Goal: Task Accomplishment & Management: Manage account settings

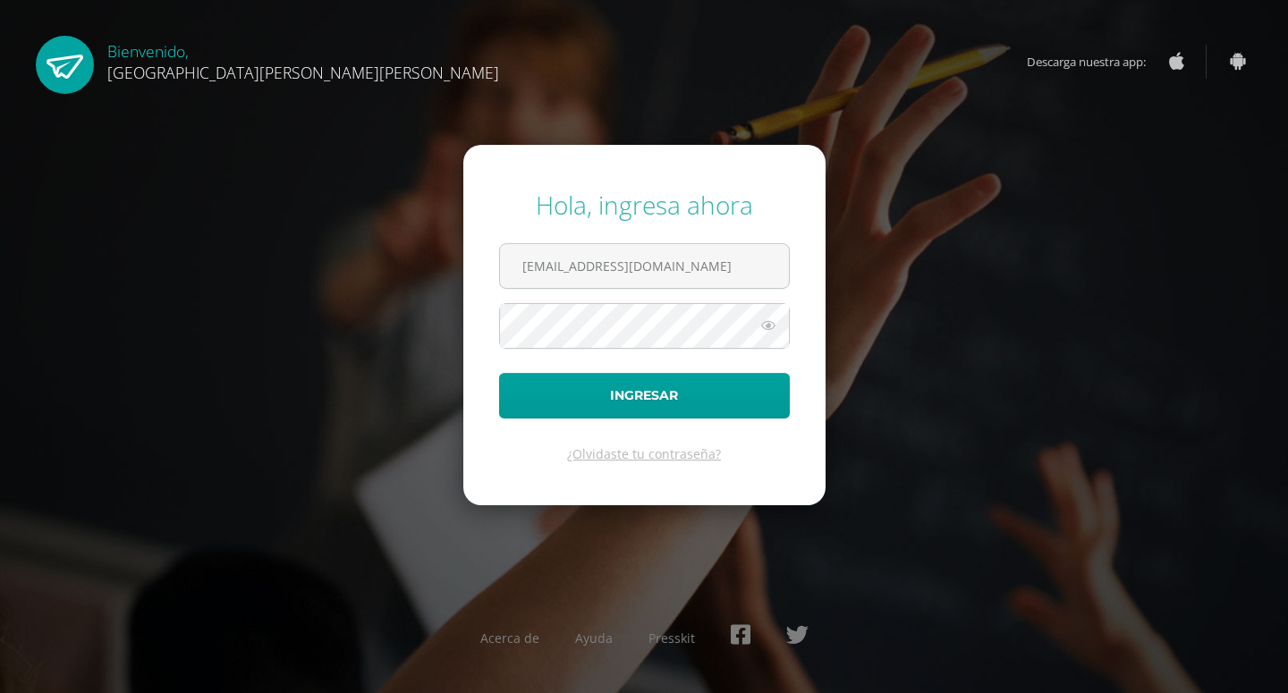
type input "[EMAIL_ADDRESS][DOMAIN_NAME]"
click at [767, 327] on icon at bounding box center [768, 325] width 23 height 21
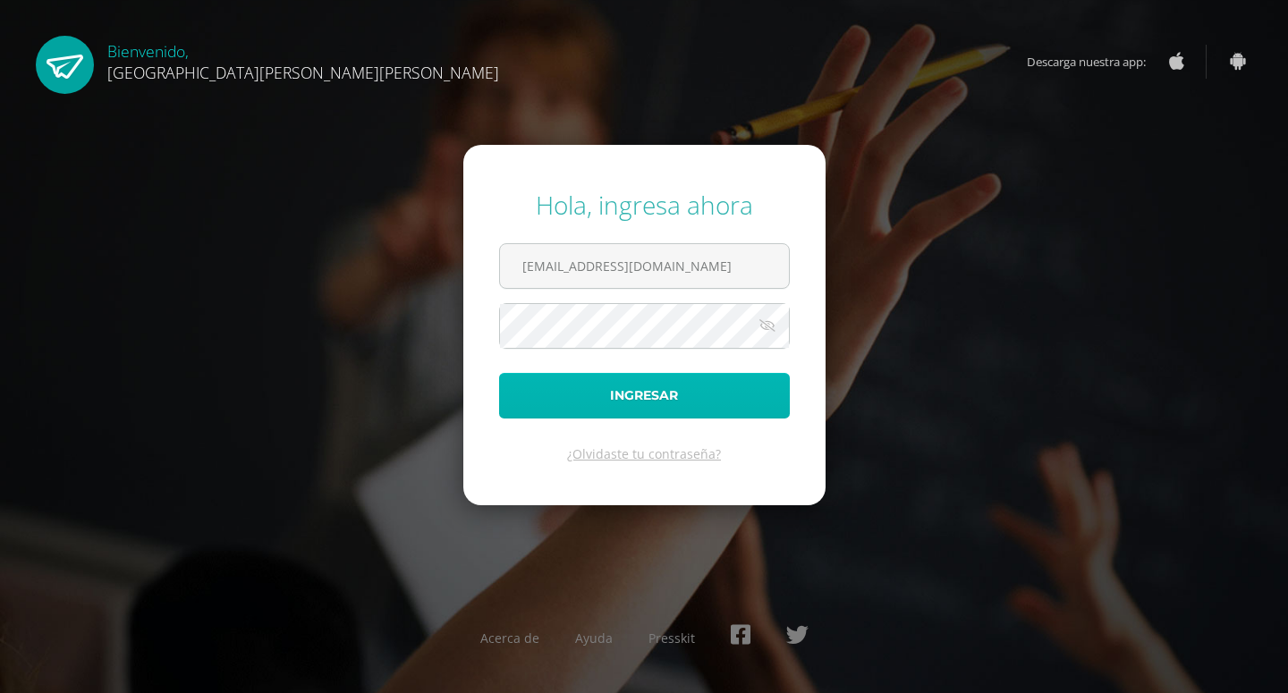
click at [684, 410] on button "Ingresar" at bounding box center [644, 396] width 291 height 46
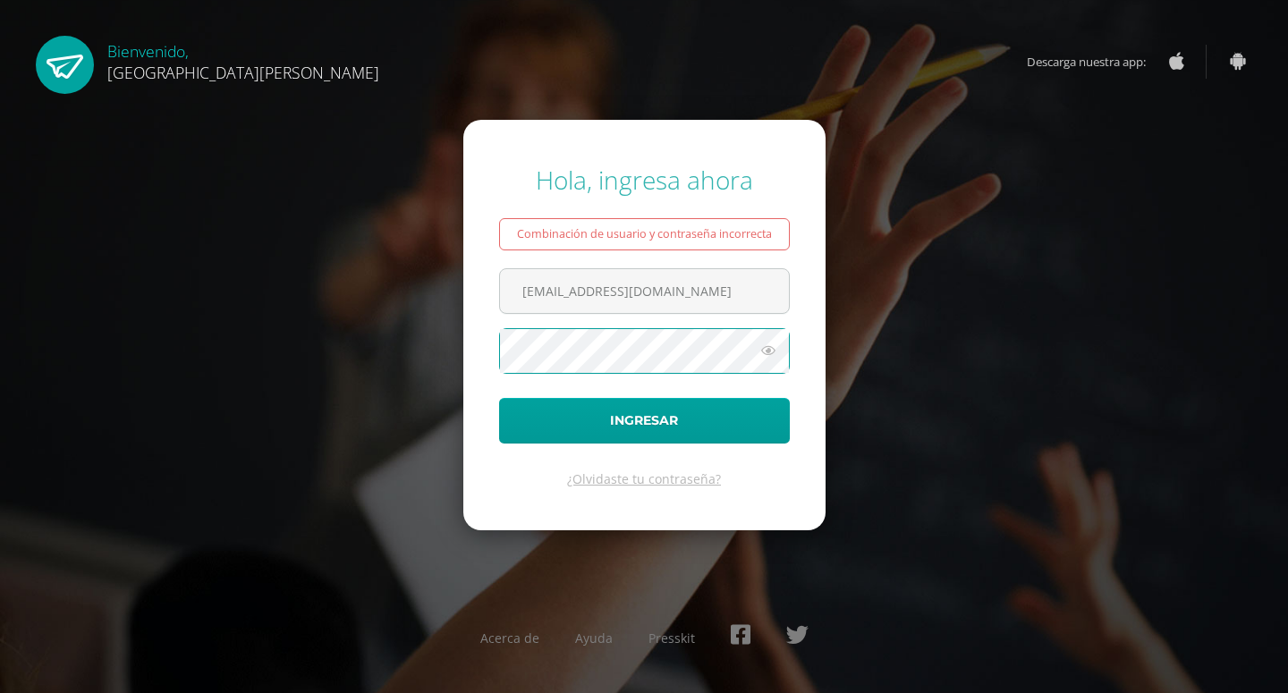
click at [773, 353] on icon at bounding box center [768, 350] width 23 height 21
click at [499, 398] on button "Ingresar" at bounding box center [644, 421] width 291 height 46
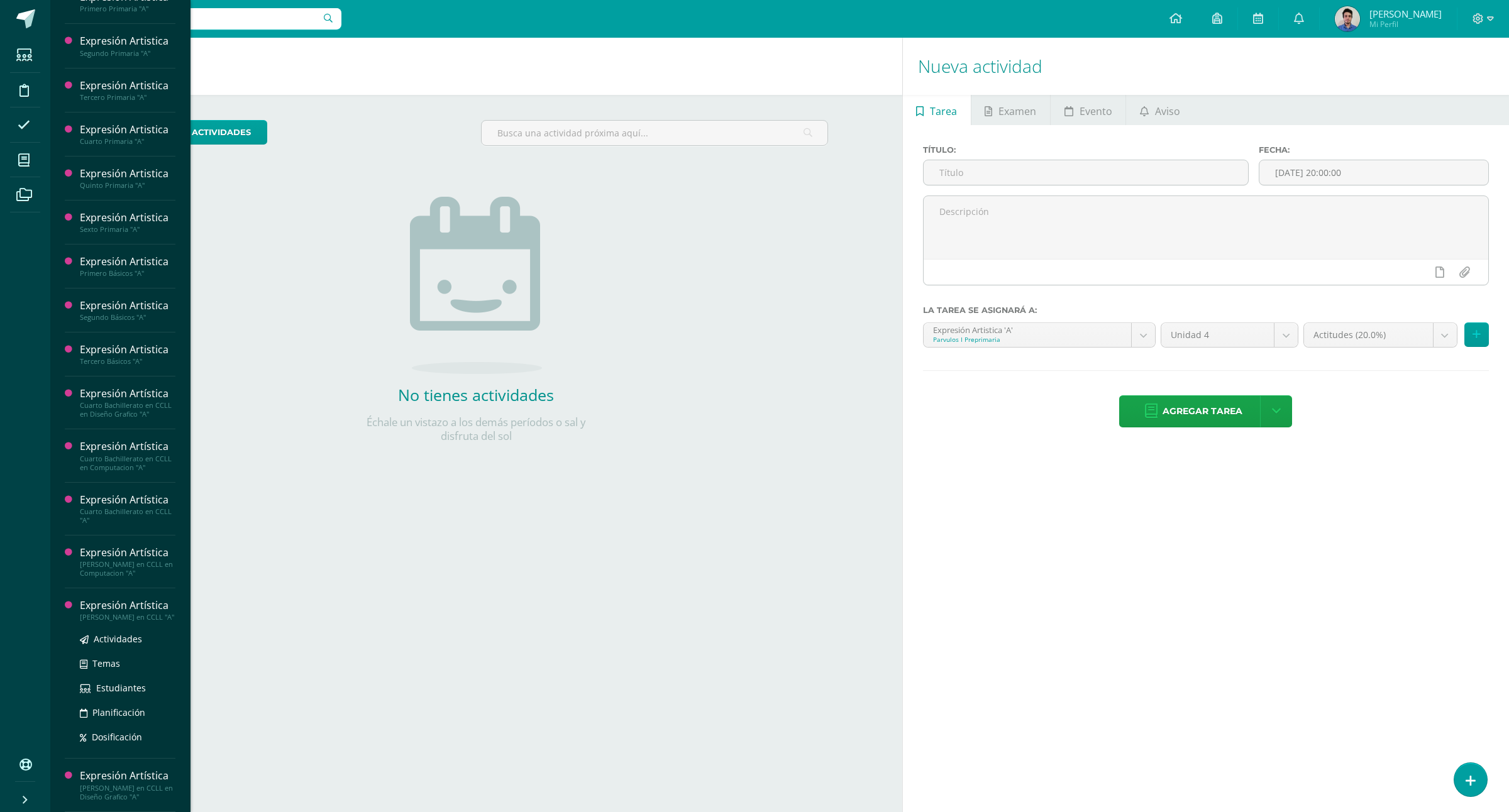
scroll to position [491, 0]
click at [104, 487] on span "Estudiantes" at bounding box center [121, 740] width 50 height 12
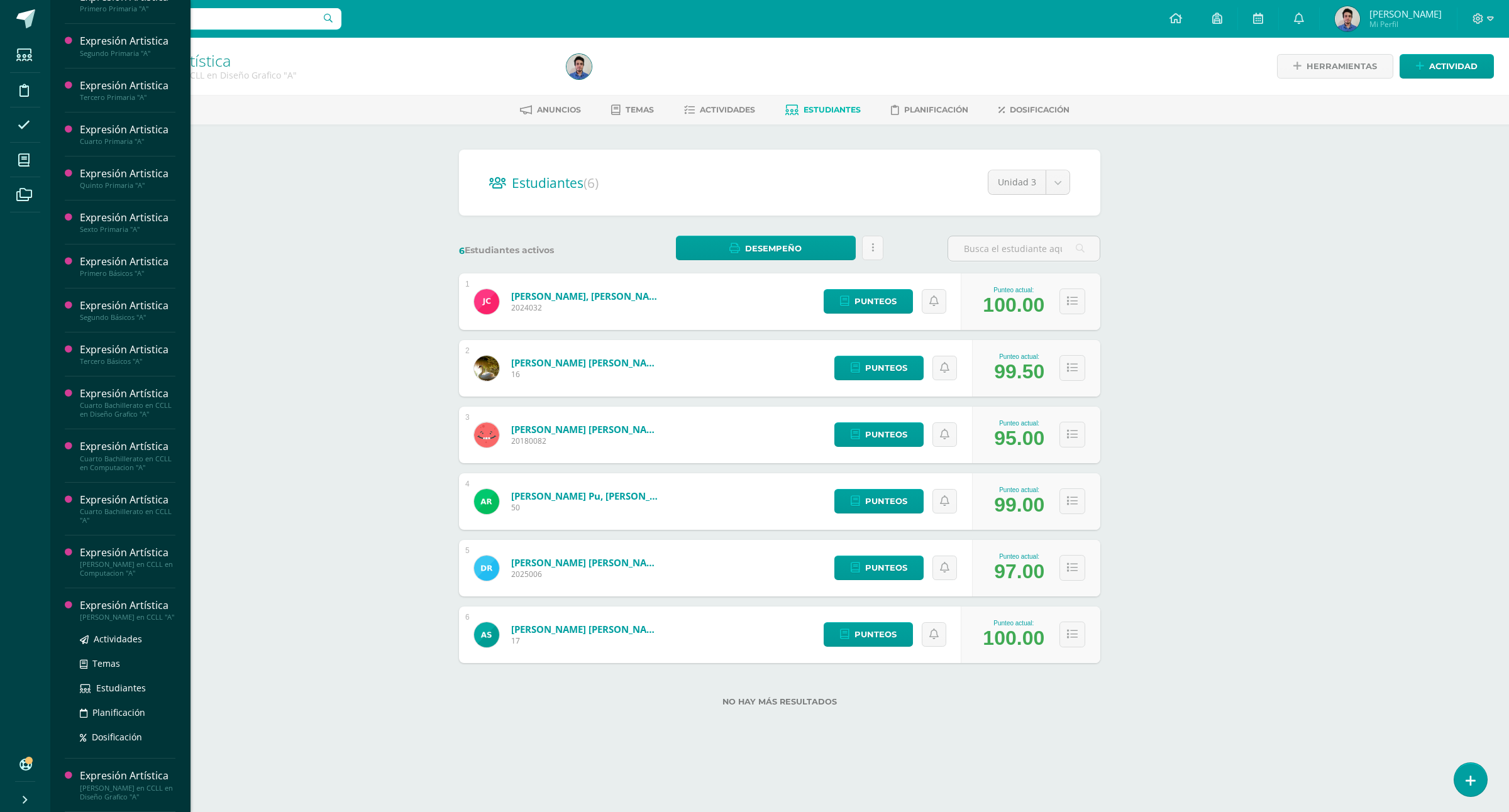
scroll to position [491, 0]
click at [119, 682] on span "Estudiantes" at bounding box center [121, 688] width 50 height 12
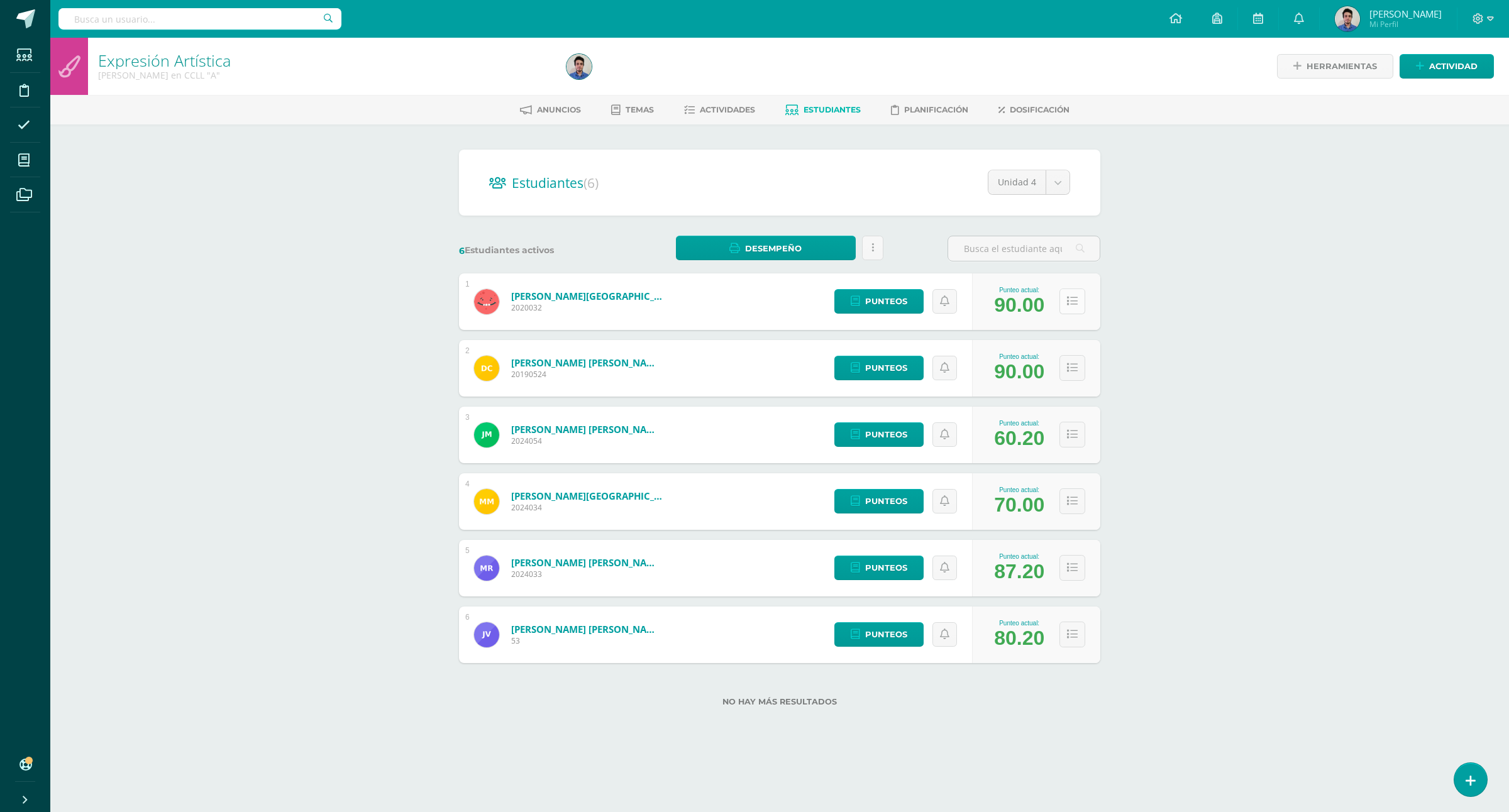
click at [1071, 296] on icon at bounding box center [1072, 301] width 11 height 11
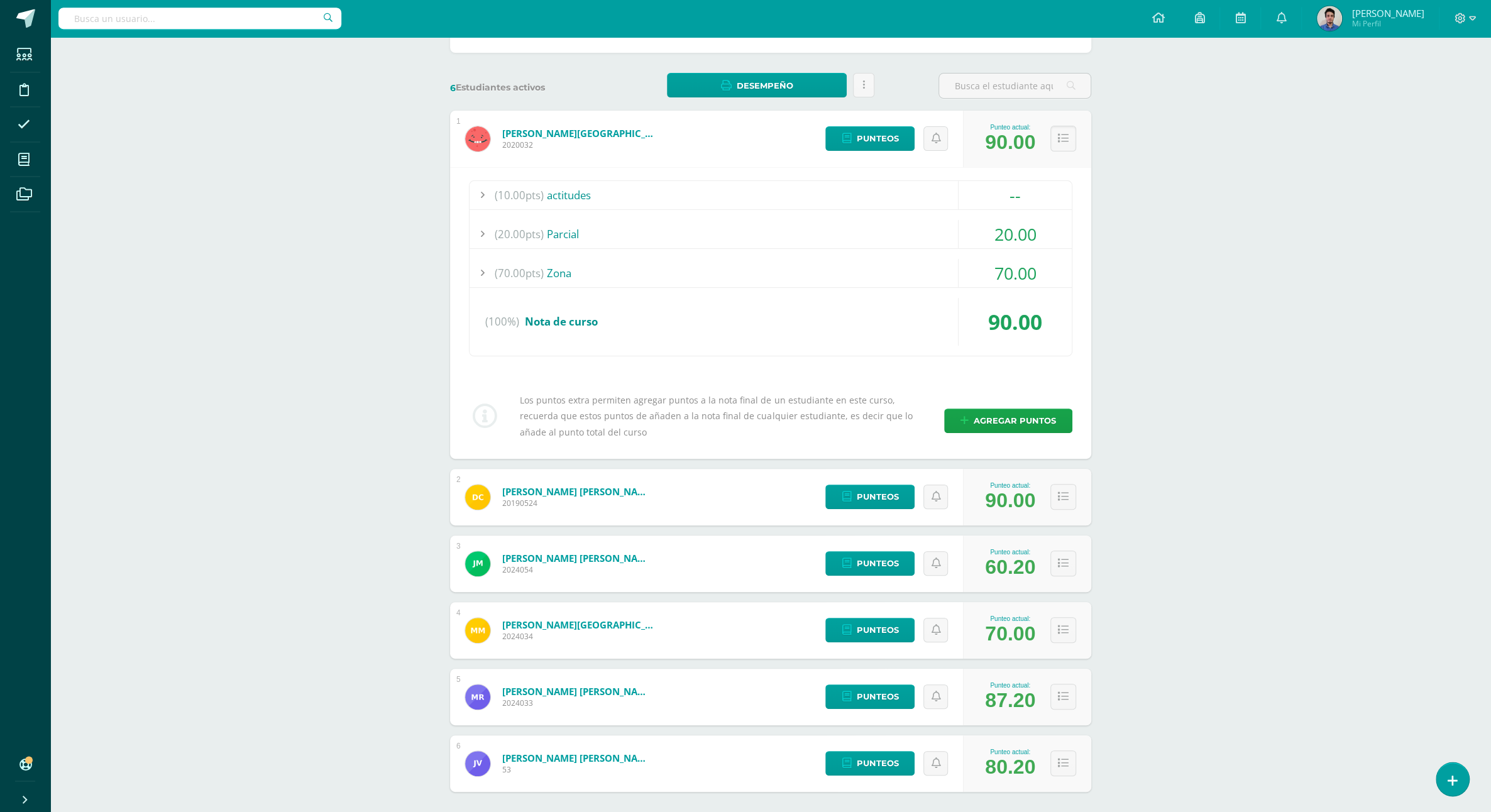
scroll to position [178, 0]
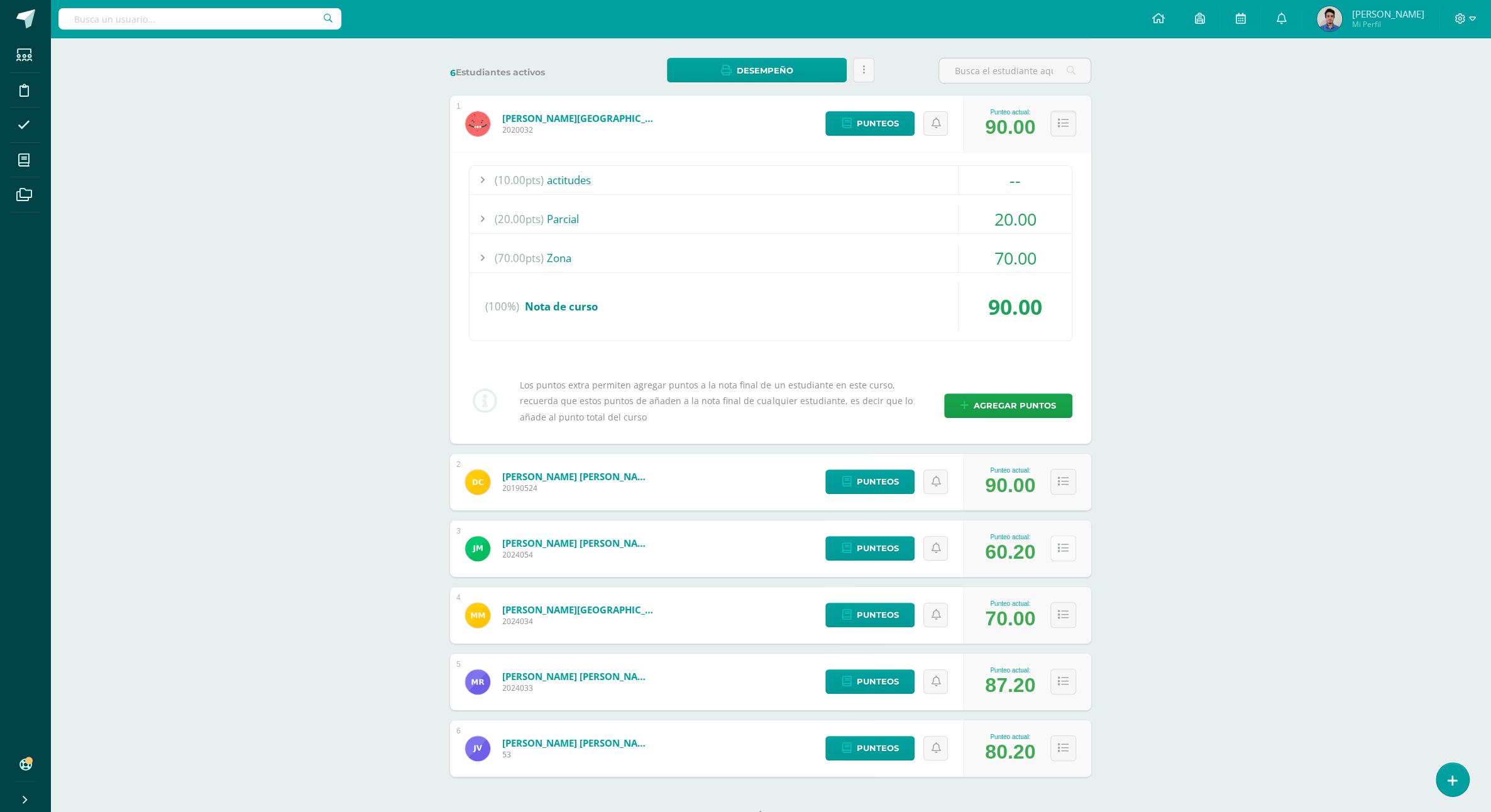
click at [1066, 535] on button at bounding box center [1063, 548] width 26 height 26
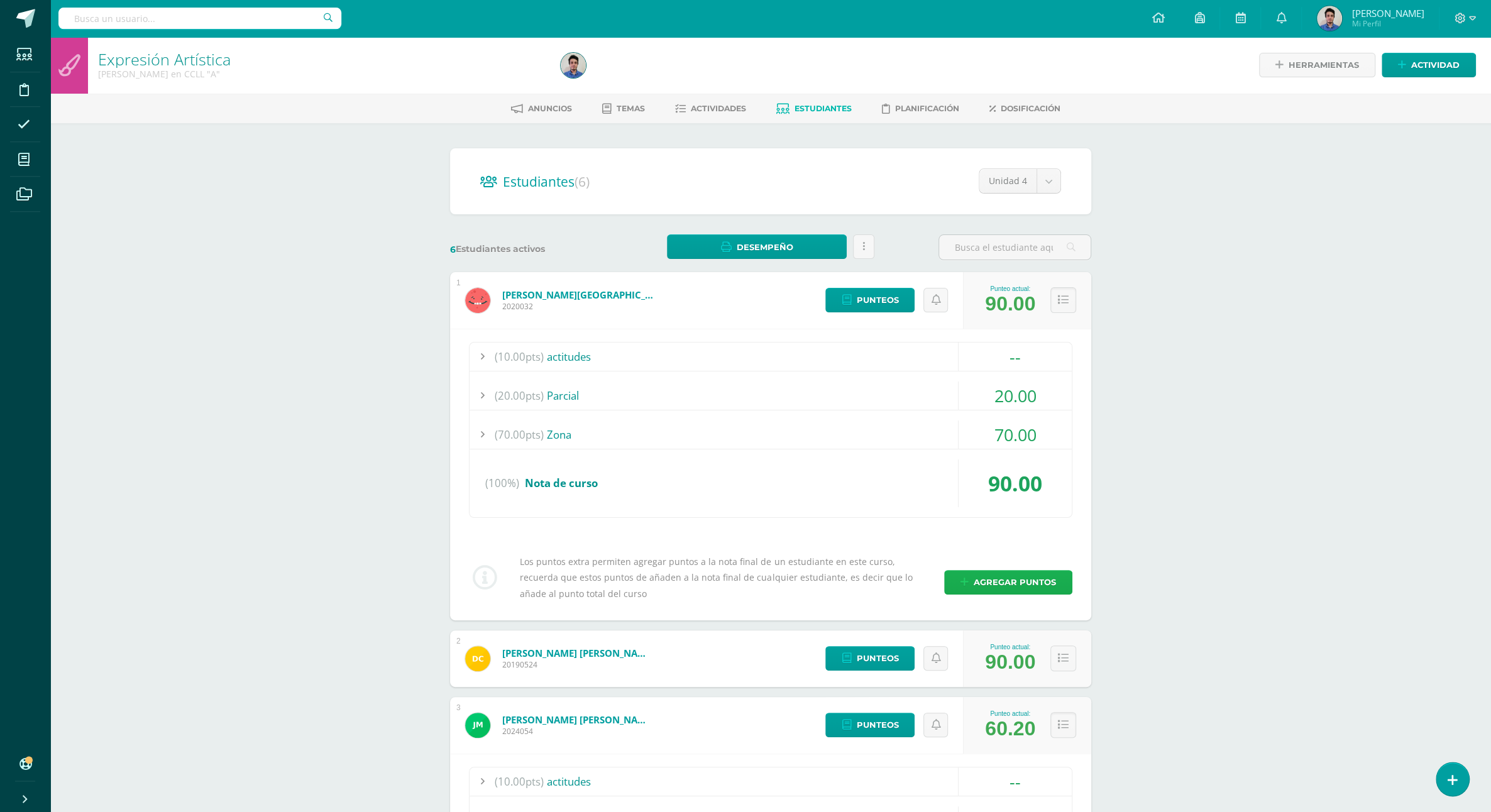
scroll to position [0, 0]
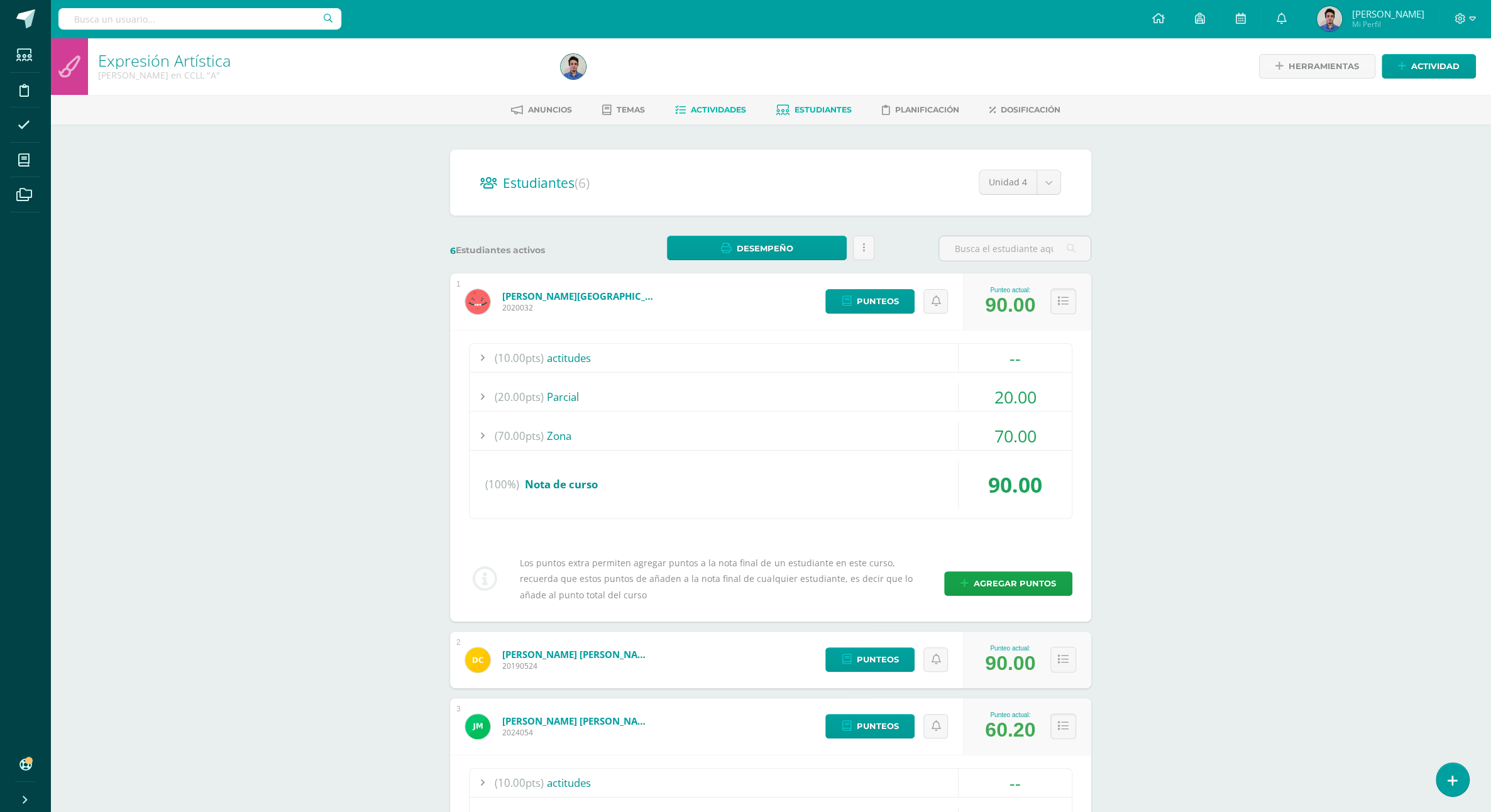
click at [712, 114] on span "Actividades" at bounding box center [718, 109] width 56 height 9
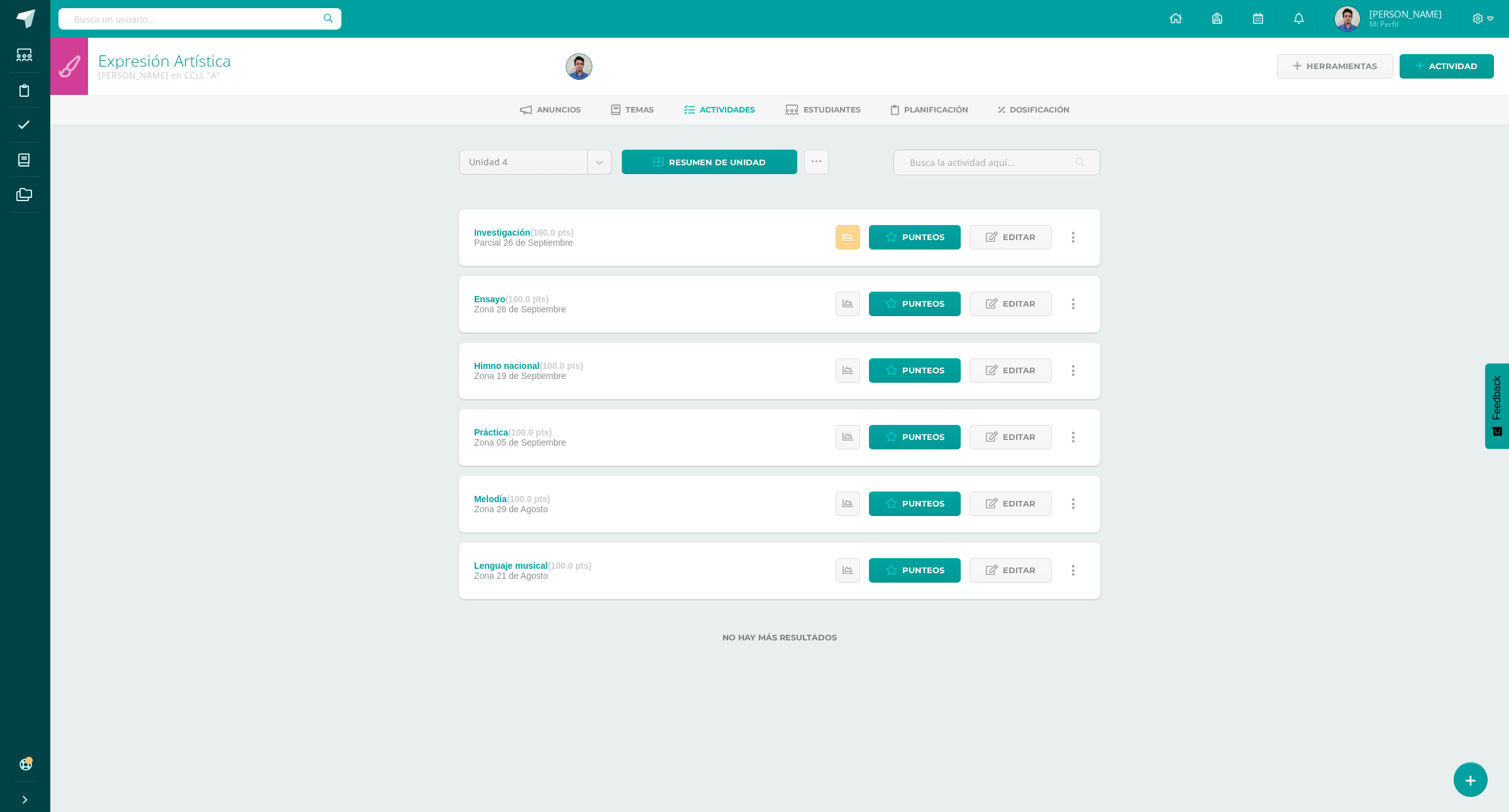
click at [853, 232] on icon at bounding box center [848, 237] width 11 height 11
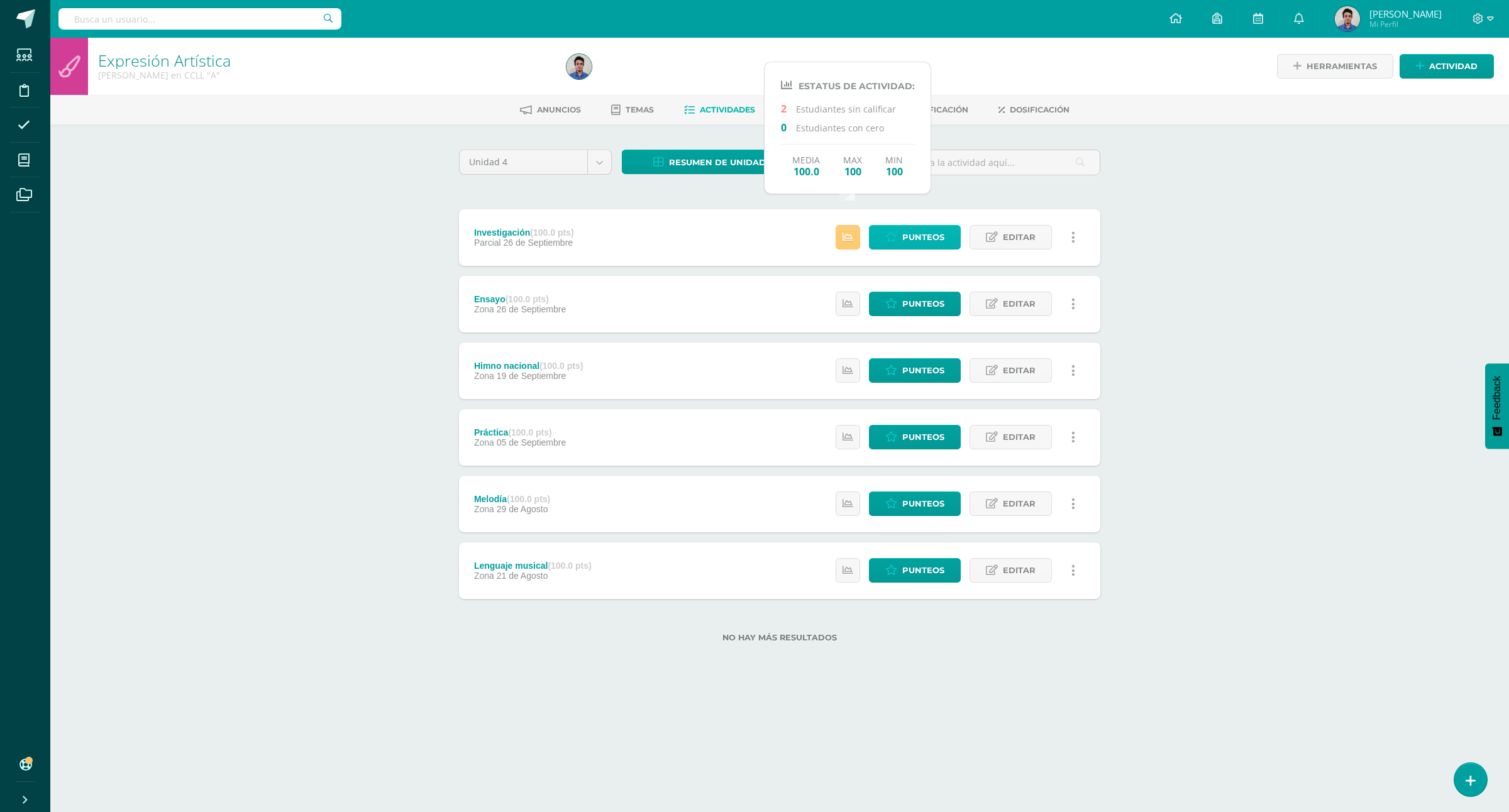
click at [899, 225] on link "Punteos" at bounding box center [914, 237] width 92 height 25
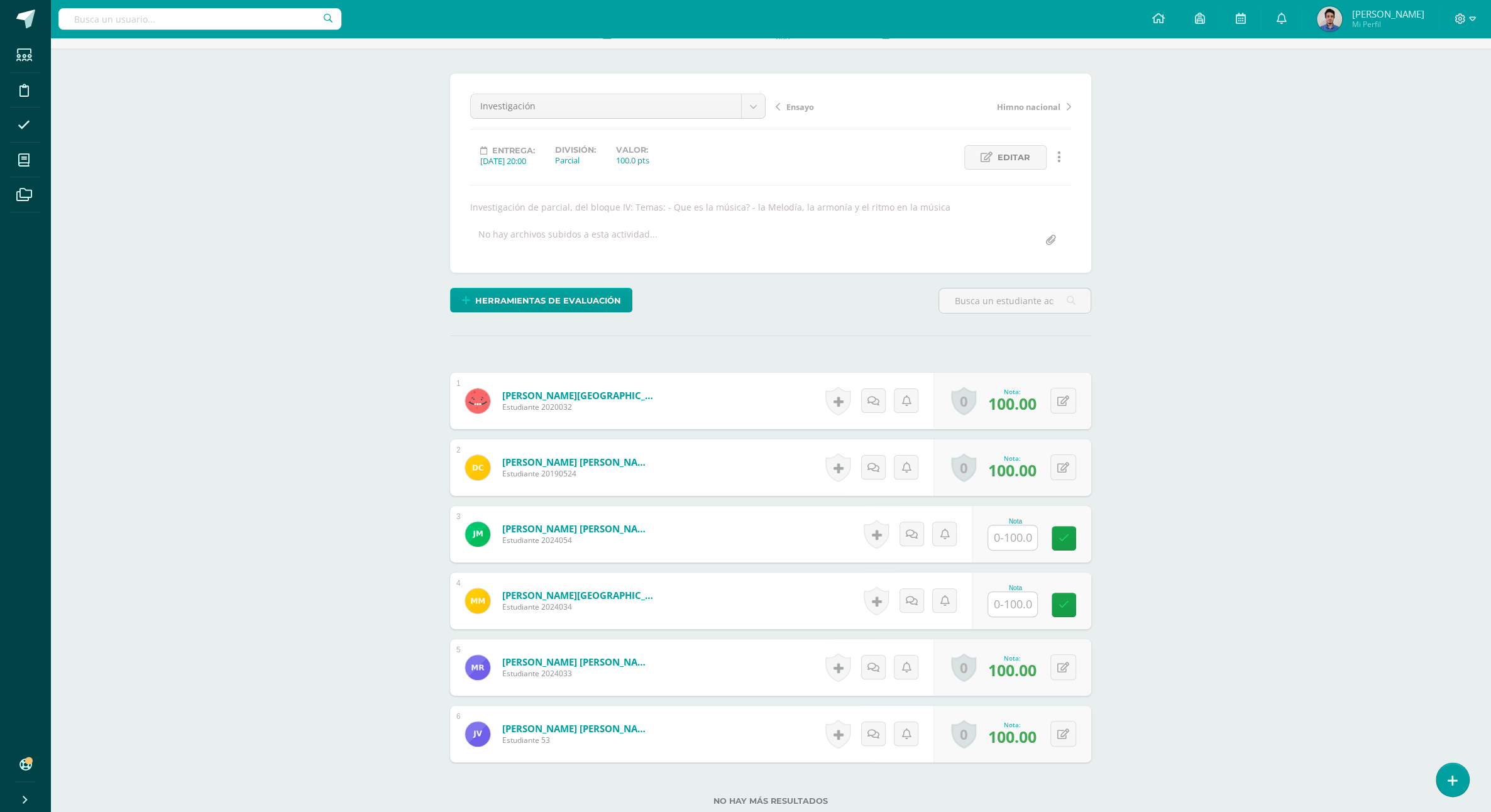
scroll to position [79, 0]
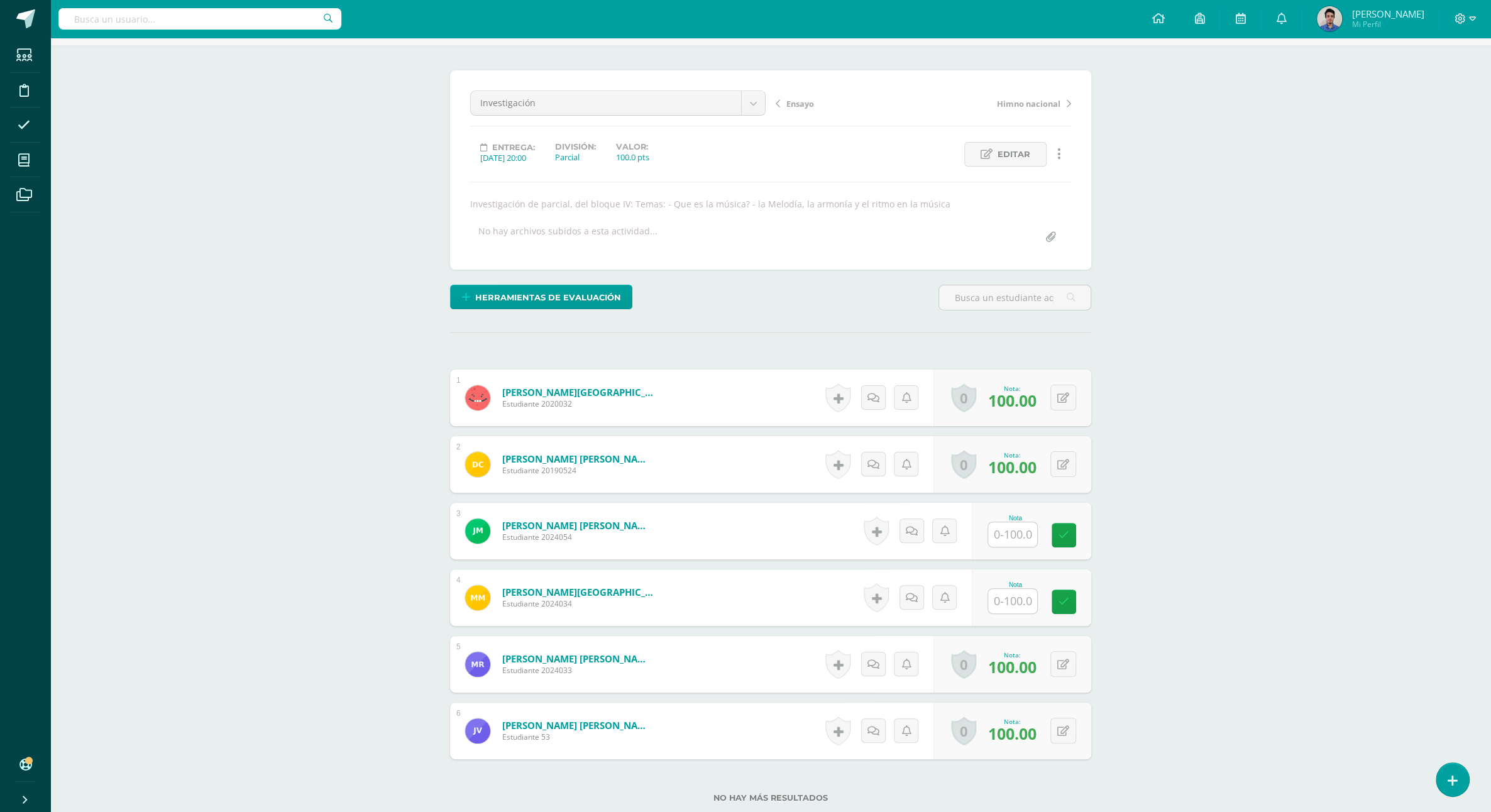
click at [1026, 523] on input "text" at bounding box center [1013, 535] width 49 height 25
type input "50"
click at [1032, 589] on input "text" at bounding box center [1013, 601] width 49 height 25
type input "50"
click at [1140, 469] on div "Expresión Artística Quinto Bachillerato en CCLL "A" Herramientas Detalle de asi…" at bounding box center [771, 431] width 1441 height 945
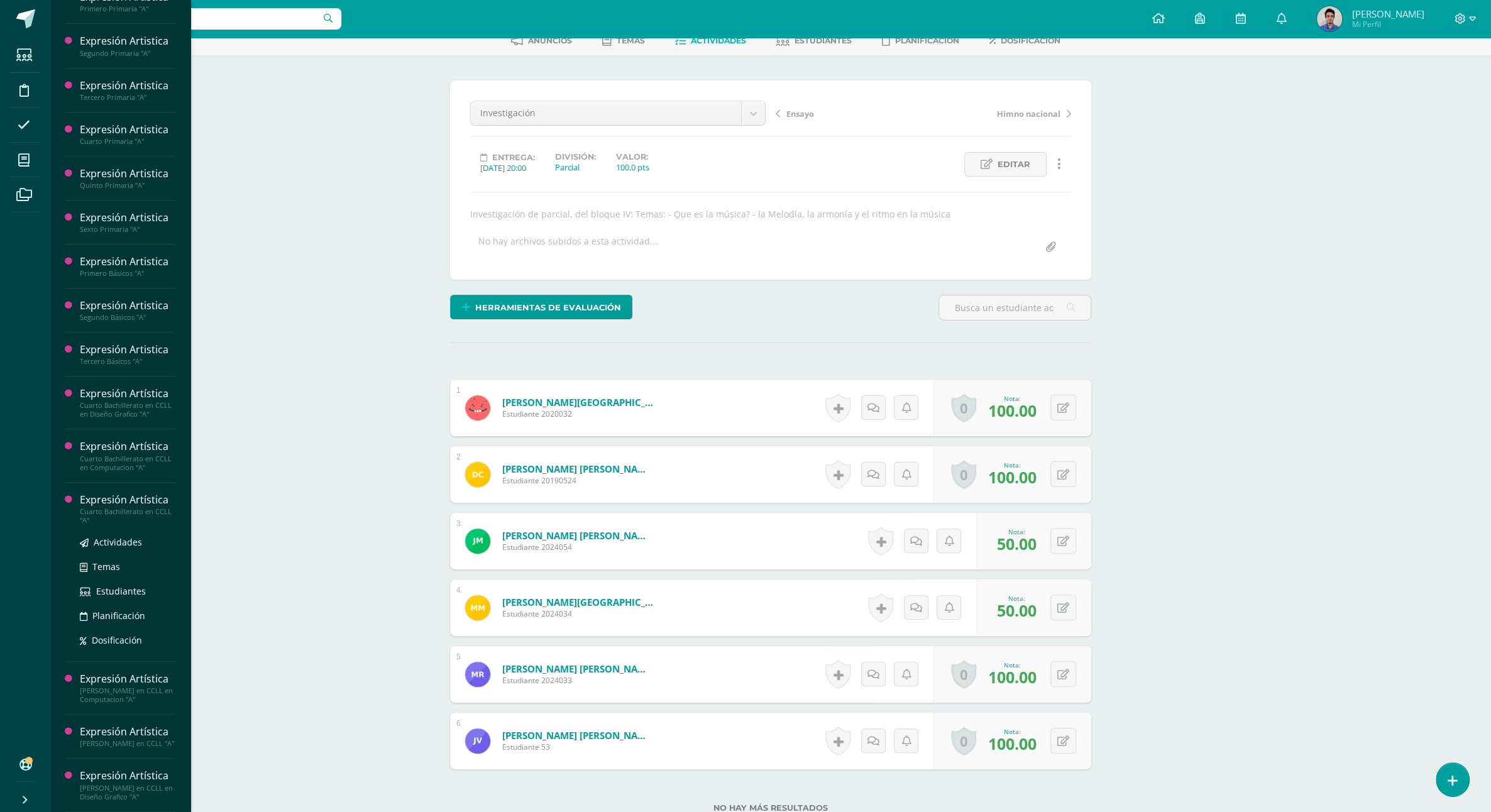
scroll to position [467, 0]
click at [105, 585] on span "Estudiantes" at bounding box center [121, 591] width 50 height 12
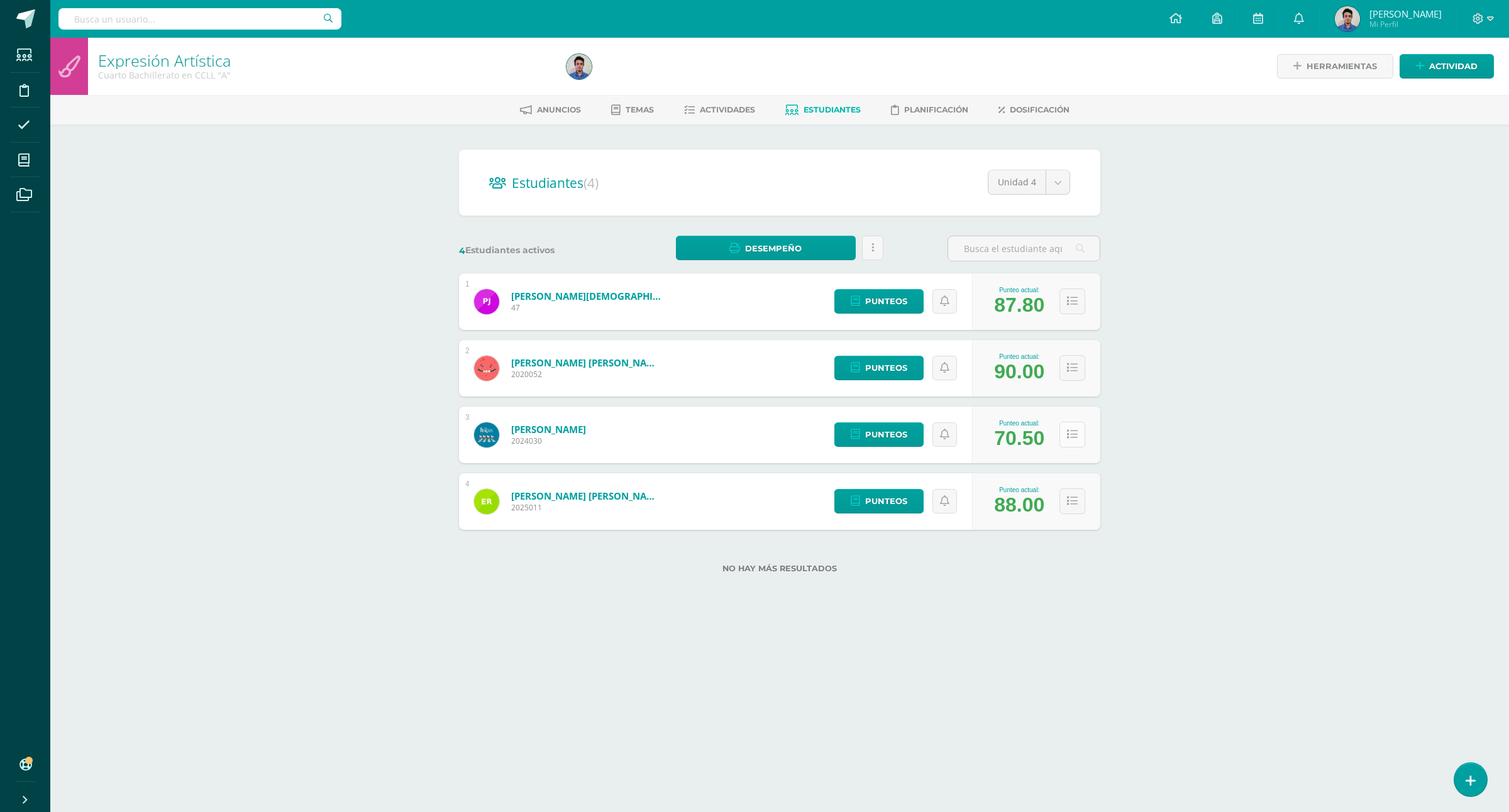
click at [1073, 432] on button at bounding box center [1073, 434] width 26 height 26
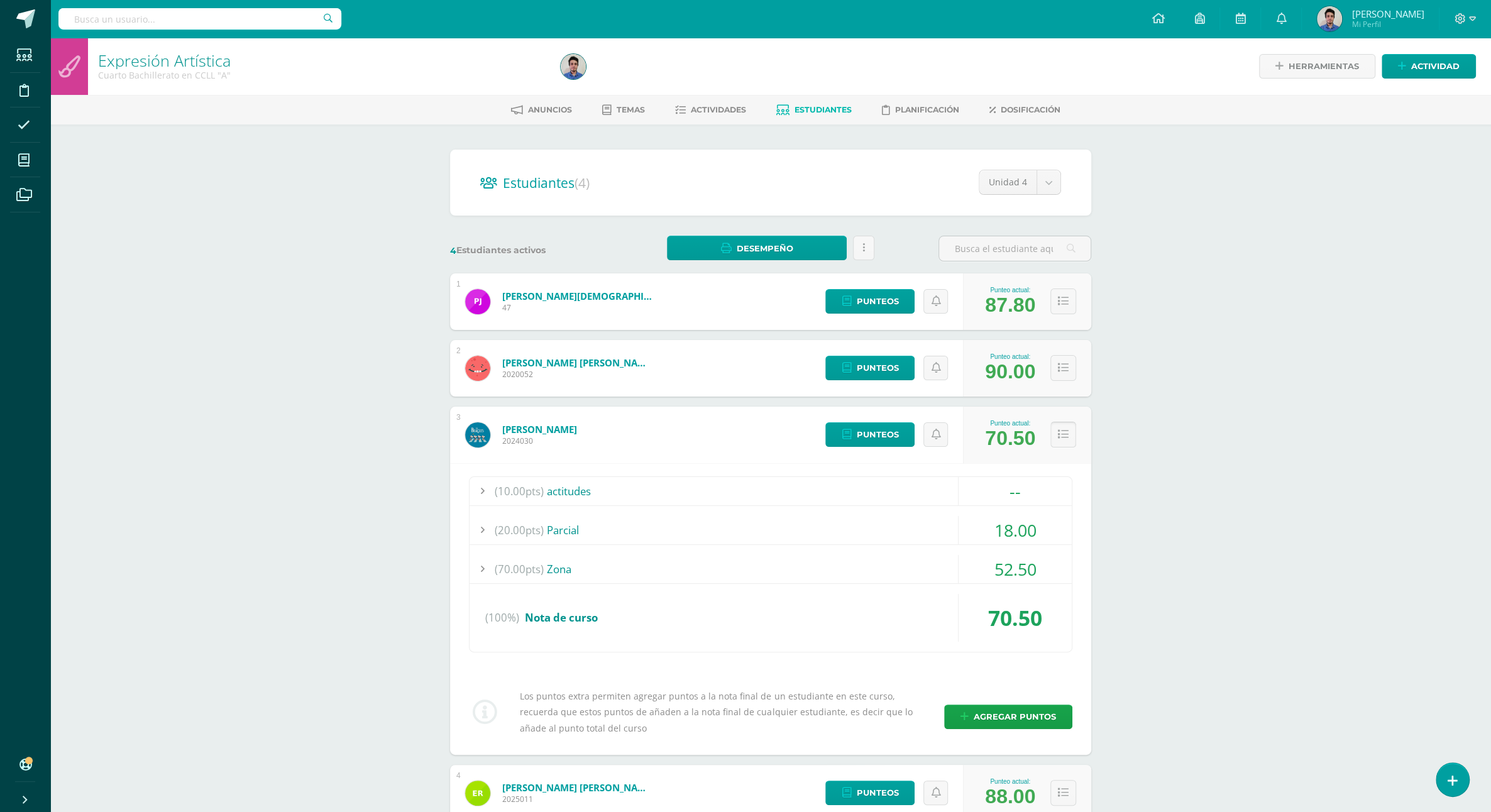
click at [1073, 432] on button at bounding box center [1063, 434] width 26 height 26
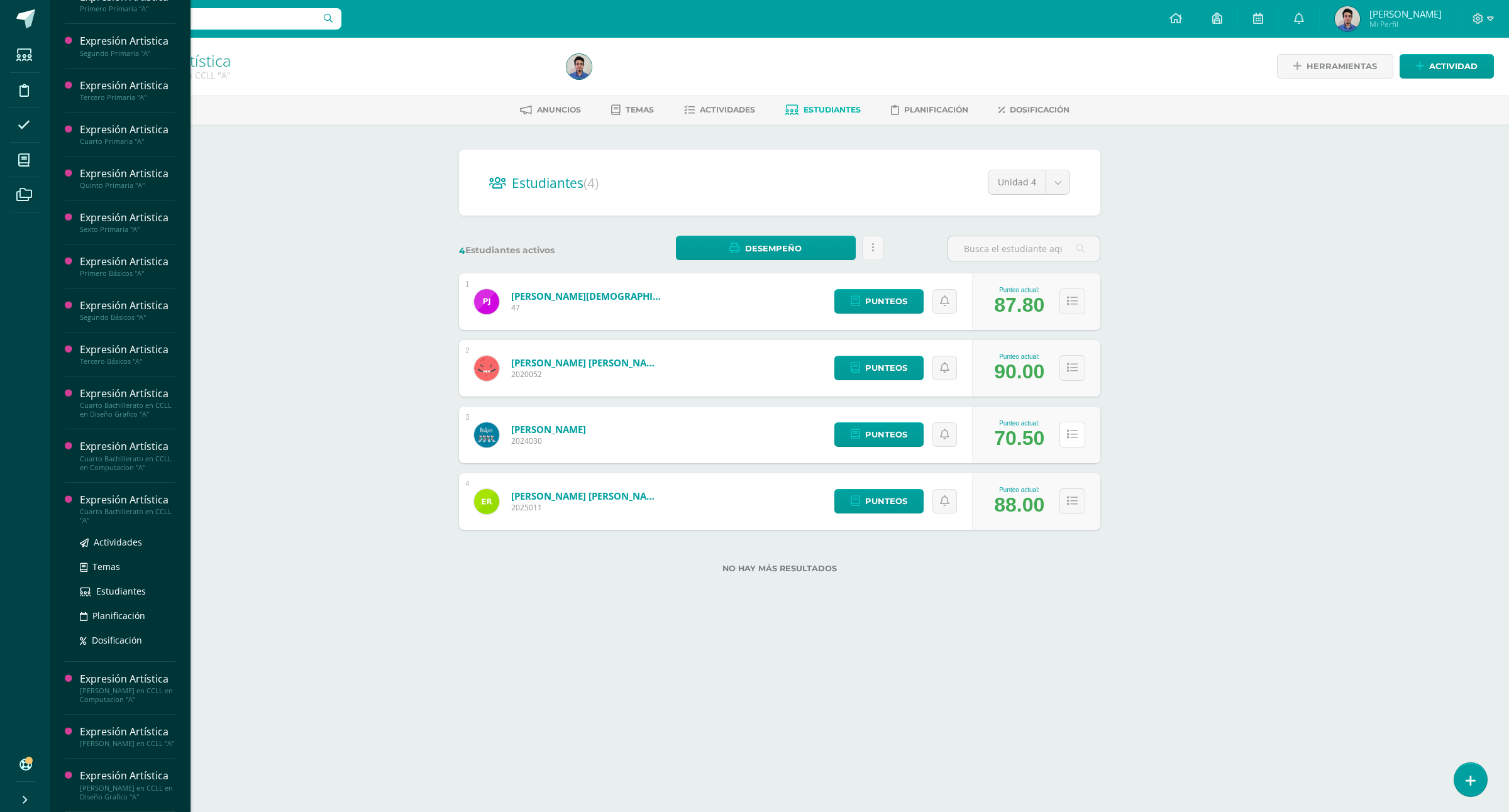
scroll to position [491, 0]
click at [117, 532] on span "Estudiantes" at bounding box center [121, 538] width 50 height 12
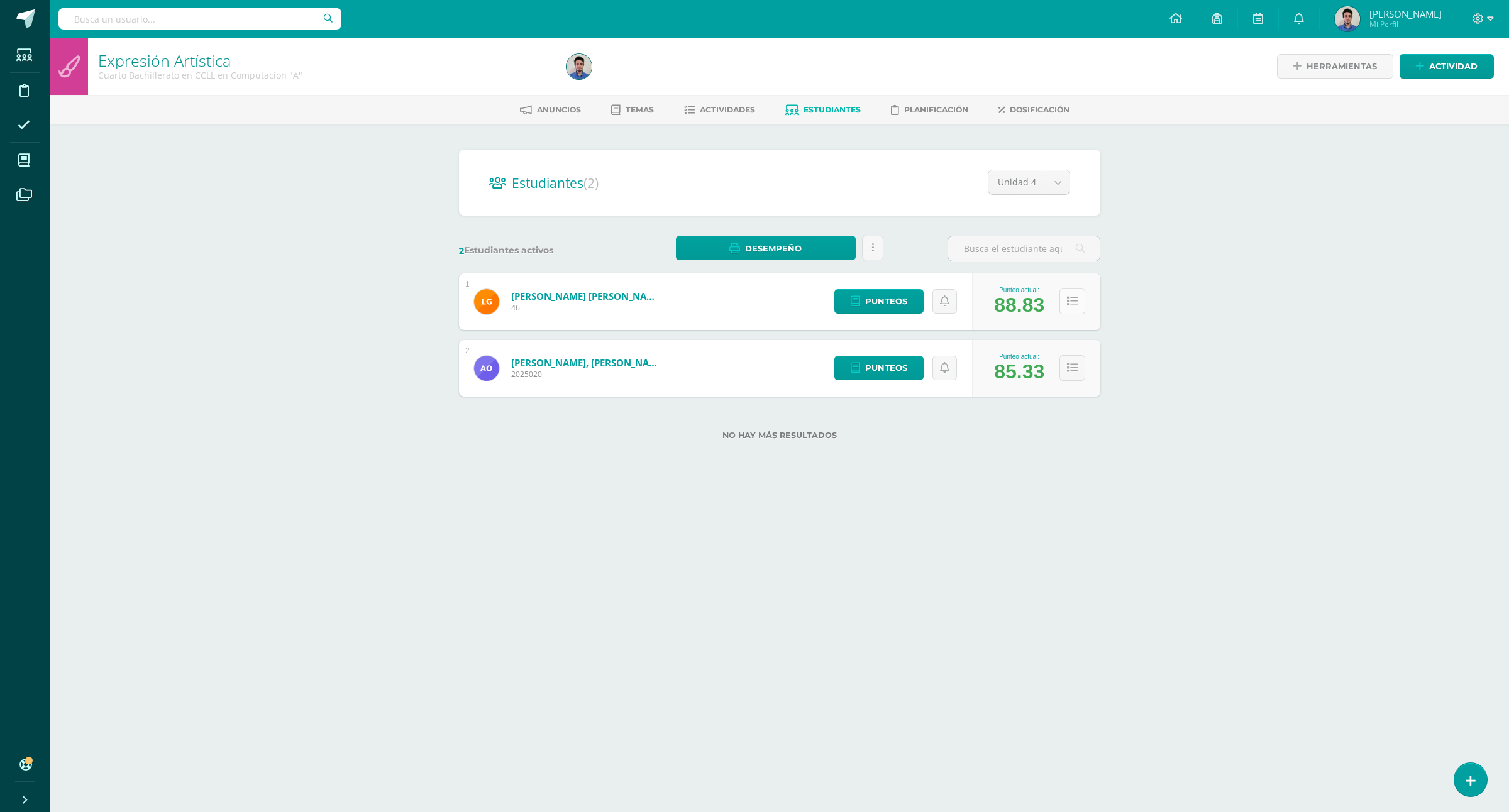
click at [1077, 296] on icon at bounding box center [1072, 301] width 11 height 11
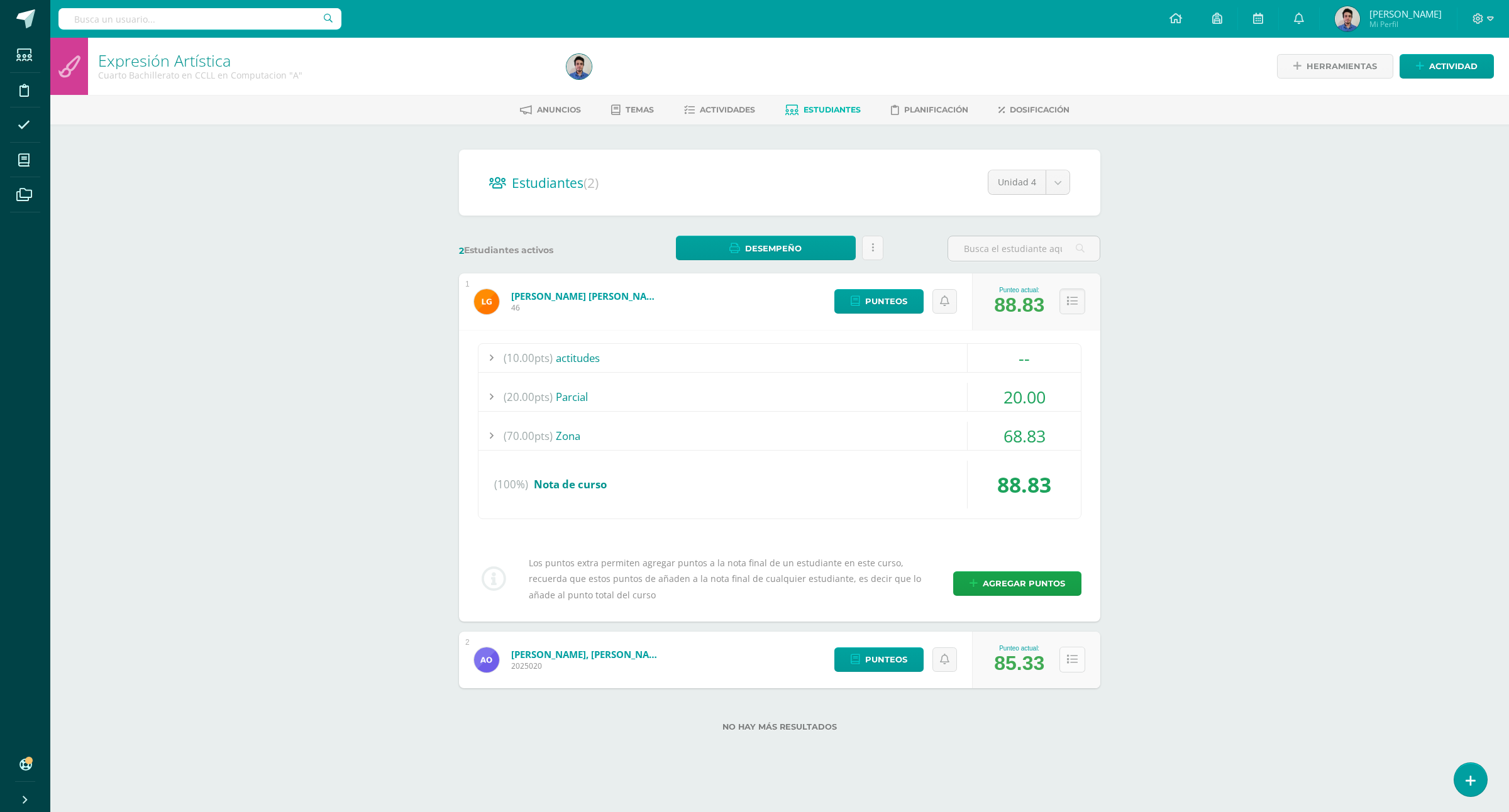
click at [1078, 647] on button at bounding box center [1073, 660] width 26 height 26
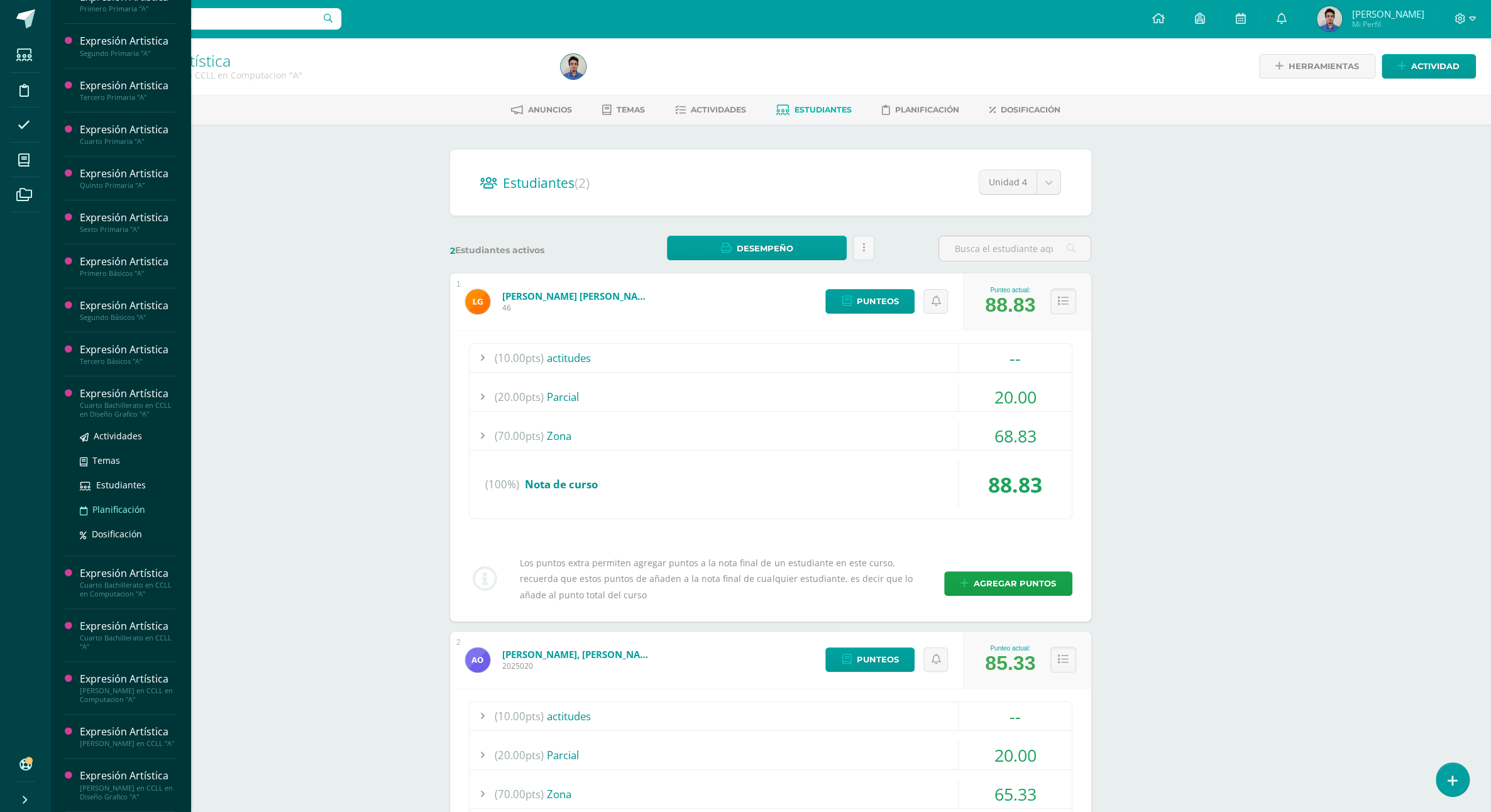
scroll to position [189, 0]
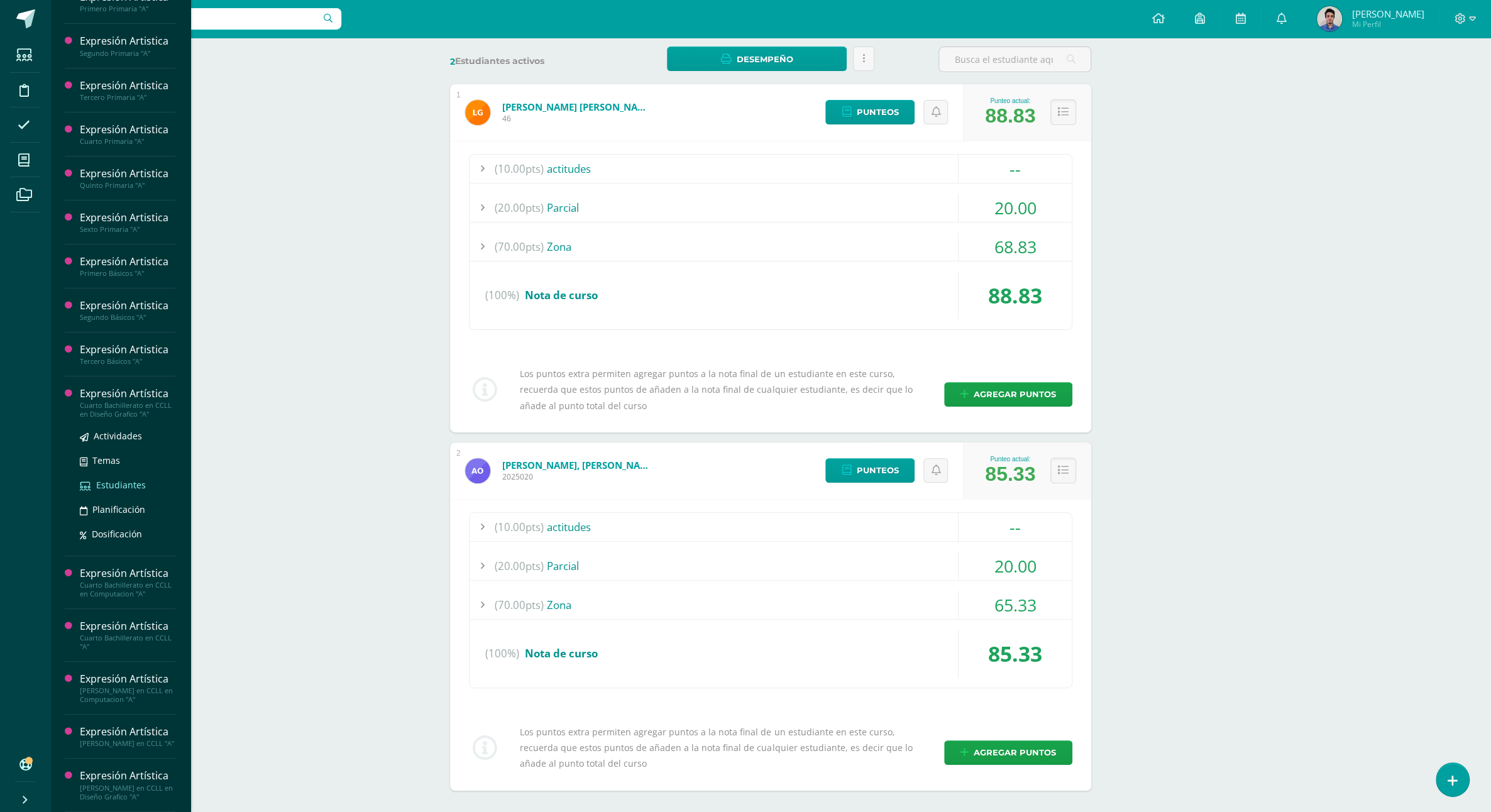
click at [111, 479] on span "Estudiantes" at bounding box center [121, 485] width 50 height 12
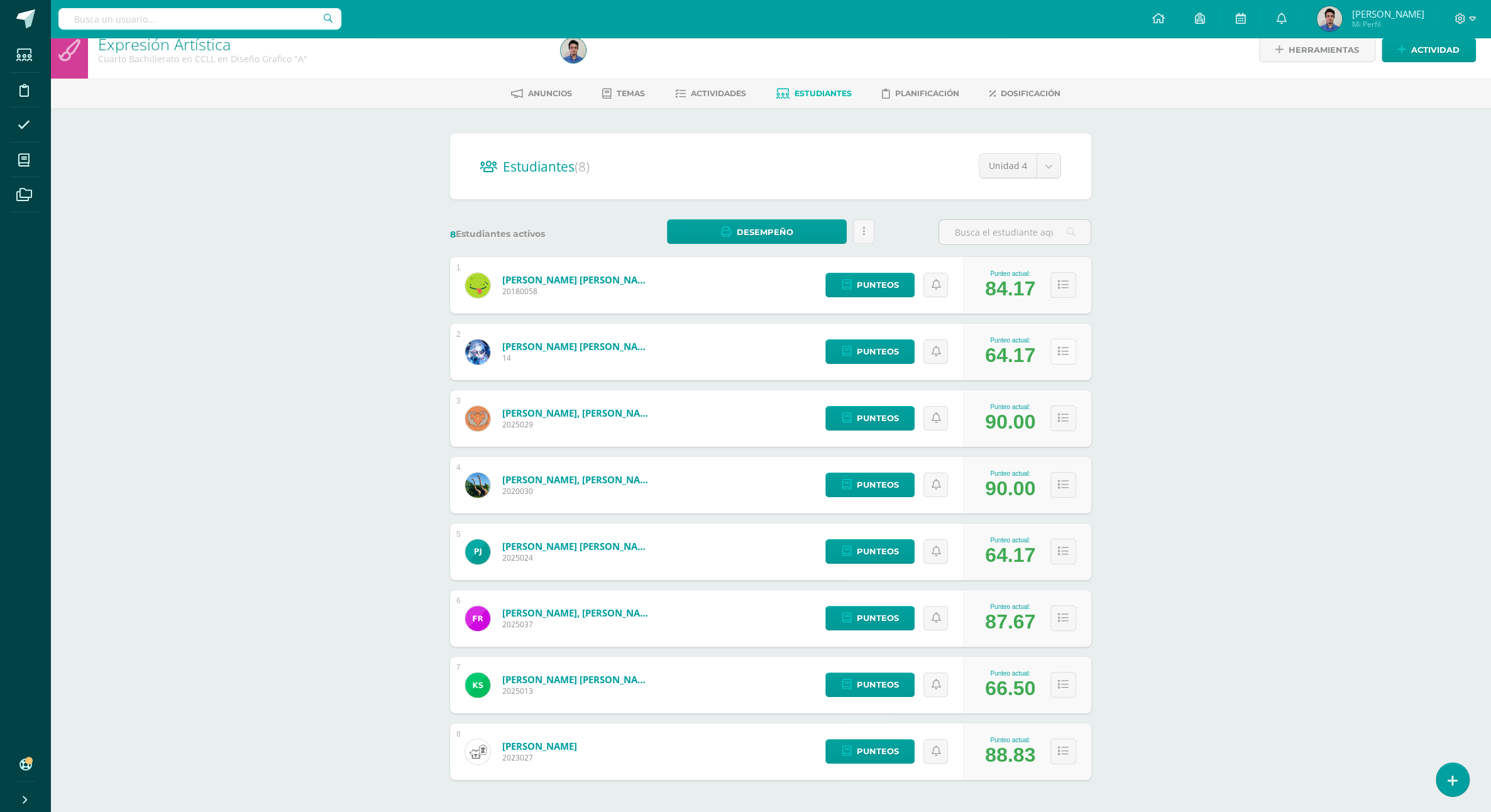
scroll to position [33, 0]
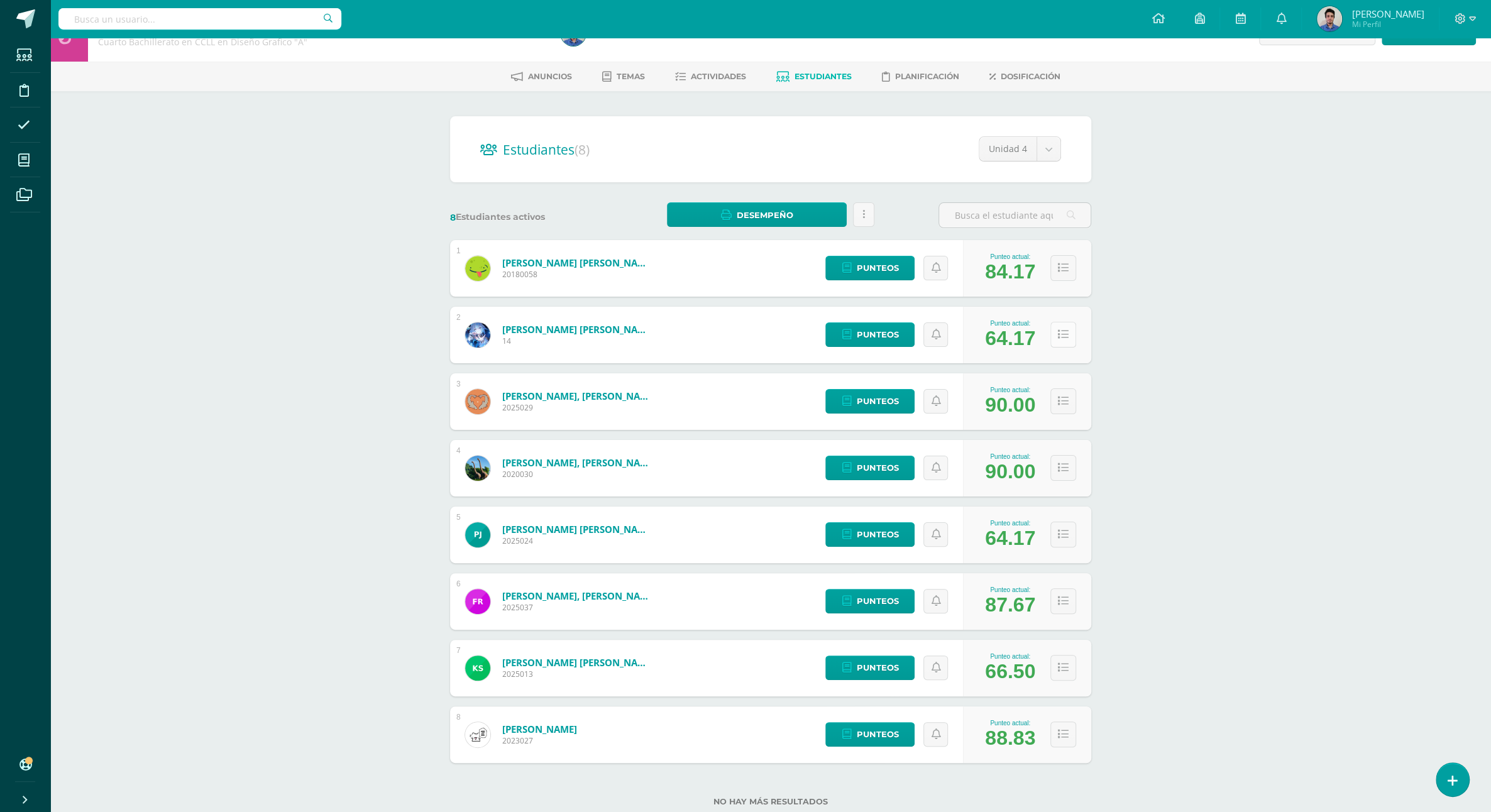
click at [1057, 330] on button at bounding box center [1063, 334] width 26 height 26
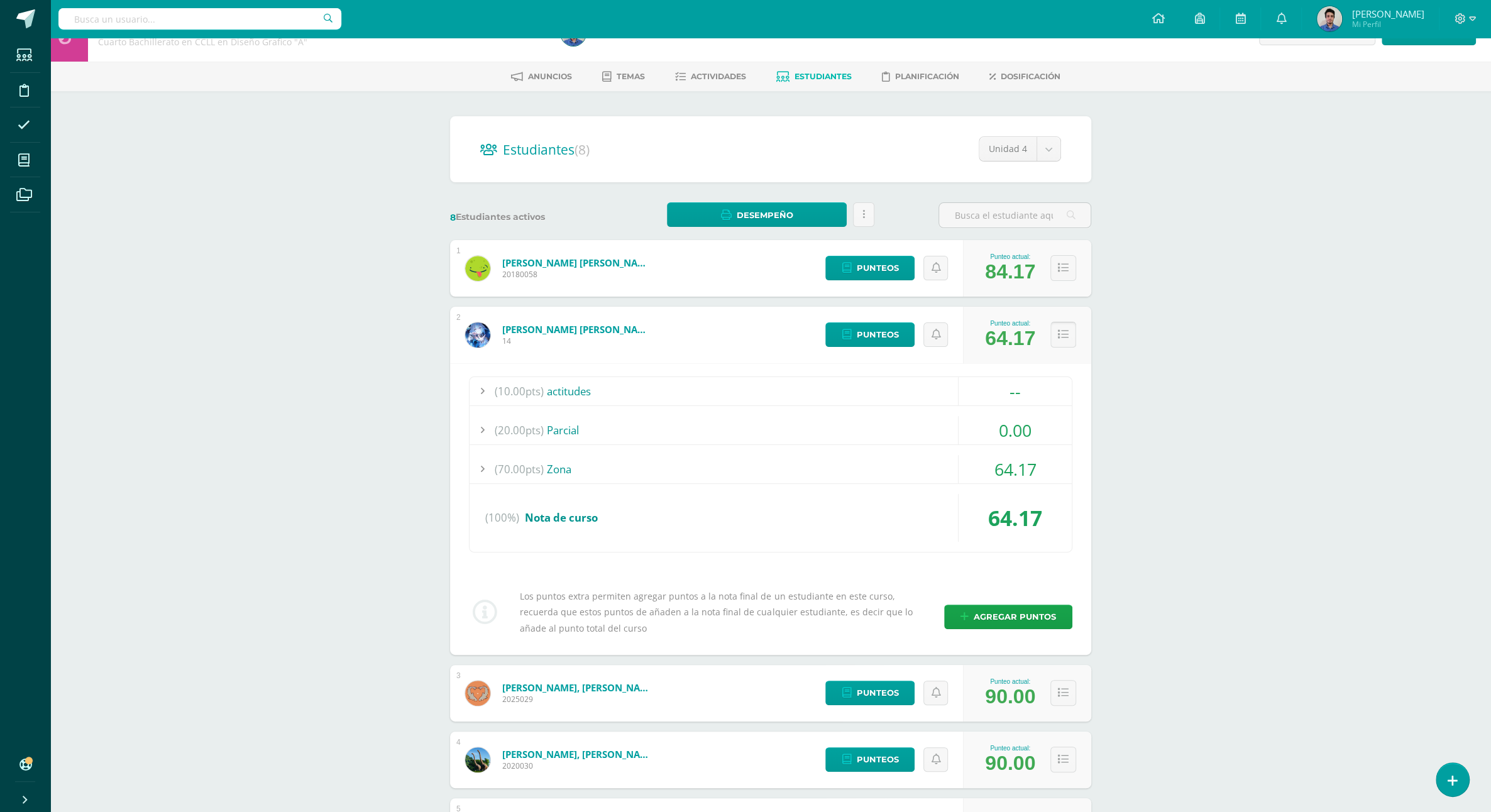
click at [1057, 330] on button at bounding box center [1063, 334] width 26 height 26
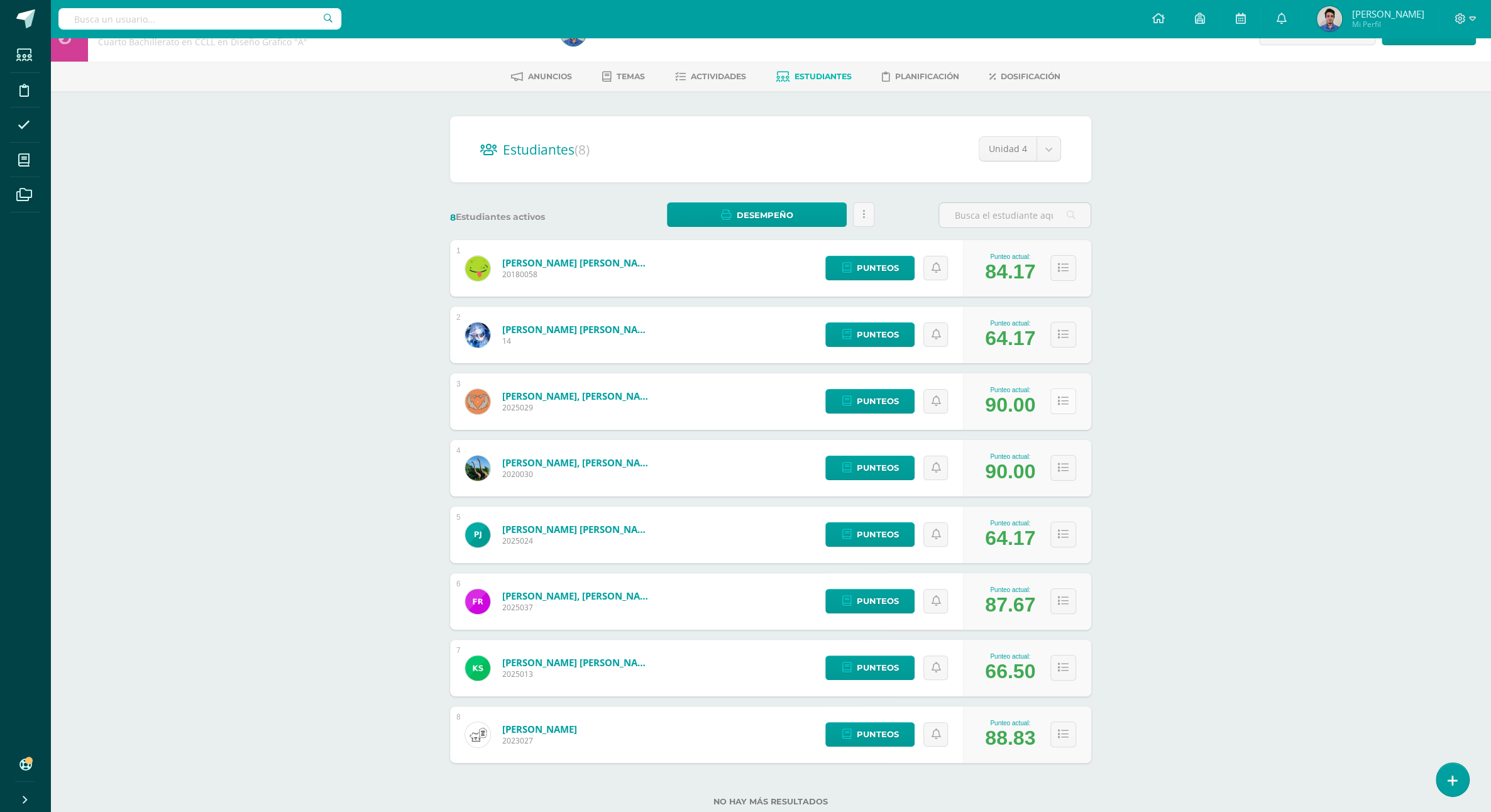
click at [1073, 394] on button at bounding box center [1063, 401] width 26 height 26
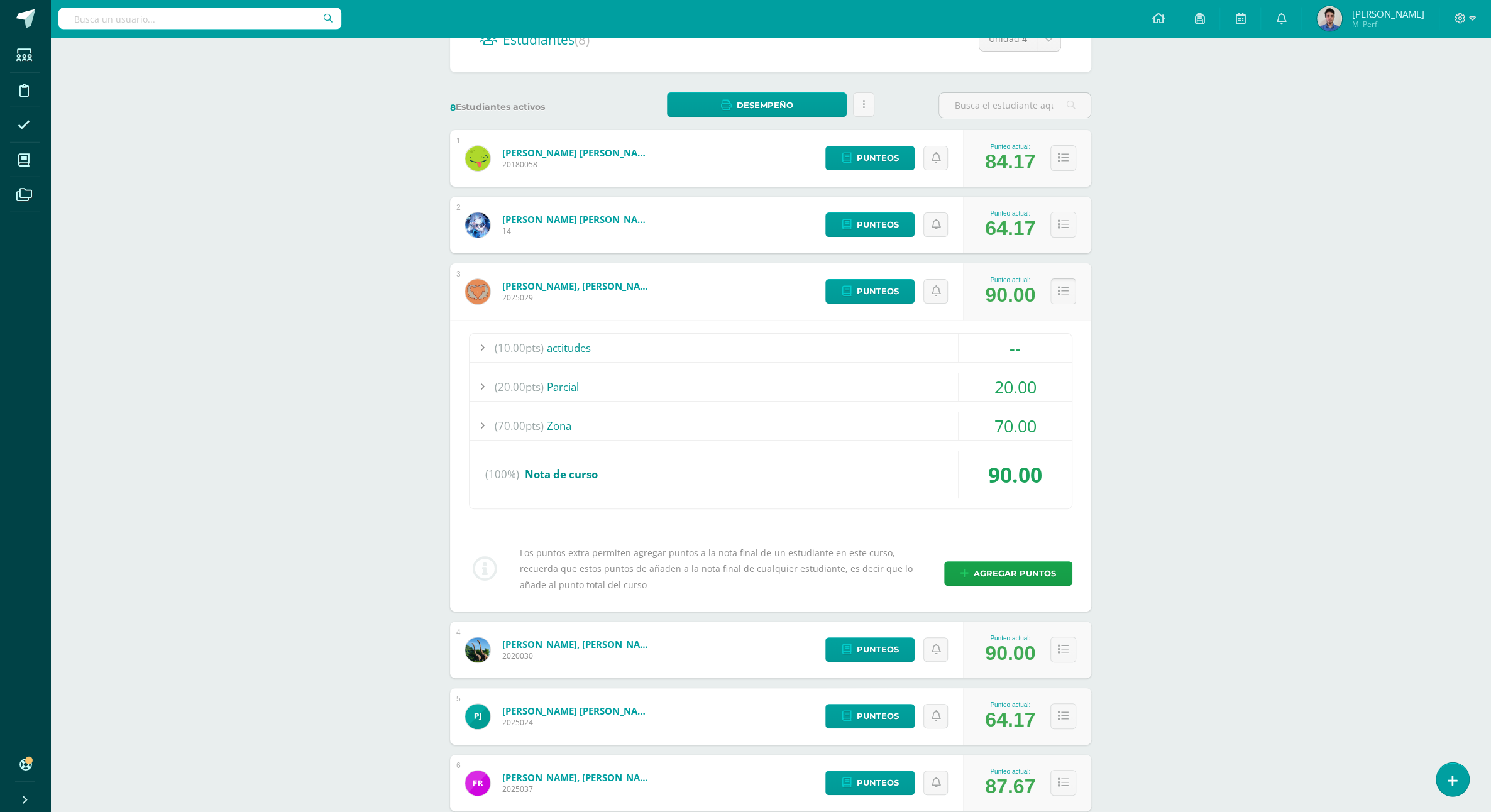
scroll to position [241, 0]
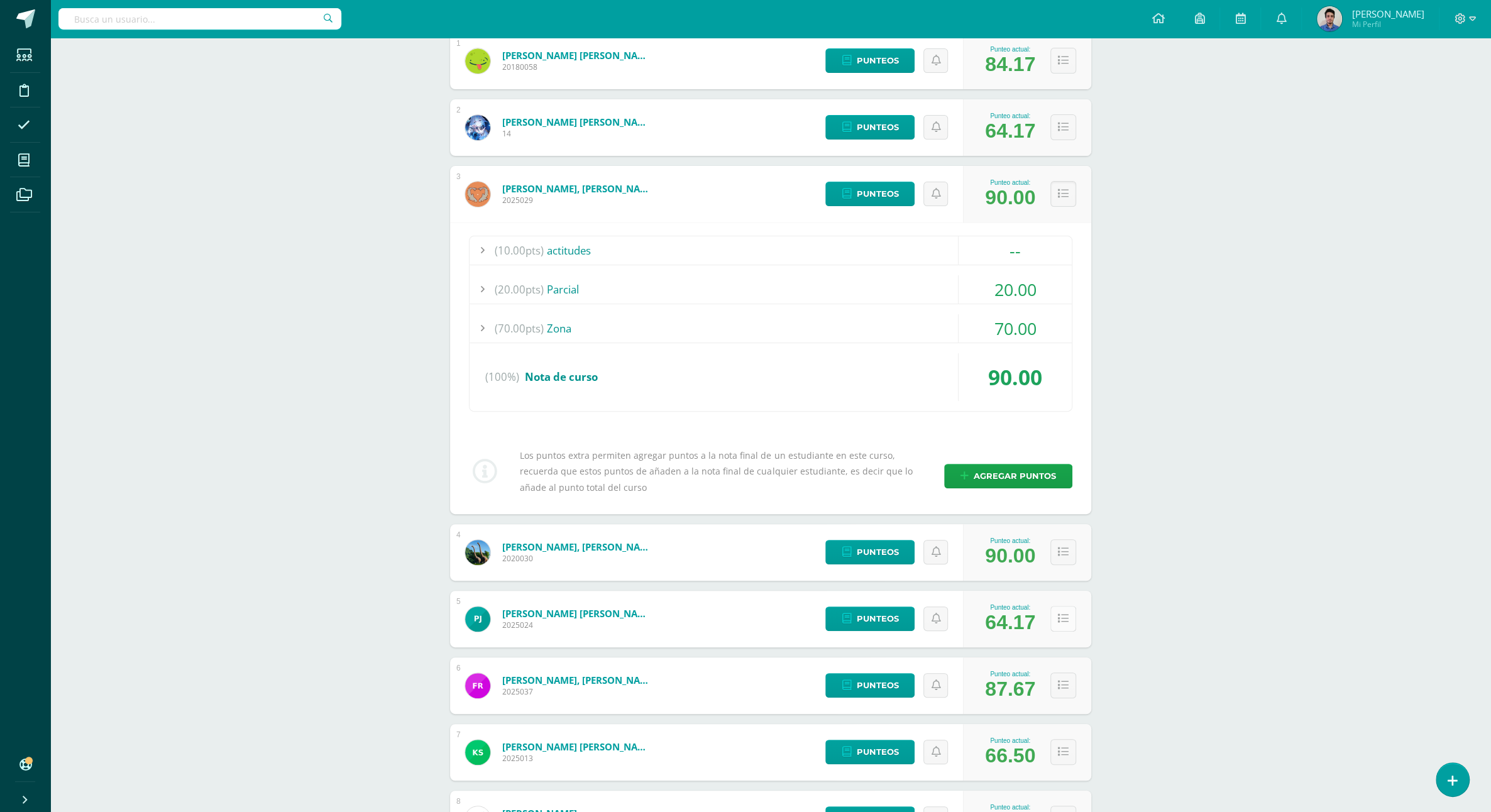
click at [1057, 606] on button at bounding box center [1063, 619] width 26 height 26
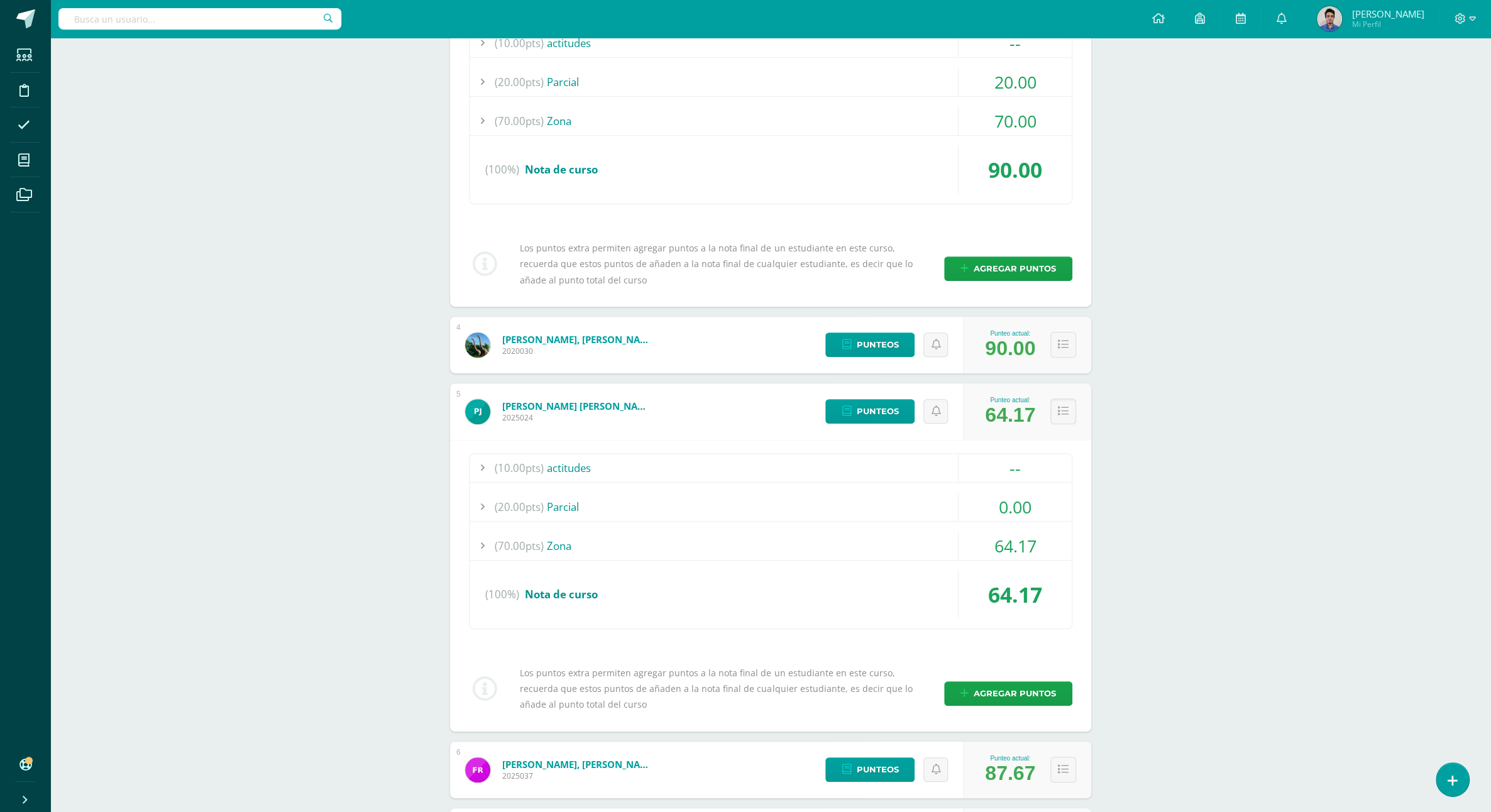
scroll to position [589, 0]
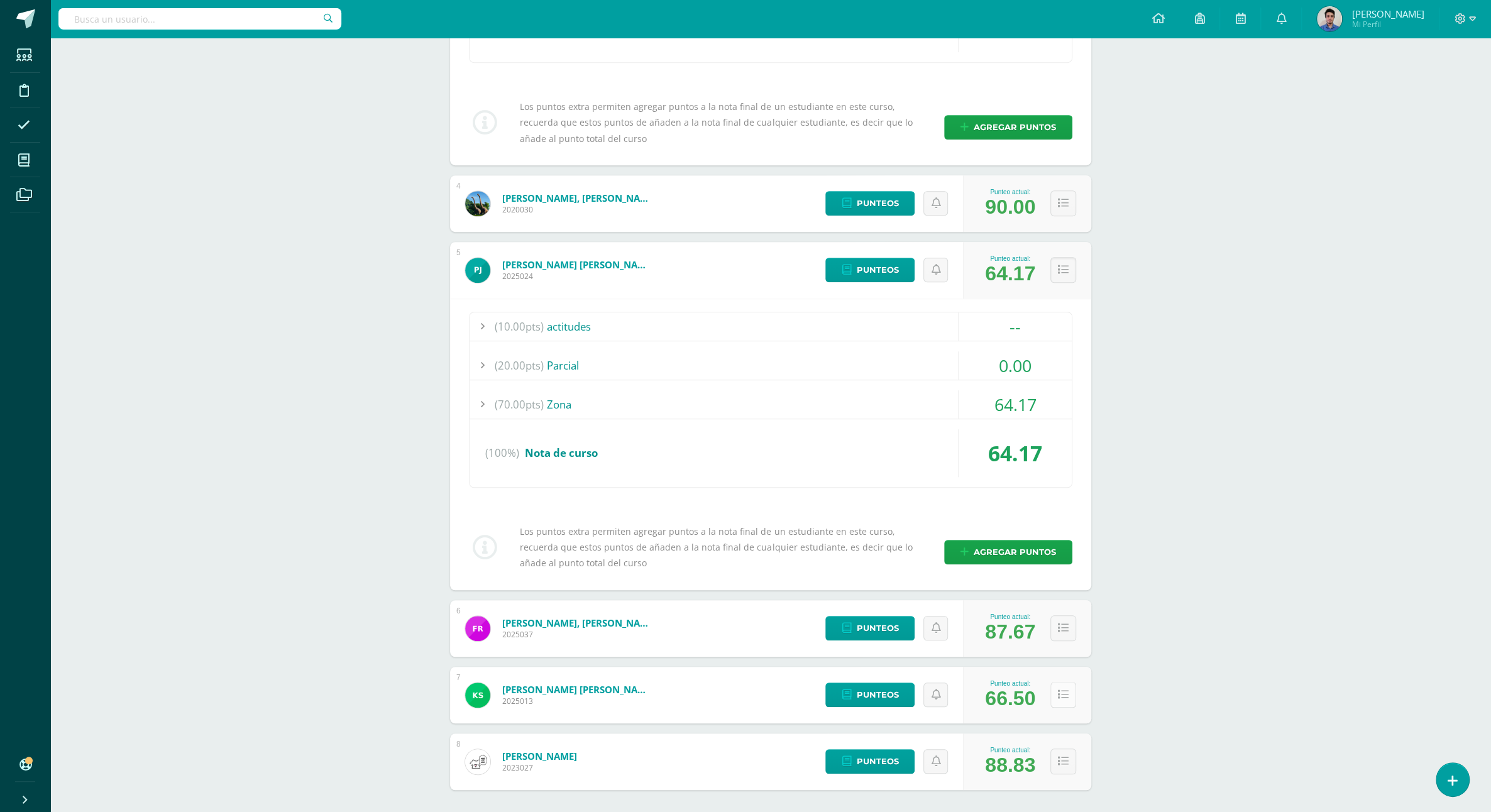
click at [1050, 682] on button at bounding box center [1063, 695] width 26 height 26
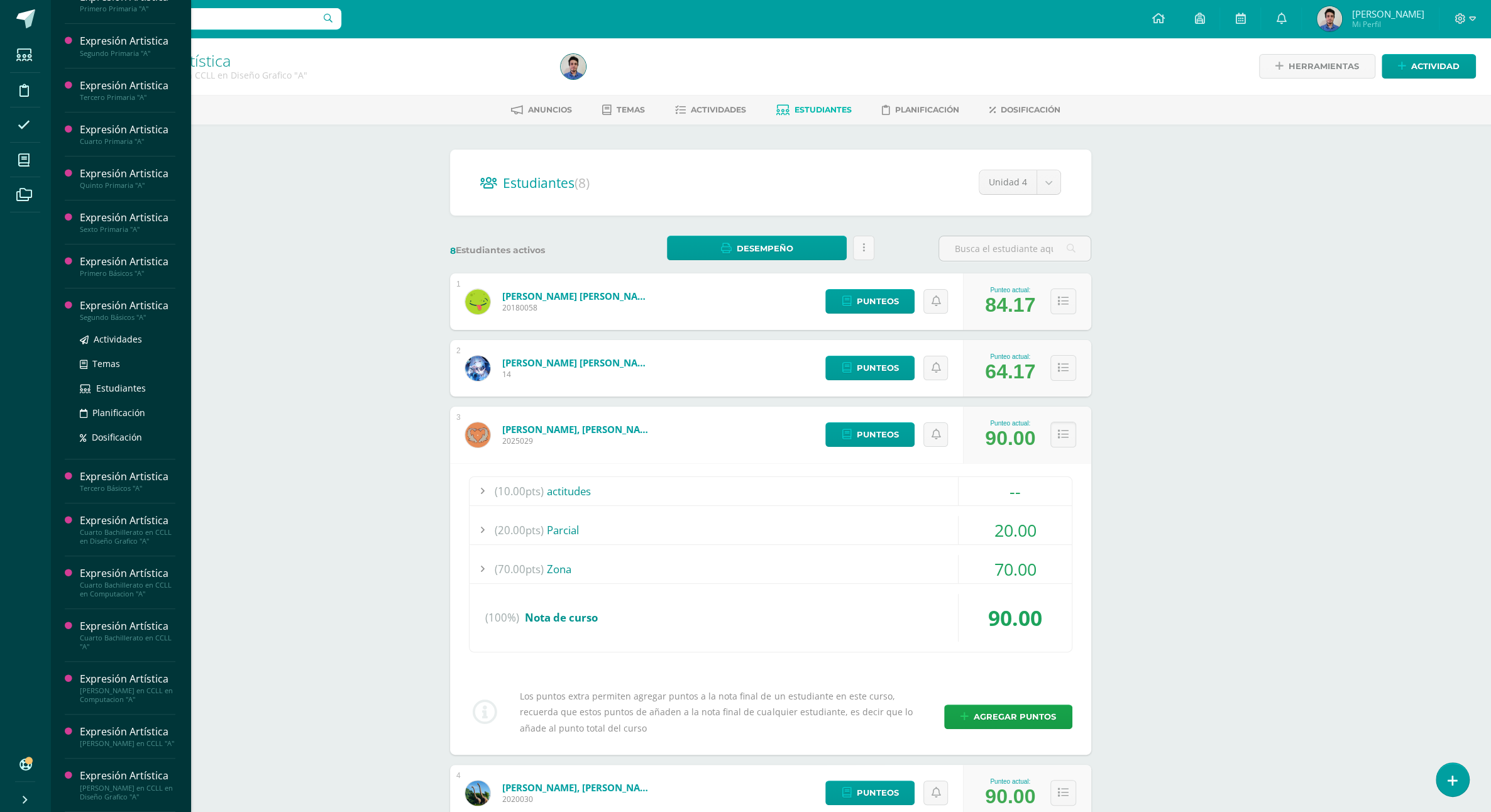
scroll to position [365, 0]
click at [124, 425] on link "Estudiantes" at bounding box center [128, 432] width 96 height 15
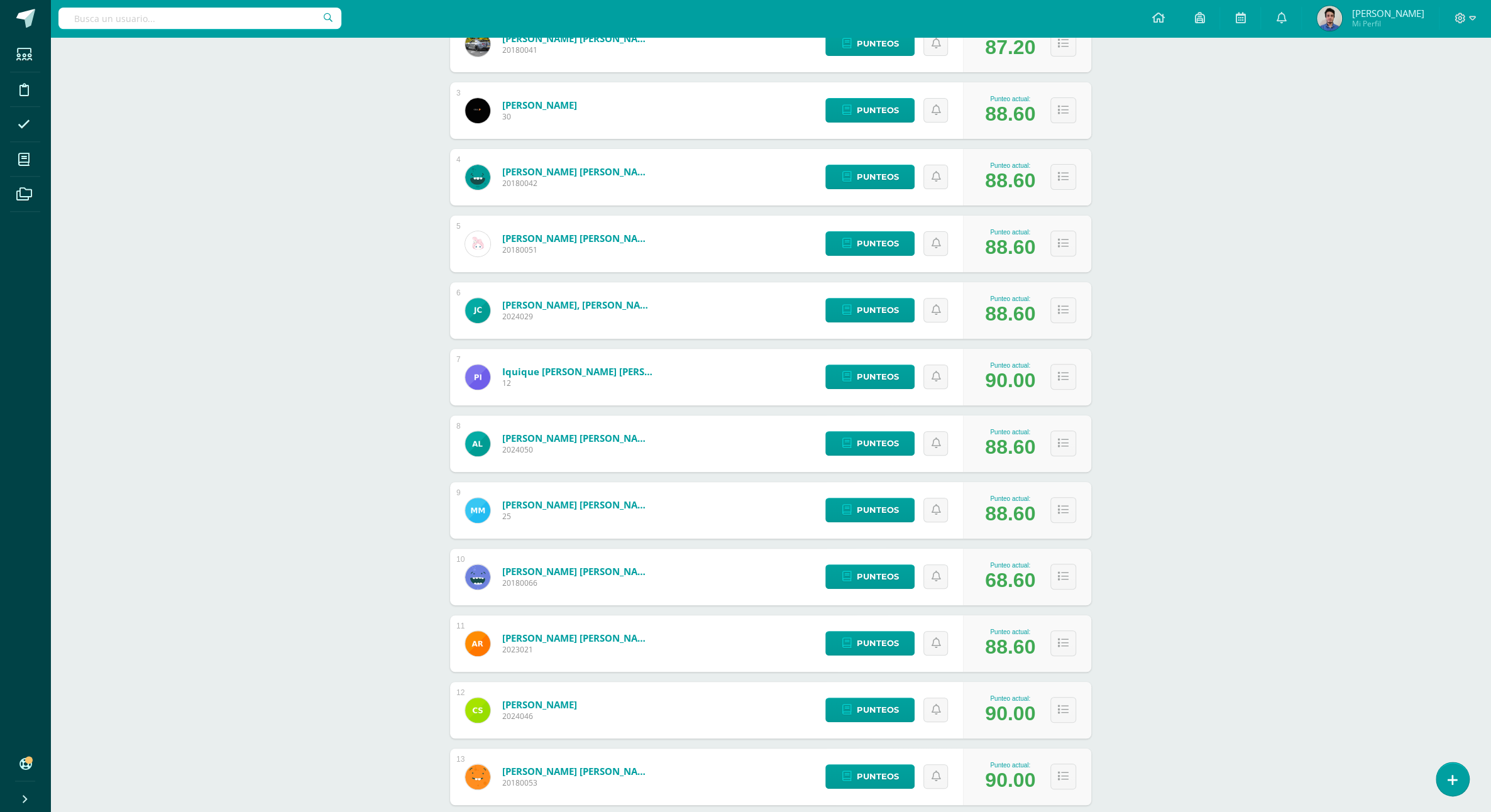
scroll to position [433, 0]
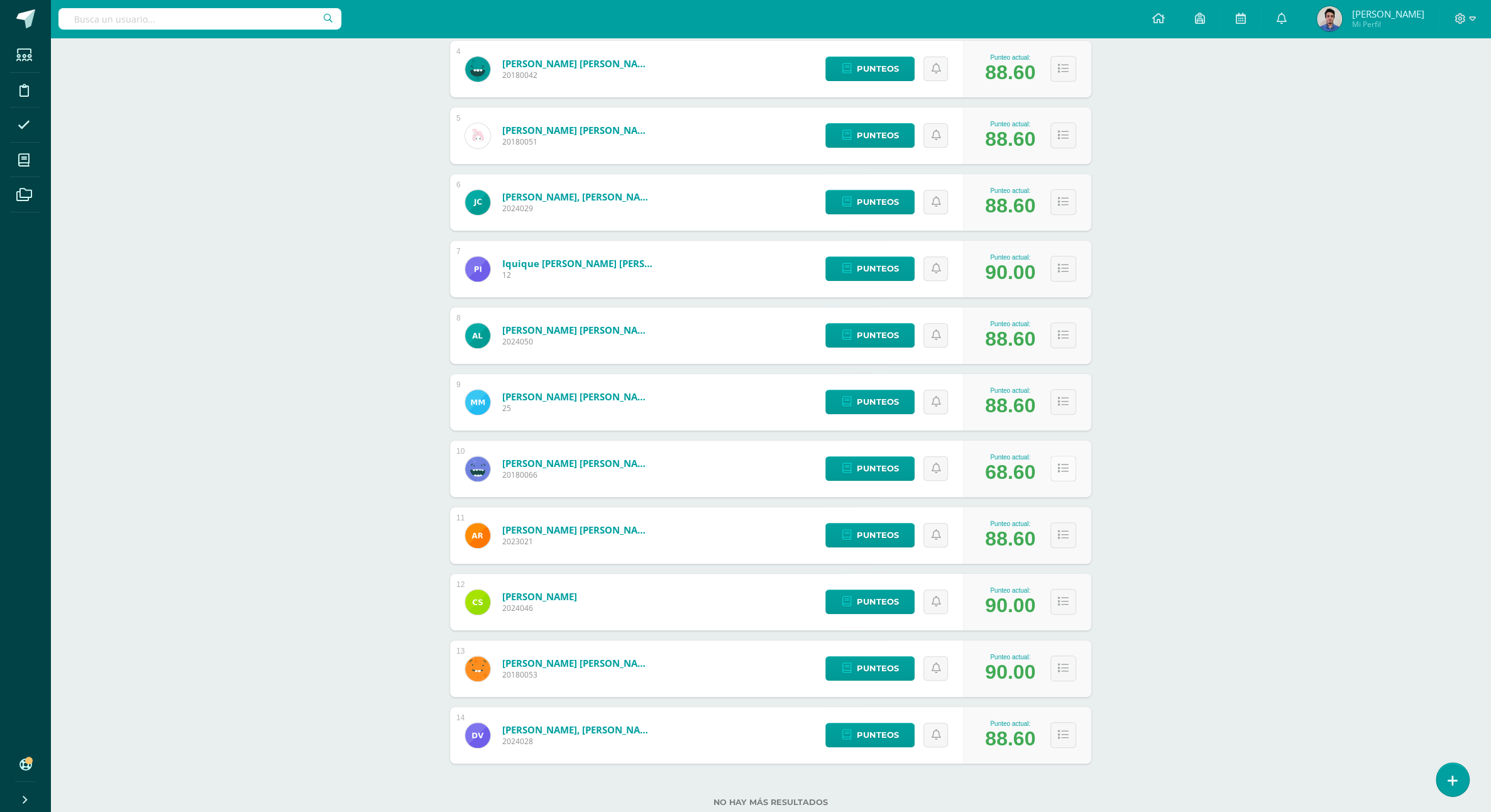
click at [1064, 463] on icon at bounding box center [1063, 468] width 11 height 11
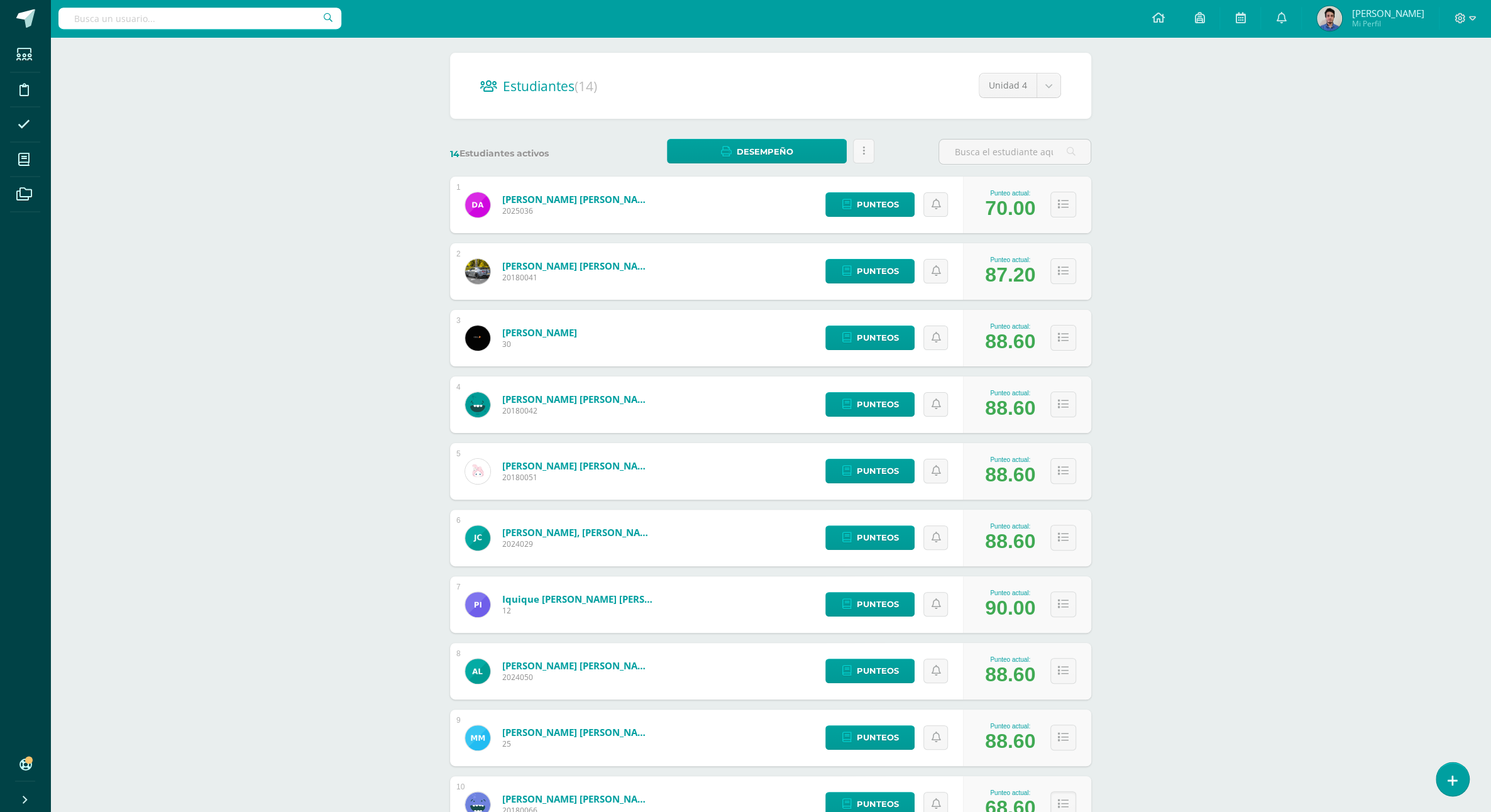
scroll to position [86, 0]
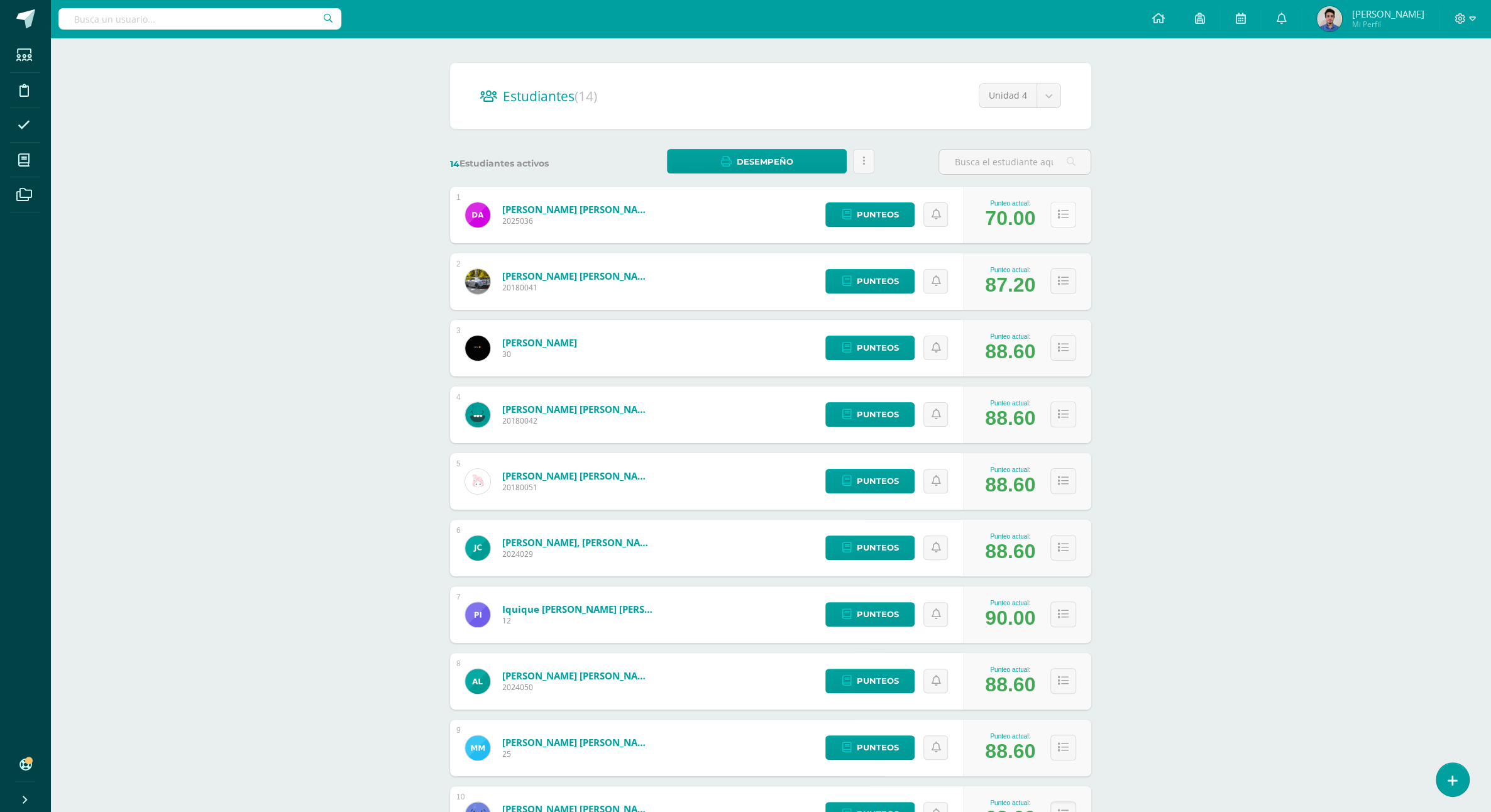
click at [1071, 207] on button at bounding box center [1063, 214] width 26 height 26
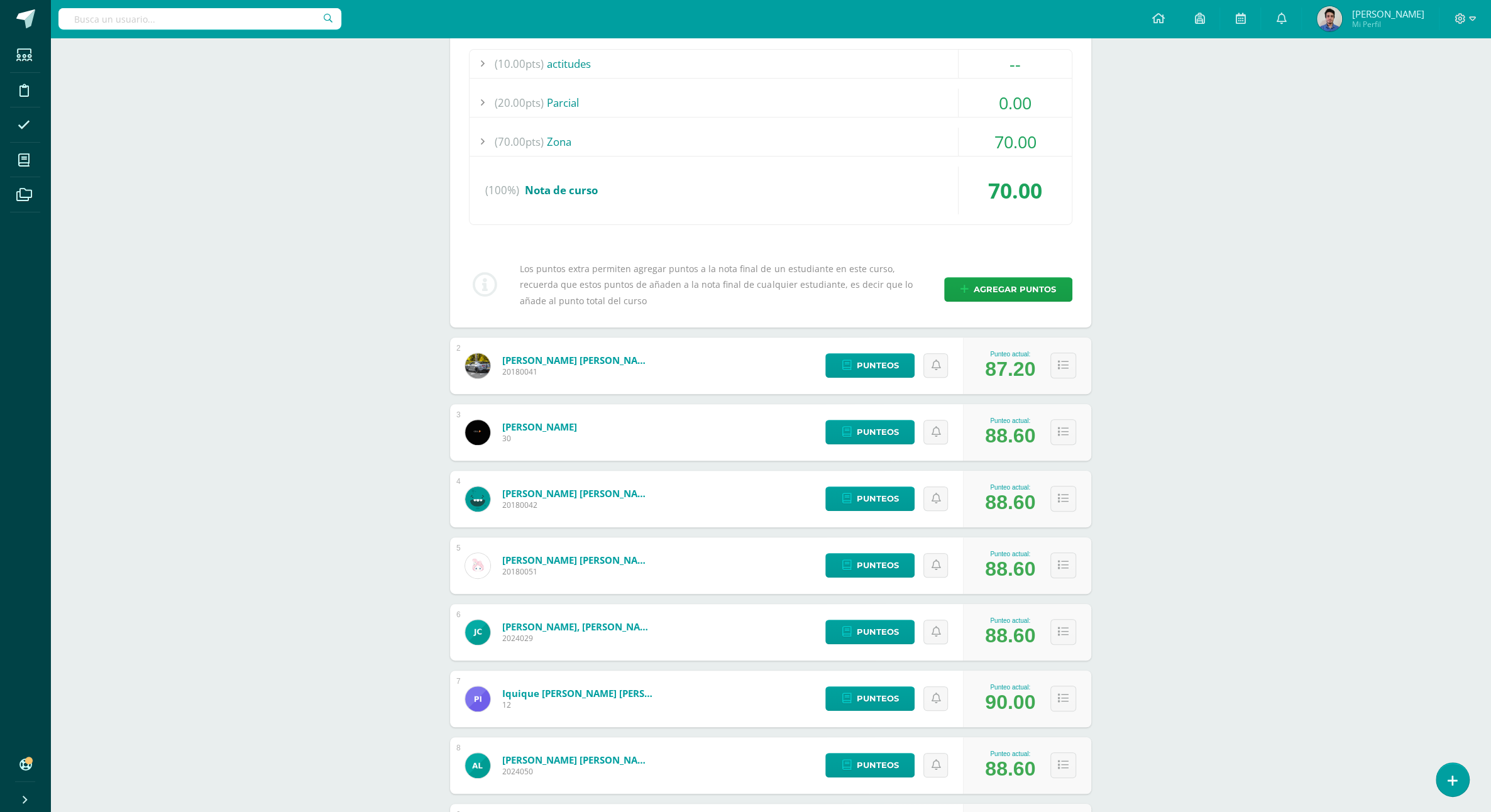
scroll to position [18, 0]
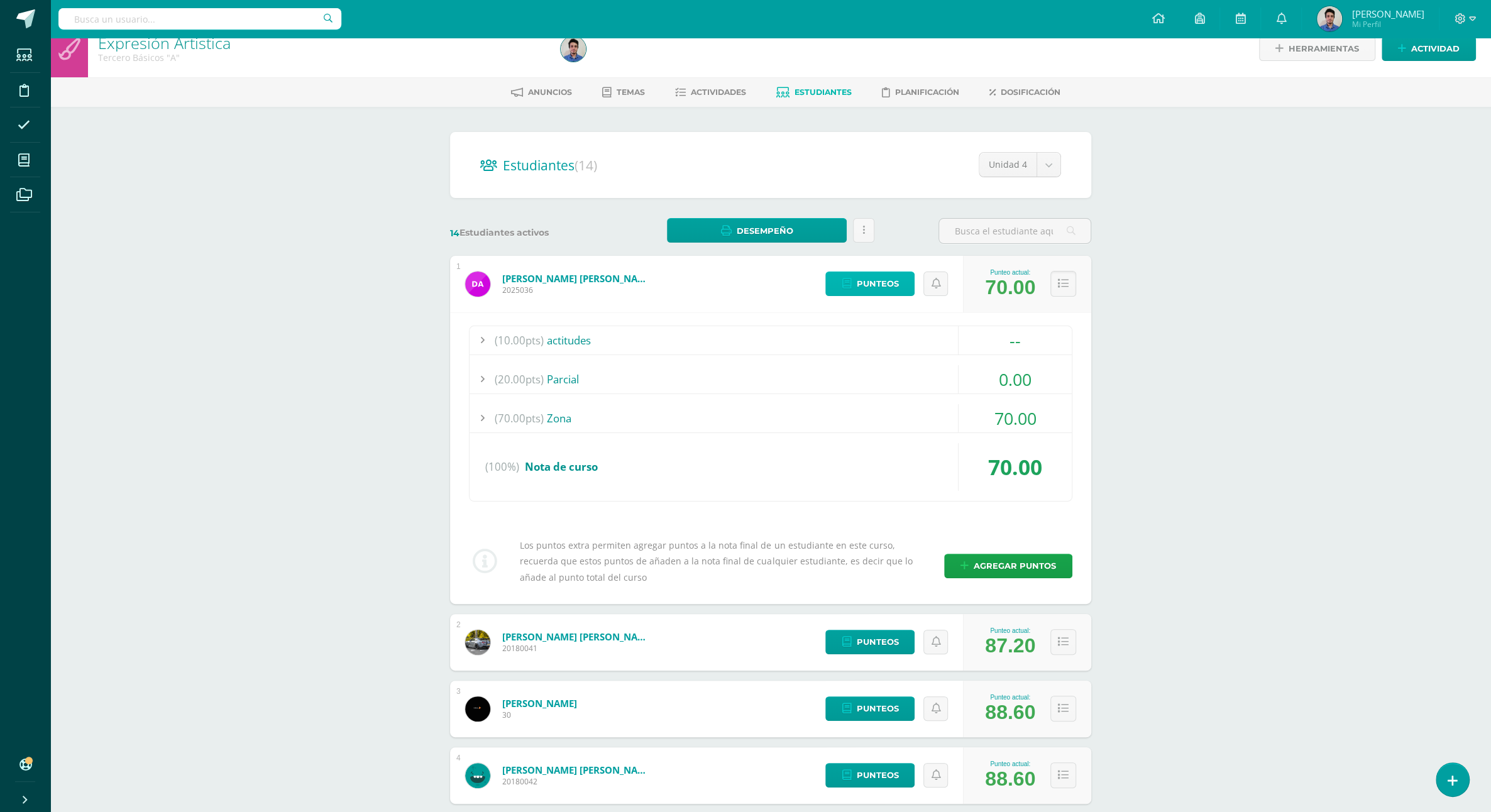
click at [851, 272] on link "Punteos" at bounding box center [870, 284] width 89 height 25
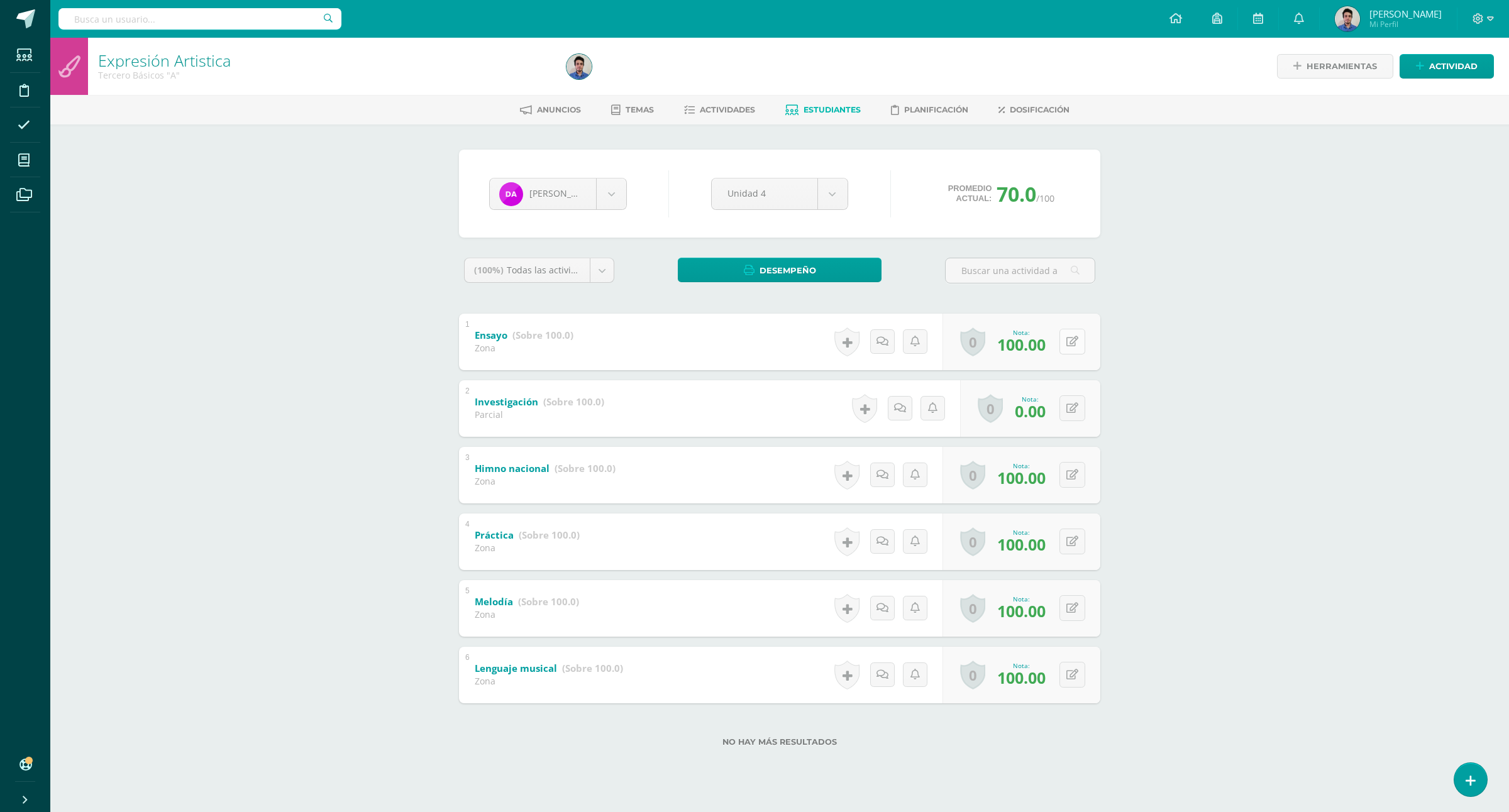
click at [1072, 341] on icon at bounding box center [1072, 341] width 12 height 11
type input "60"
click at [1077, 546] on icon at bounding box center [1072, 541] width 12 height 11
type input "60"
click at [1224, 532] on div "Expresión Artistica Tercero Básicos "A" Herramientas Detalle de asistencias Act…" at bounding box center [780, 412] width 1459 height 749
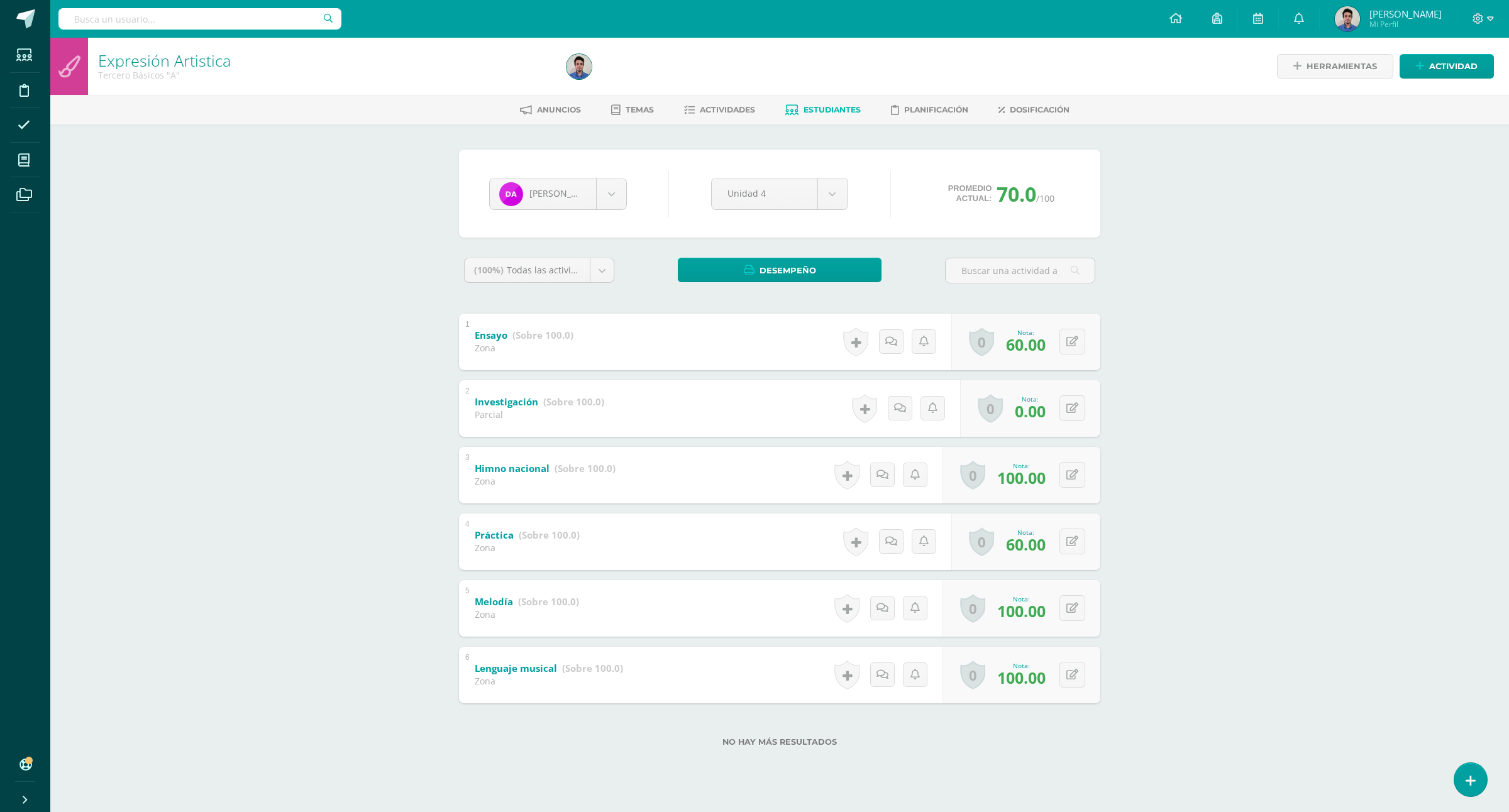
click at [802, 112] on link "Estudiantes" at bounding box center [822, 110] width 75 height 20
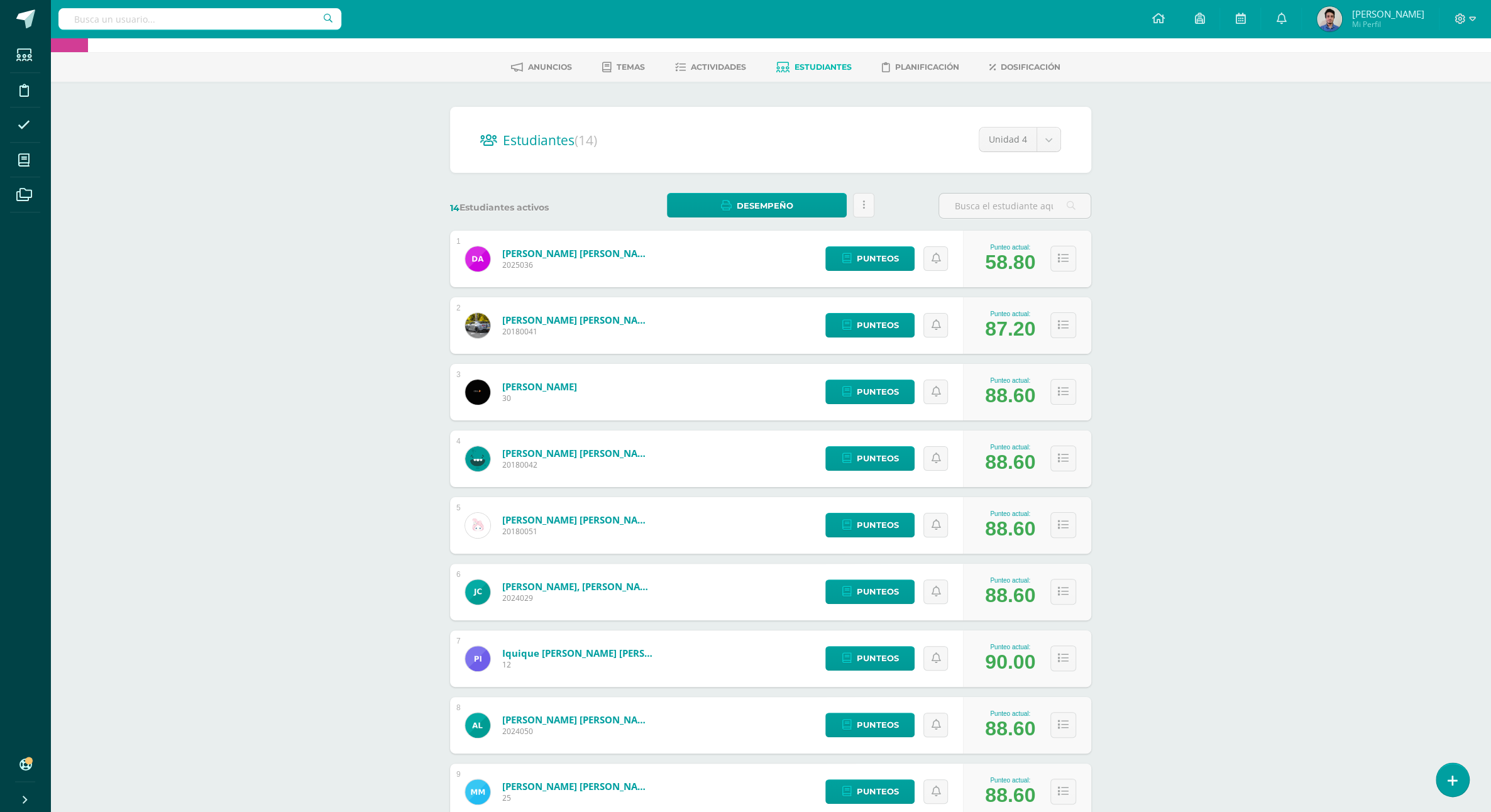
scroll to position [35, 0]
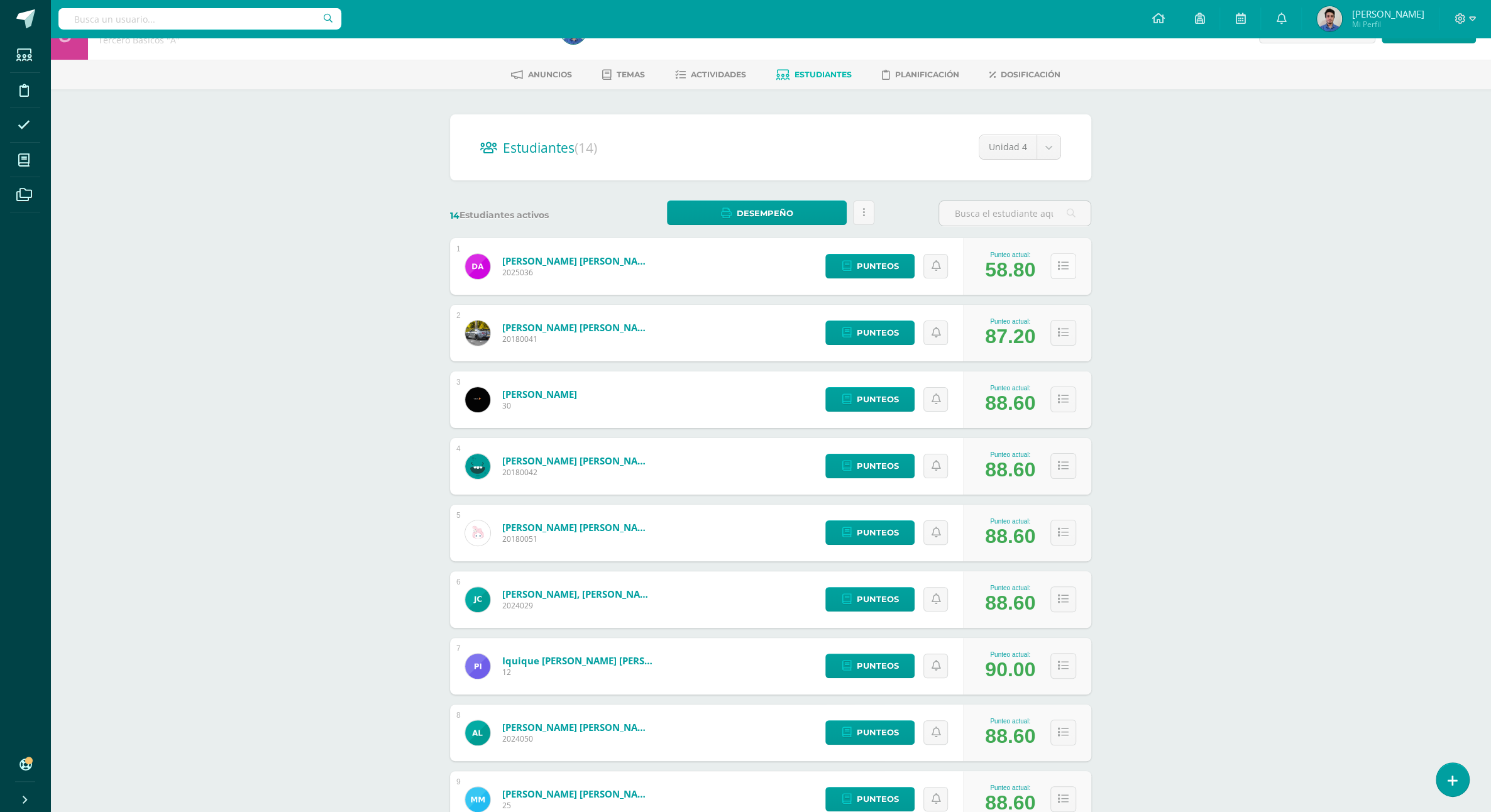
click at [1062, 261] on button at bounding box center [1063, 266] width 26 height 26
click at [902, 254] on link "Punteos" at bounding box center [870, 266] width 89 height 25
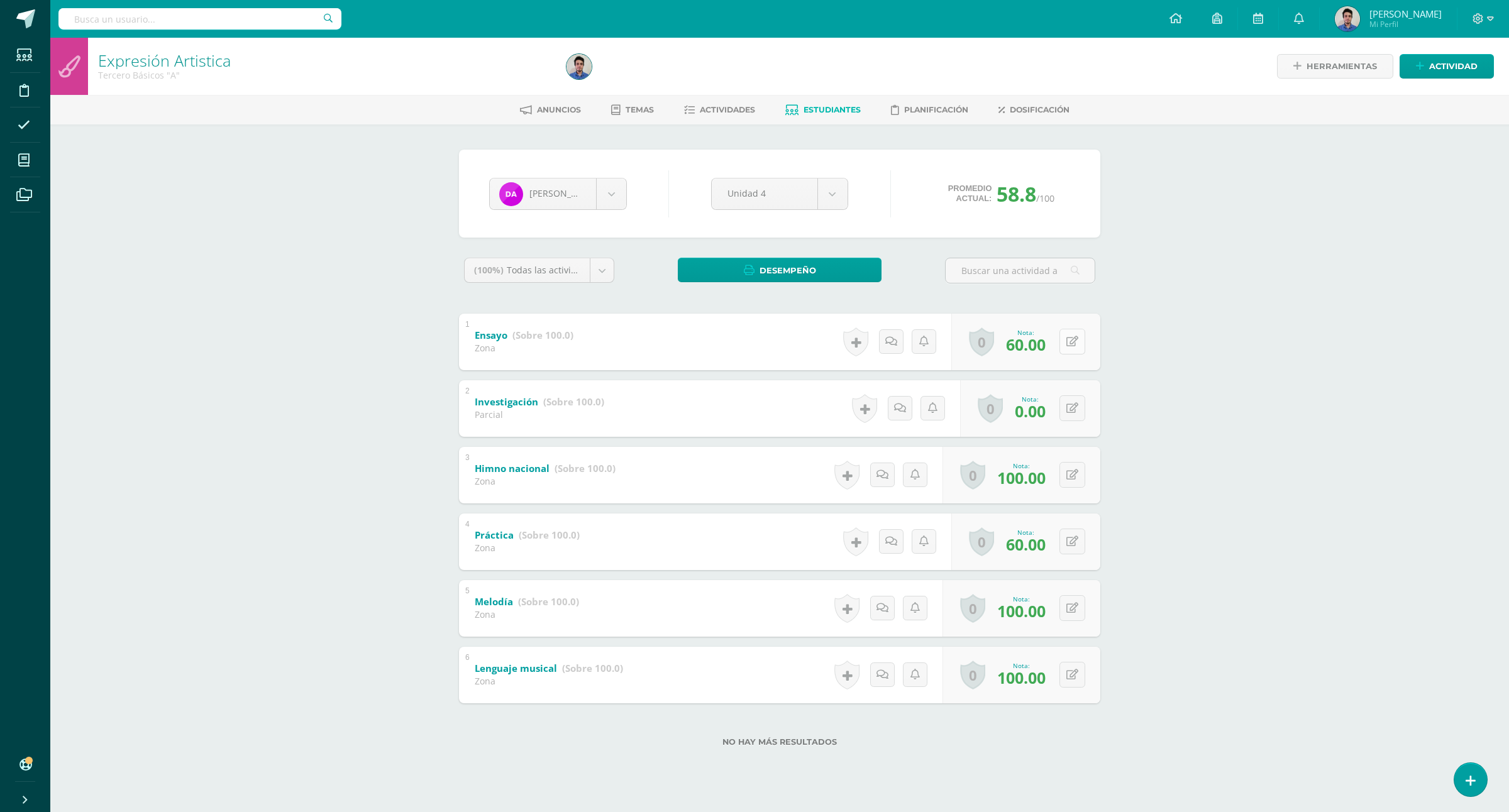
click at [1075, 344] on icon at bounding box center [1072, 341] width 12 height 11
type input "70"
click at [1151, 308] on div "Expresión Artistica Tercero Básicos "A" Herramientas Detalle de asistencias Act…" at bounding box center [780, 412] width 1459 height 749
click at [791, 108] on icon at bounding box center [791, 110] width 13 height 11
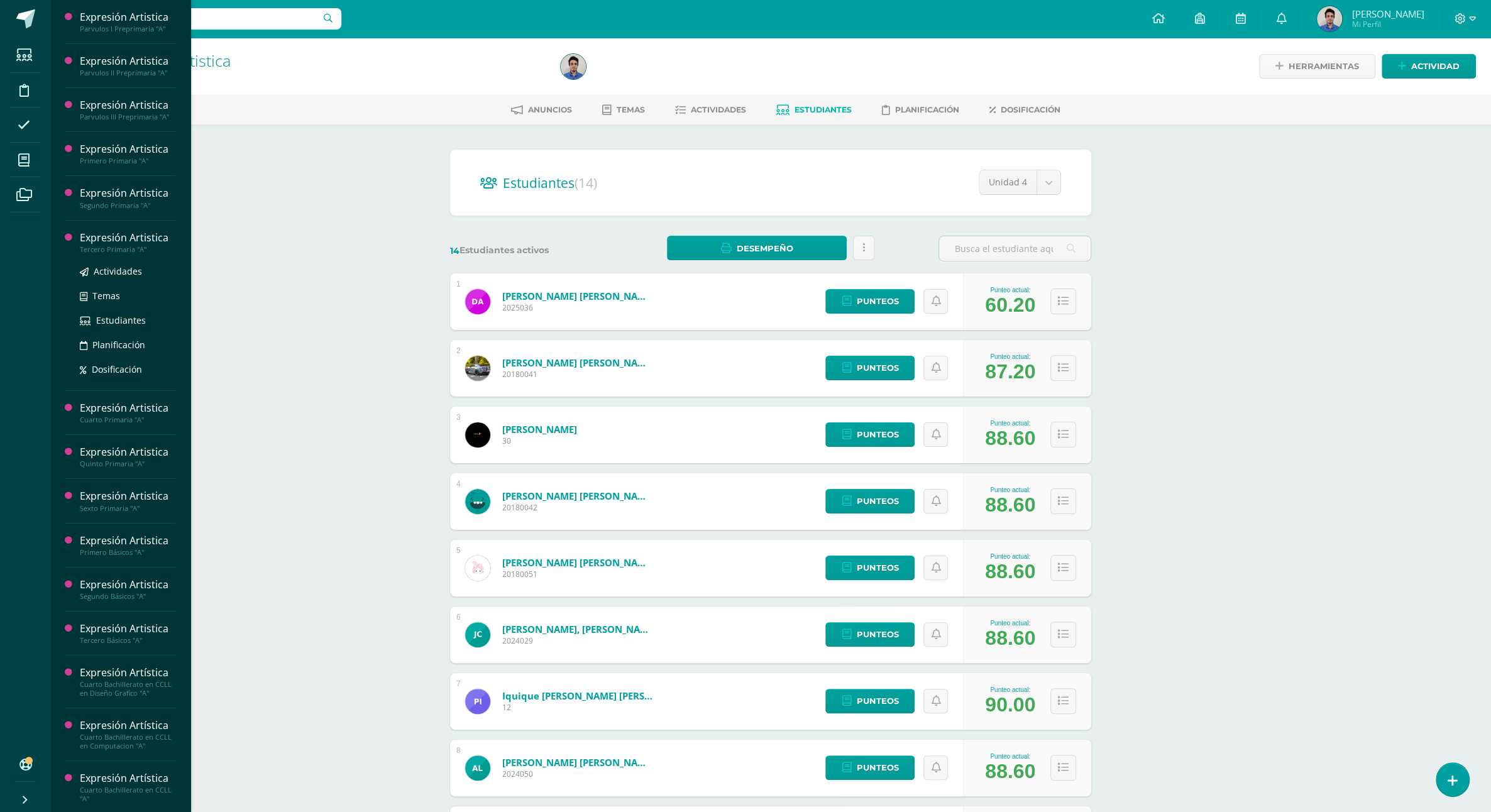
scroll to position [277, 0]
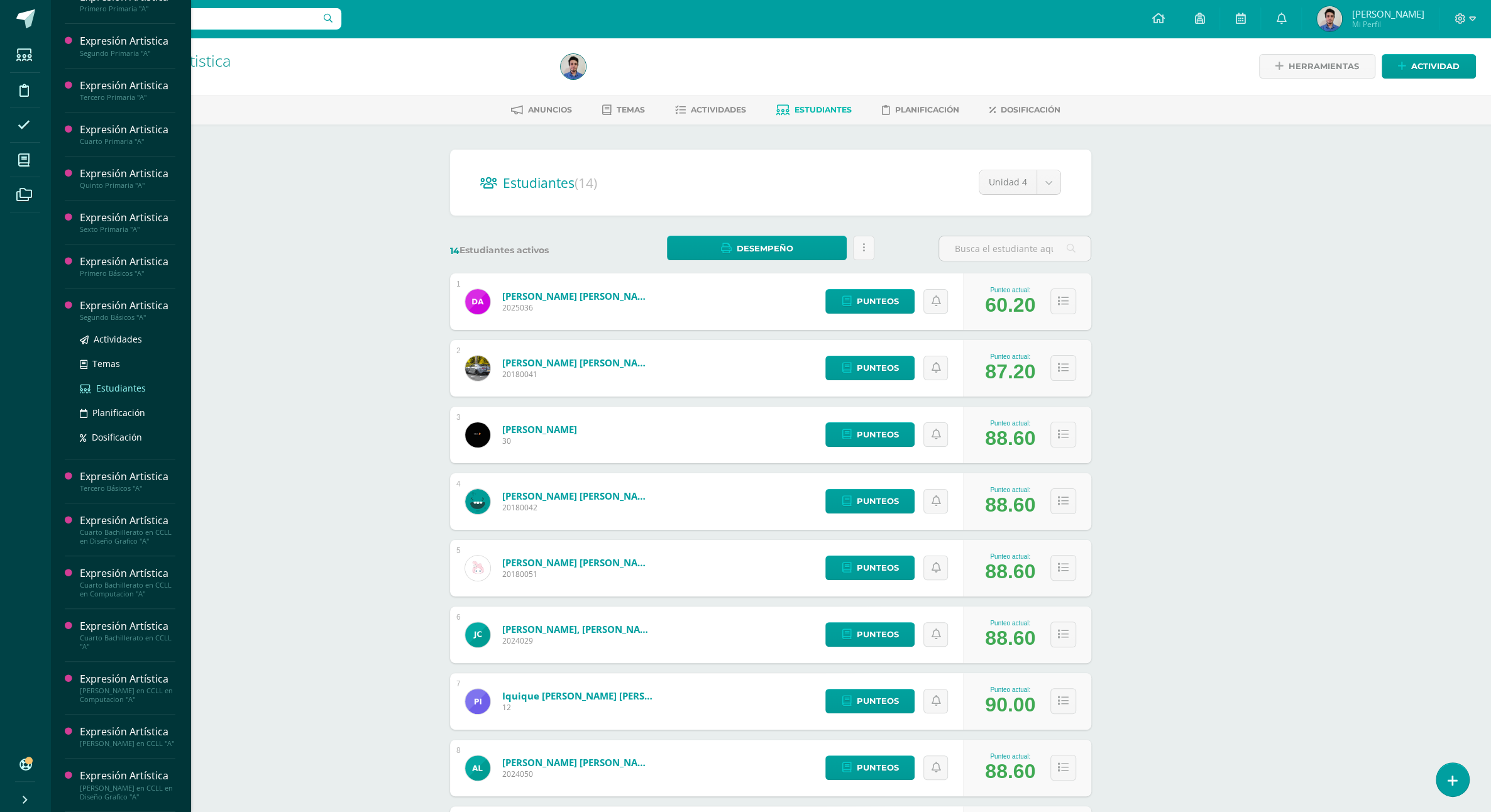
click at [128, 395] on link "Estudiantes" at bounding box center [128, 388] width 96 height 15
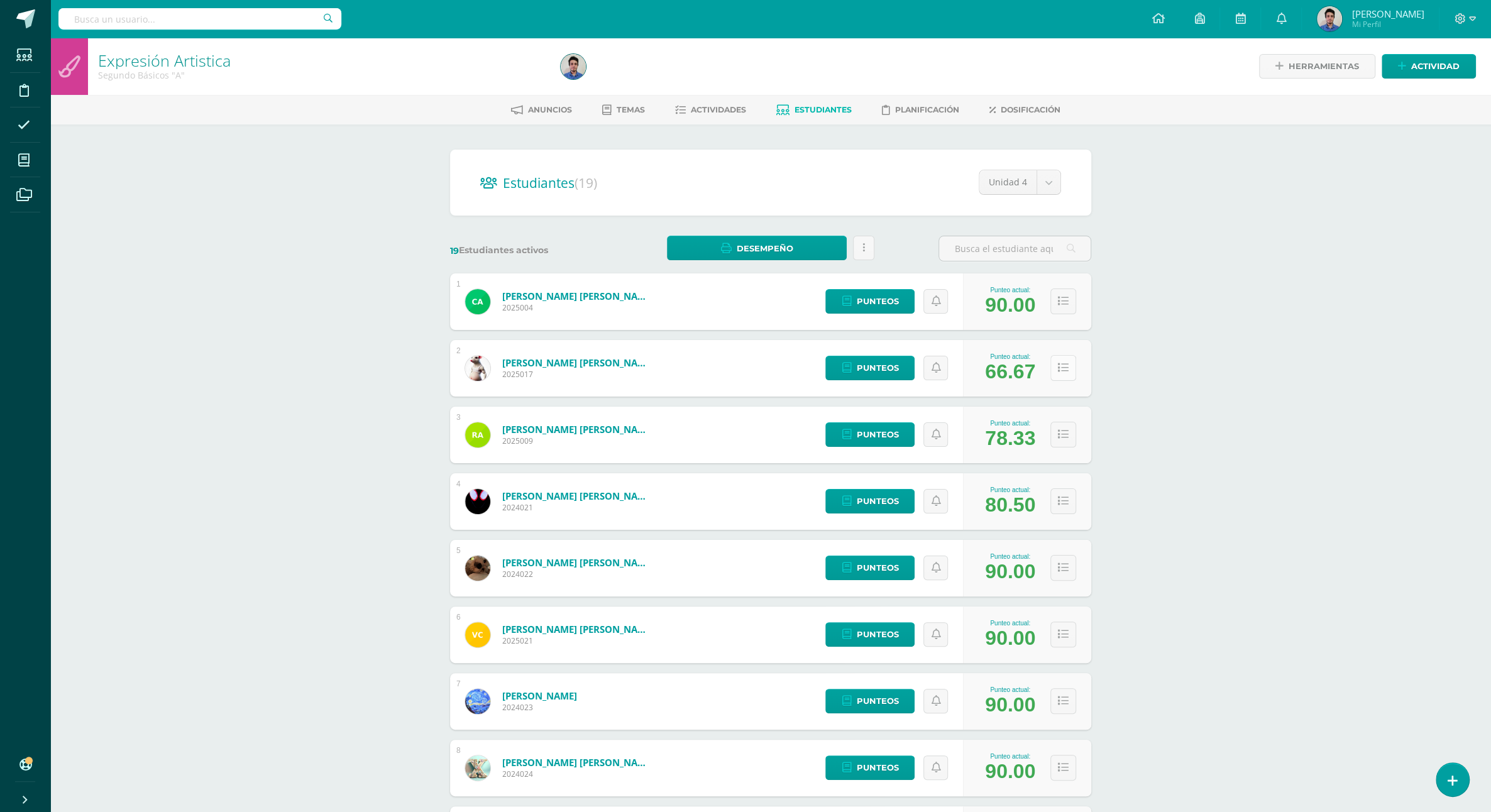
click at [1073, 363] on button at bounding box center [1063, 368] width 26 height 26
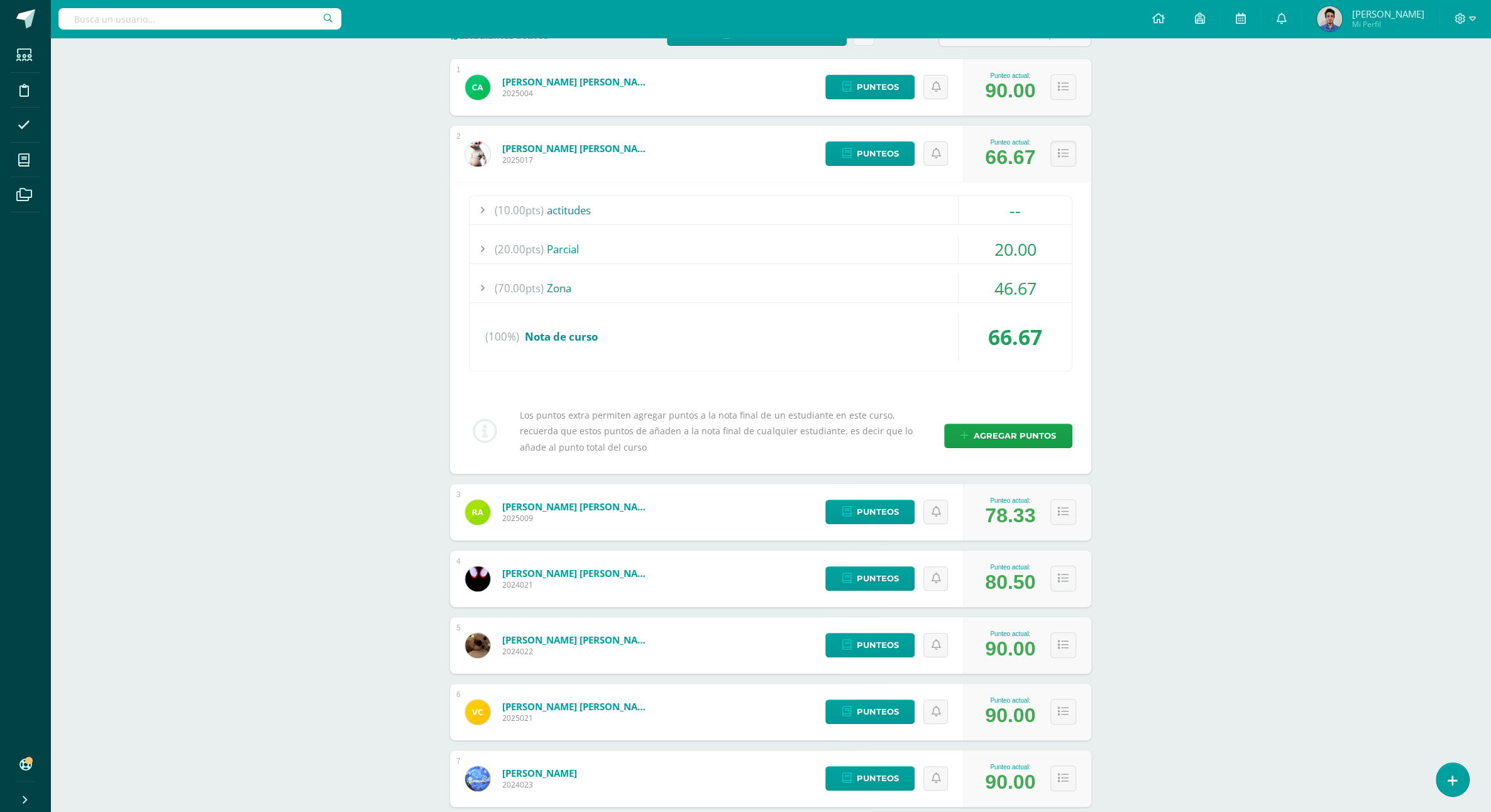
scroll to position [145, 0]
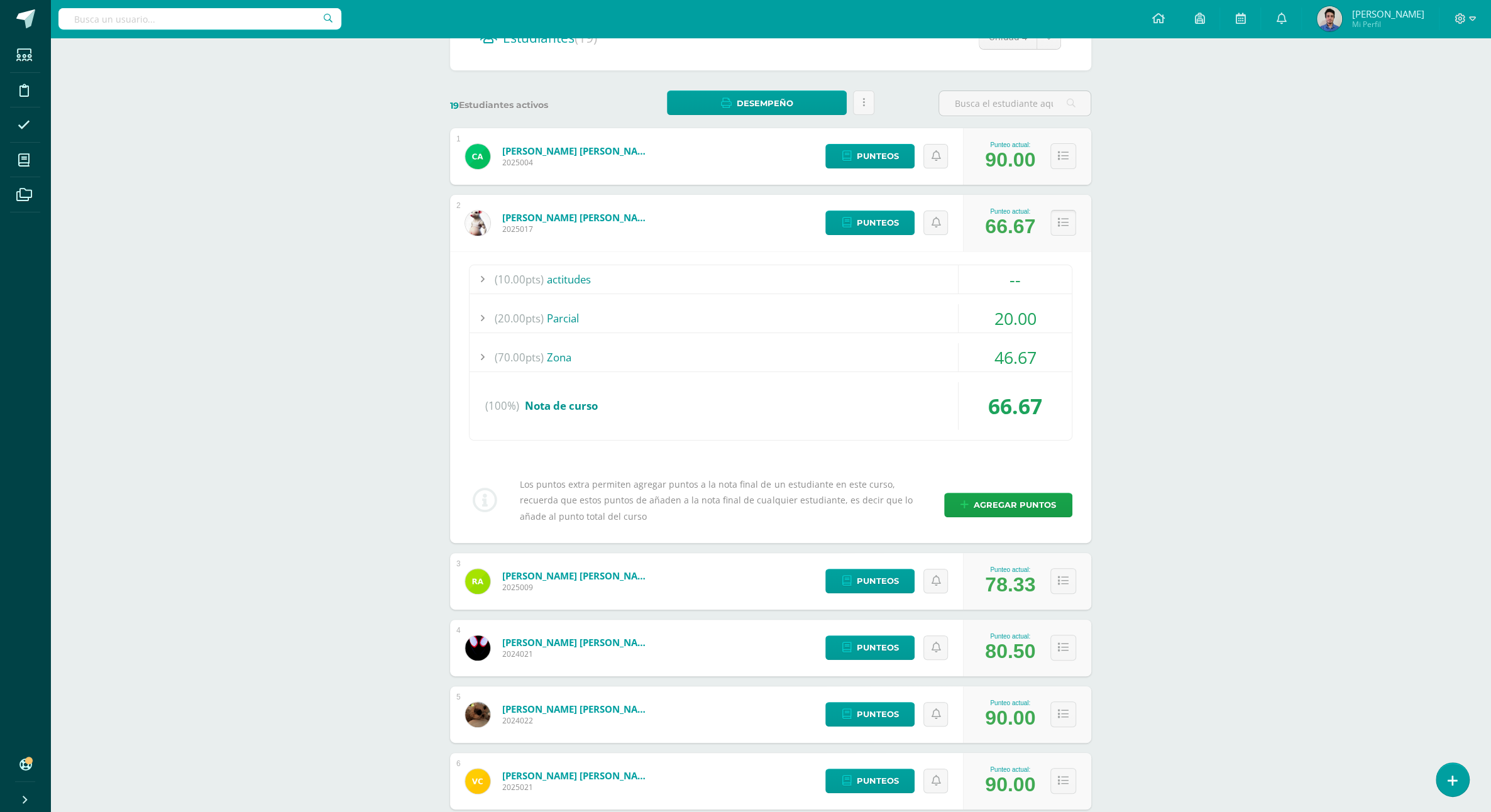
click at [1054, 211] on button at bounding box center [1063, 223] width 26 height 26
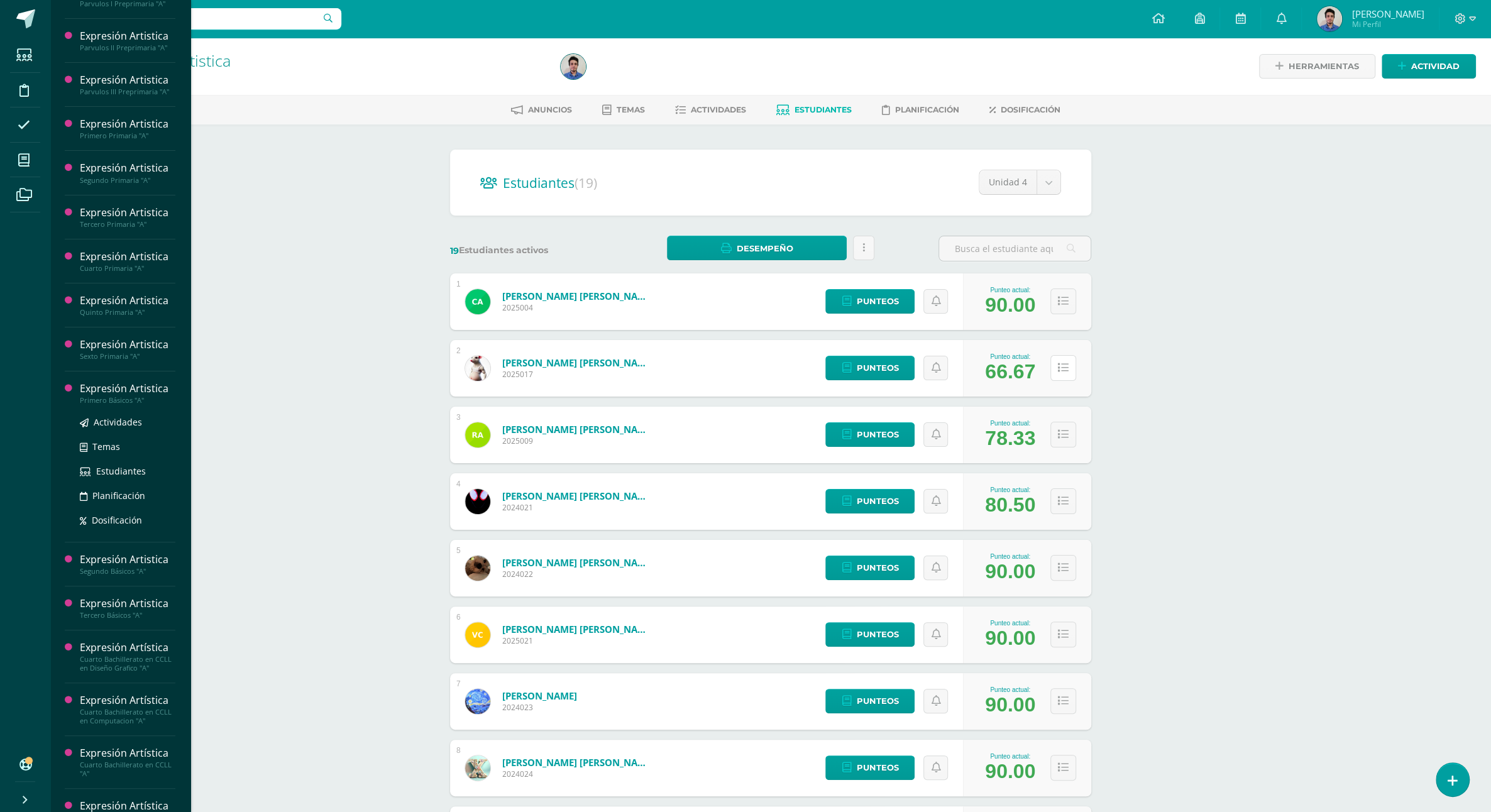
scroll to position [277, 0]
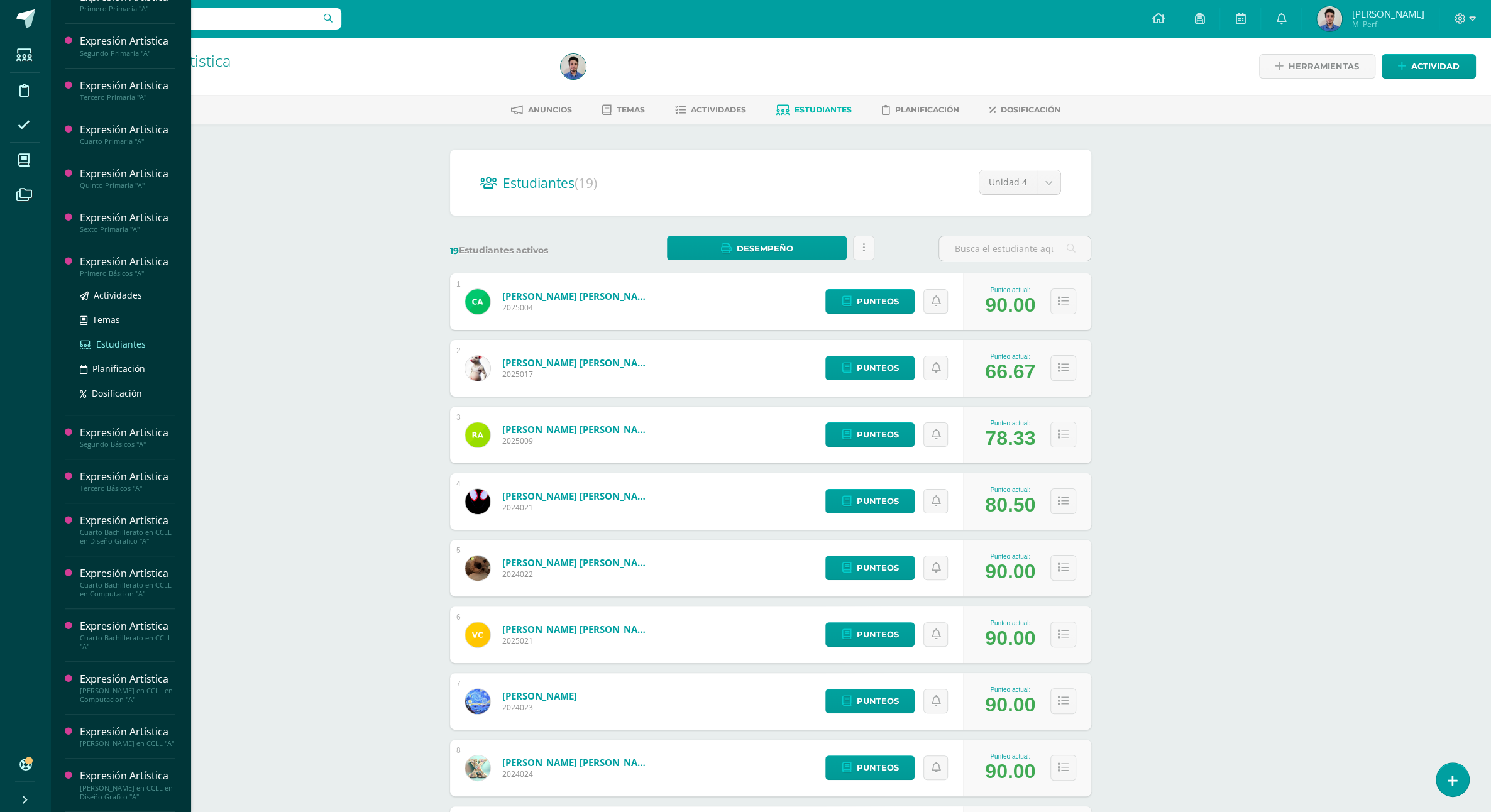
click at [104, 350] on span "Estudiantes" at bounding box center [121, 343] width 50 height 12
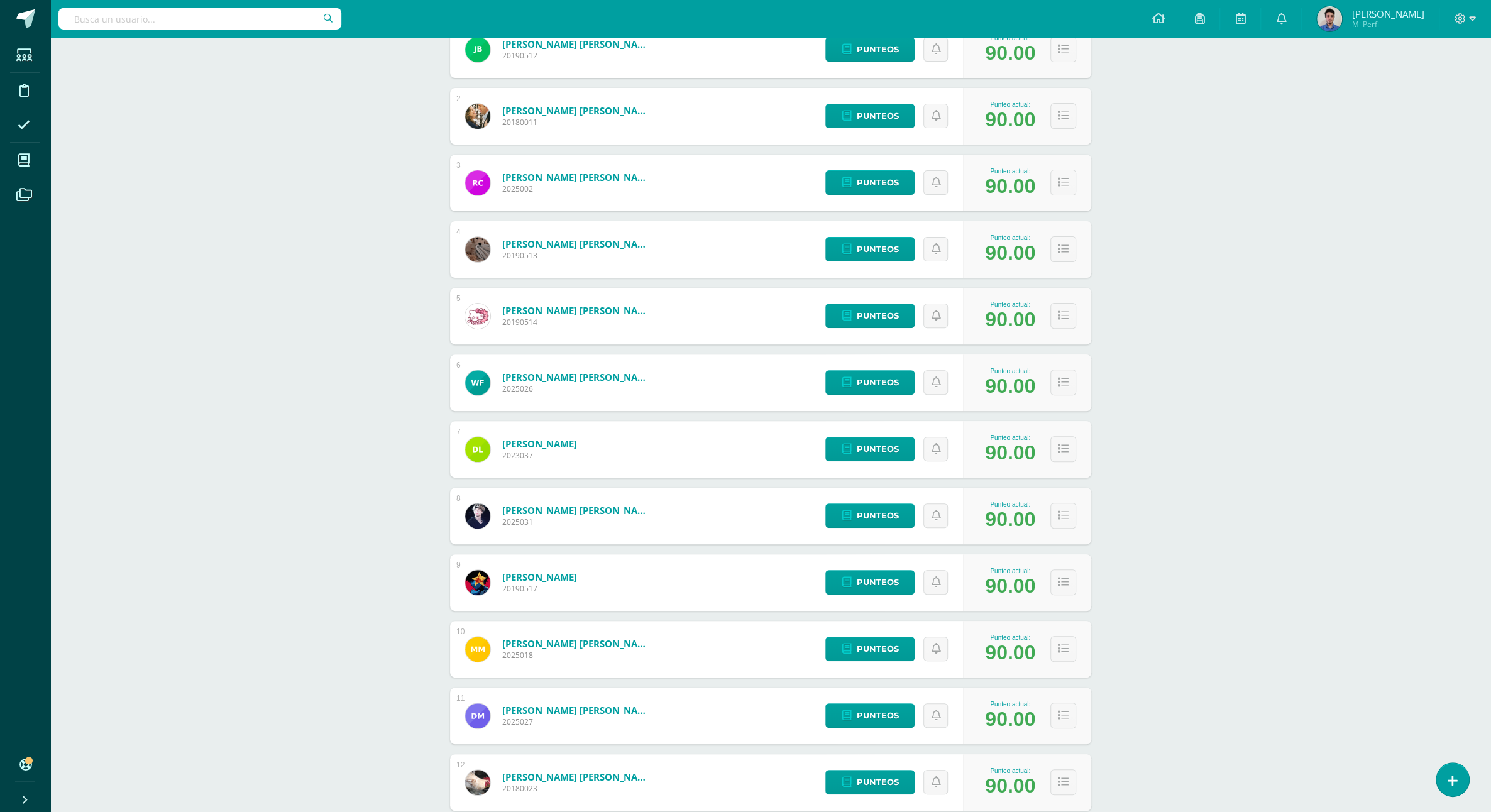
scroll to position [277, 0]
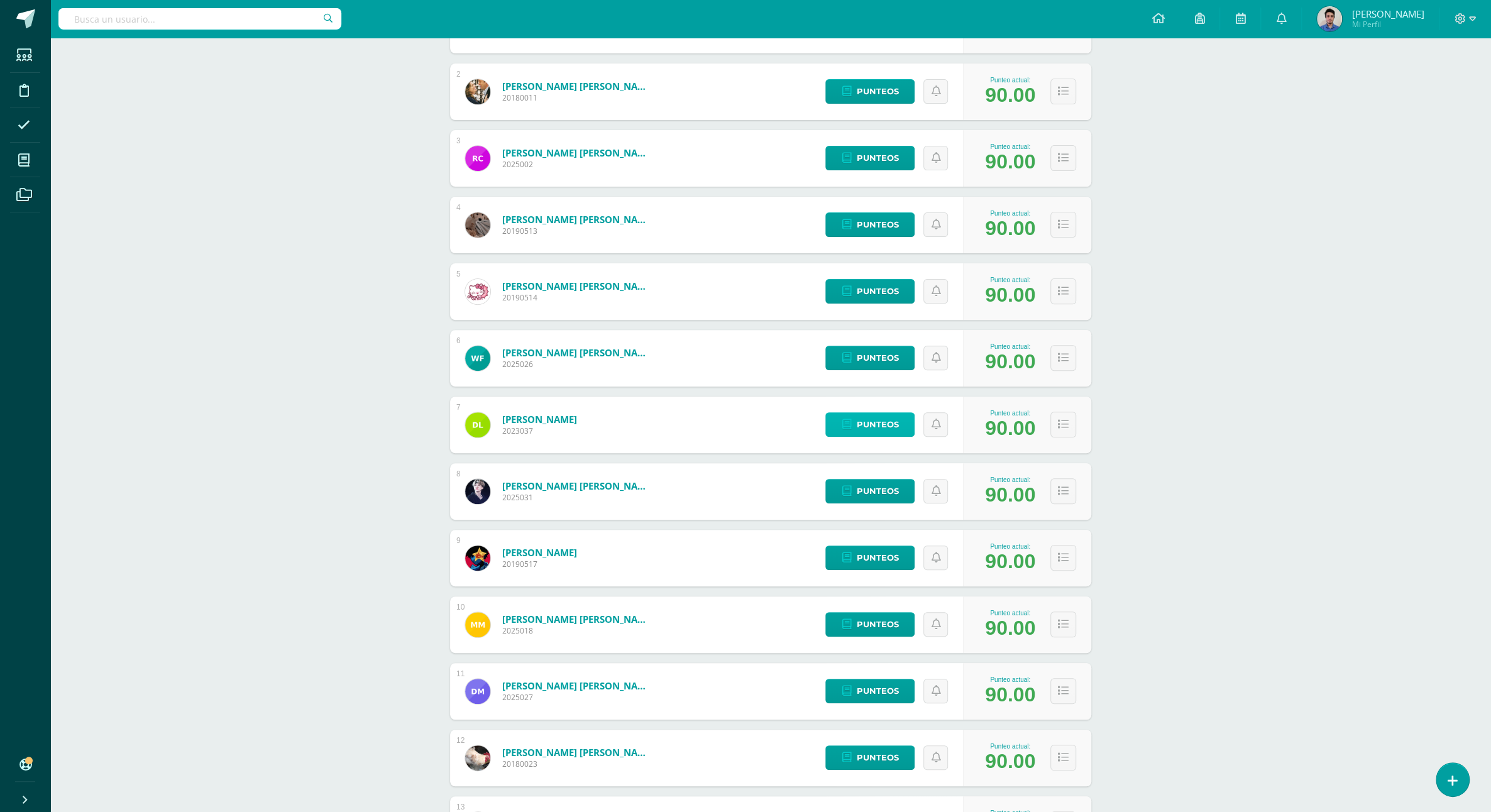
click at [845, 419] on icon at bounding box center [846, 424] width 9 height 11
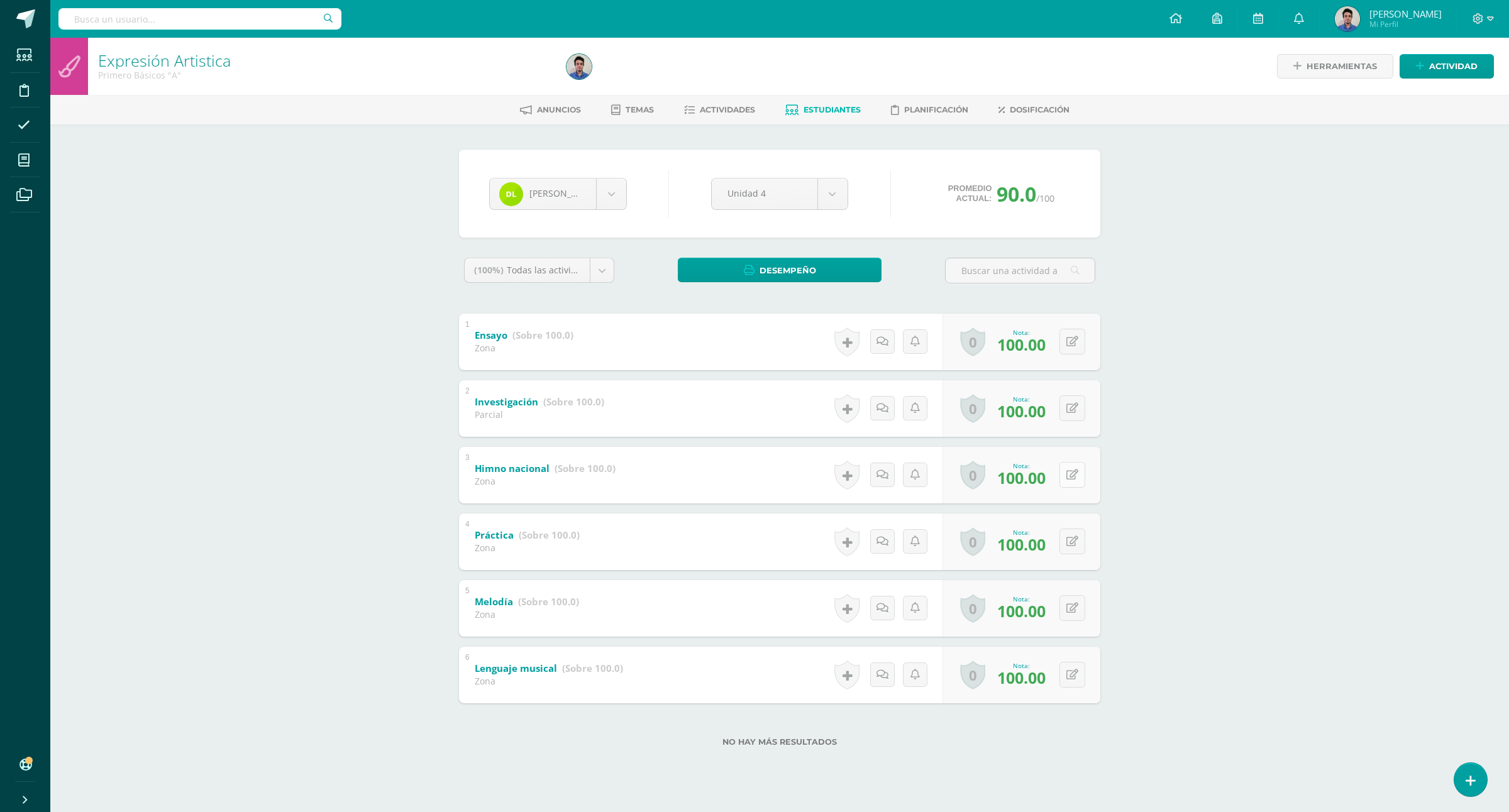
click at [1080, 476] on button at bounding box center [1073, 475] width 26 height 26
type input "70"
click at [1220, 436] on div "Expresión Artistica Primero Básicos "A" Herramientas Detalle de asistencias Act…" at bounding box center [780, 412] width 1459 height 749
click at [1069, 338] on icon at bounding box center [1072, 341] width 12 height 11
type input "80"
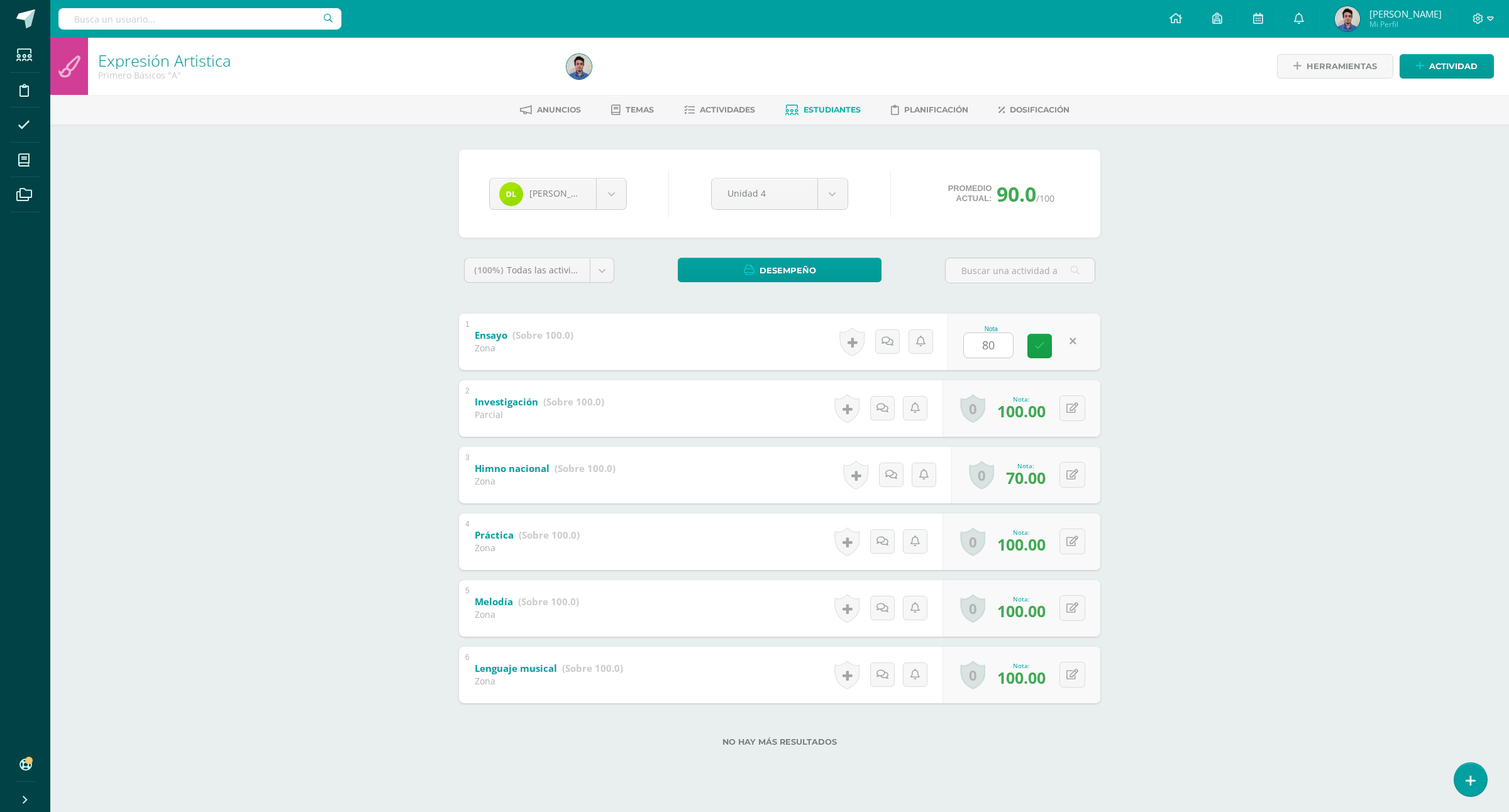
click at [1152, 399] on div "Expresión Artistica Primero Básicos "A" Herramientas Detalle de asistencias Act…" at bounding box center [780, 412] width 1459 height 749
click at [848, 110] on span "Estudiantes" at bounding box center [831, 109] width 57 height 9
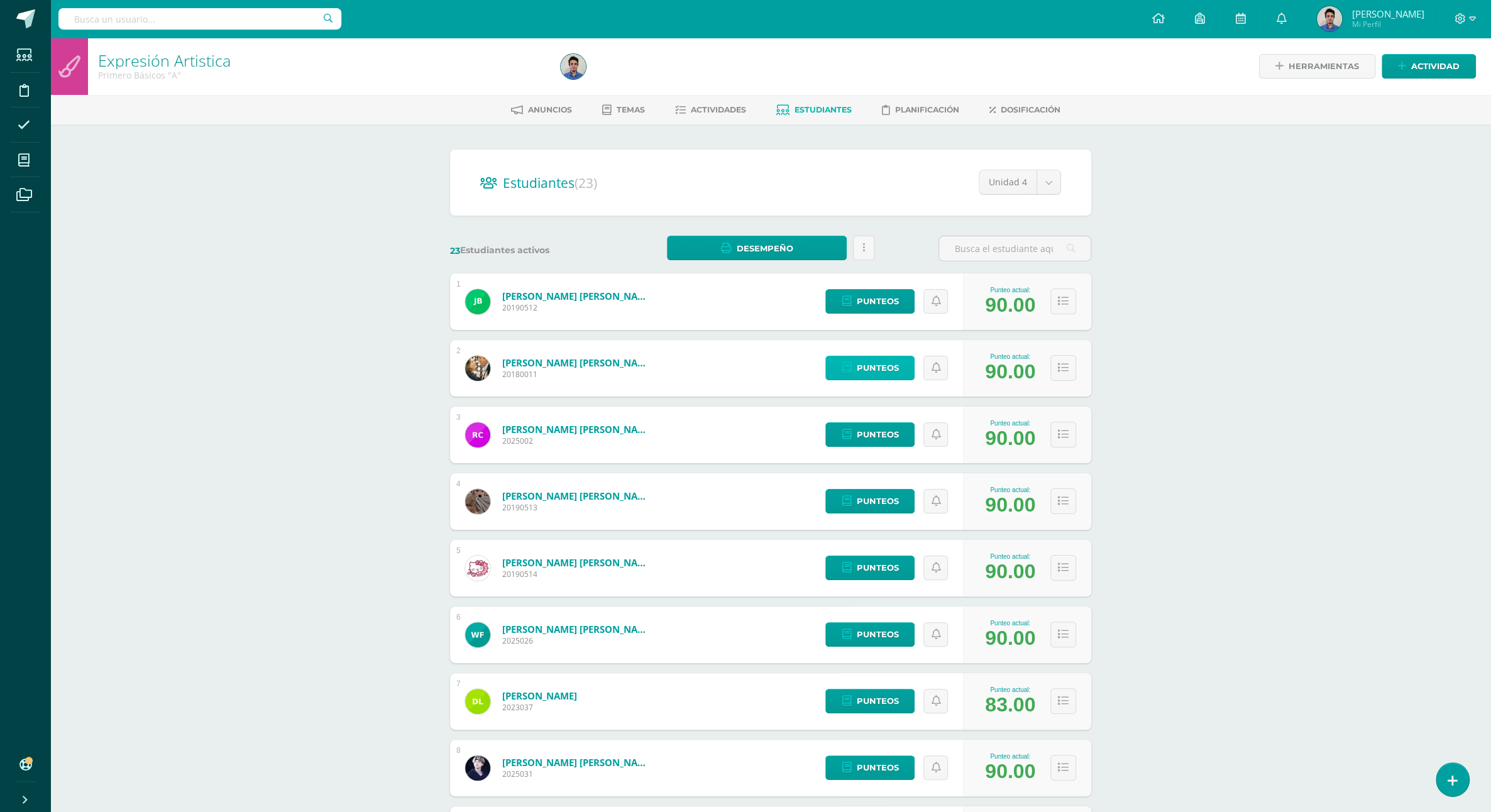
click at [869, 356] on span "Punteos" at bounding box center [878, 367] width 42 height 23
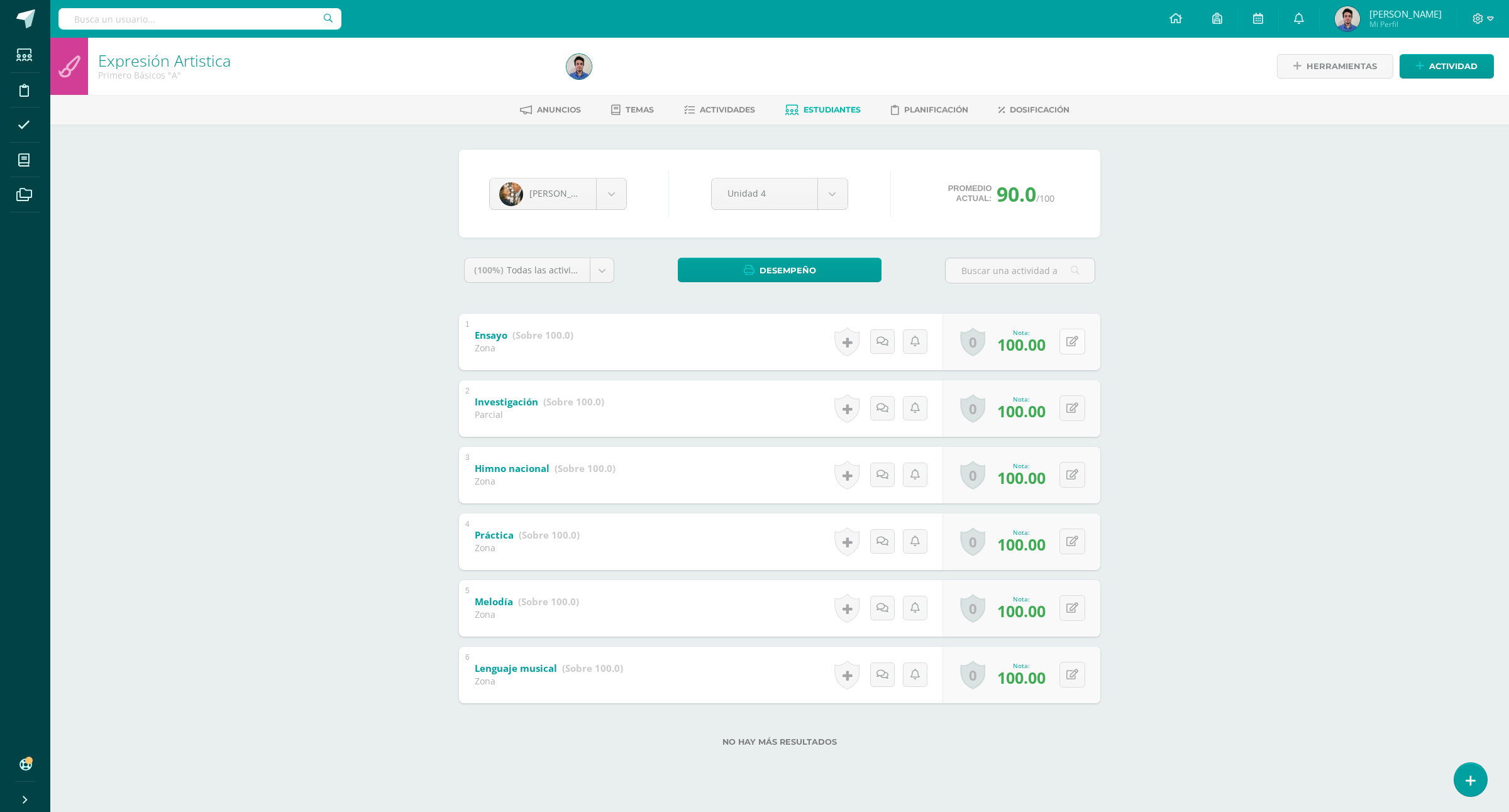
click at [1073, 347] on icon at bounding box center [1072, 341] width 12 height 11
type input "90"
click at [1084, 478] on button at bounding box center [1073, 475] width 26 height 26
type input "70"
click at [1204, 489] on div "Expresión Artistica Primero Básicos "A" Herramientas Detalle de asistencias Act…" at bounding box center [780, 412] width 1459 height 749
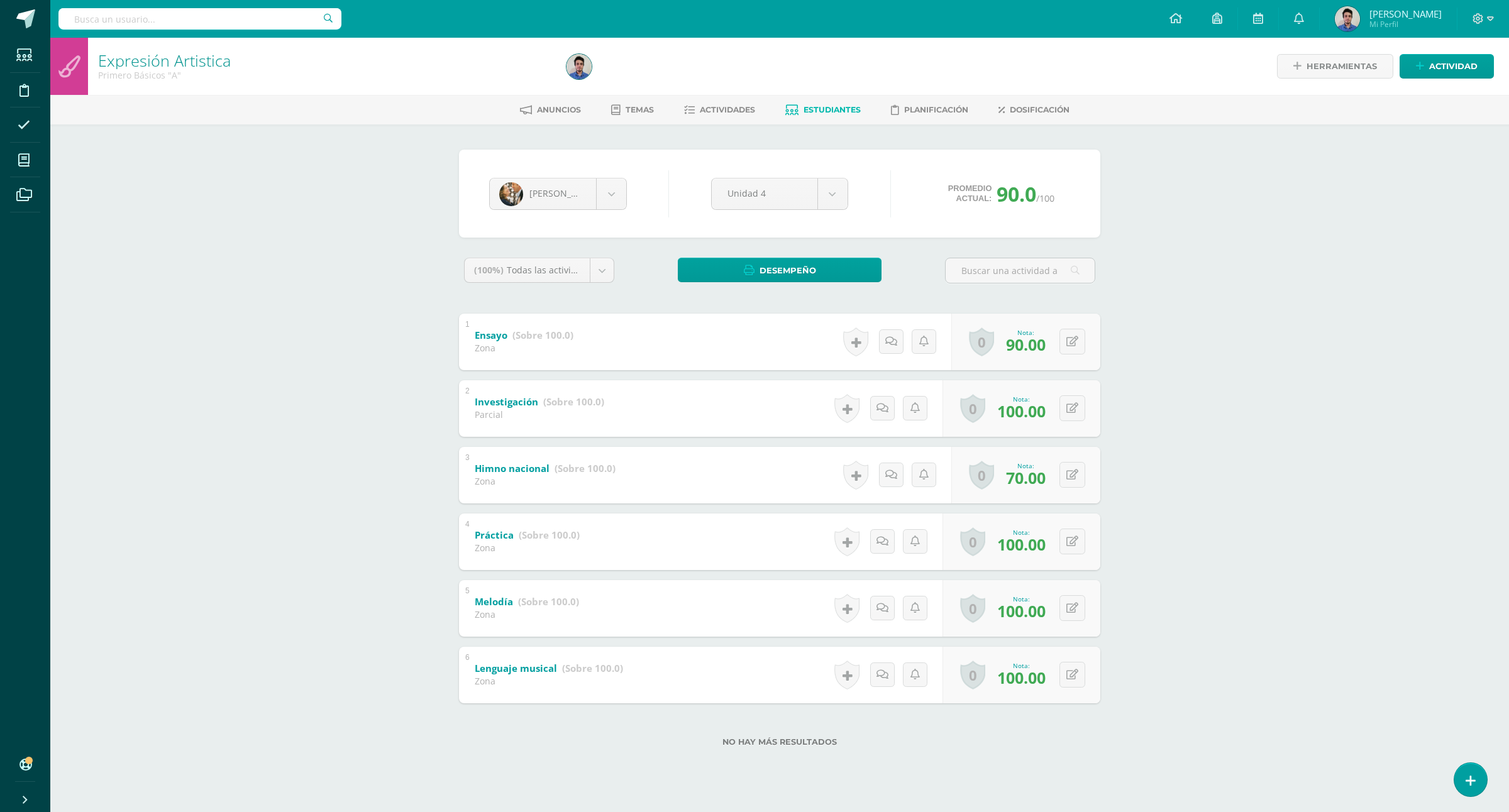
click at [839, 102] on link "Estudiantes" at bounding box center [822, 110] width 75 height 20
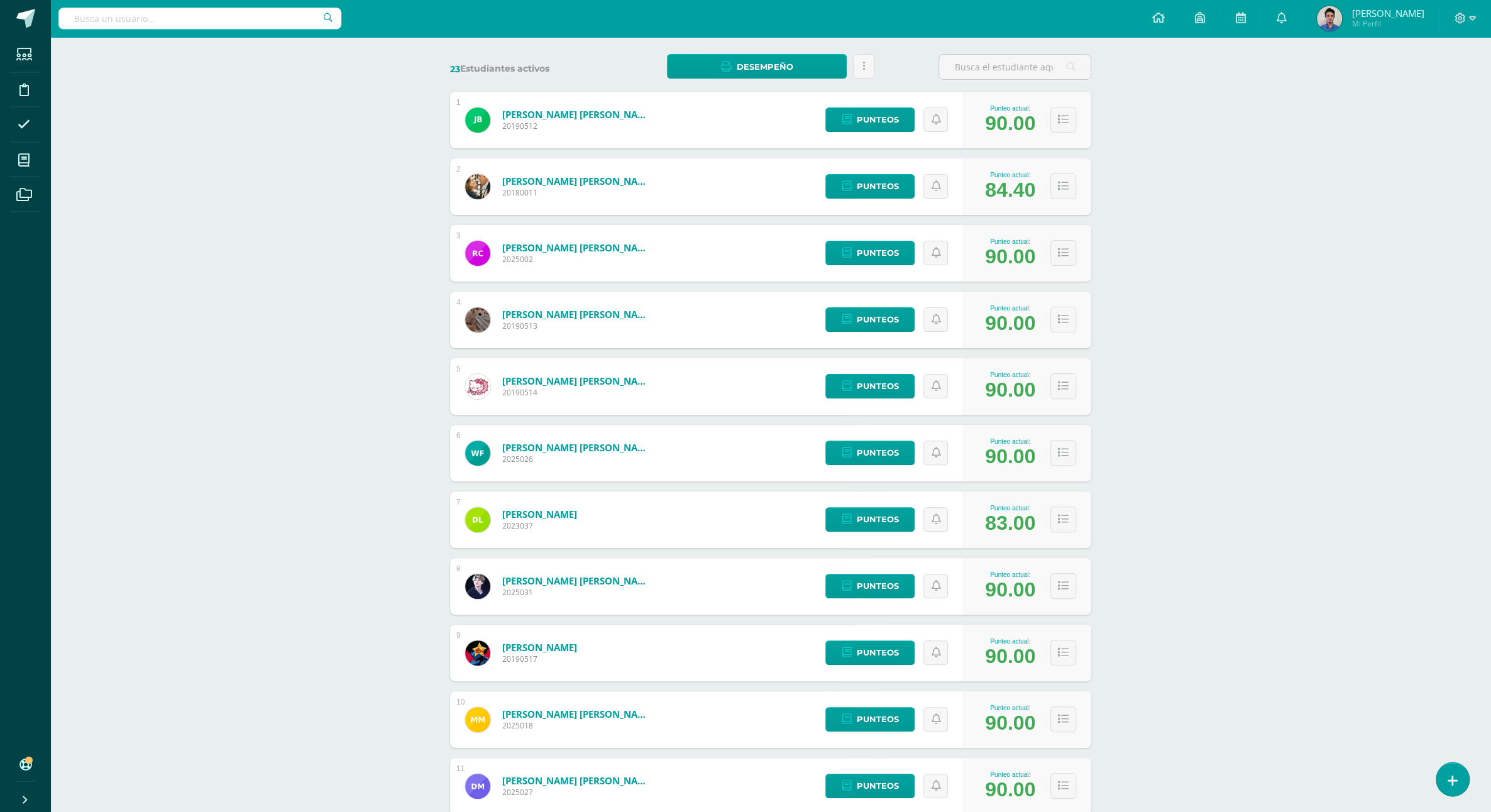
scroll to position [207, 0]
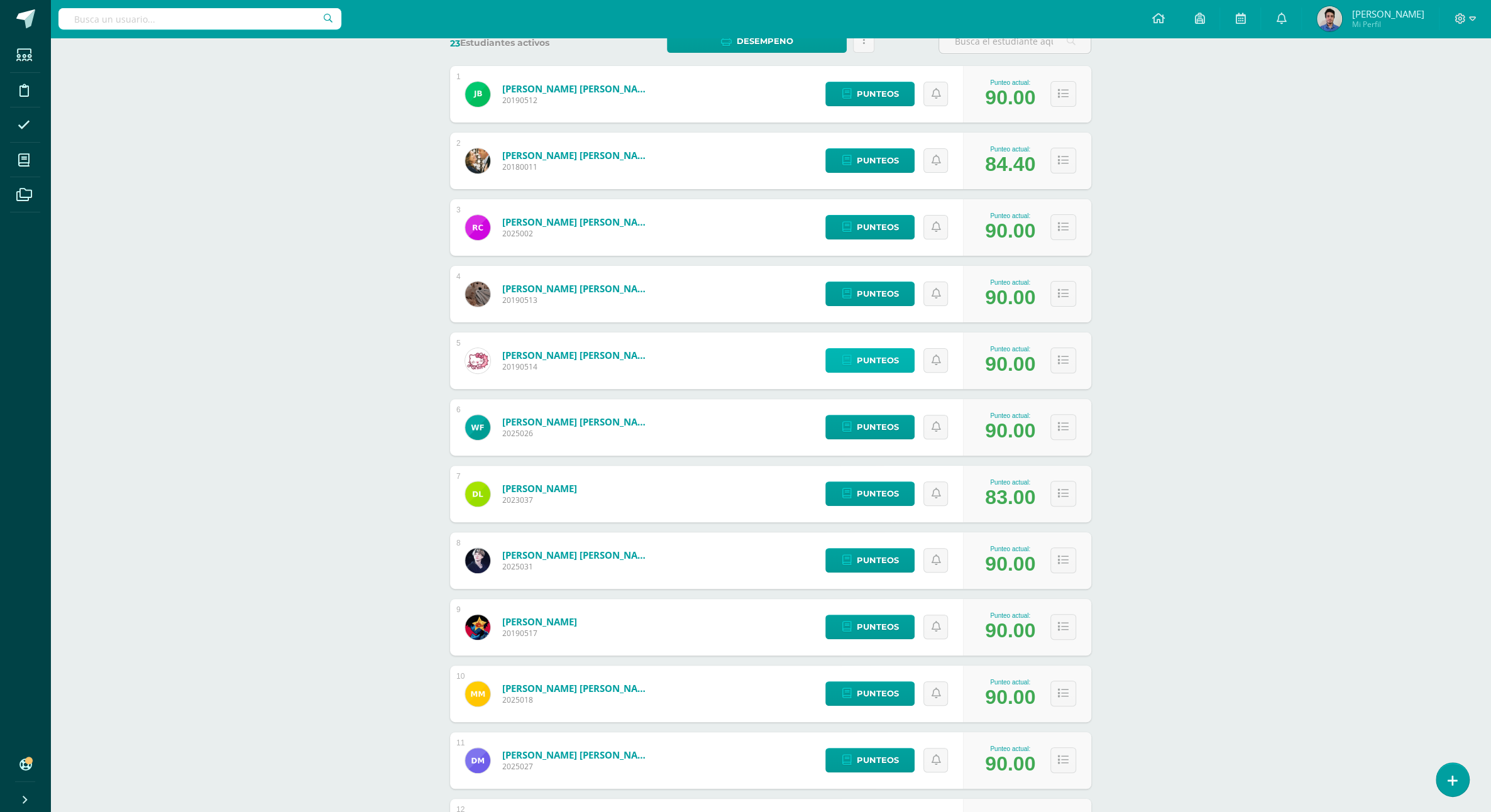
click at [868, 349] on span "Punteos" at bounding box center [878, 360] width 42 height 23
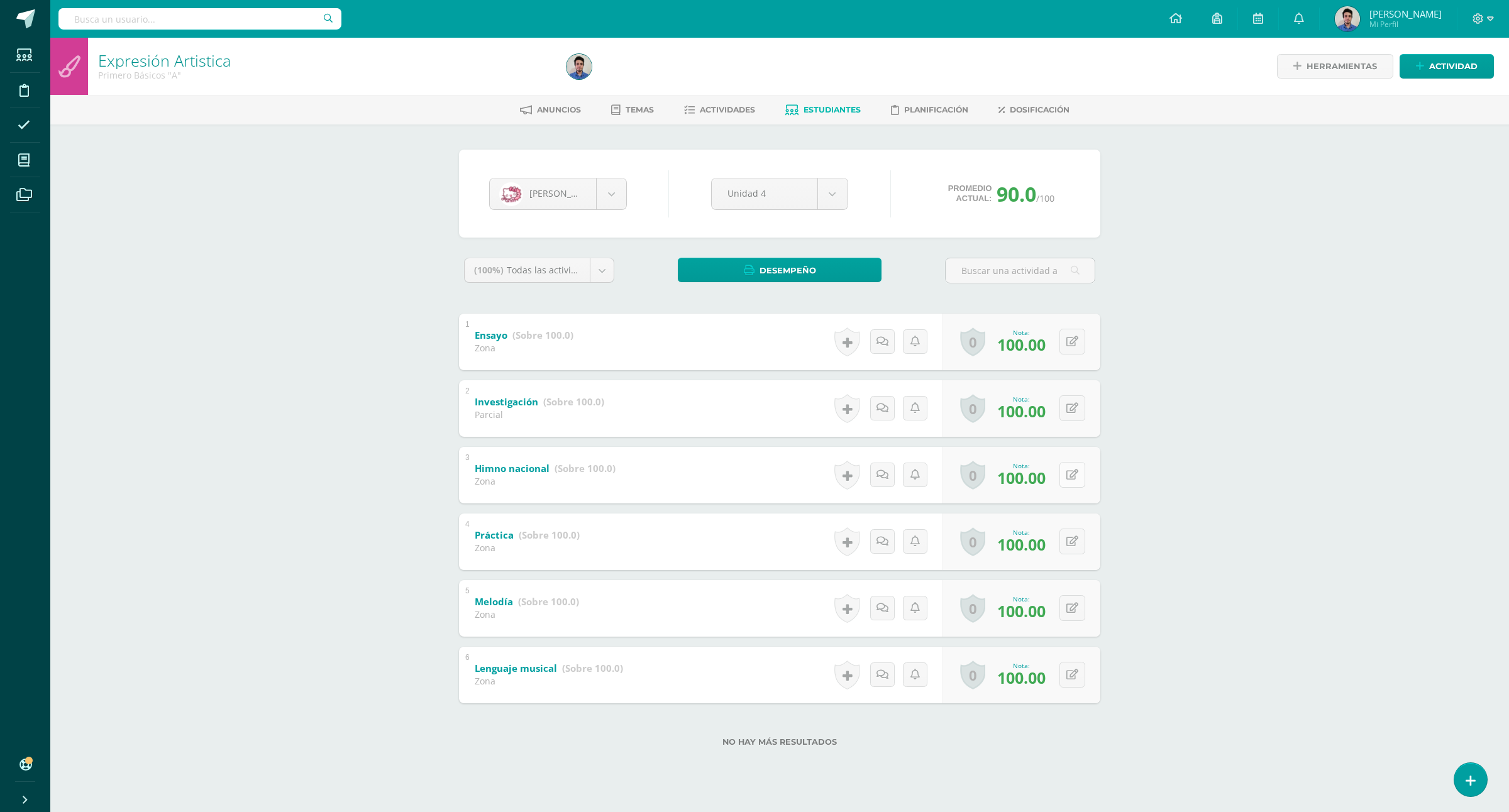
click at [1078, 475] on button at bounding box center [1073, 475] width 26 height 26
type input "90"
click at [1080, 343] on button at bounding box center [1073, 341] width 26 height 26
type input "90"
click at [1302, 349] on div "Expresión Artistica Primero Básicos "A" Herramientas Detalle de asistencias Act…" at bounding box center [780, 412] width 1459 height 749
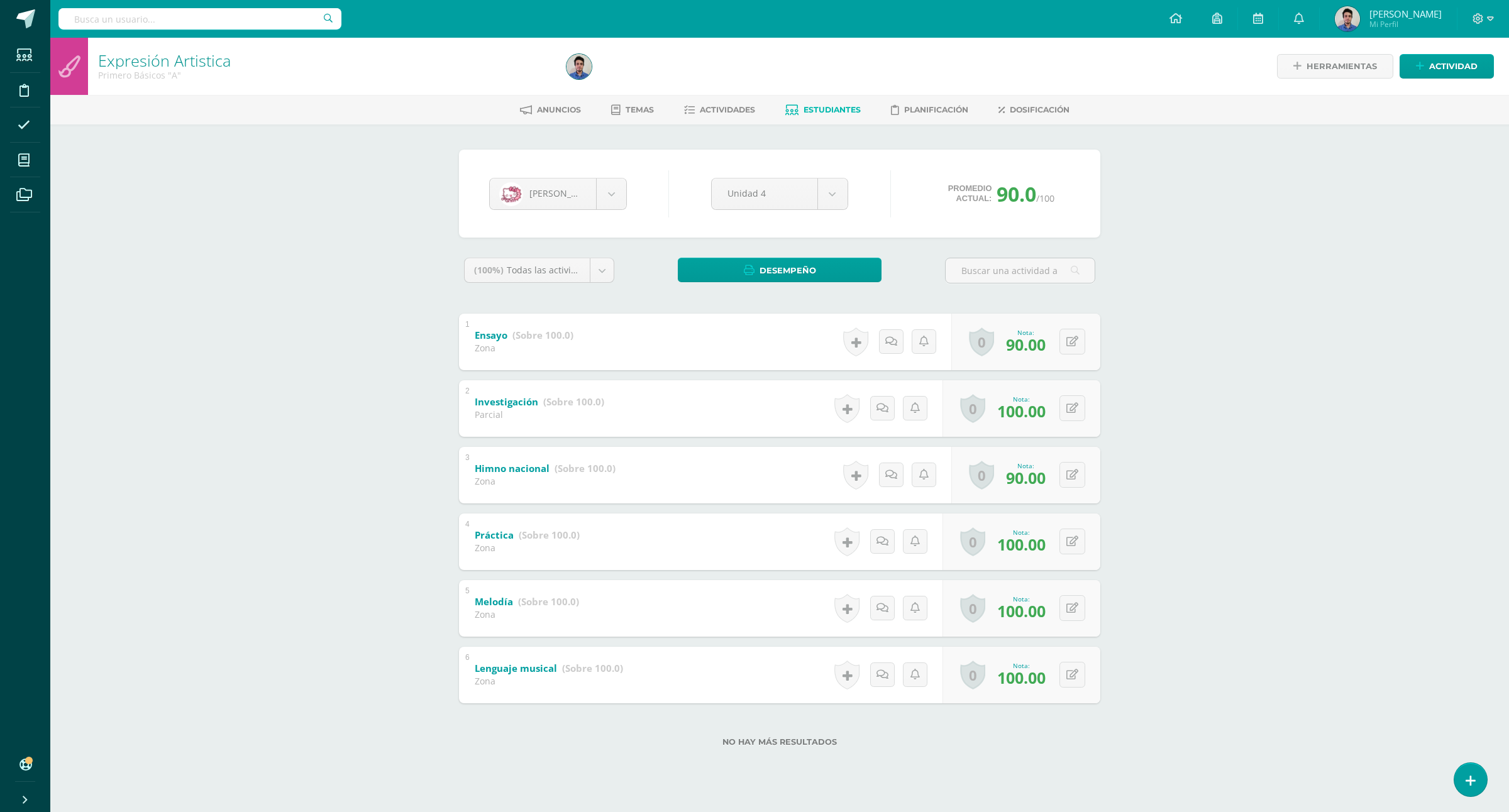
click at [807, 109] on span "Estudiantes" at bounding box center [831, 109] width 57 height 9
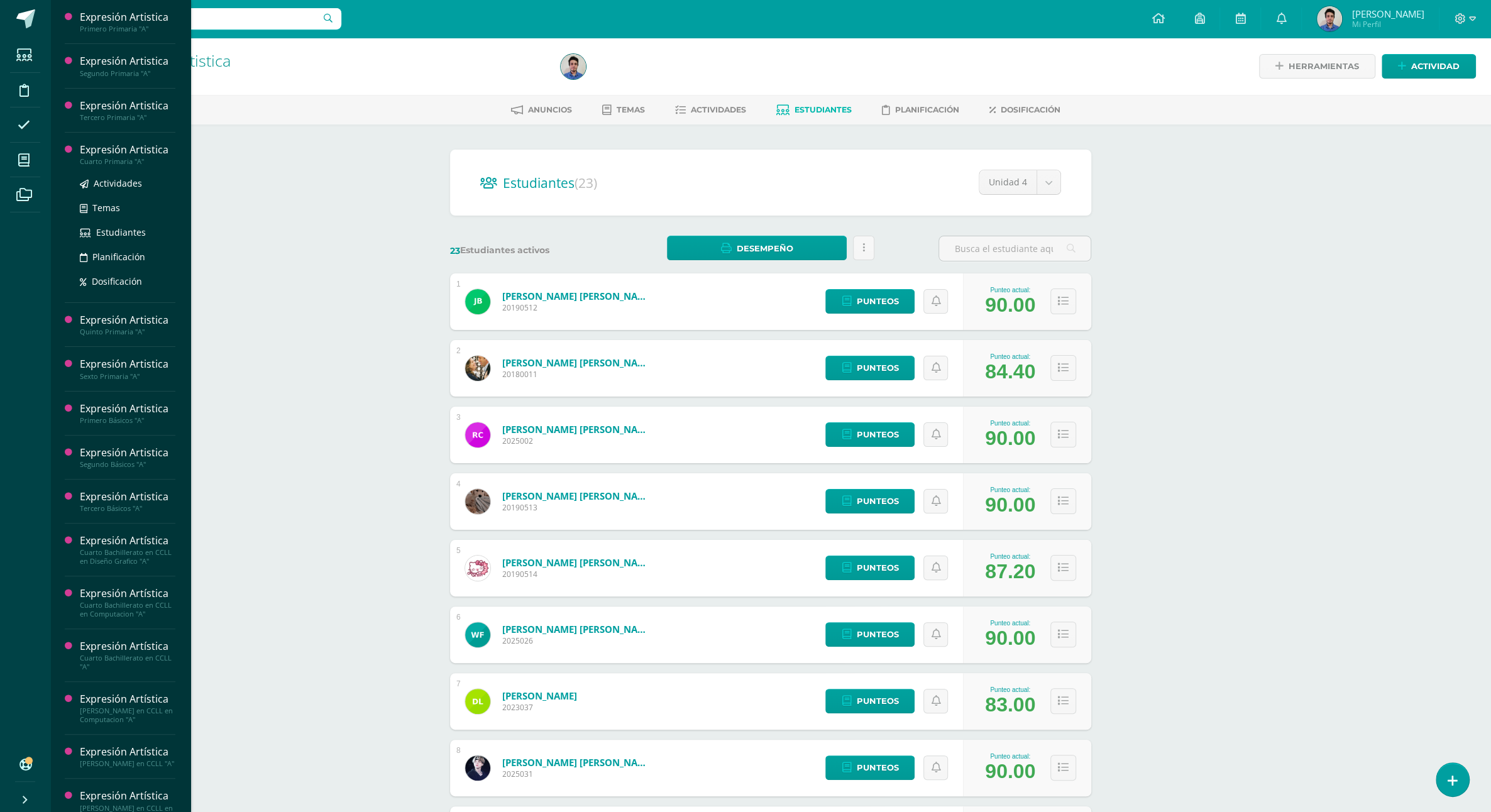
scroll to position [207, 0]
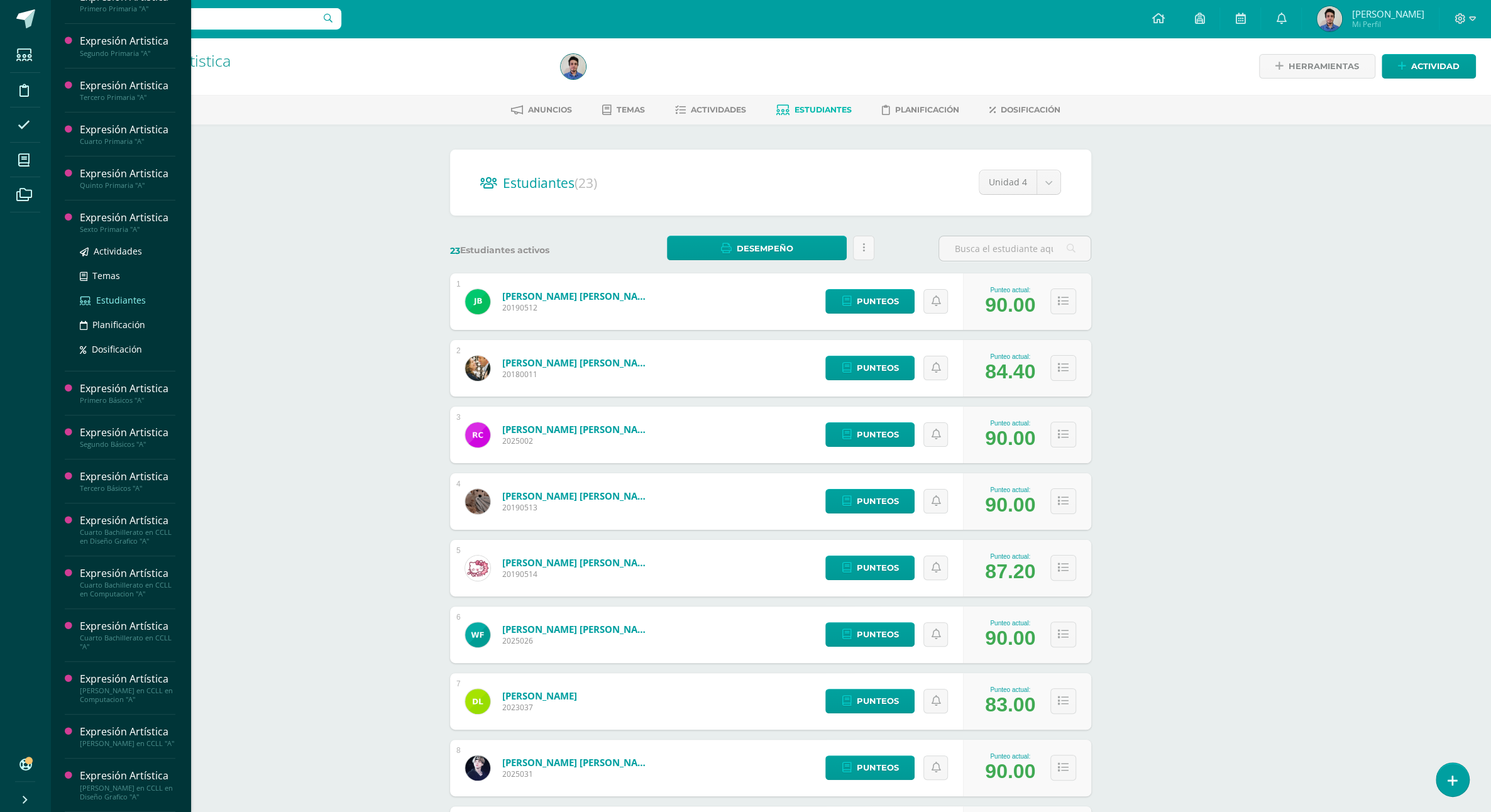
click at [98, 306] on span "Estudiantes" at bounding box center [121, 300] width 50 height 12
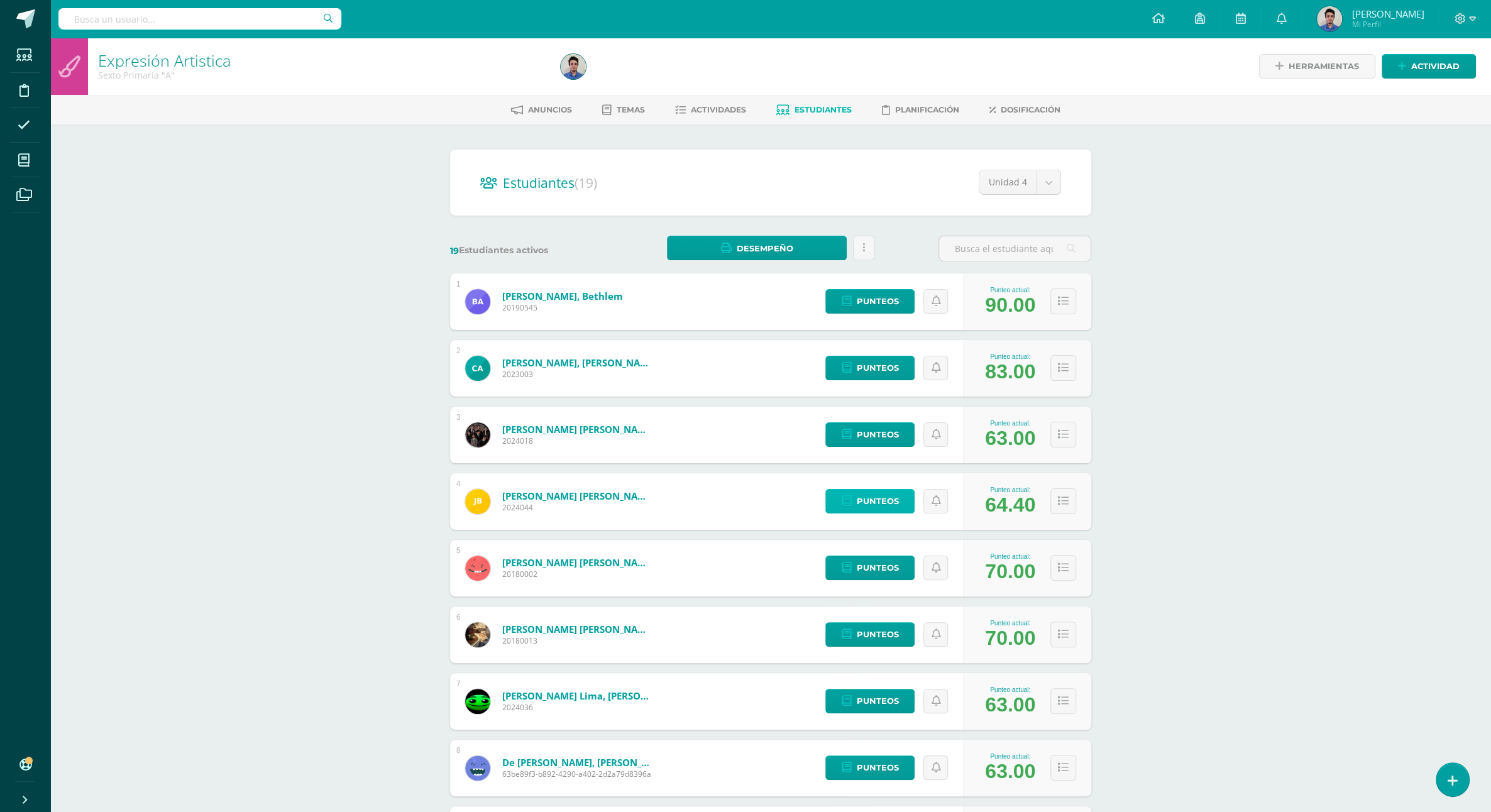
click at [849, 496] on icon at bounding box center [846, 501] width 9 height 11
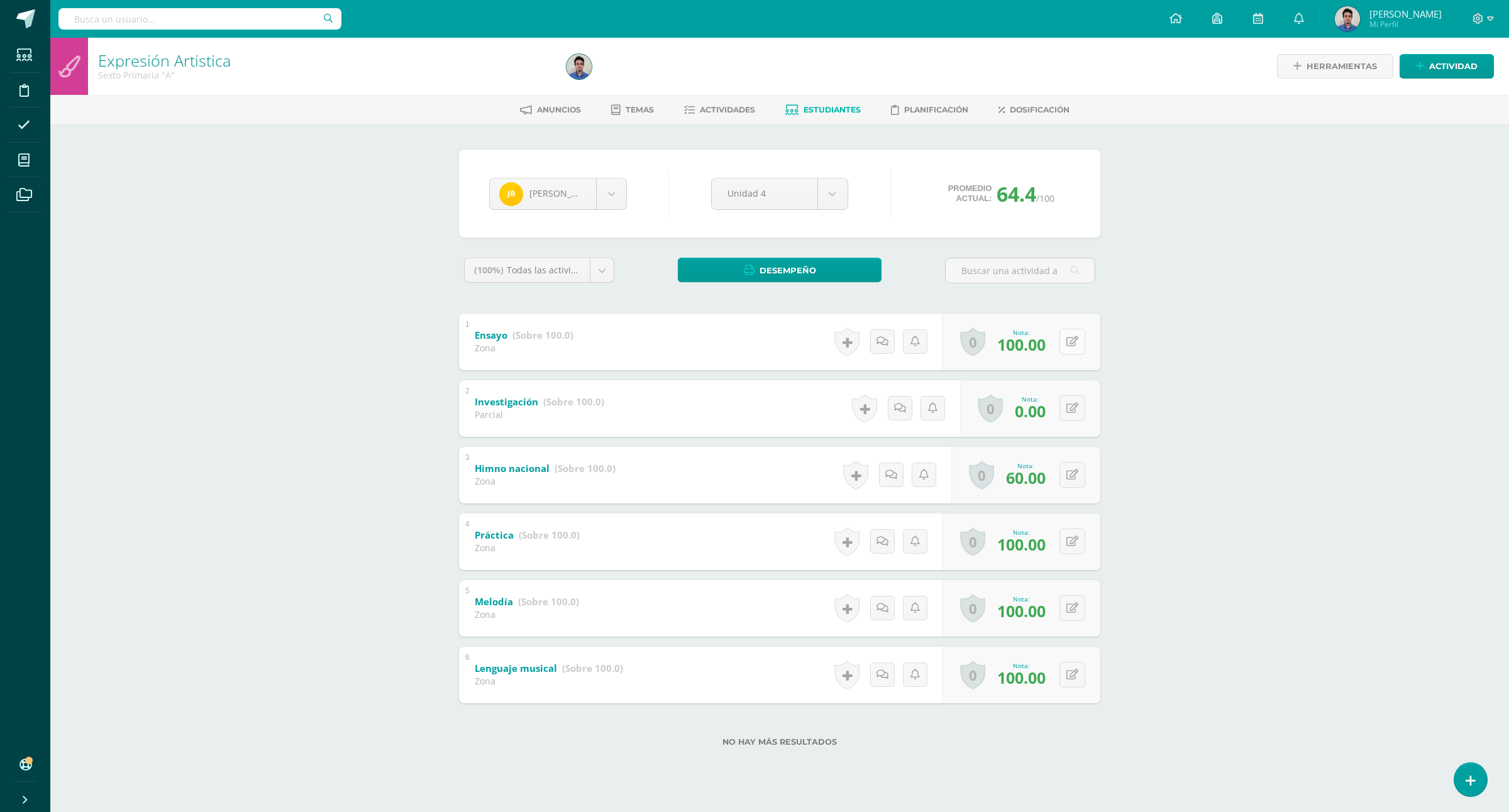
click at [1078, 346] on button at bounding box center [1073, 341] width 26 height 26
type input "60"
click at [1327, 367] on div "Expresión Artistica Sexto Primaria "A" Herramientas Detalle de asistencias Acti…" at bounding box center [780, 412] width 1459 height 749
click at [1061, 410] on button at bounding box center [1073, 408] width 26 height 26
type input "60"
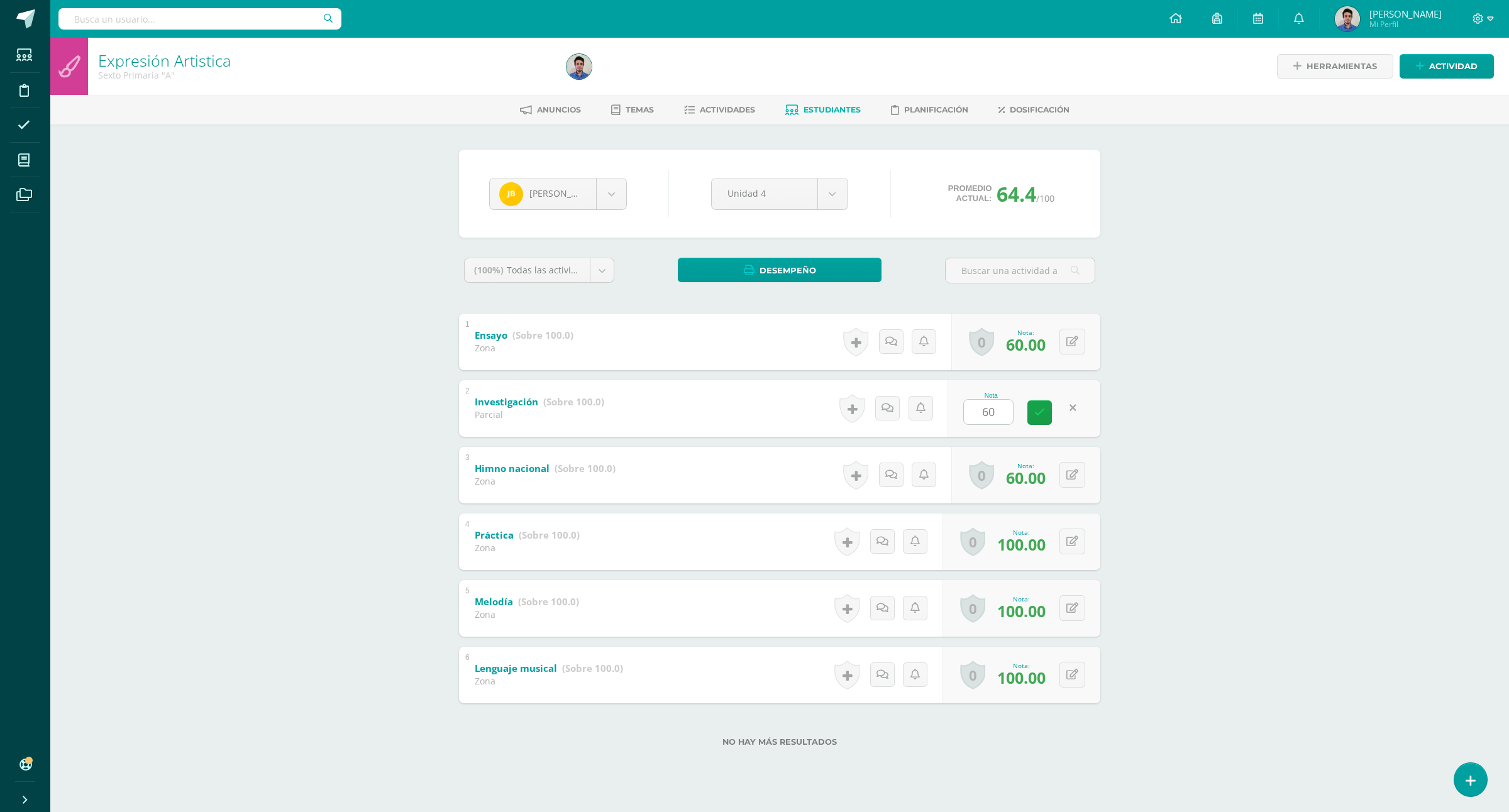
click at [1256, 454] on div "Expresión Artistica Sexto Primaria "A" Herramientas Detalle de asistencias Acti…" at bounding box center [780, 412] width 1459 height 749
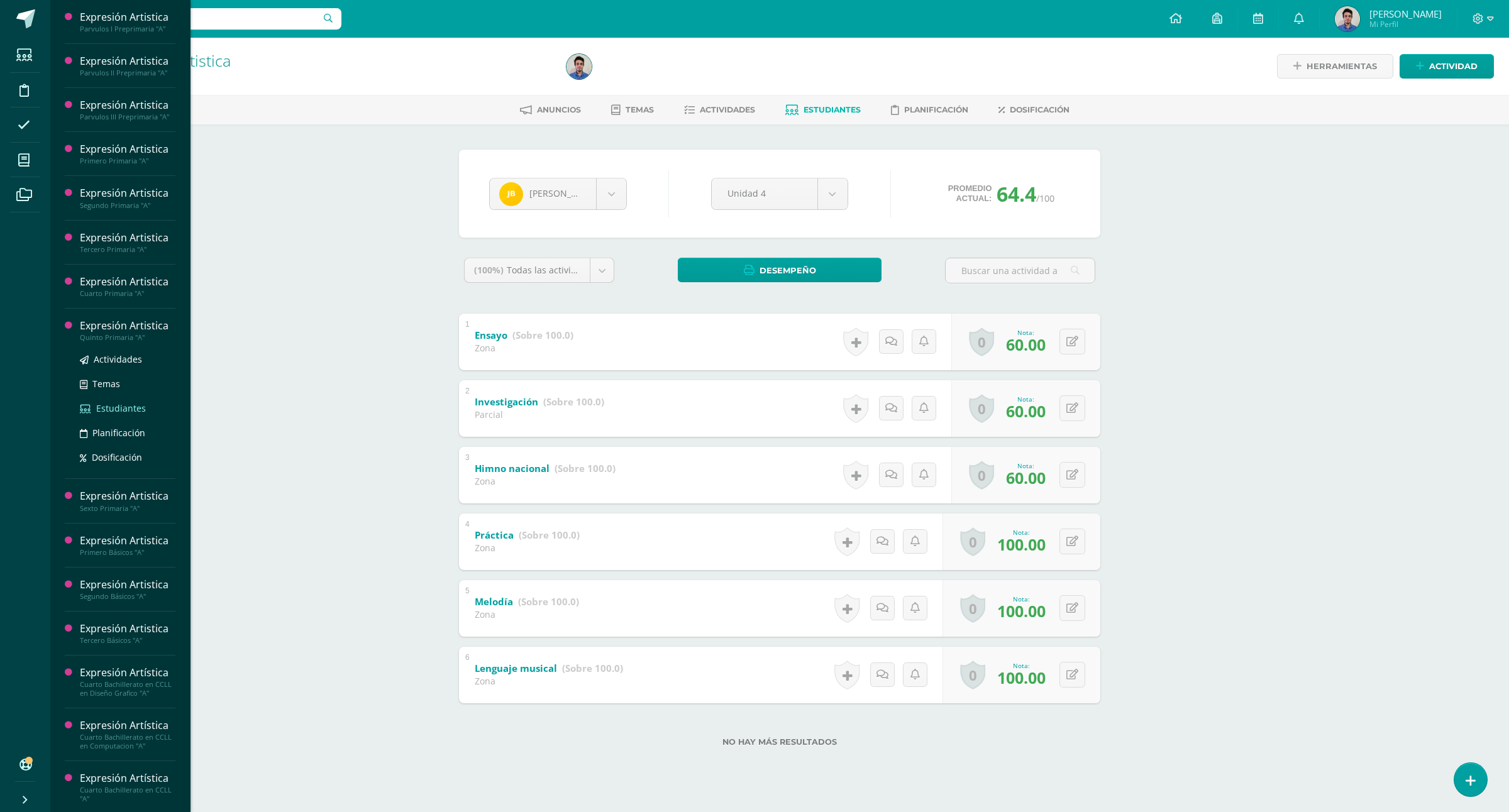
click at [111, 414] on span "Estudiantes" at bounding box center [121, 408] width 50 height 12
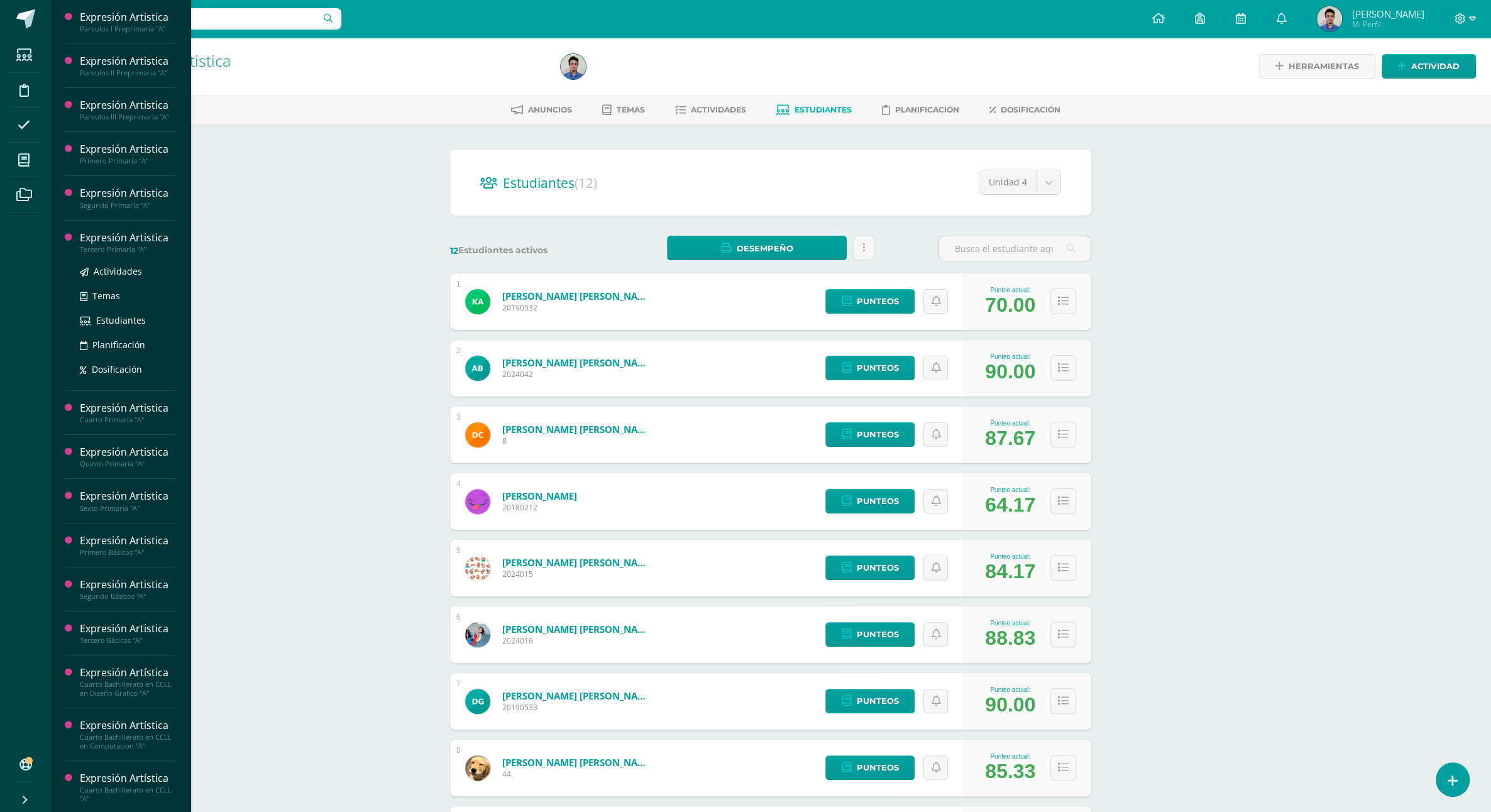
scroll to position [69, 0]
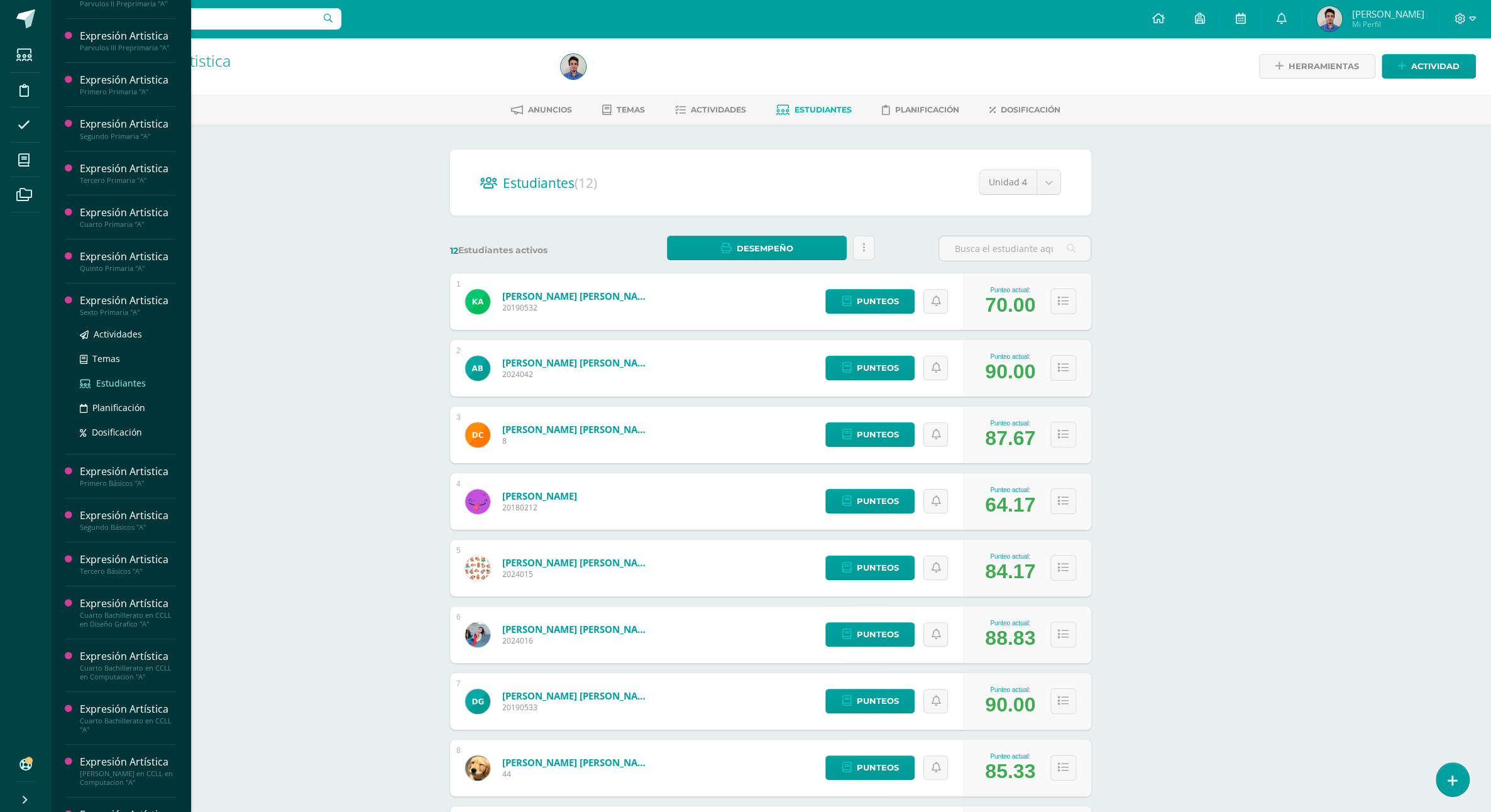
click at [111, 389] on span "Estudiantes" at bounding box center [121, 383] width 50 height 12
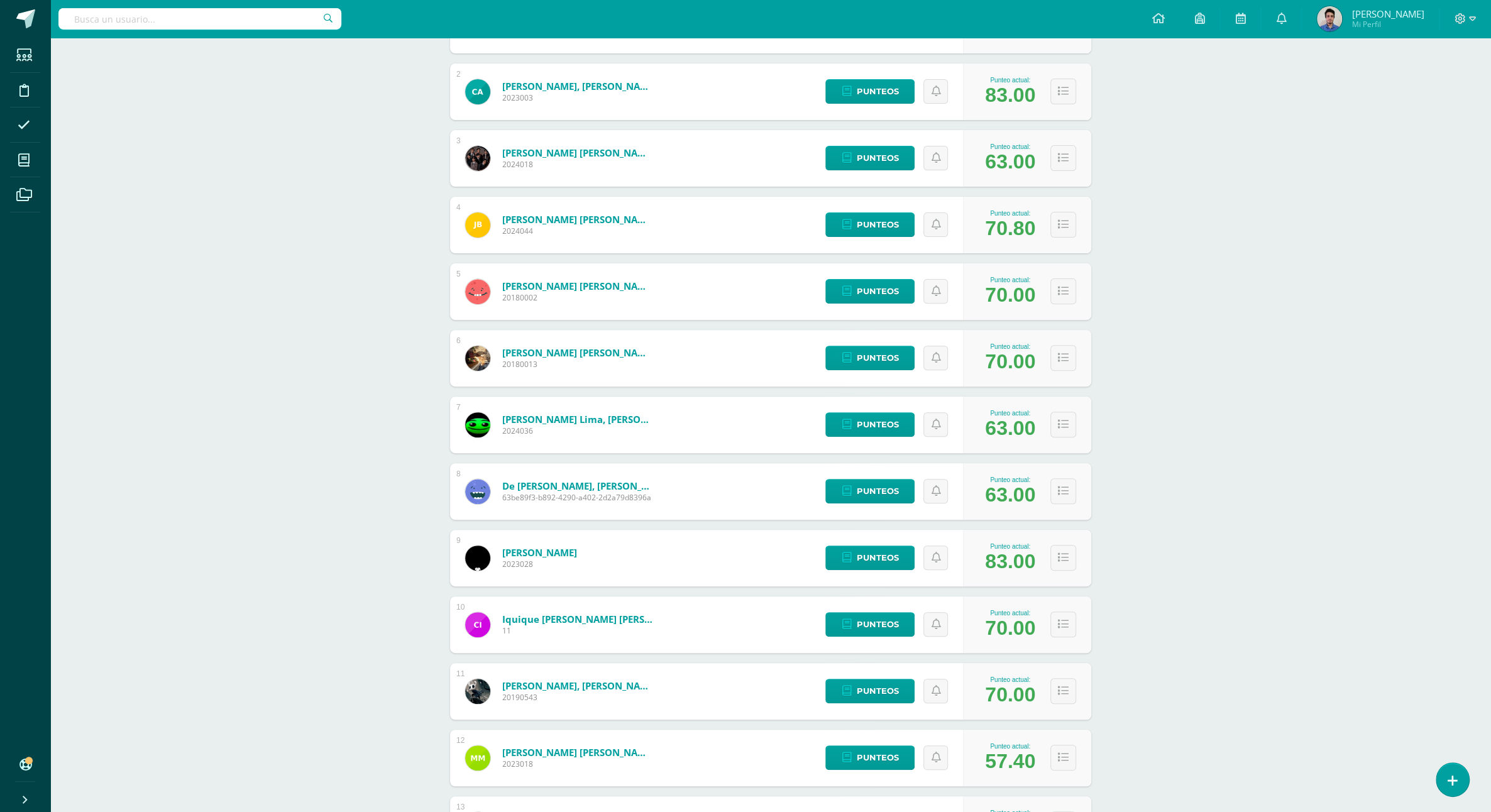
scroll to position [346, 0]
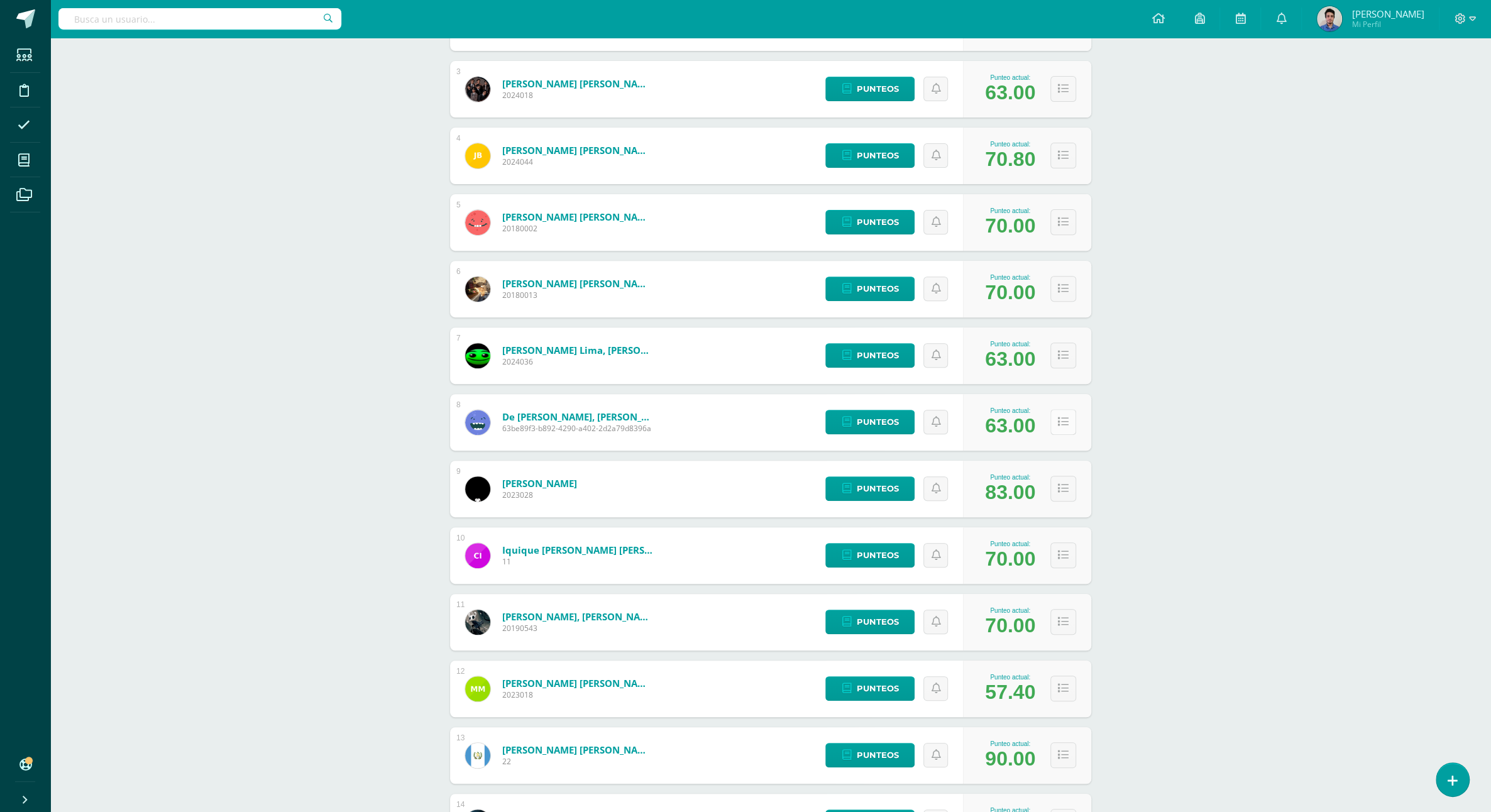
click at [1056, 409] on button at bounding box center [1063, 421] width 26 height 26
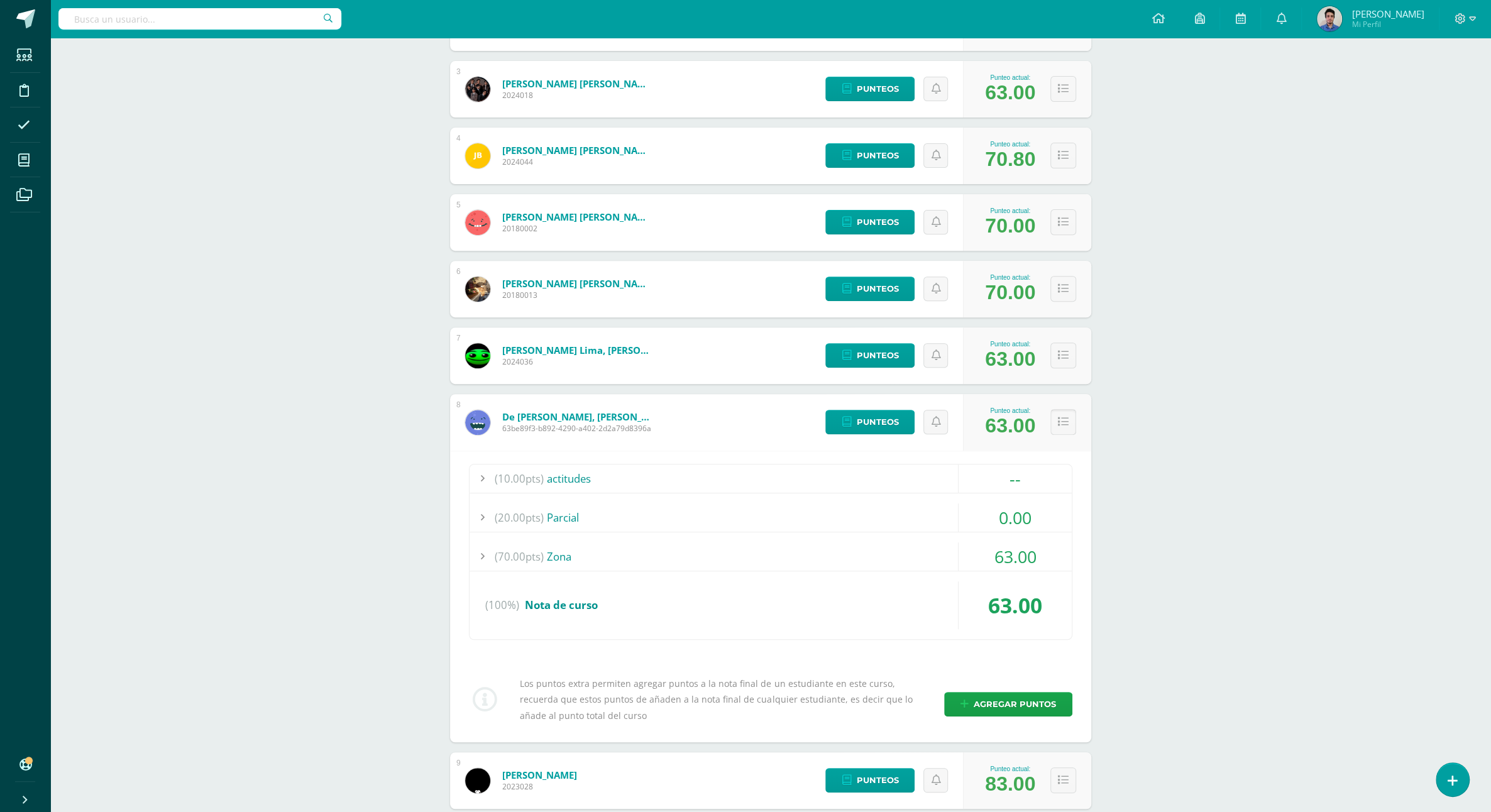
click at [1056, 409] on button at bounding box center [1063, 421] width 26 height 26
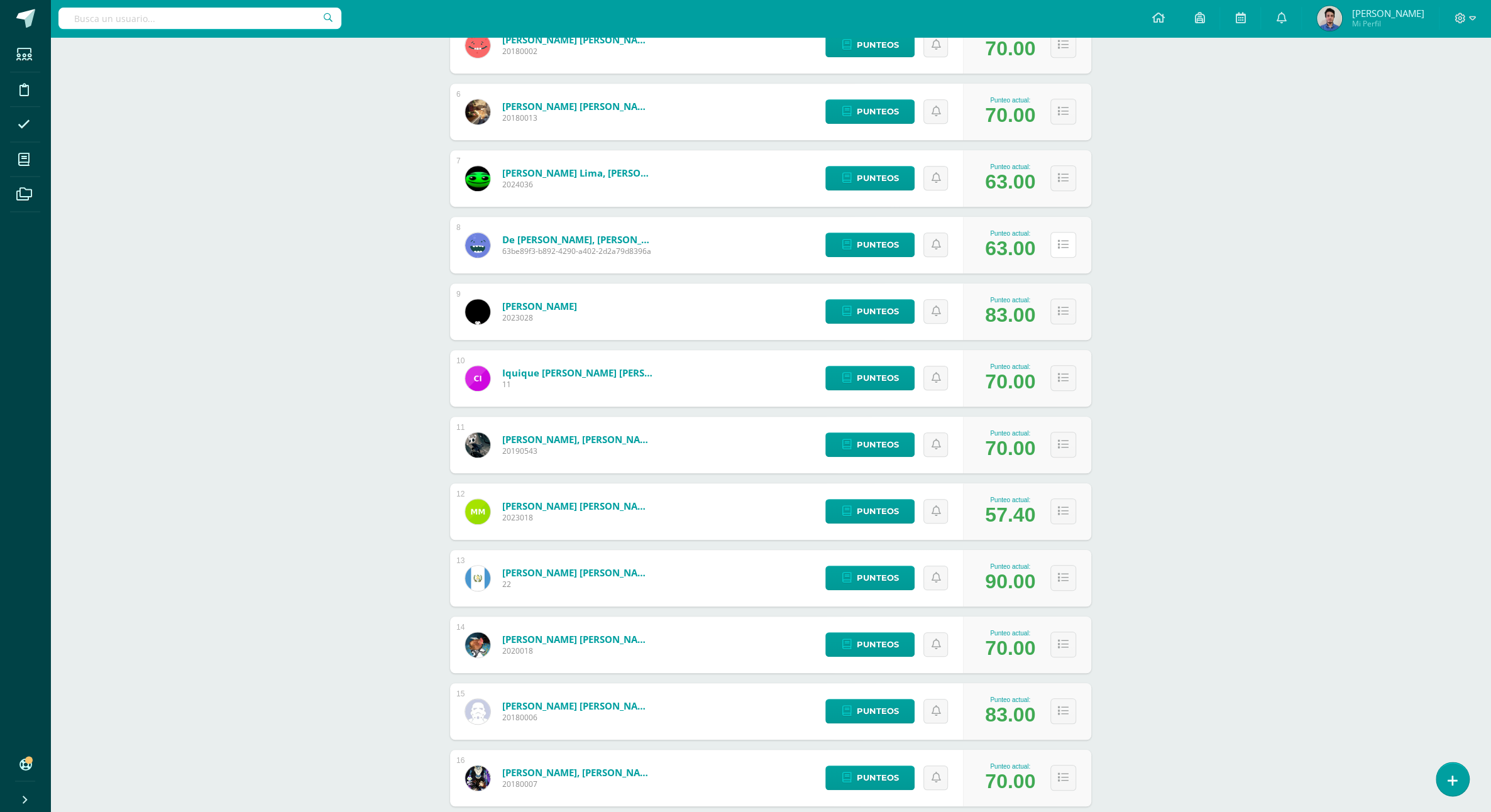
scroll to position [553, 0]
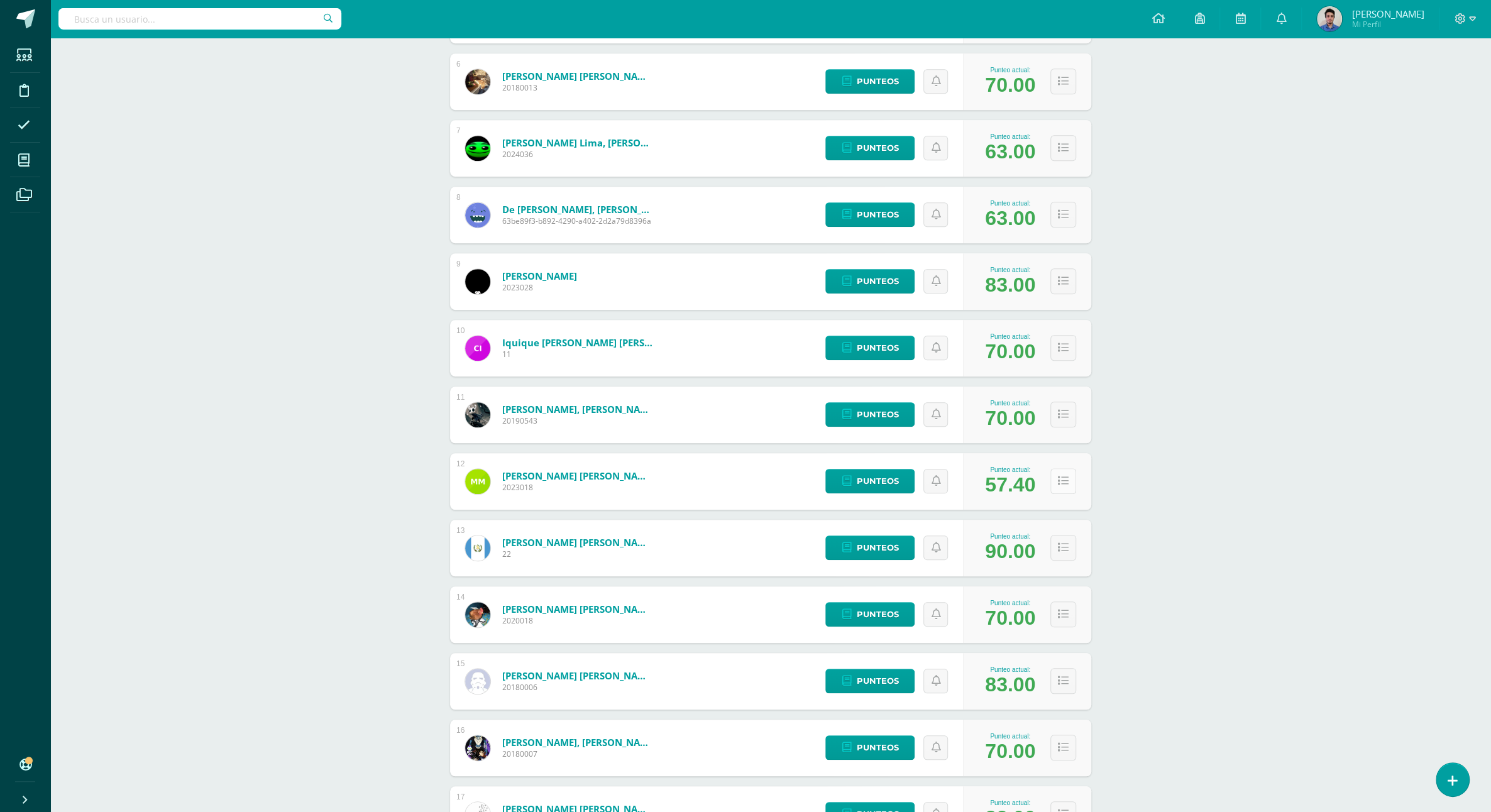
click at [1056, 478] on button at bounding box center [1063, 481] width 26 height 26
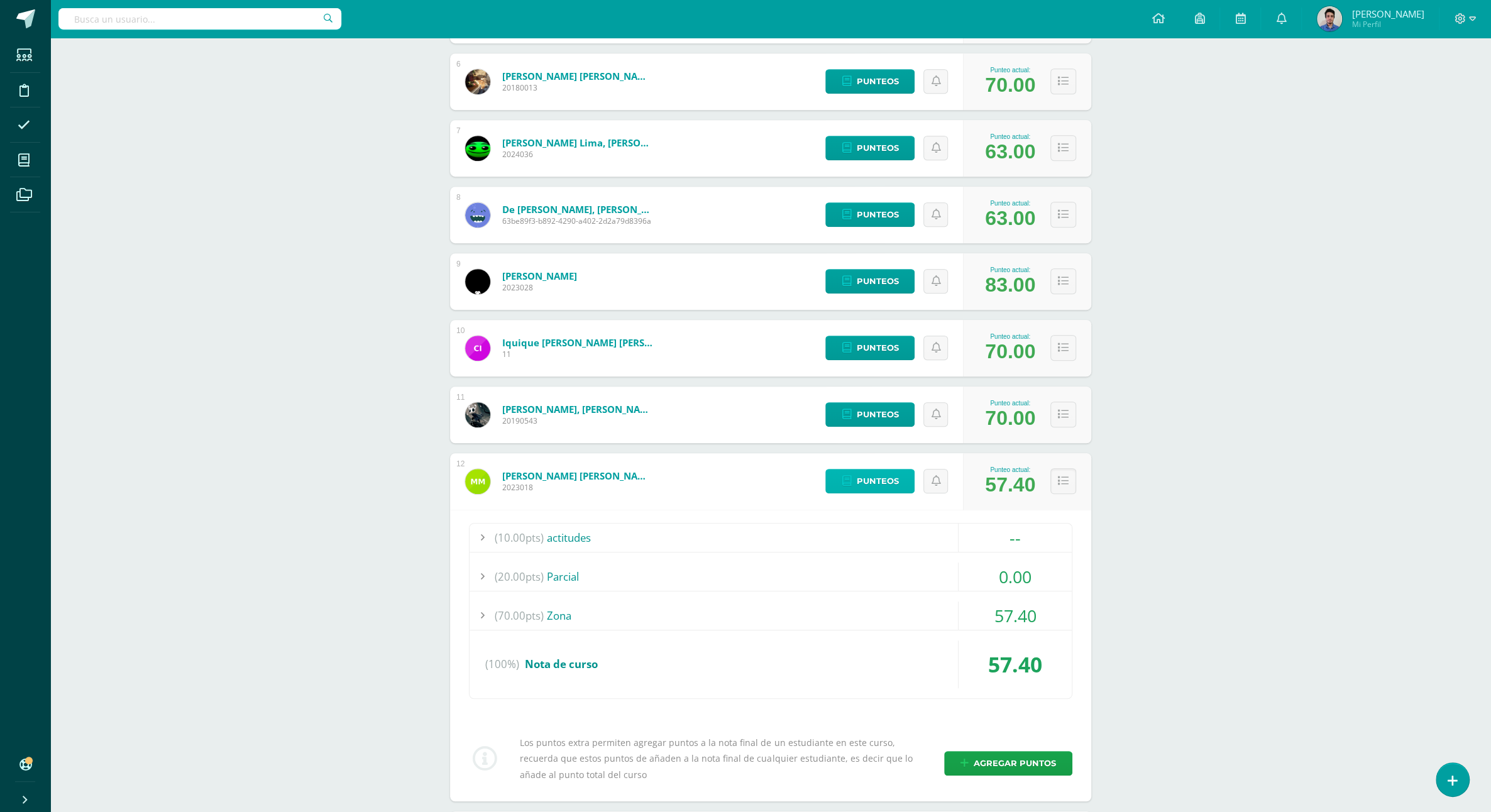
click at [890, 470] on span "Punteos" at bounding box center [878, 480] width 42 height 23
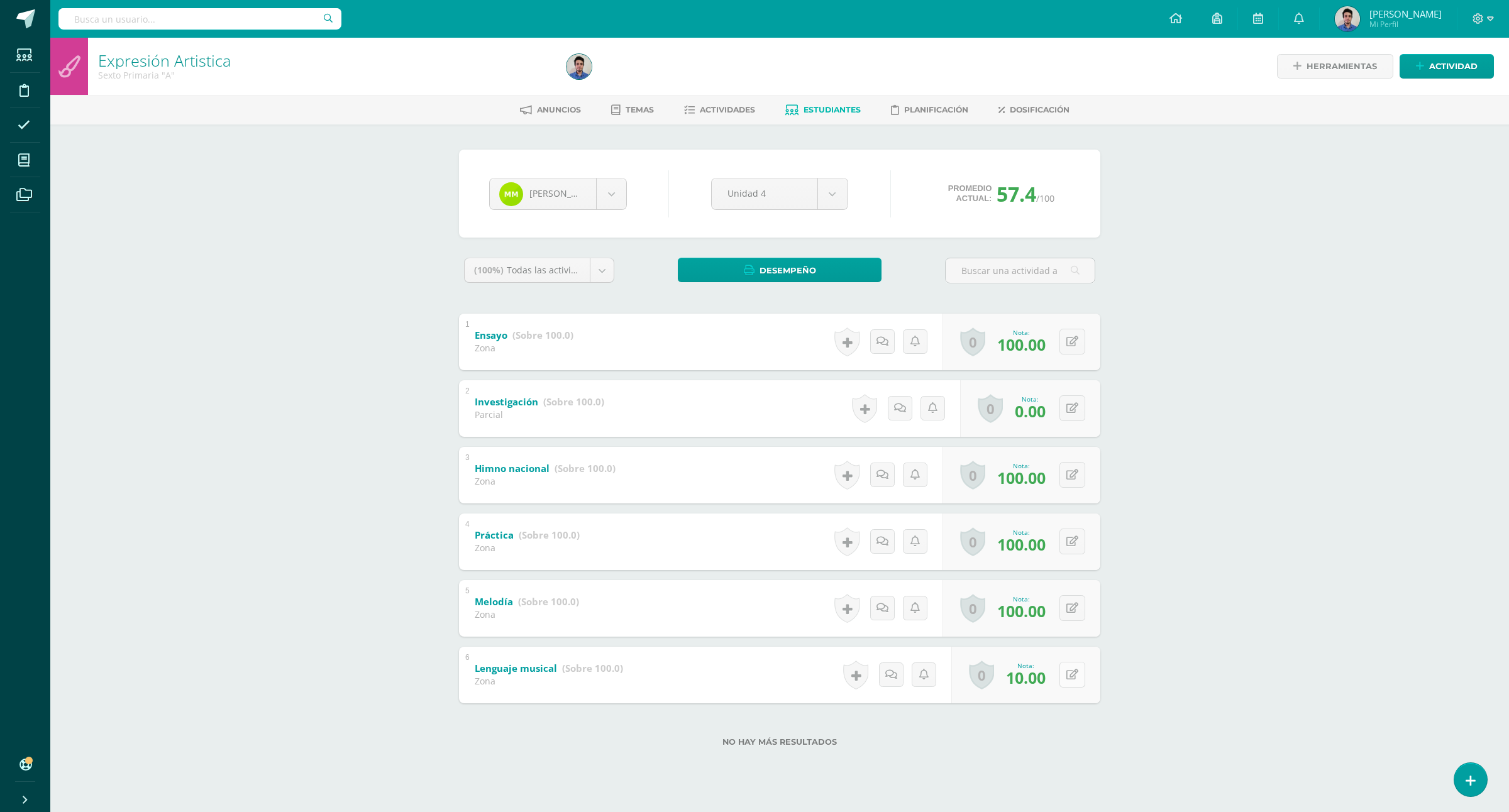
click at [1070, 676] on icon at bounding box center [1072, 674] width 12 height 11
type input "100"
click at [1316, 572] on div "Expresión Artistica Sexto Primaria "A" Herramientas Detalle de asistencias Acti…" at bounding box center [780, 412] width 1459 height 749
click at [798, 114] on link "Estudiantes" at bounding box center [822, 110] width 75 height 20
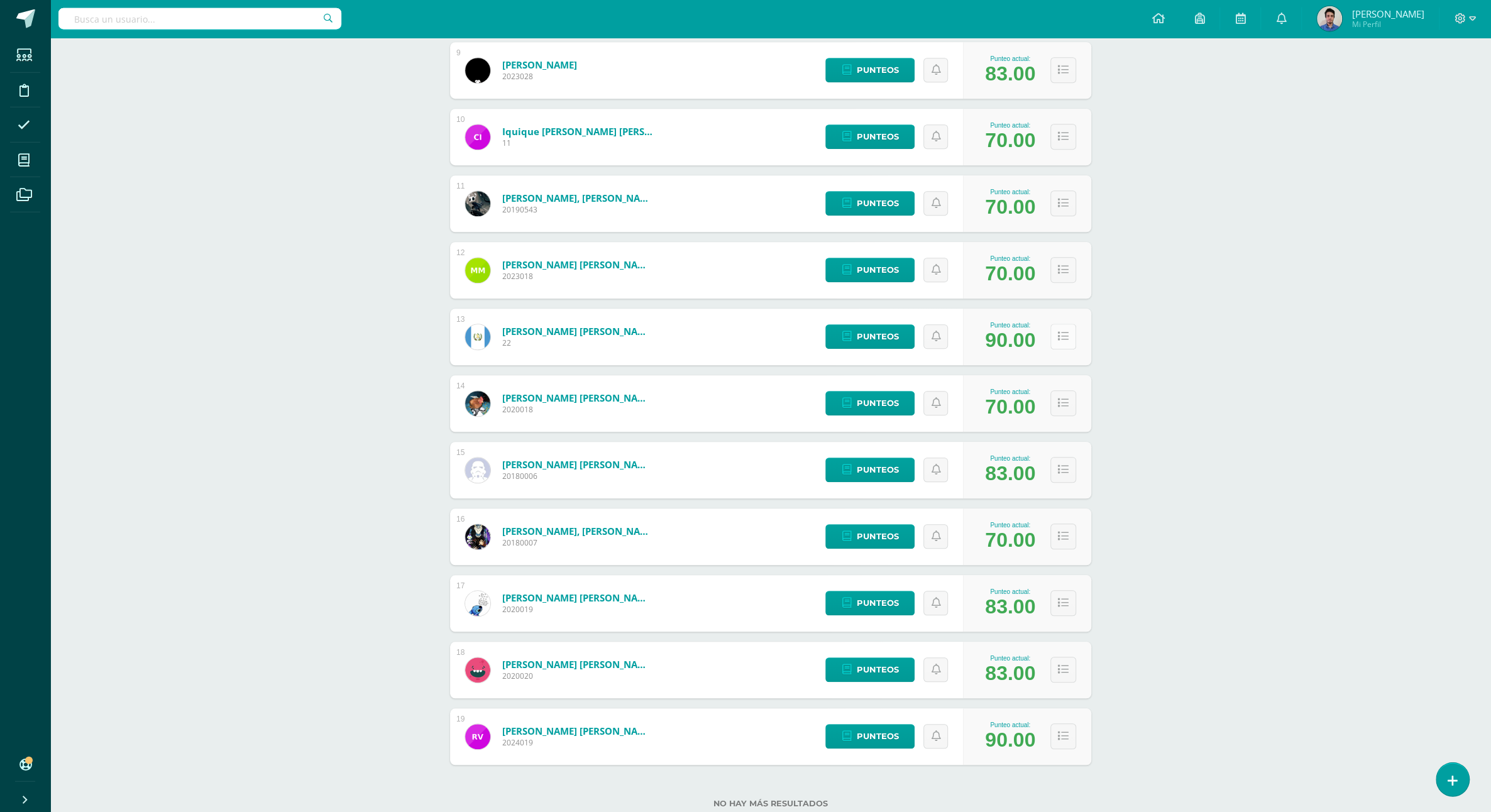
scroll to position [766, 0]
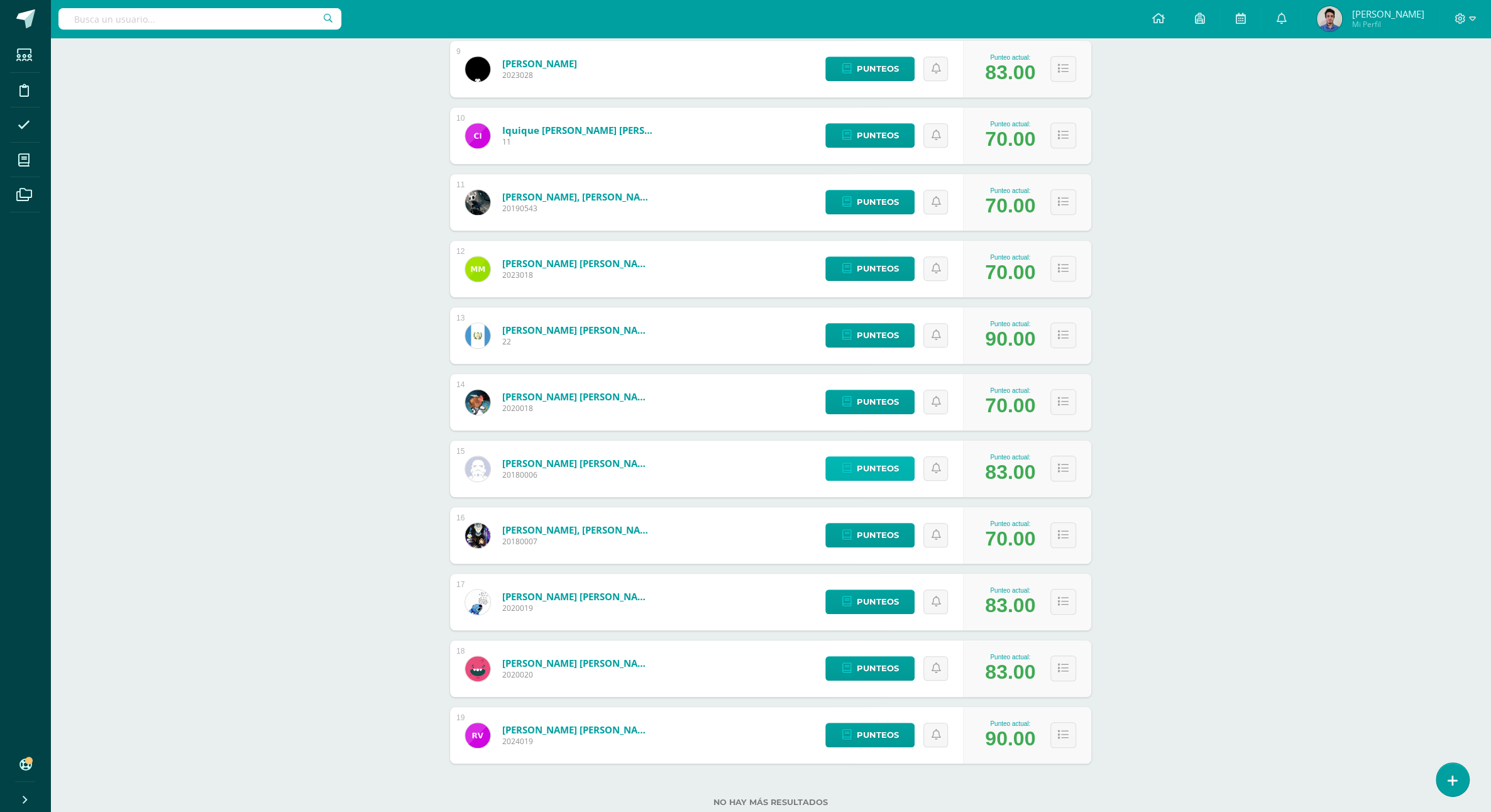
click at [887, 457] on span "Punteos" at bounding box center [878, 468] width 42 height 23
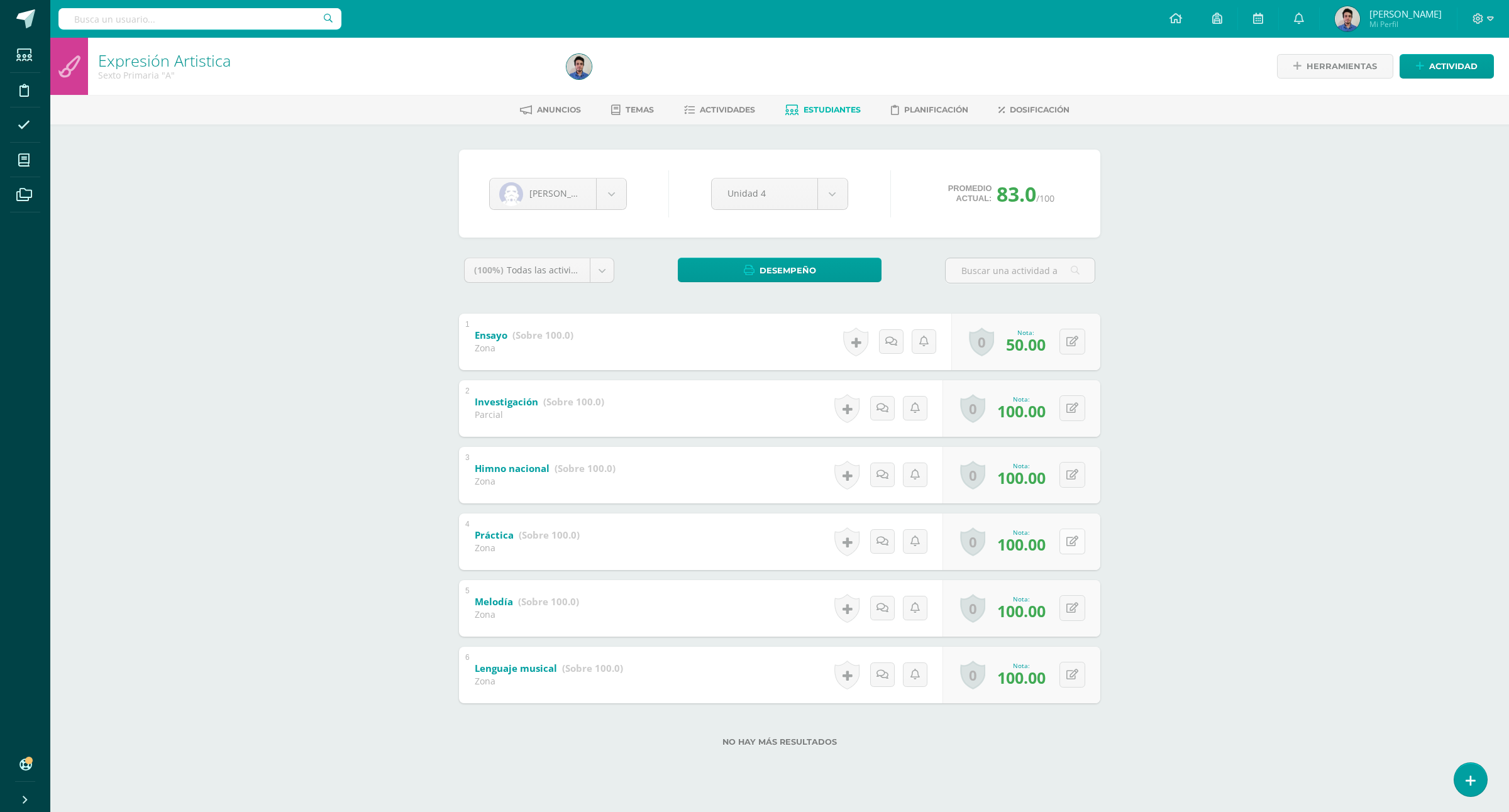
click at [1073, 546] on icon at bounding box center [1072, 541] width 12 height 11
type input "50"
click at [1262, 523] on div "Expresión Artistica Sexto Primaria "A" Herramientas Detalle de asistencias Acti…" at bounding box center [780, 412] width 1459 height 749
click at [796, 105] on link "Estudiantes" at bounding box center [822, 110] width 75 height 20
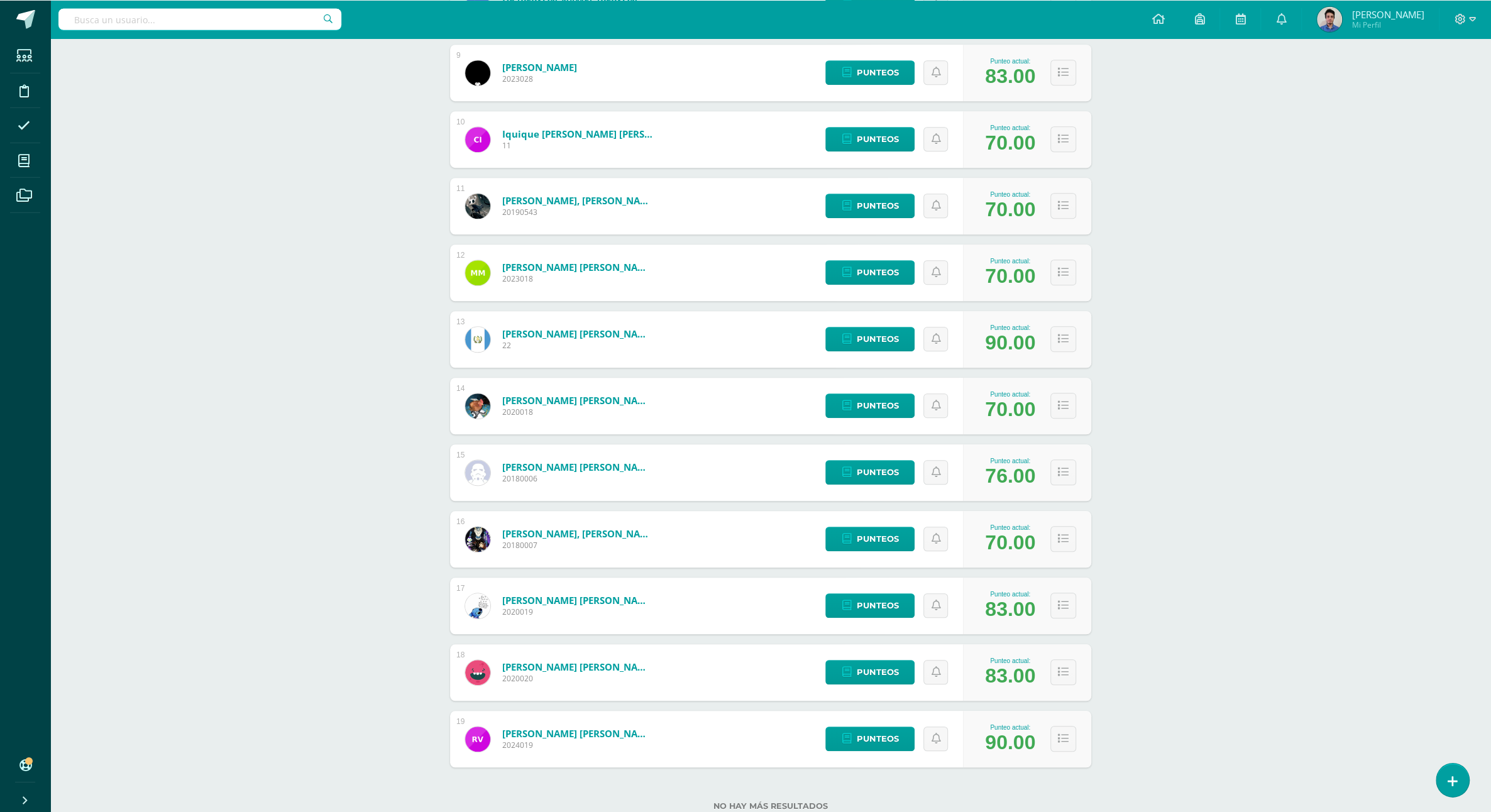
scroll to position [766, 0]
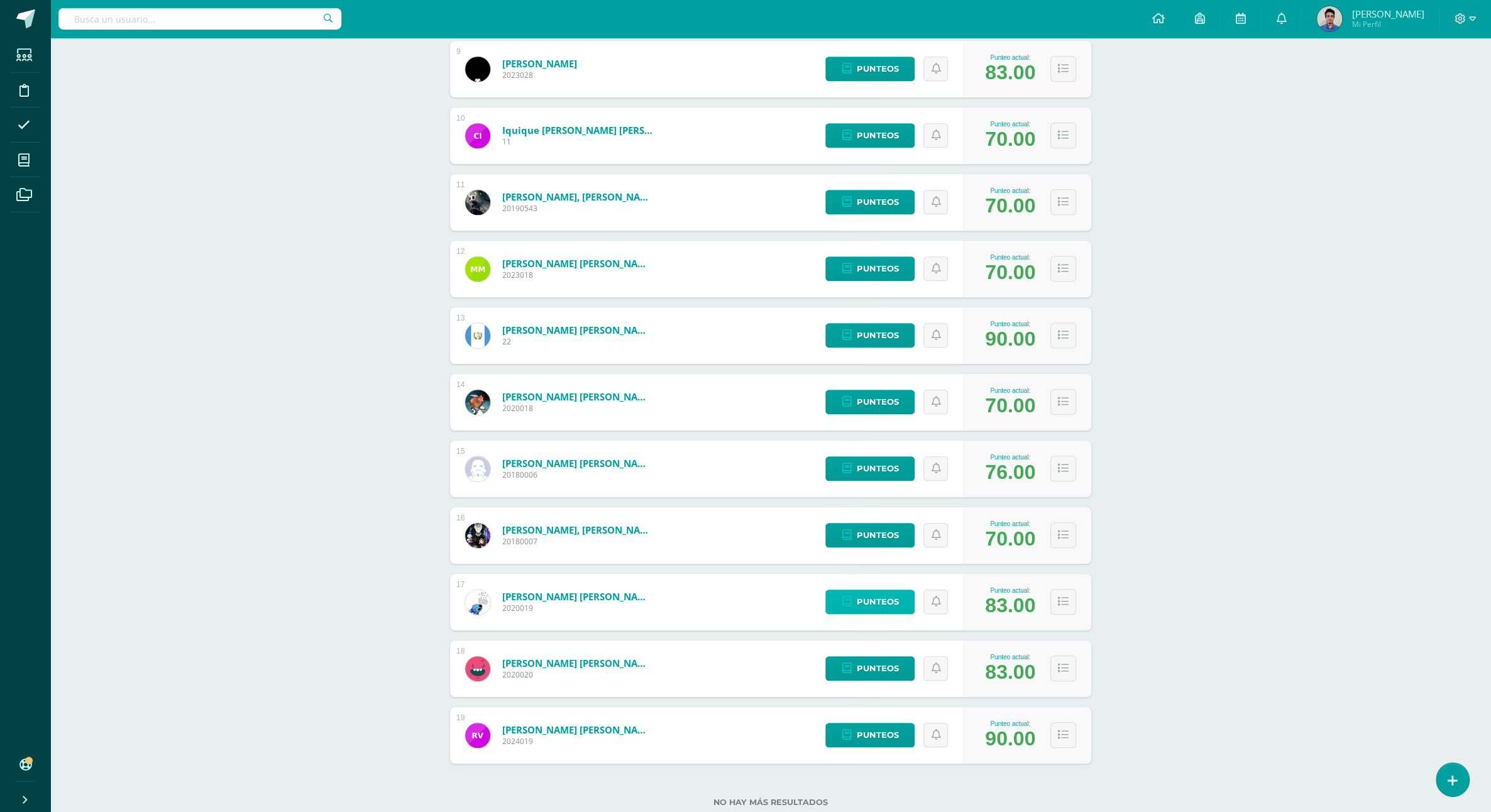
click at [880, 590] on span "Punteos" at bounding box center [878, 601] width 42 height 23
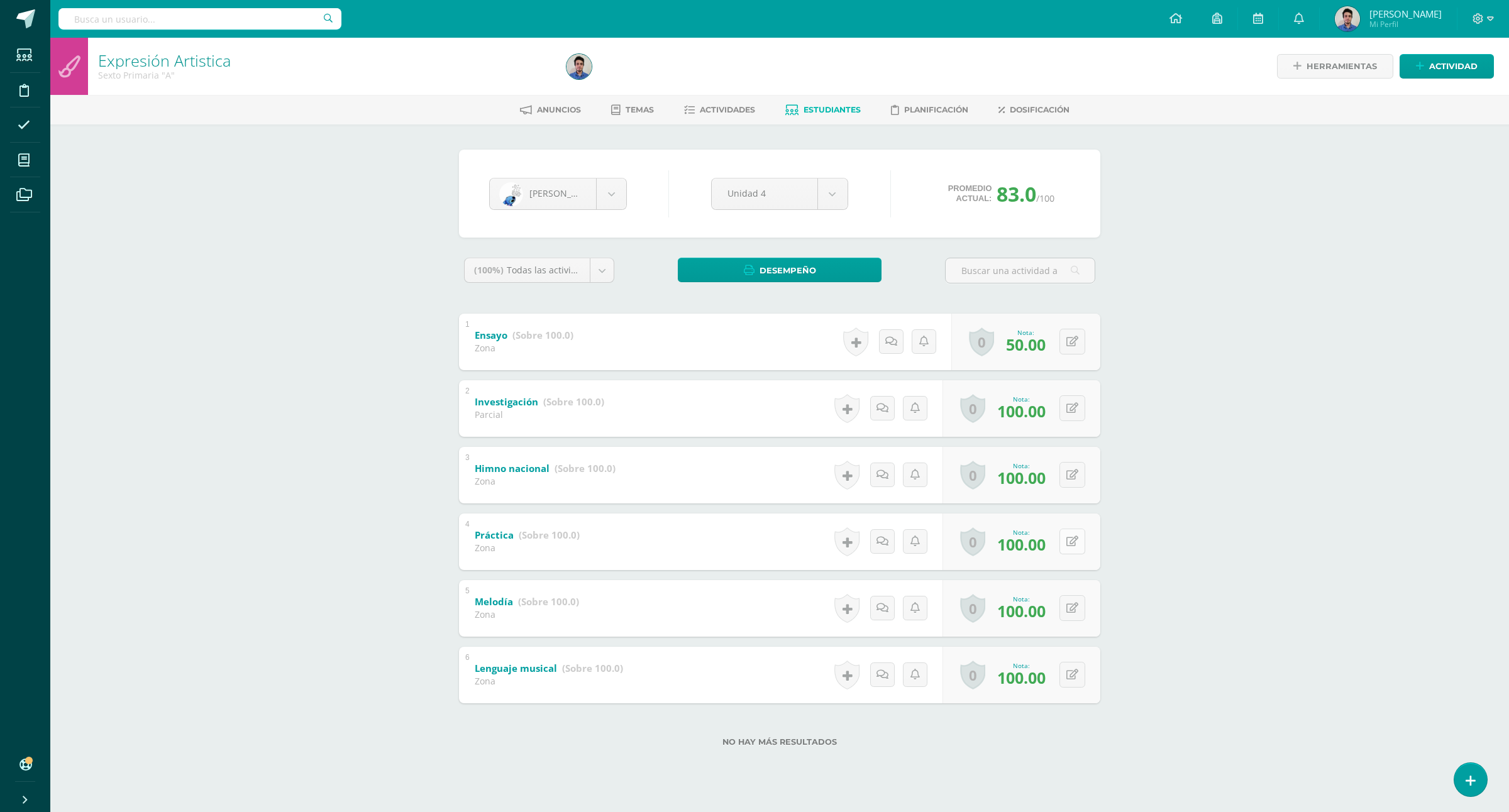
click at [1073, 533] on button at bounding box center [1073, 541] width 26 height 26
type input "80"
click at [1070, 473] on icon at bounding box center [1072, 474] width 12 height 11
type input "80"
click at [1305, 435] on div "Expresión Artistica Sexto Primaria "A" Herramientas Detalle de asistencias Acti…" at bounding box center [780, 412] width 1459 height 749
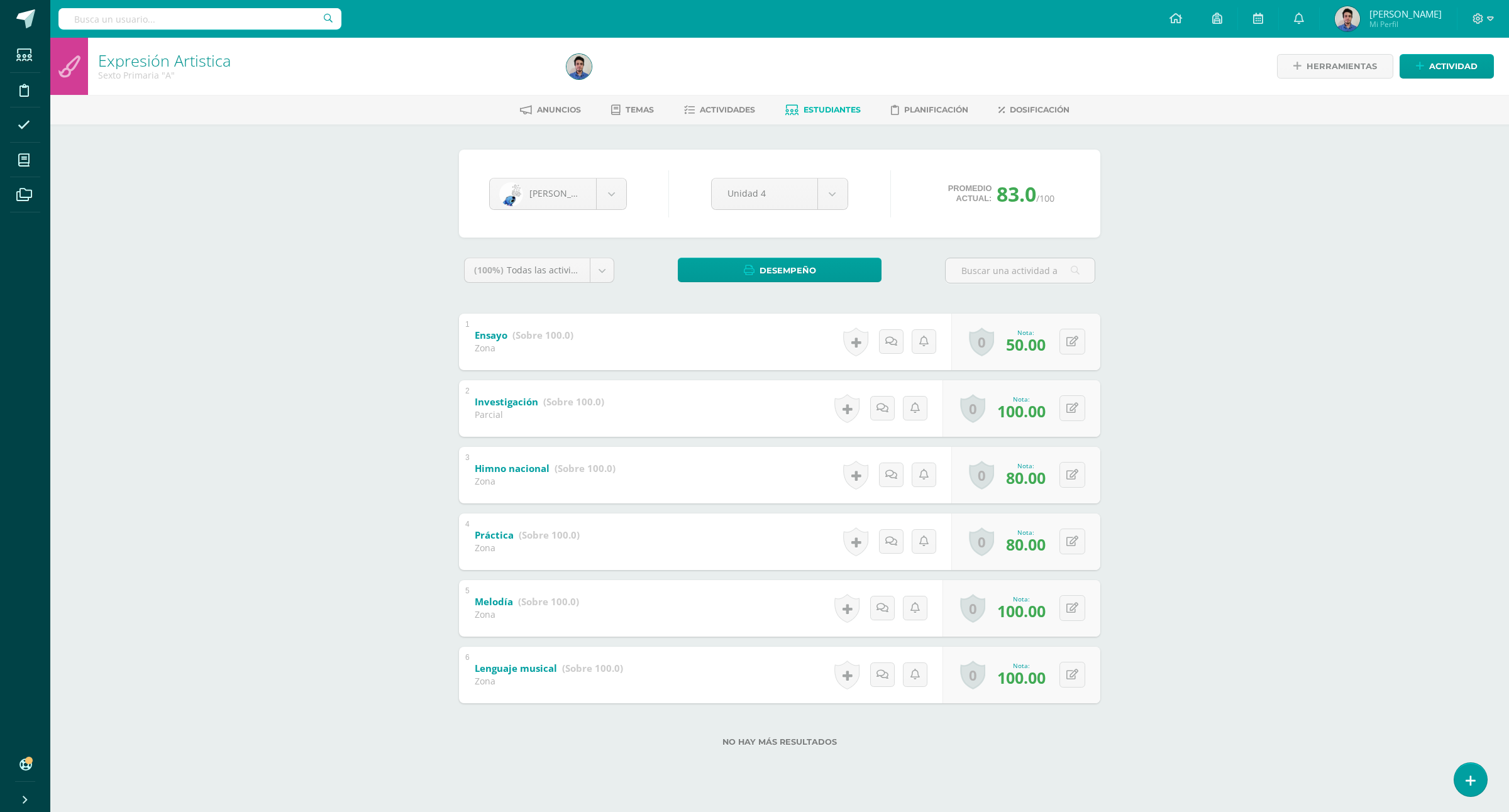
click at [806, 104] on link "Estudiantes" at bounding box center [822, 110] width 75 height 20
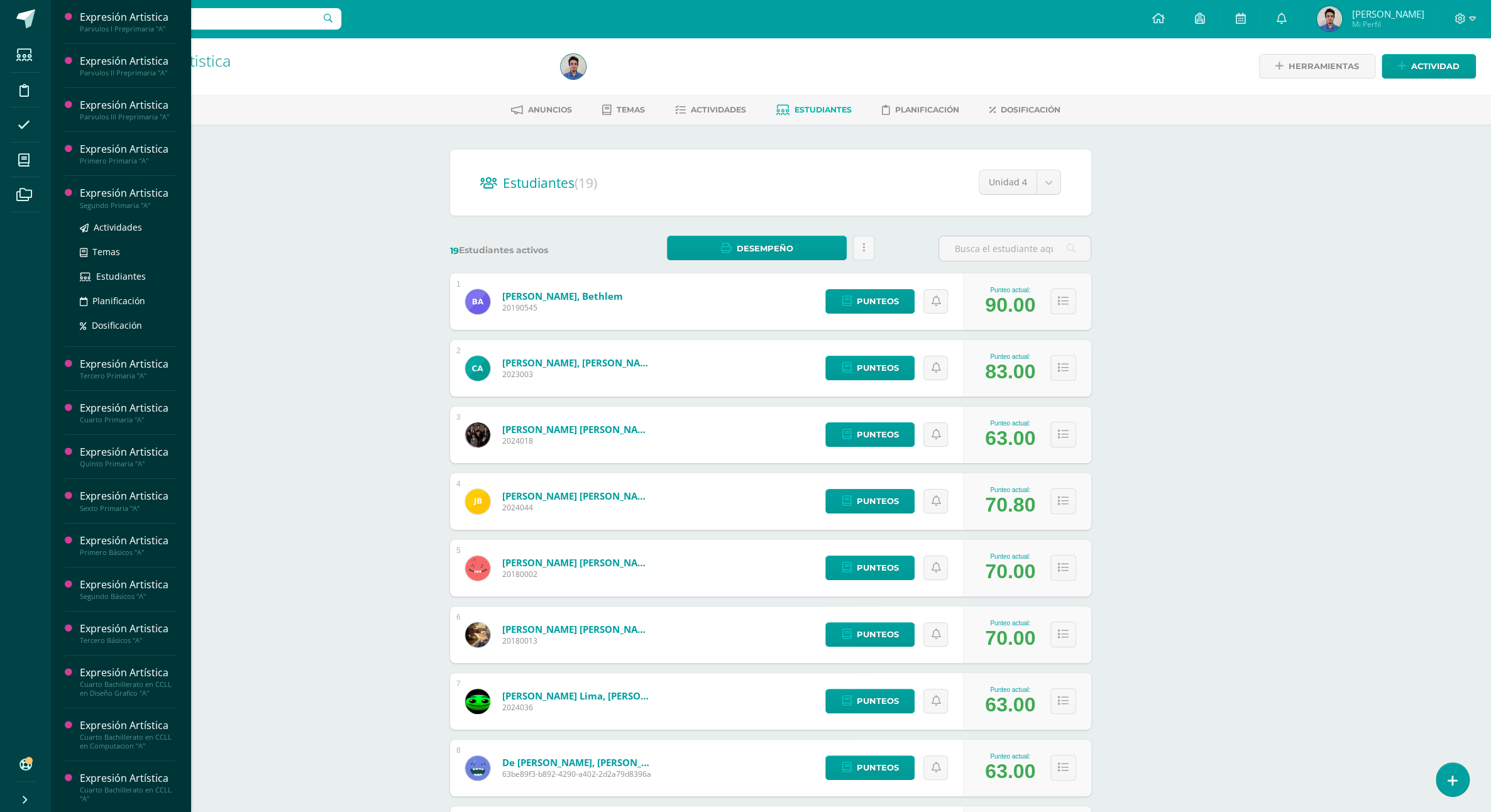
scroll to position [346, 0]
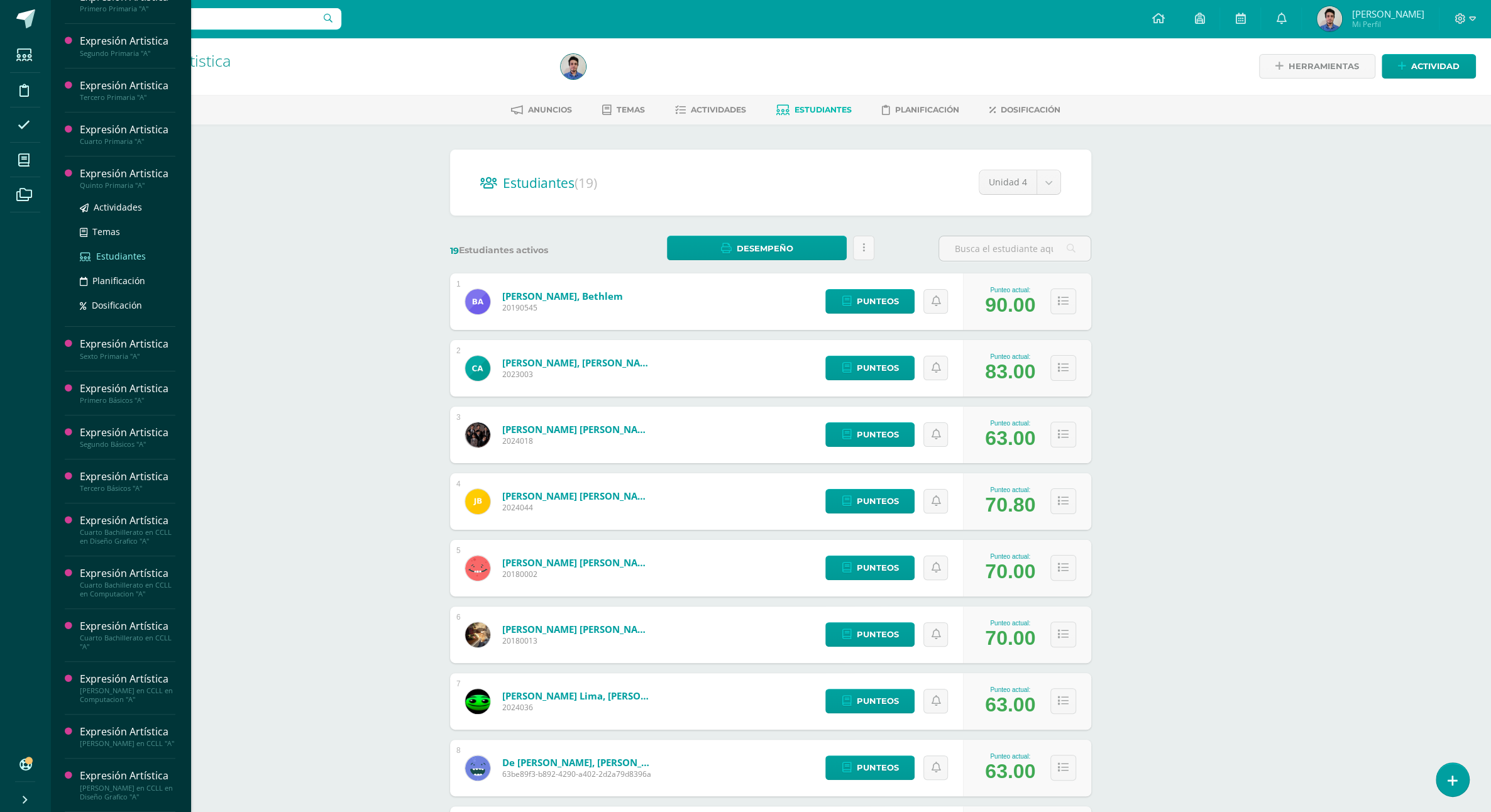
click at [132, 250] on span "Estudiantes" at bounding box center [121, 256] width 50 height 12
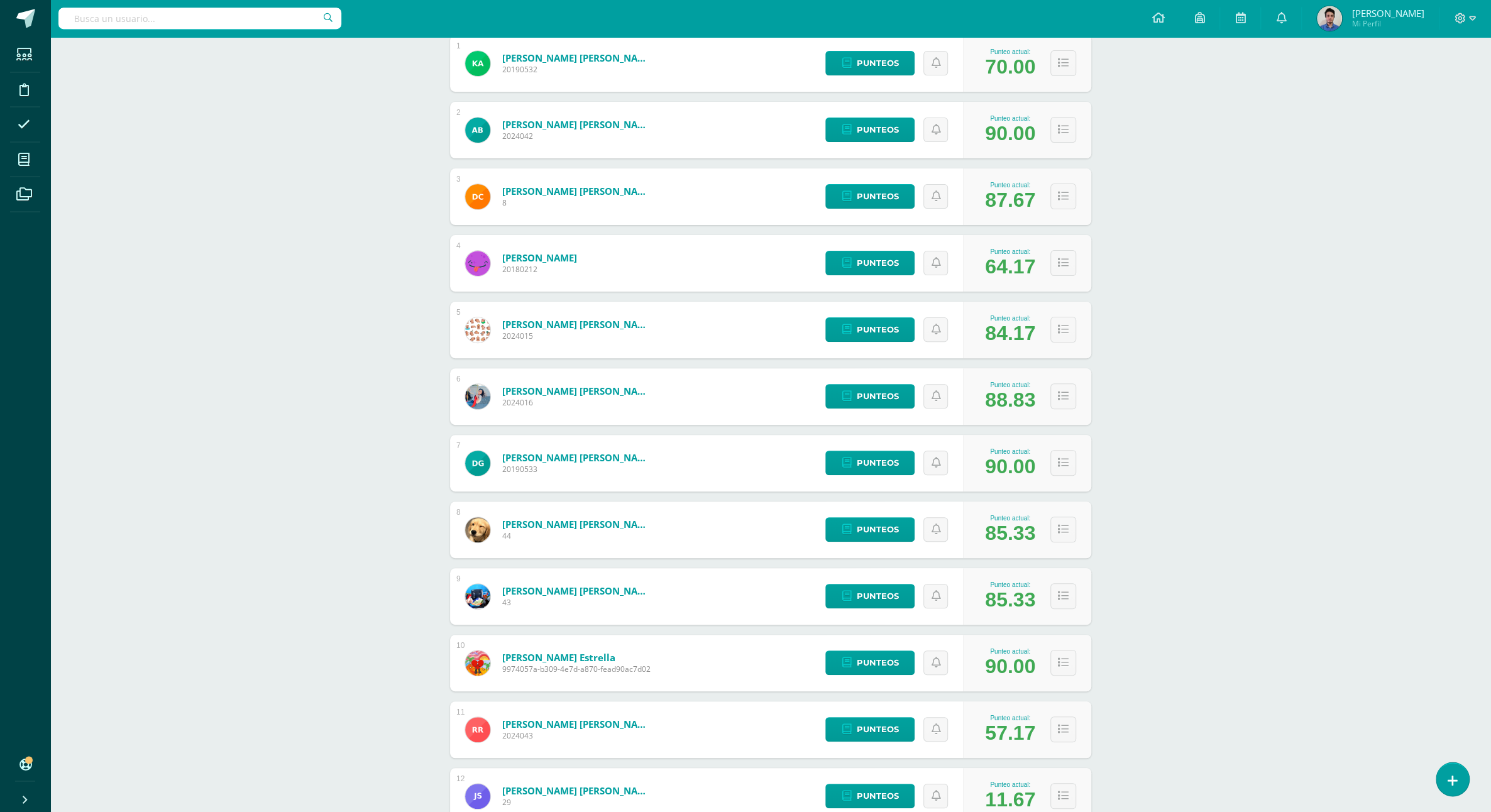
scroll to position [299, 0]
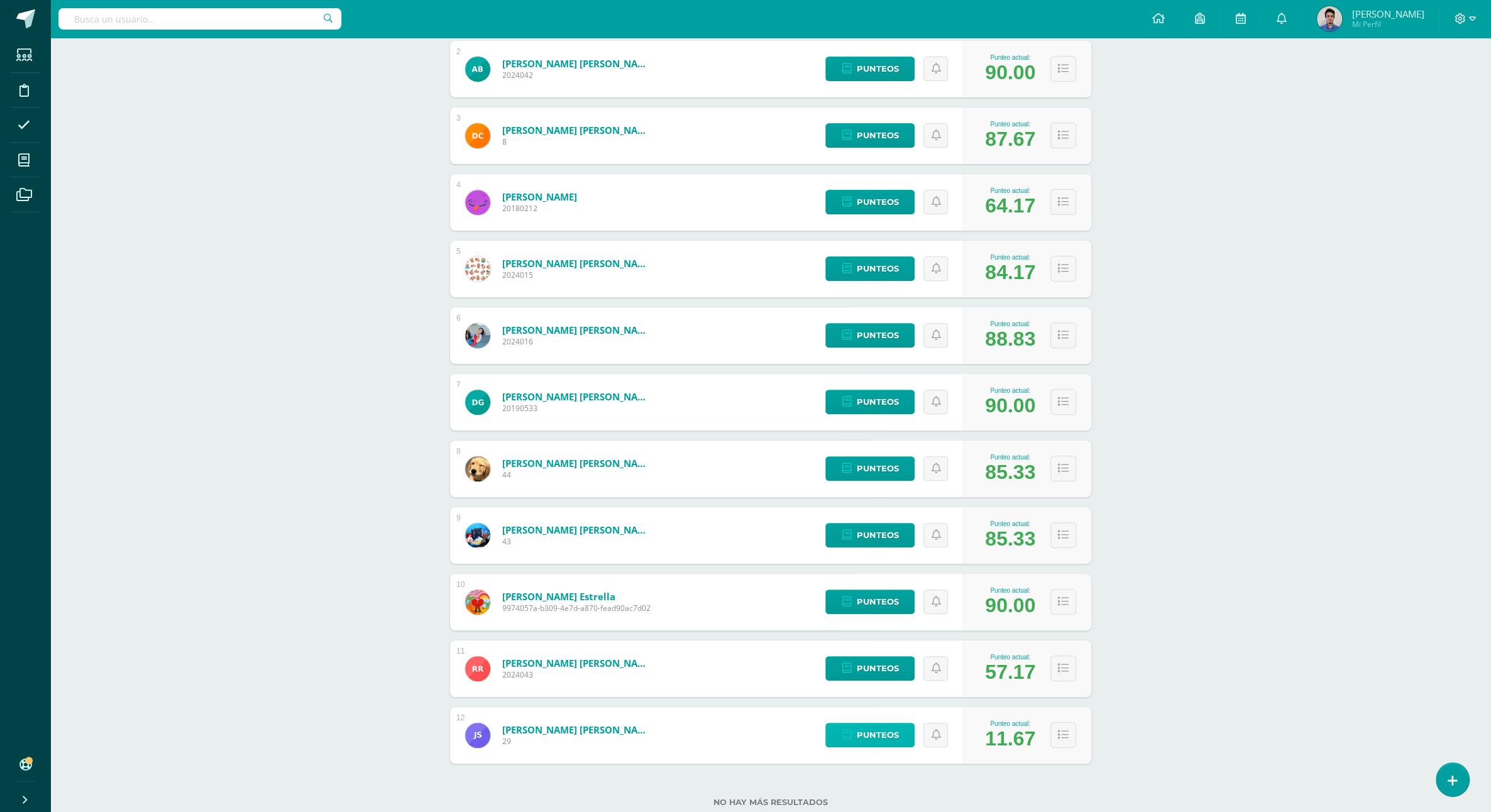
click at [832, 723] on link "Punteos" at bounding box center [870, 735] width 89 height 25
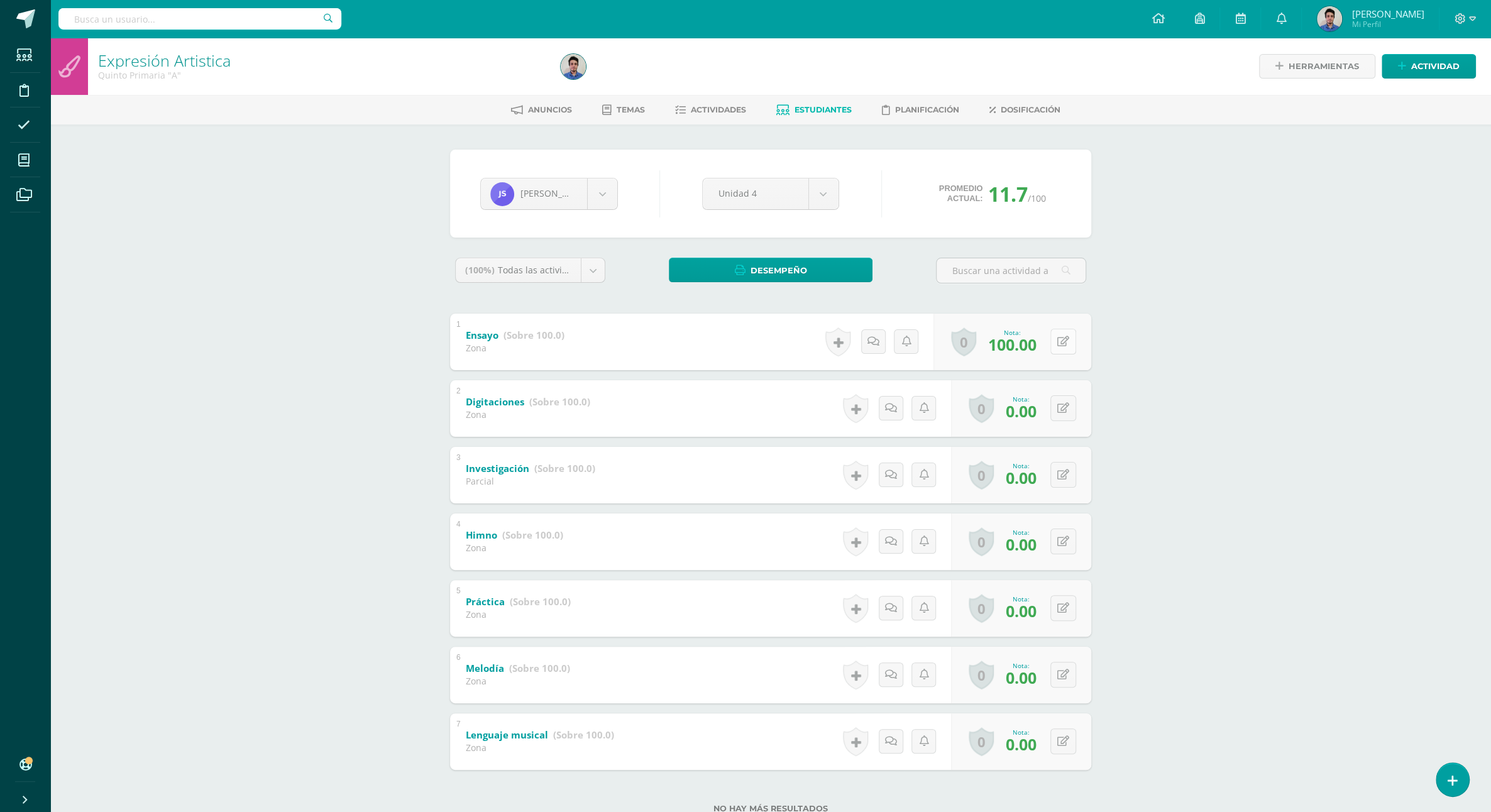
click at [1064, 351] on button at bounding box center [1063, 341] width 26 height 26
type input "0"
click at [1185, 363] on div "Expresión Artistica Quinto Primaria "A" Herramientas Detalle de asistencias Act…" at bounding box center [771, 445] width 1441 height 816
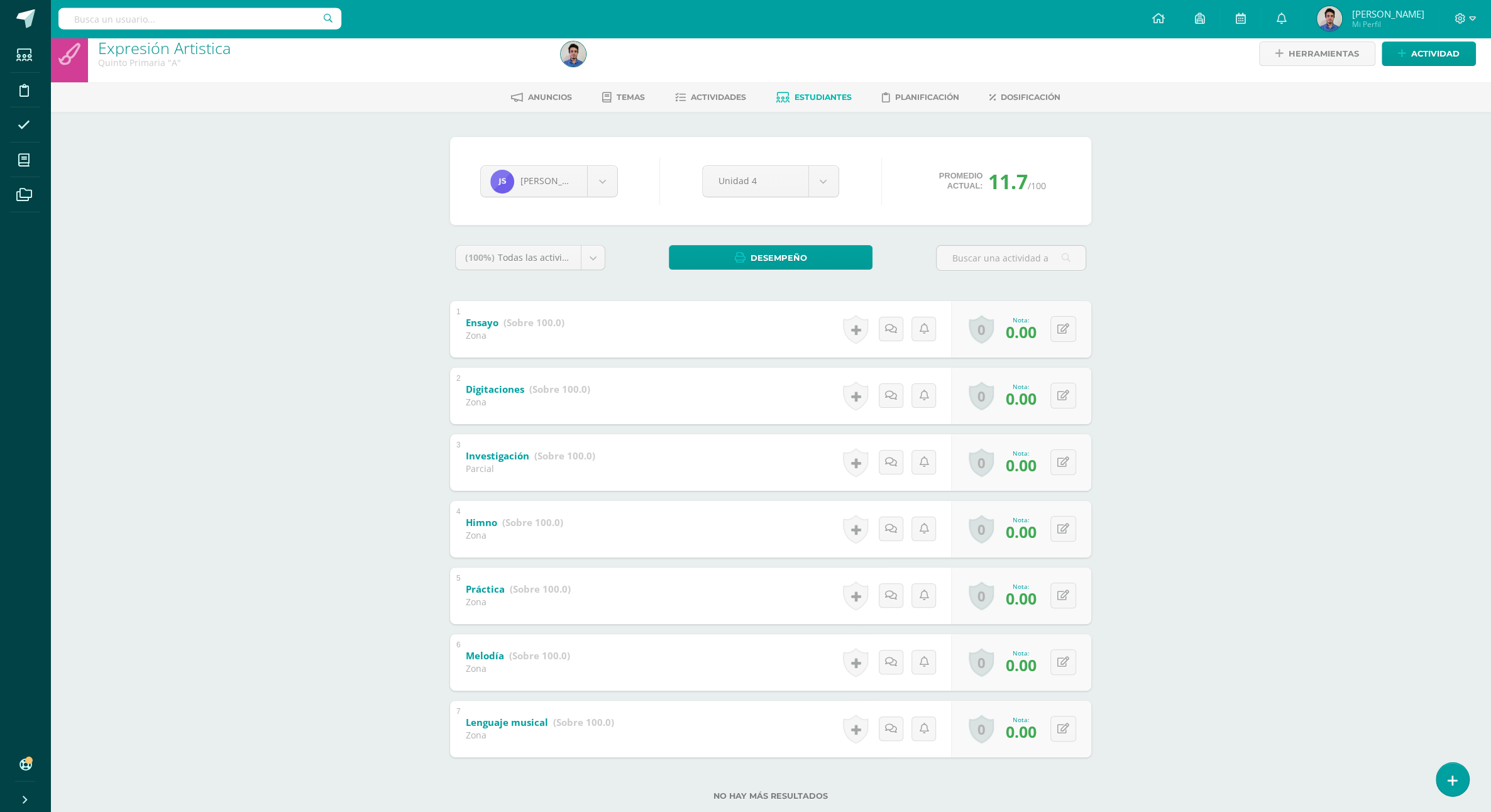
scroll to position [19, 0]
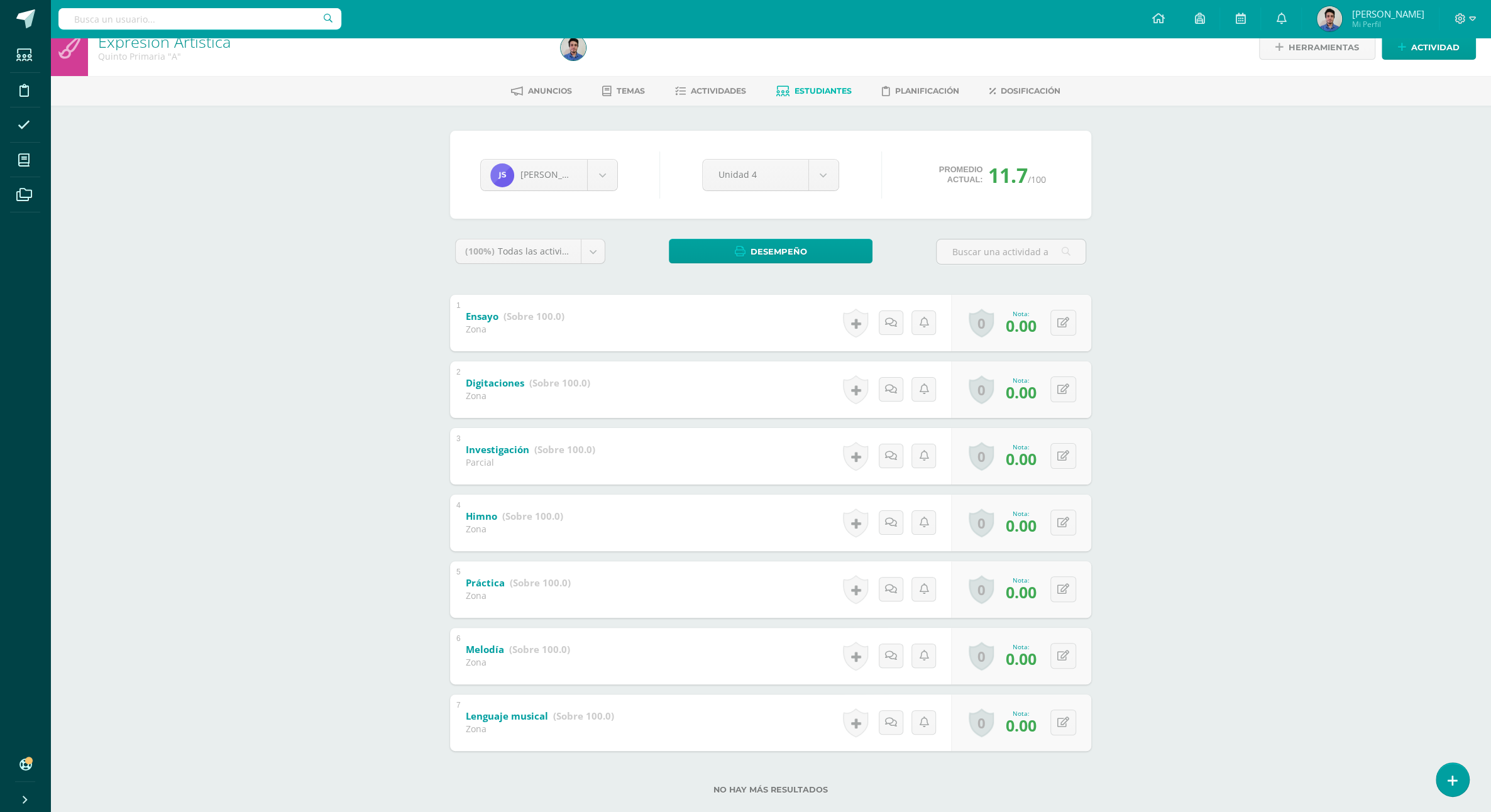
click at [825, 98] on link "Estudiantes" at bounding box center [814, 91] width 75 height 20
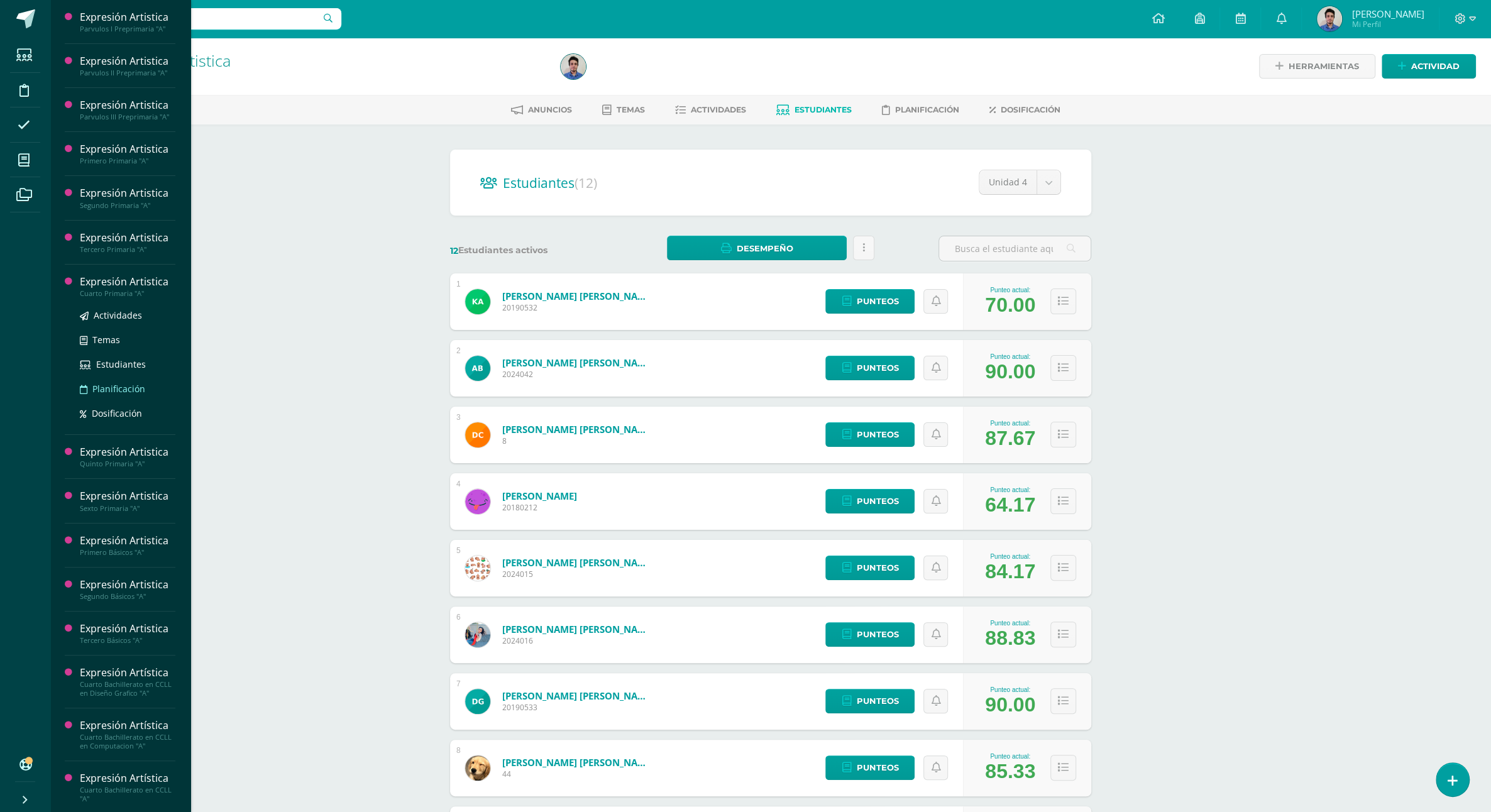
click at [99, 395] on span "Planificación" at bounding box center [119, 388] width 53 height 12
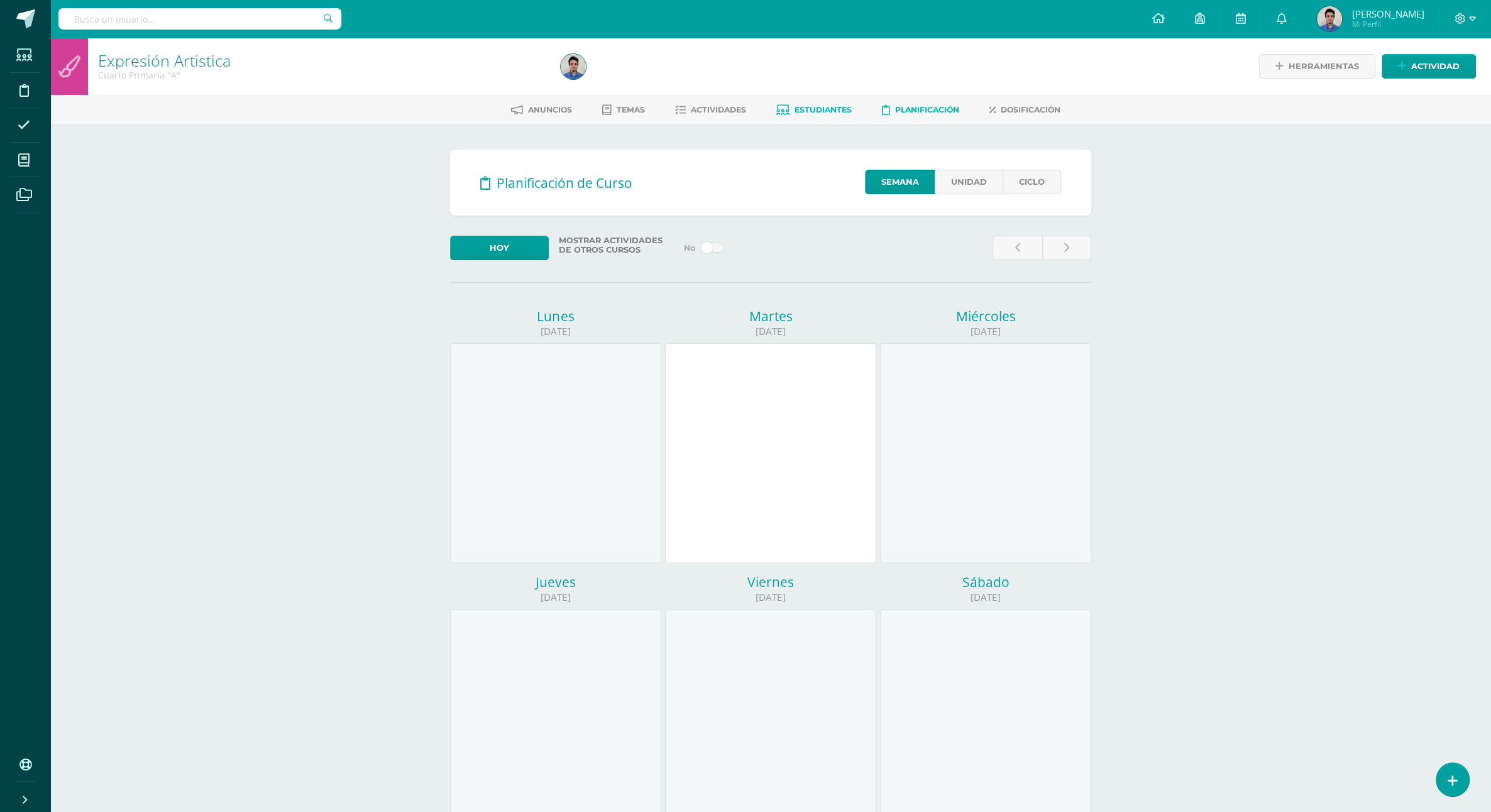
click at [807, 105] on link "Estudiantes" at bounding box center [814, 110] width 75 height 20
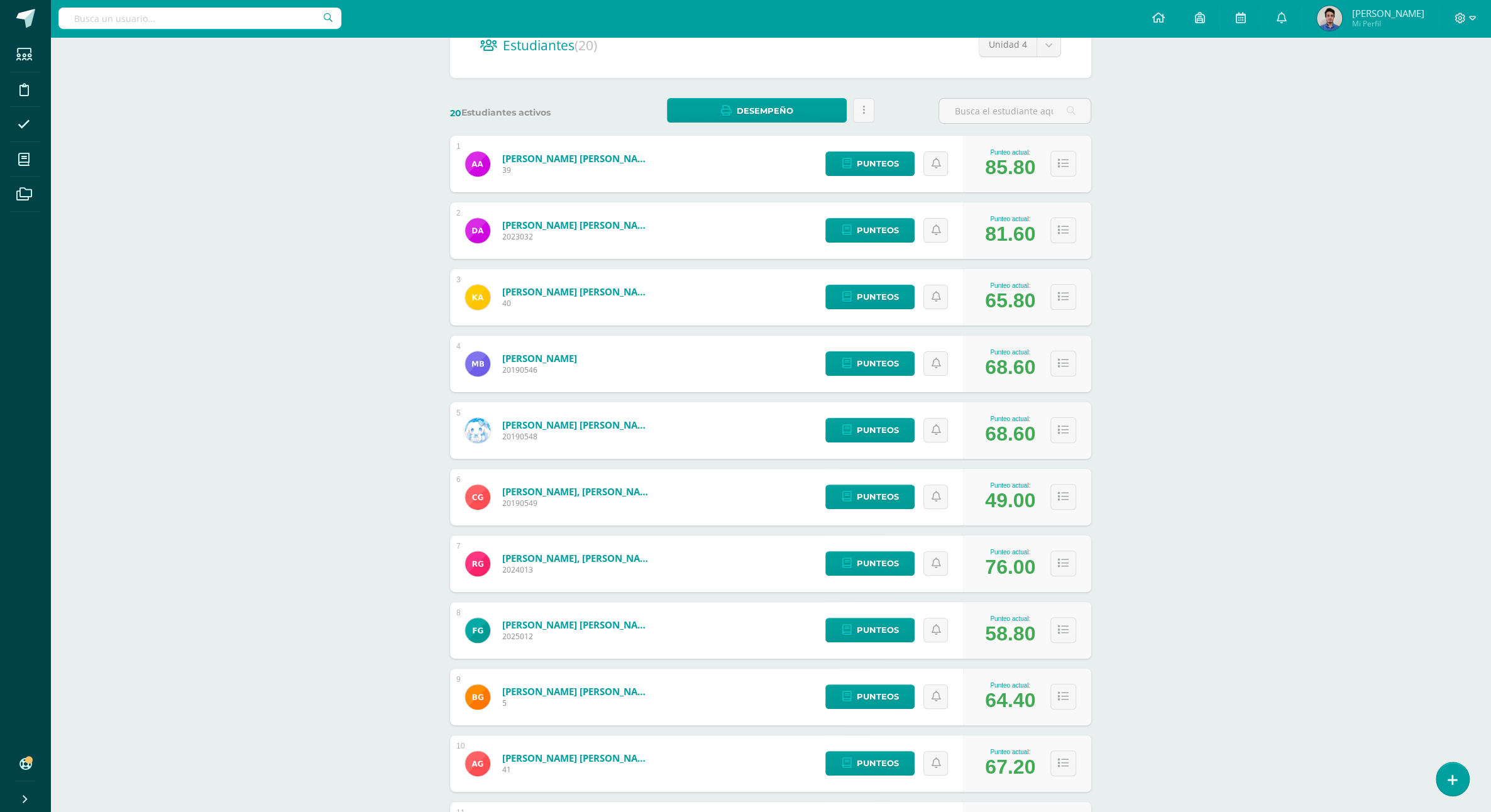
scroll to position [138, 0]
click at [1064, 491] on icon at bounding box center [1063, 496] width 11 height 11
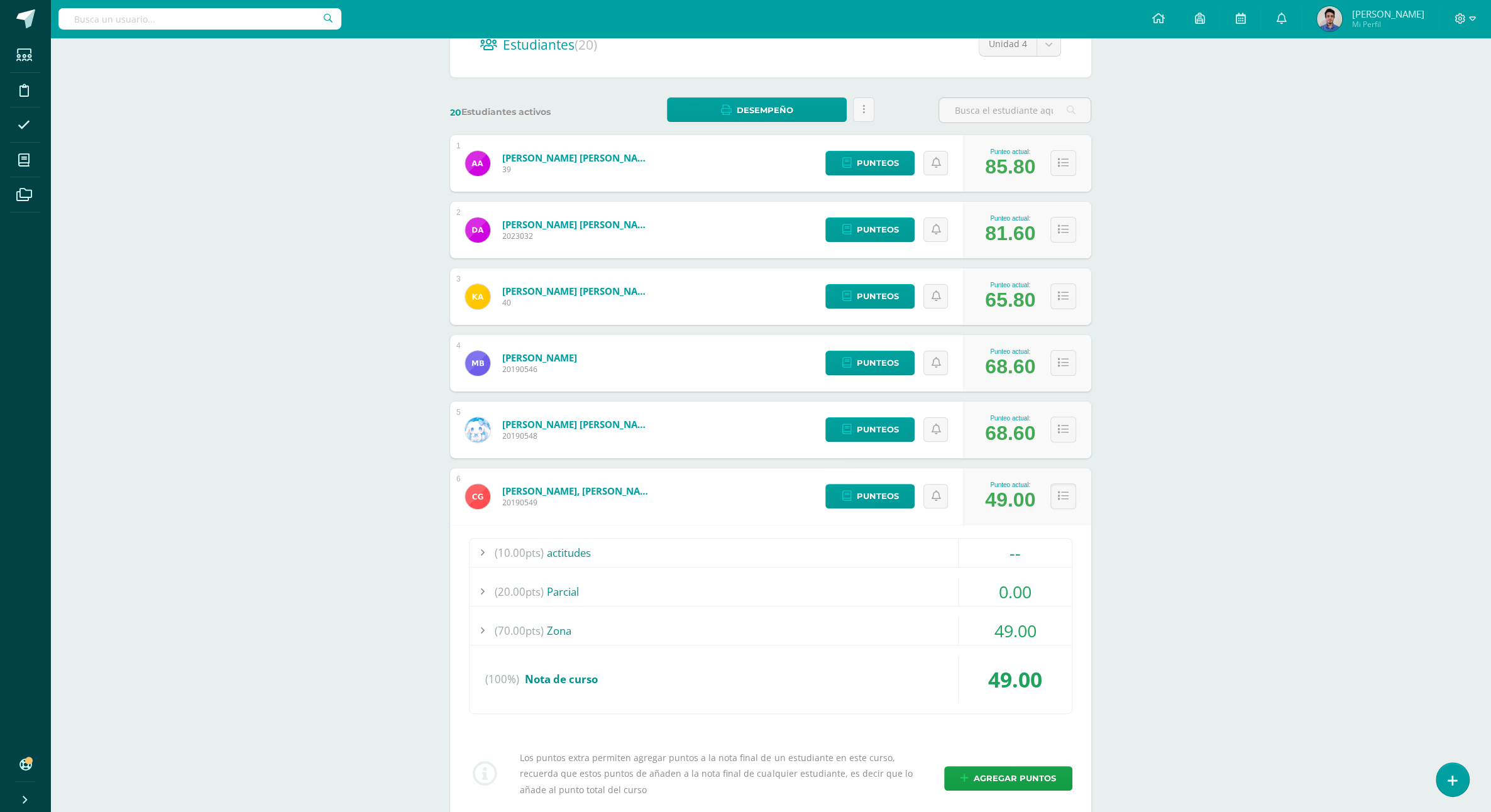
click at [1039, 617] on div "49.00" at bounding box center [1015, 631] width 113 height 28
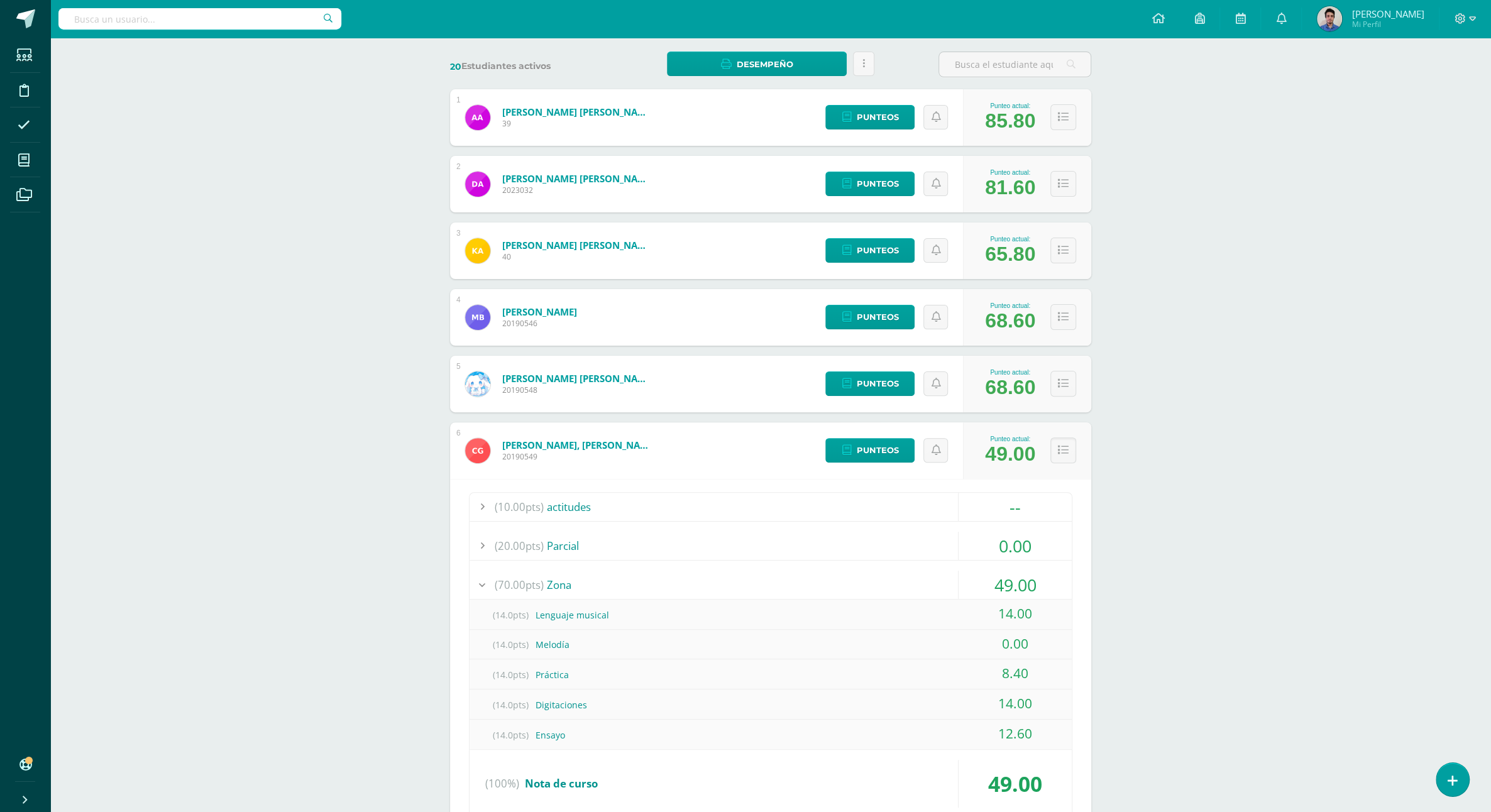
scroll to position [207, 0]
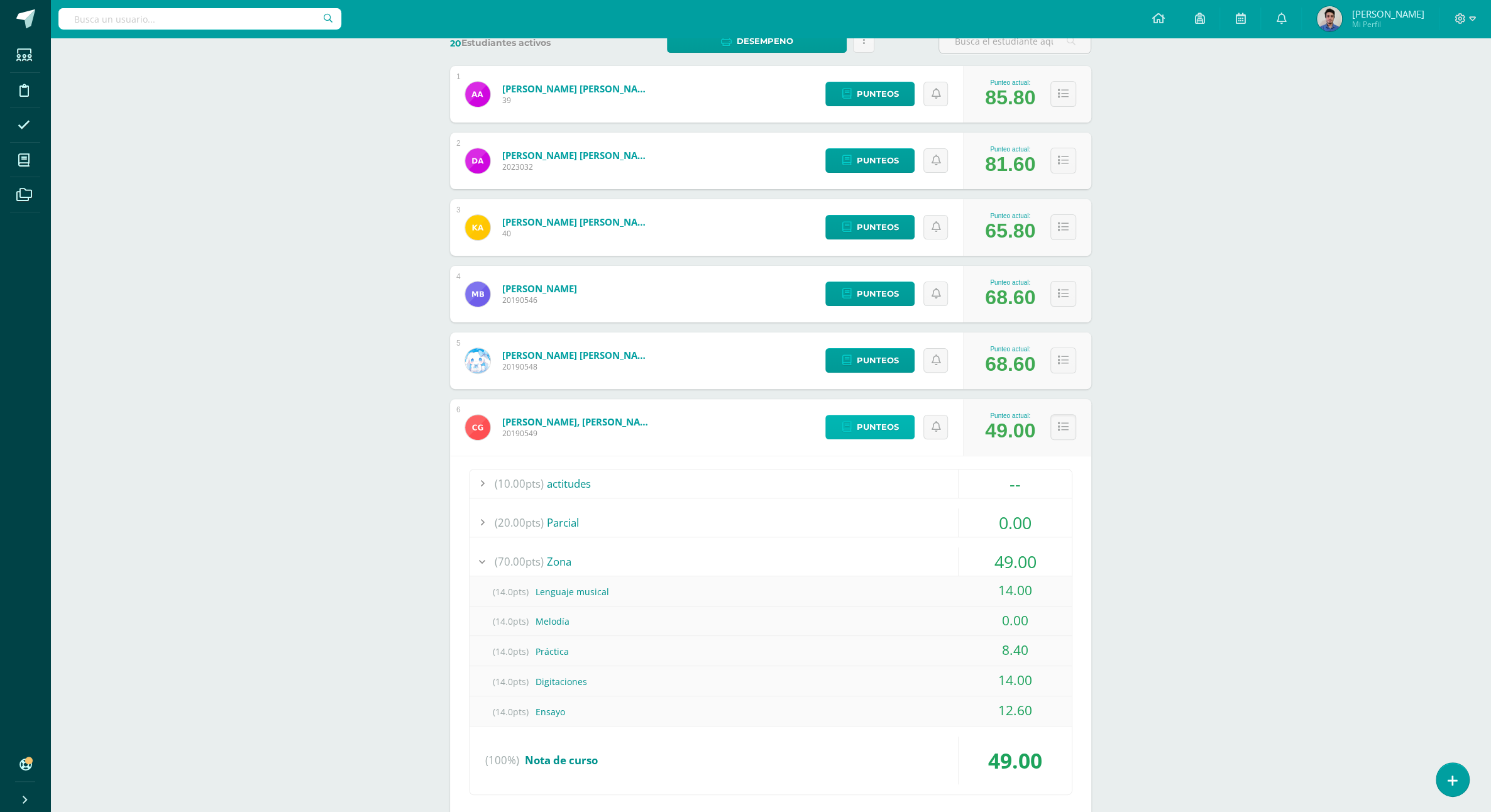
click at [850, 421] on icon at bounding box center [846, 426] width 9 height 11
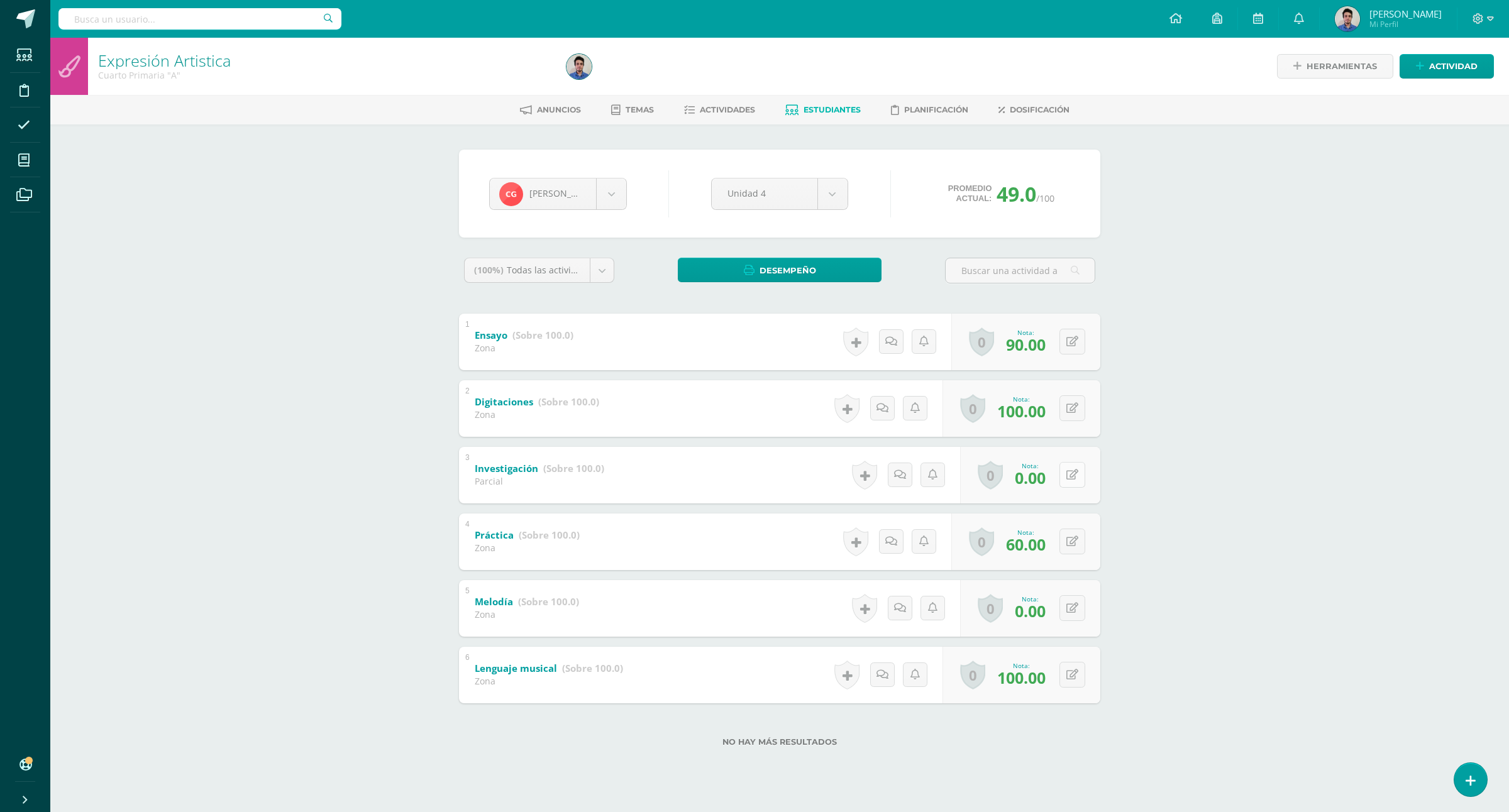
click at [1074, 473] on icon at bounding box center [1072, 474] width 12 height 11
type input "50"
click at [1316, 439] on div "Expresión Artistica Cuarto Primaria "A" Herramientas Detalle de asistencias Act…" at bounding box center [780, 412] width 1459 height 749
click at [571, 190] on body "Estudiantes Disciplina Asistencia Mis cursos Archivos Soporte Ayuda Reportar un…" at bounding box center [754, 393] width 1509 height 787
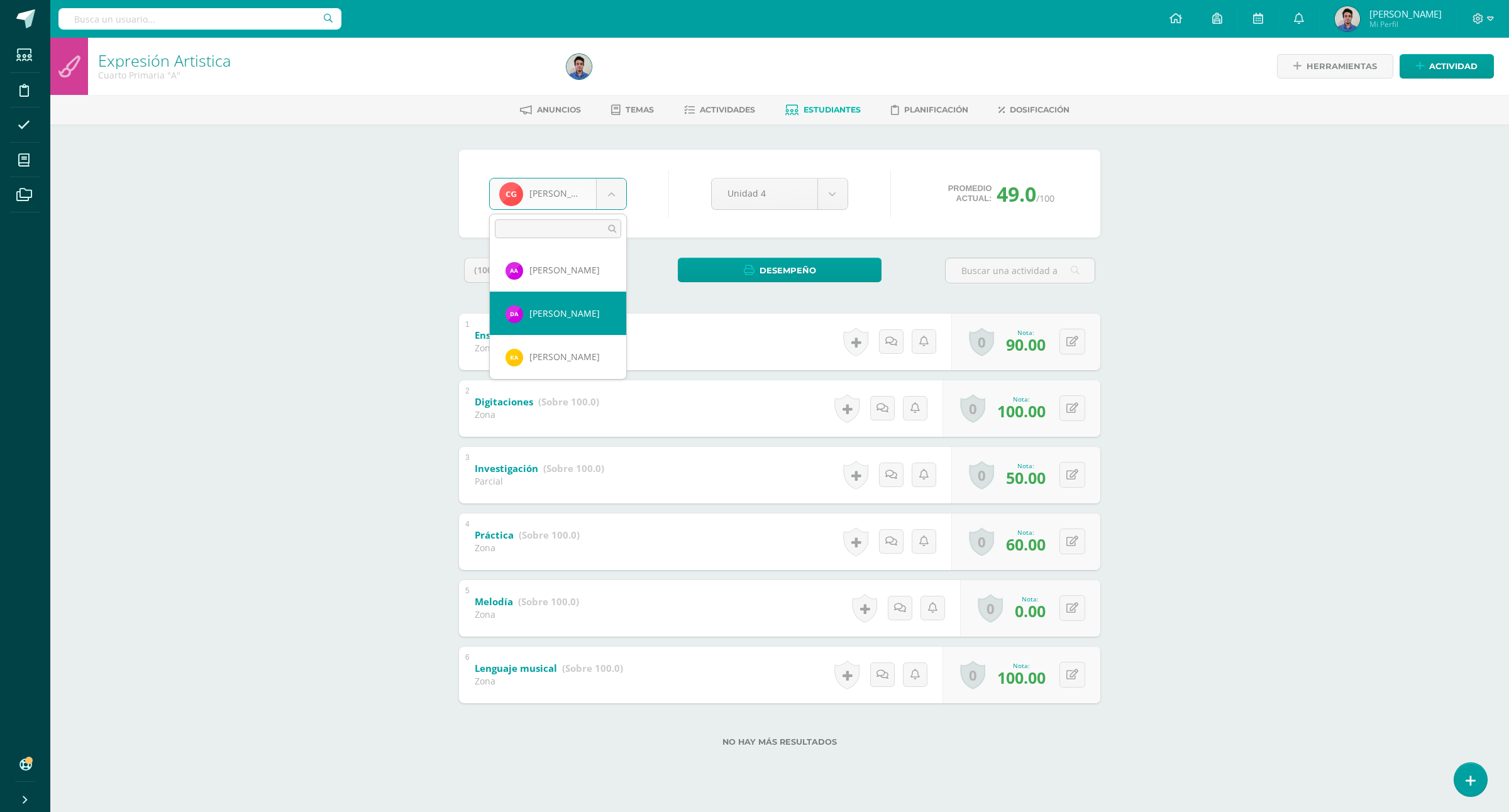
scroll to position [69, 0]
click at [1302, 350] on body "Estudiantes Disciplina Asistencia Mis cursos Archivos Soporte Ayuda Reportar un…" at bounding box center [754, 393] width 1509 height 787
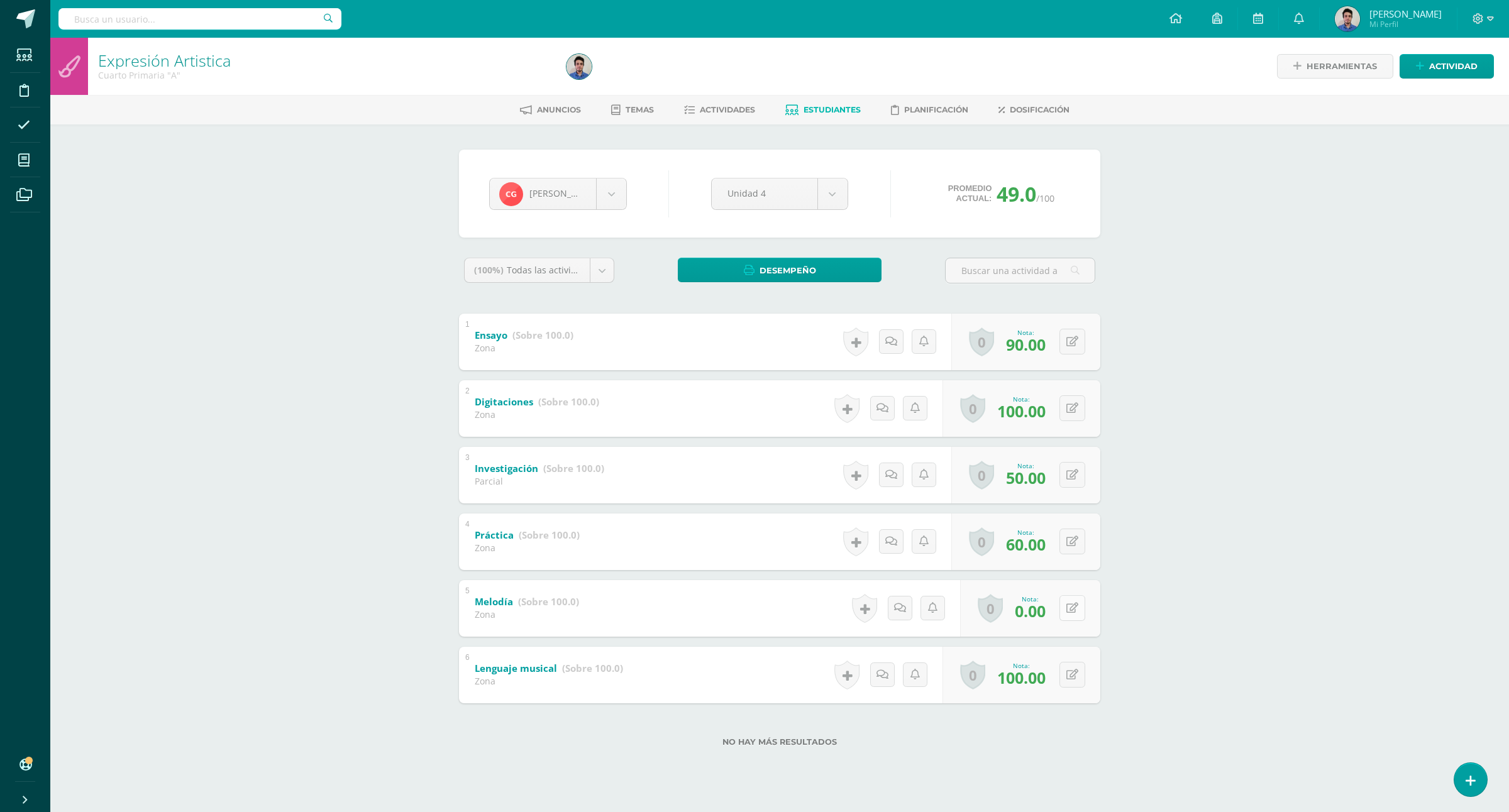
click at [1073, 598] on button at bounding box center [1073, 608] width 26 height 26
type input "50"
click at [1423, 488] on div "Expresión Artistica Cuarto Primaria "A" Herramientas Detalle de asistencias Act…" at bounding box center [780, 412] width 1459 height 749
click at [813, 114] on span "Estudiantes" at bounding box center [831, 109] width 57 height 9
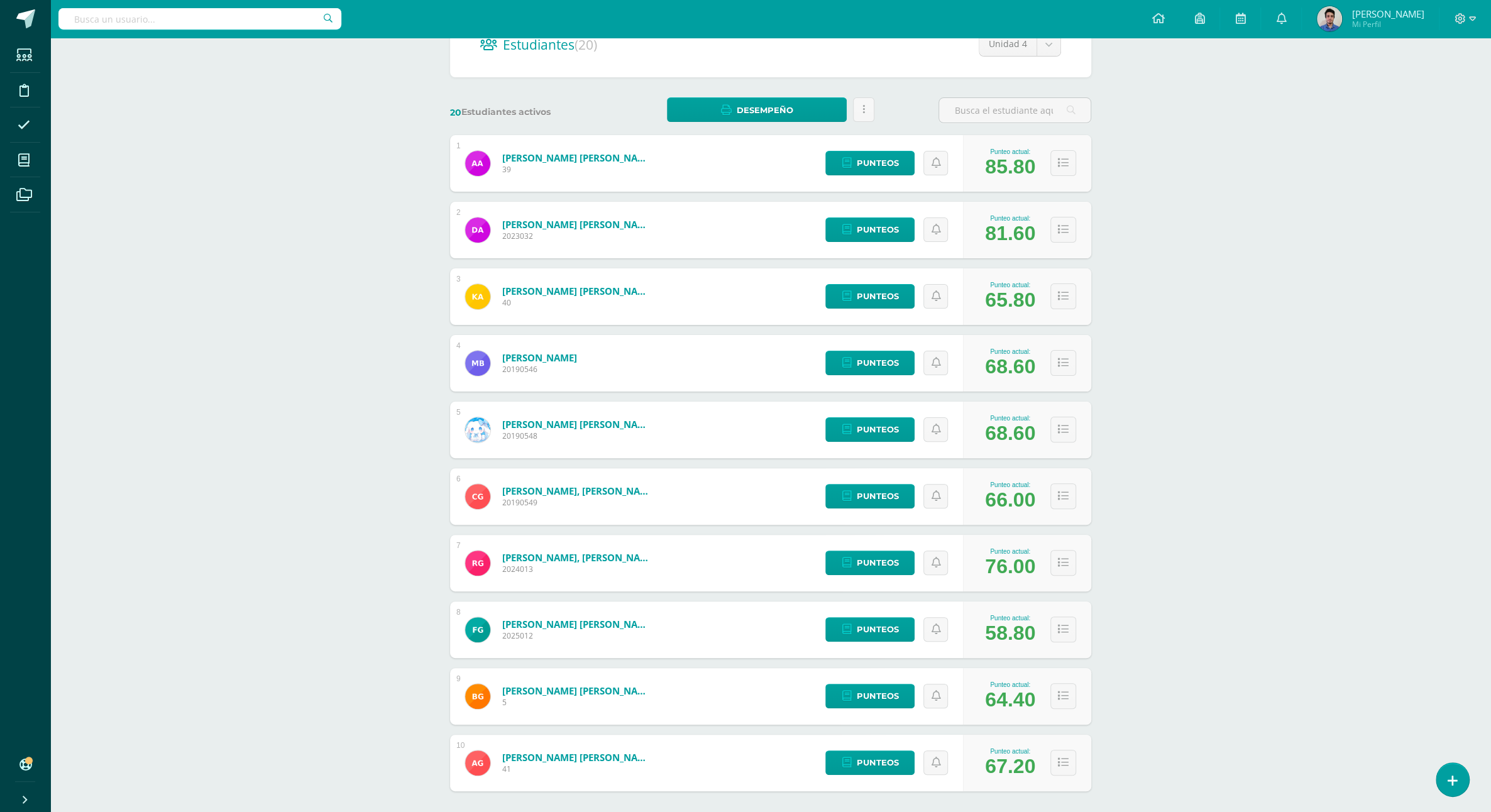
scroll to position [173, 0]
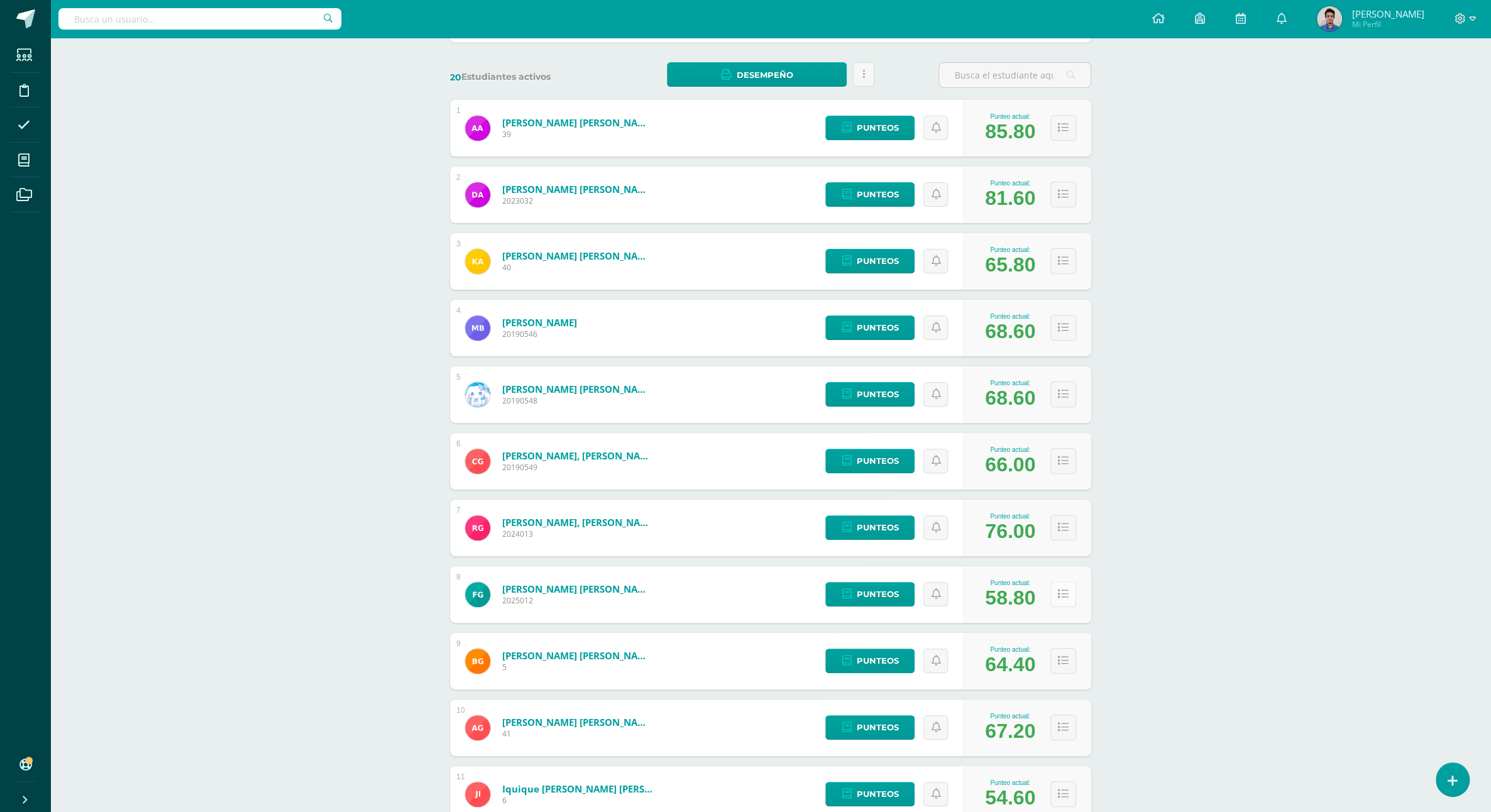
click at [1067, 589] on icon at bounding box center [1063, 594] width 11 height 11
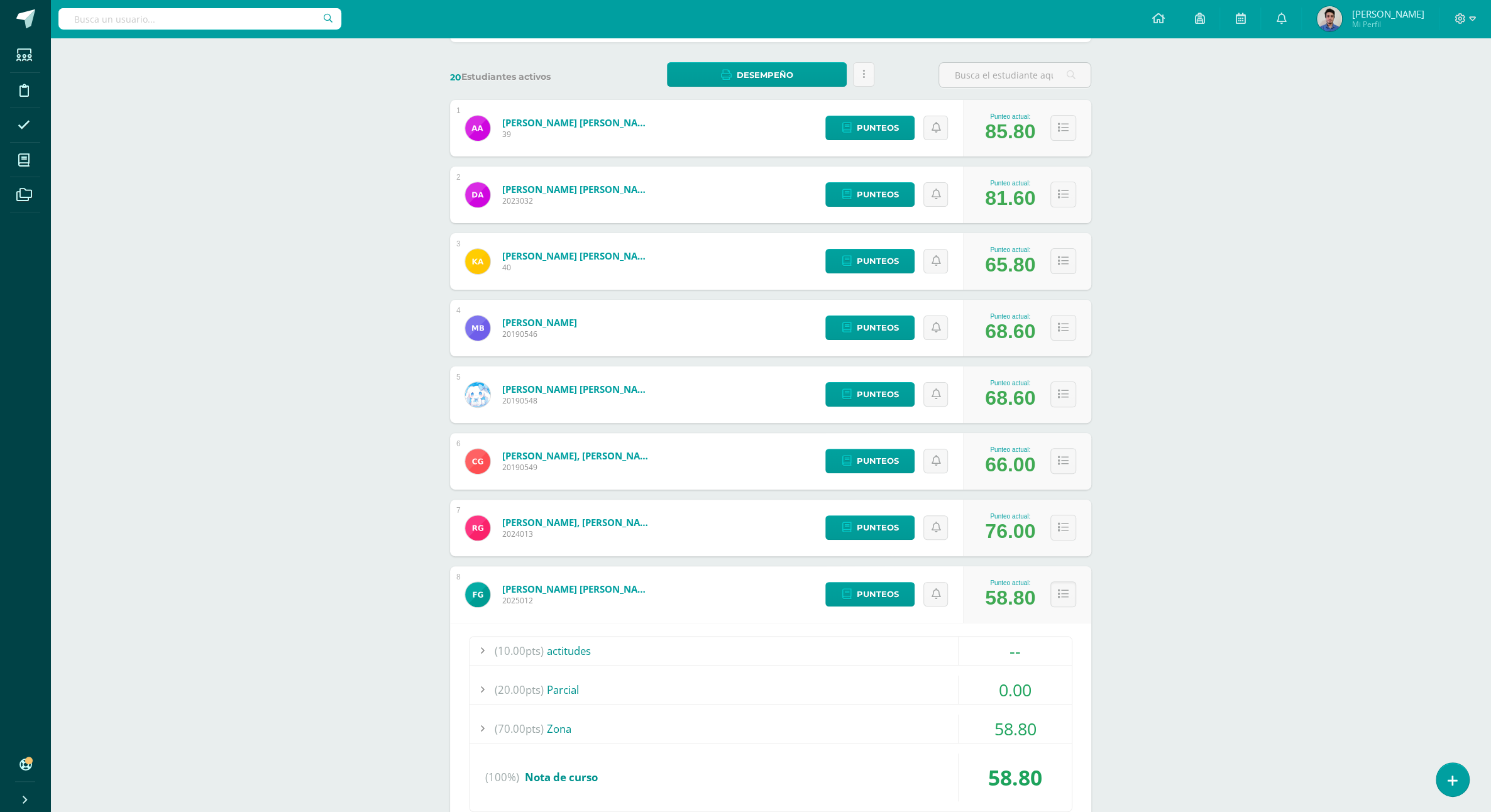
click at [1020, 721] on div "58.80" at bounding box center [1015, 728] width 113 height 28
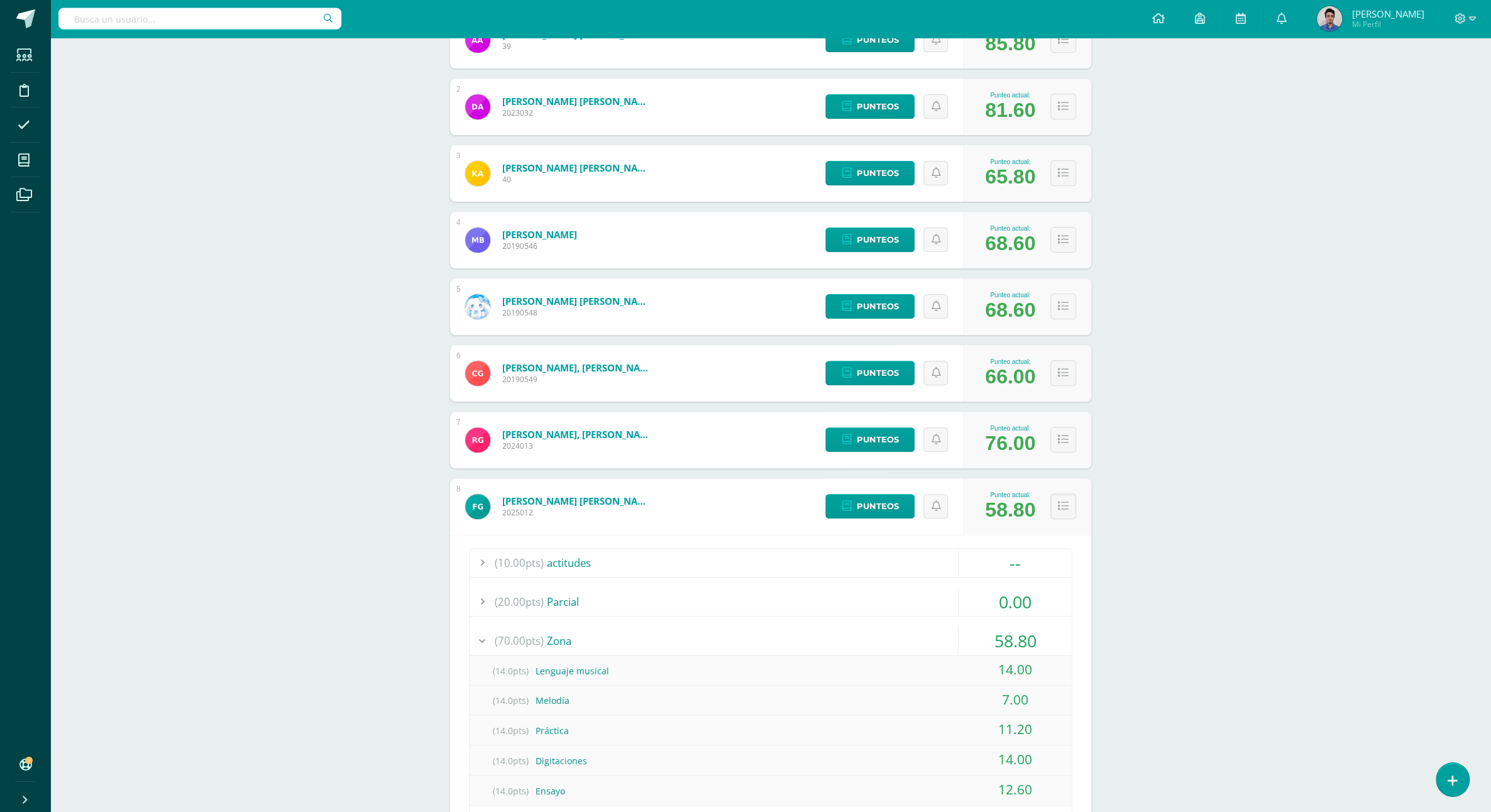
scroll to position [381, 0]
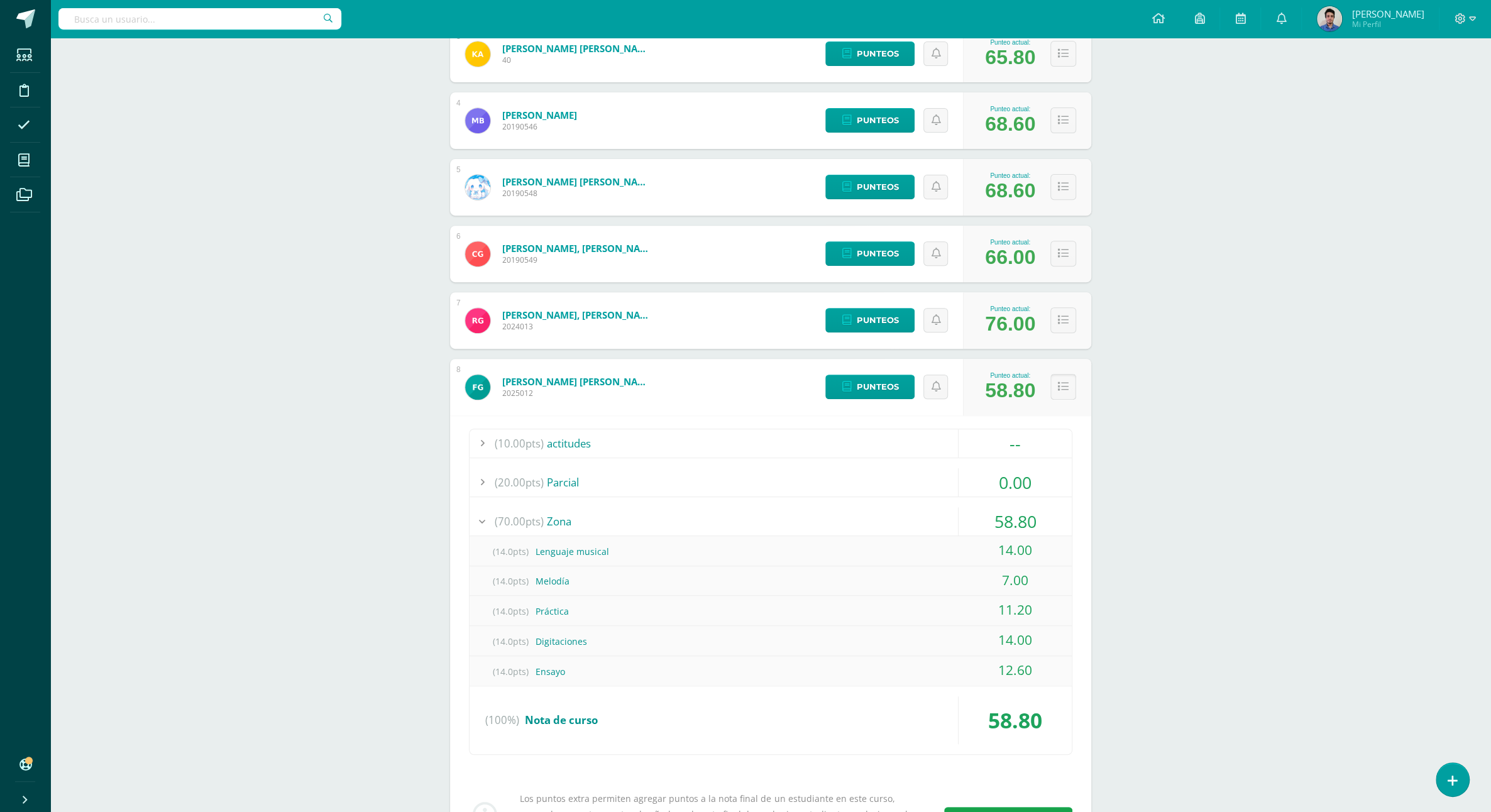
click at [1066, 381] on icon at bounding box center [1063, 386] width 11 height 11
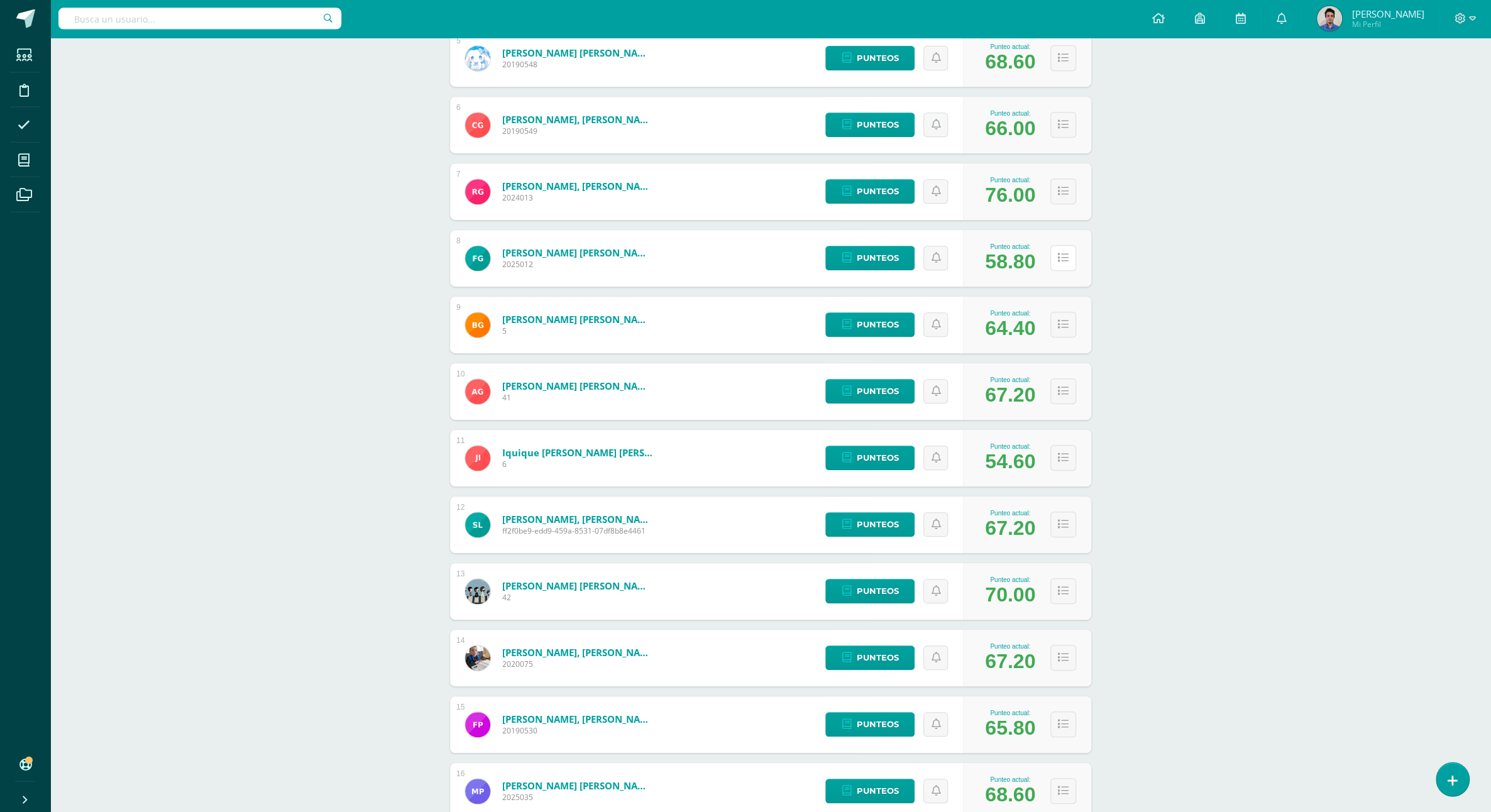
scroll to position [519, 0]
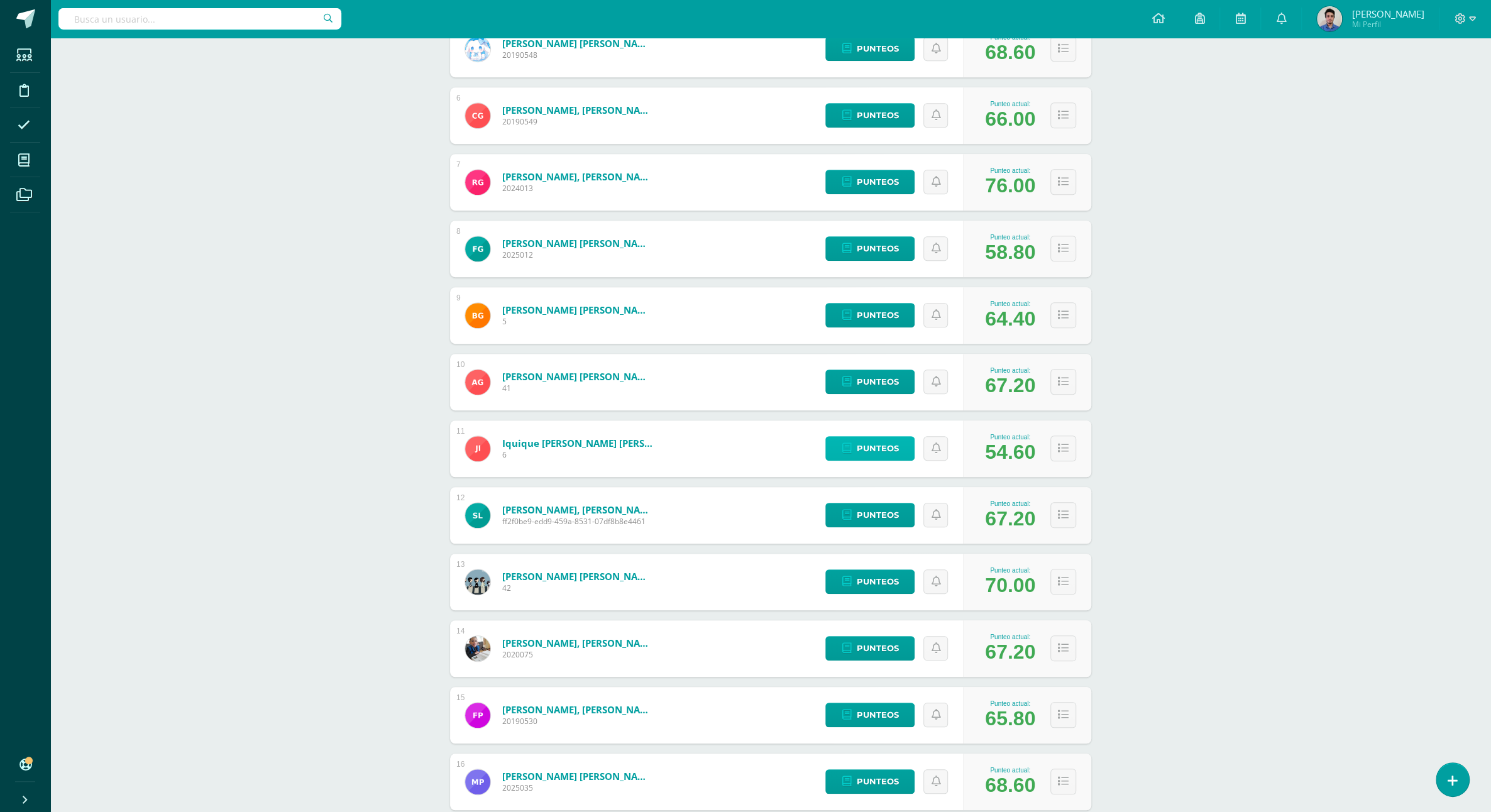
click at [847, 436] on link "Punteos" at bounding box center [870, 448] width 89 height 25
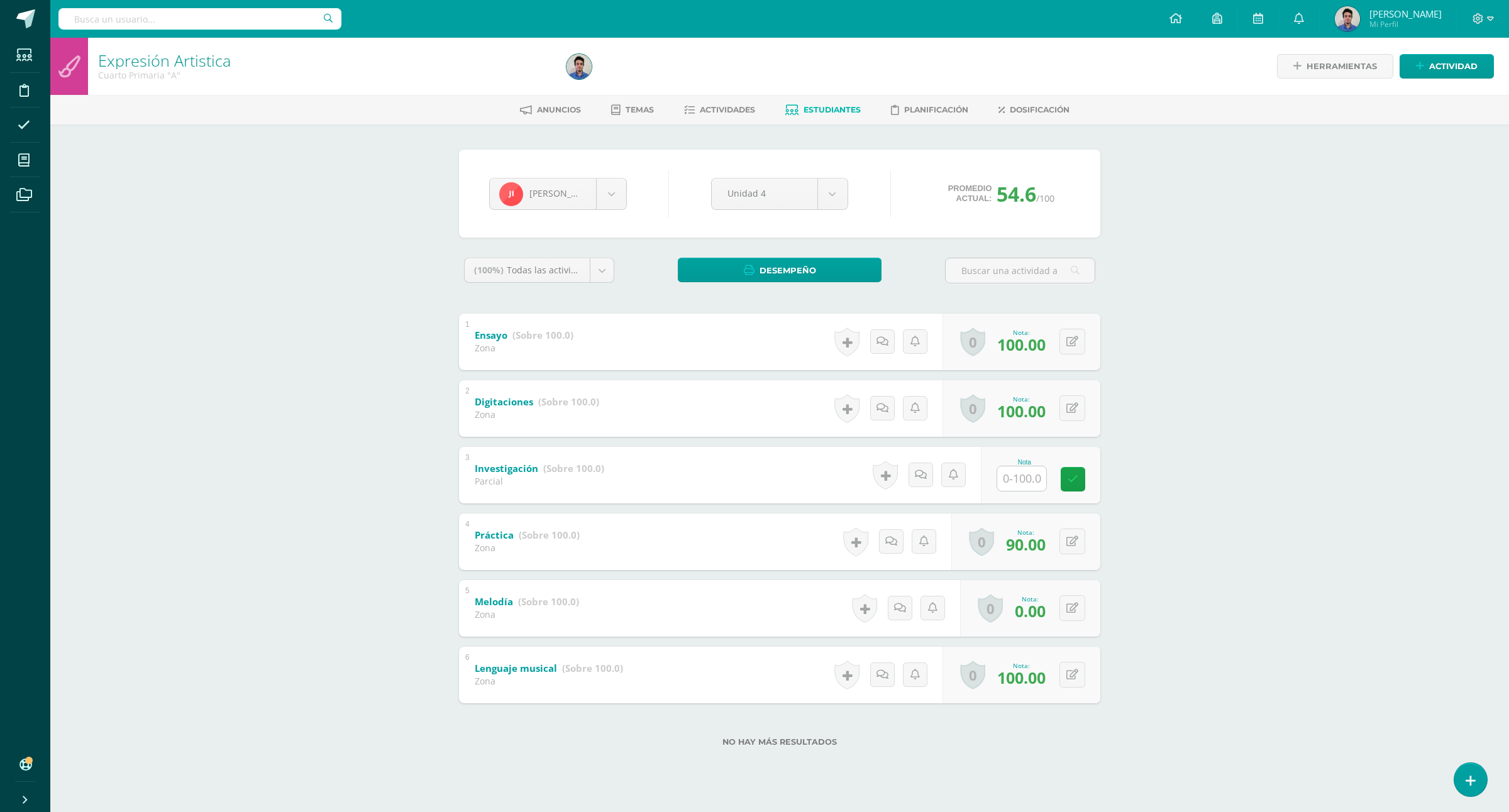
click at [1028, 482] on input "text" at bounding box center [1022, 478] width 49 height 25
type input "0"
click at [1072, 617] on button at bounding box center [1073, 608] width 26 height 26
type input "60"
click at [1231, 563] on div "Expresión Artistica Cuarto Primaria "A" Herramientas Detalle de asistencias Act…" at bounding box center [780, 412] width 1459 height 749
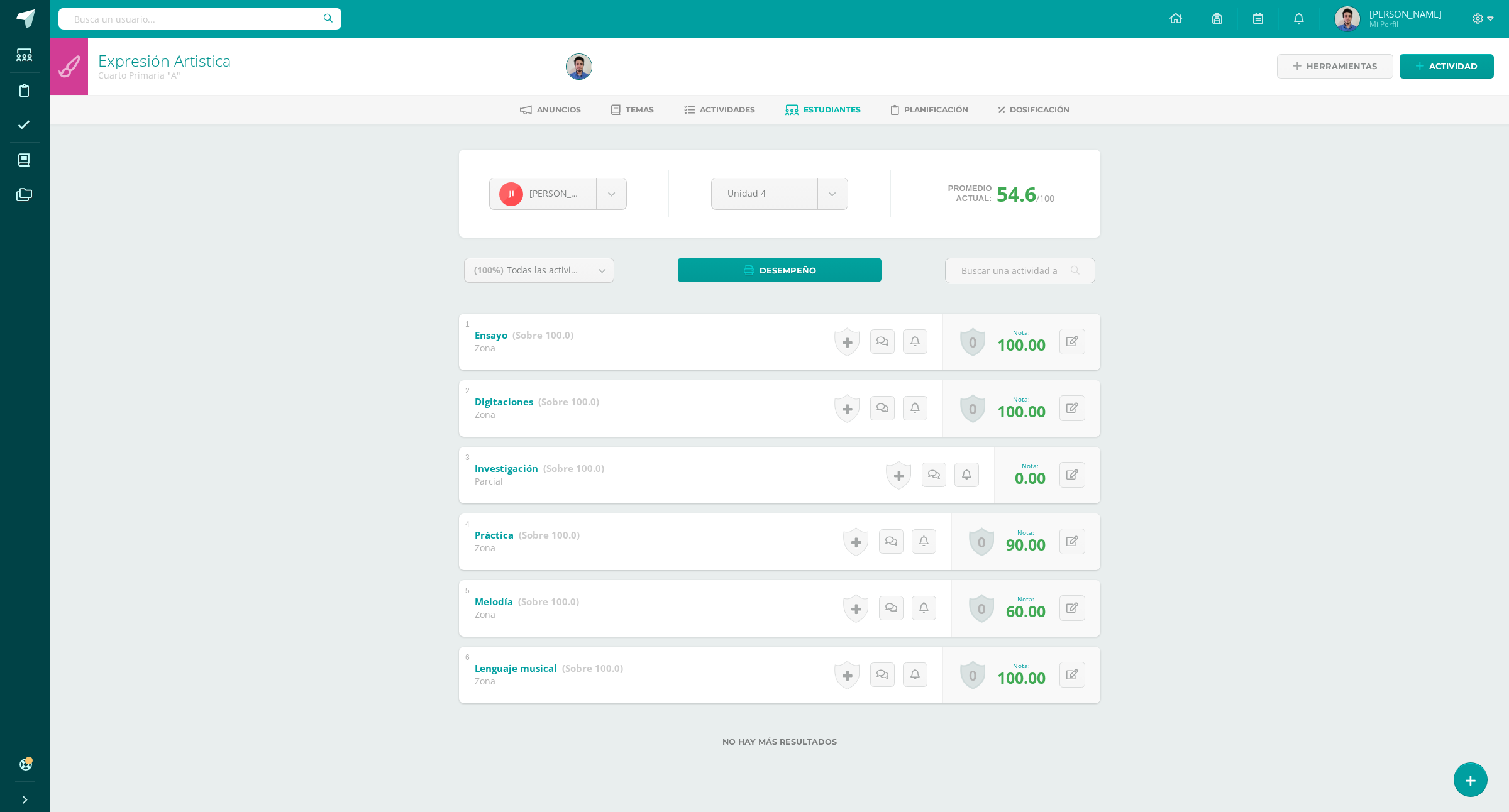
click at [834, 107] on span "Estudiantes" at bounding box center [831, 109] width 57 height 9
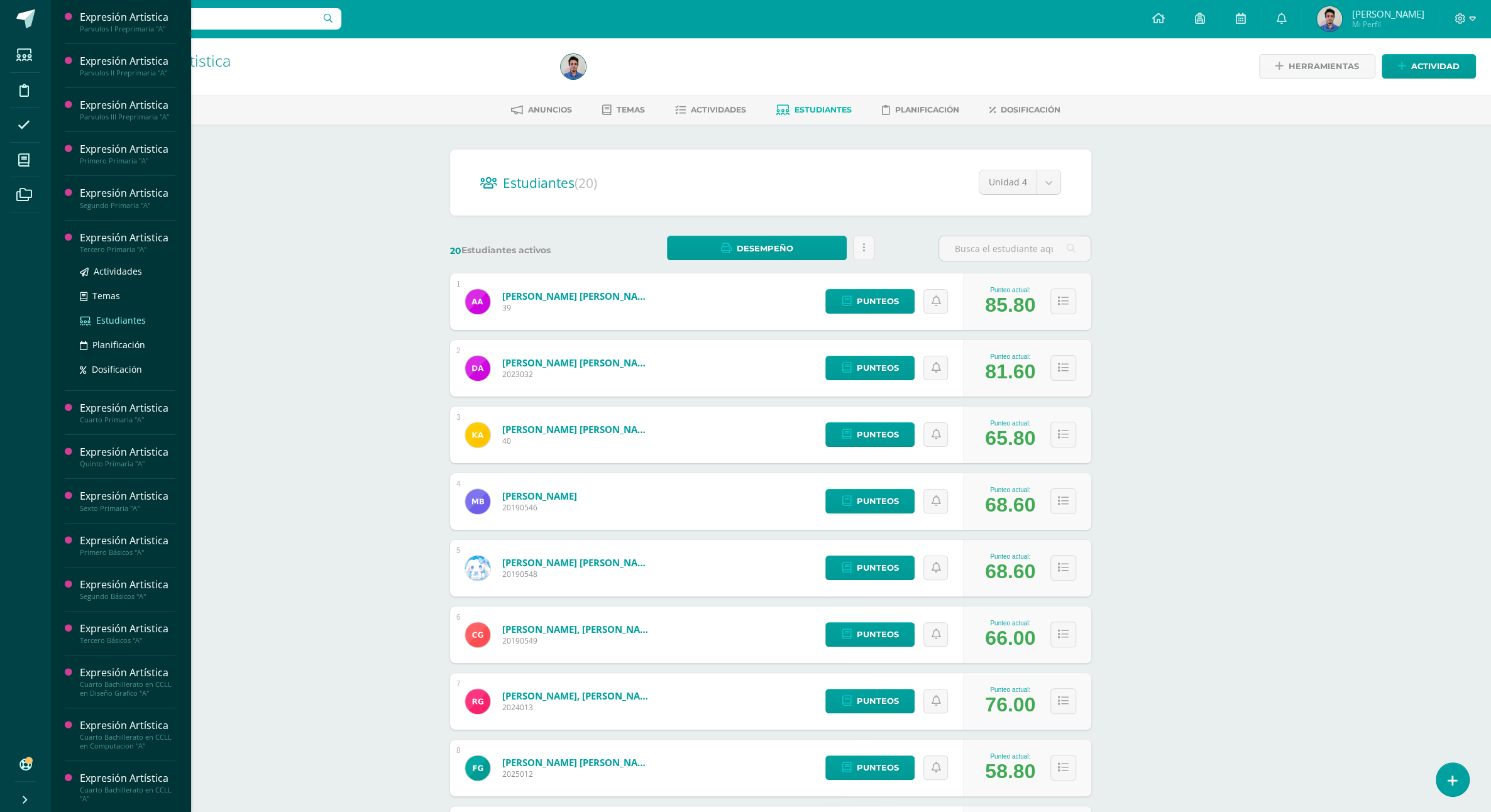
click at [121, 326] on span "Estudiantes" at bounding box center [121, 320] width 50 height 12
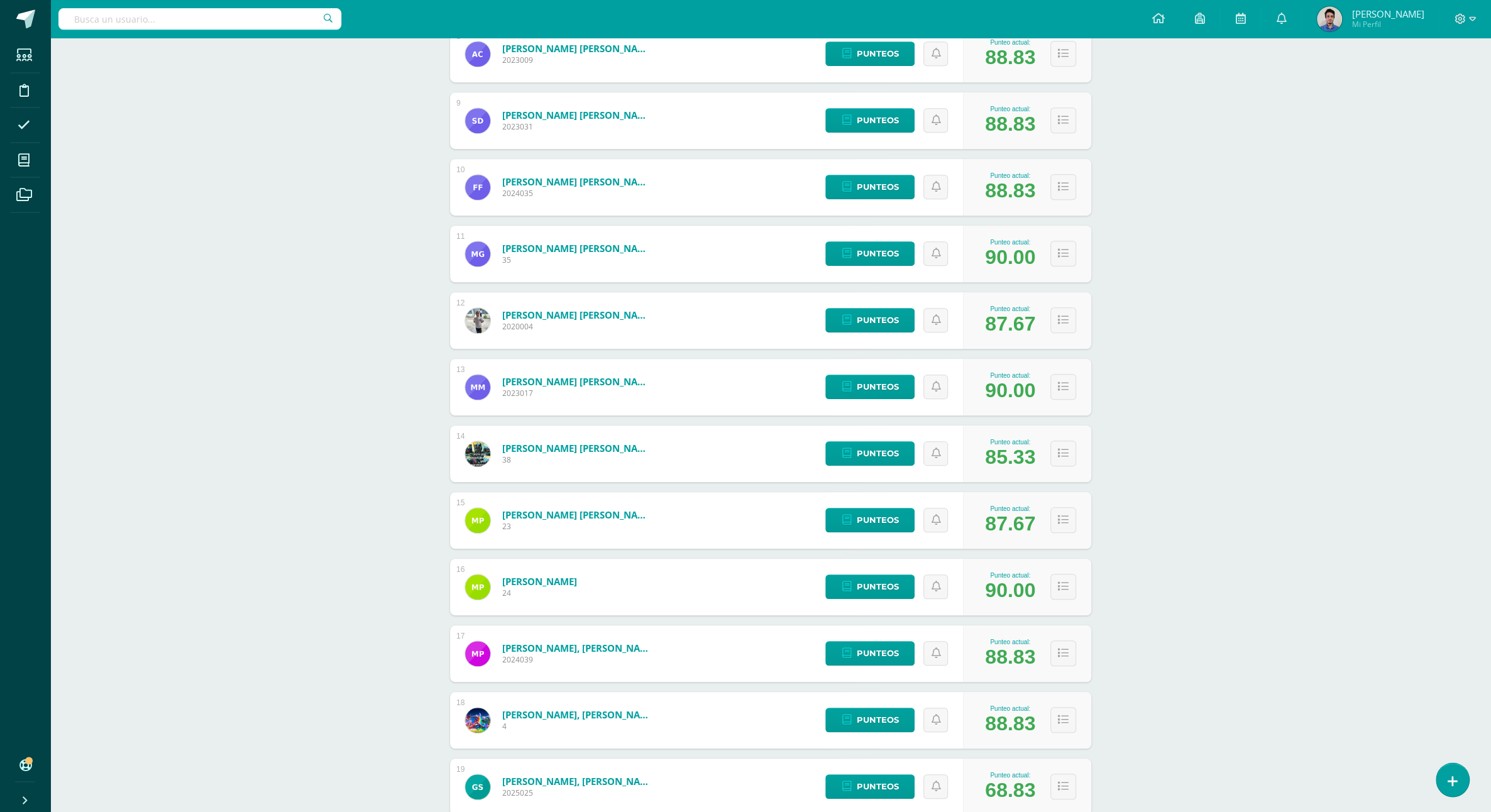
scroll to position [766, 0]
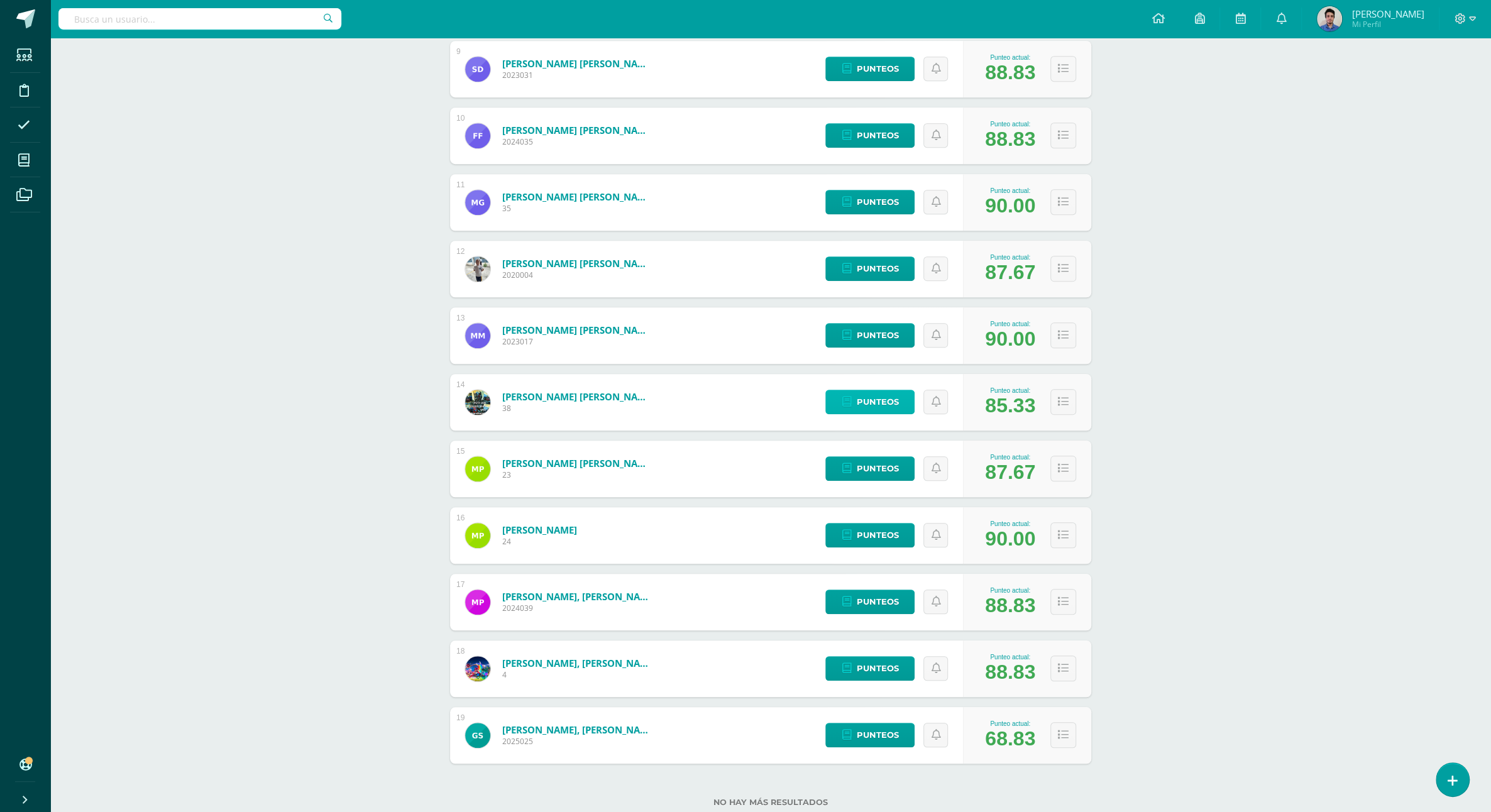
click at [873, 391] on span "Punteos" at bounding box center [878, 402] width 42 height 23
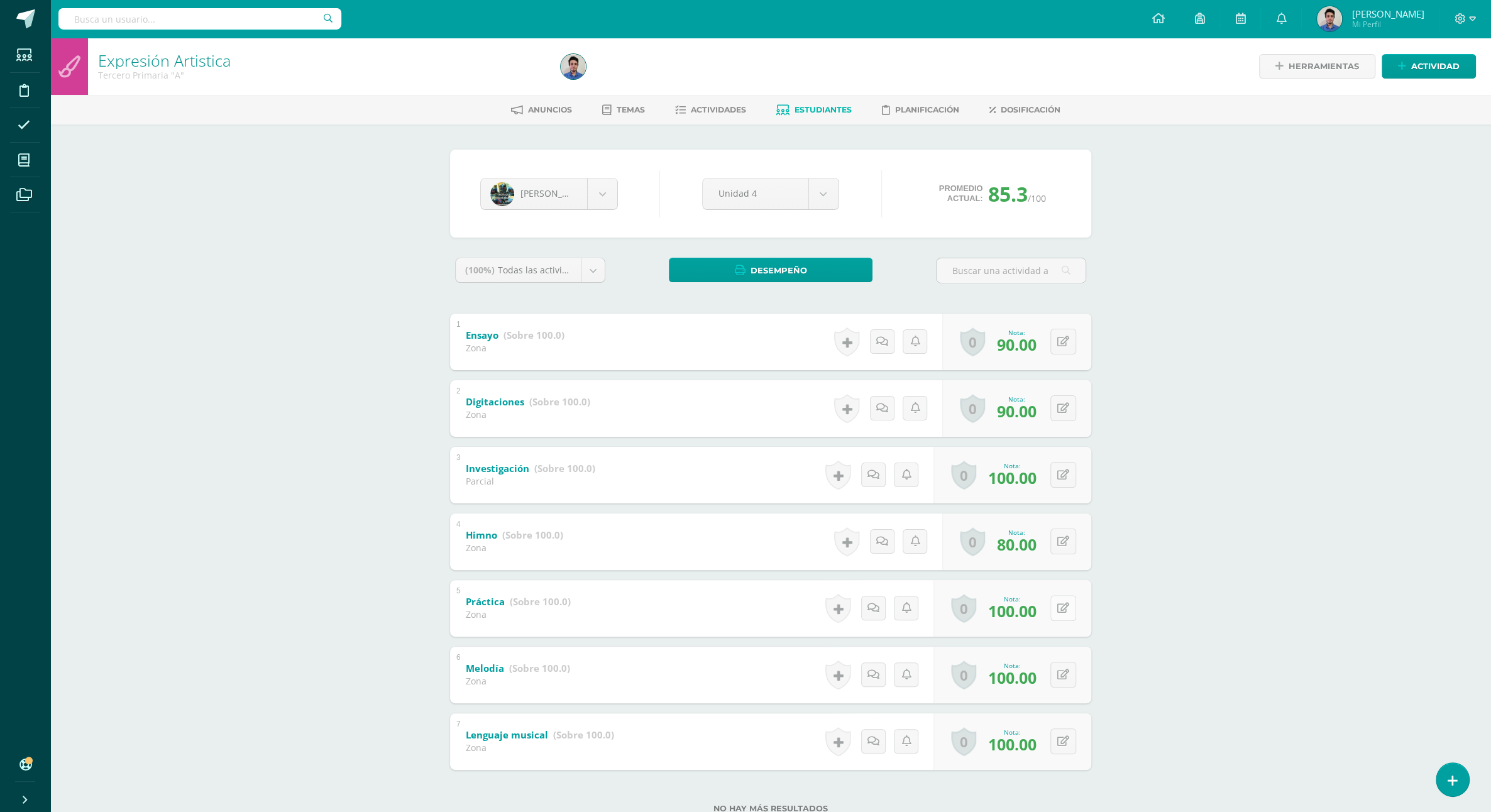
click at [1069, 601] on button at bounding box center [1063, 608] width 26 height 26
type input "60"
click at [1202, 614] on div "Expresión Artistica Tercero Primaria "A" Herramientas Detalle de asistencias Ac…" at bounding box center [771, 445] width 1441 height 816
click at [809, 103] on link "Estudiantes" at bounding box center [814, 110] width 75 height 20
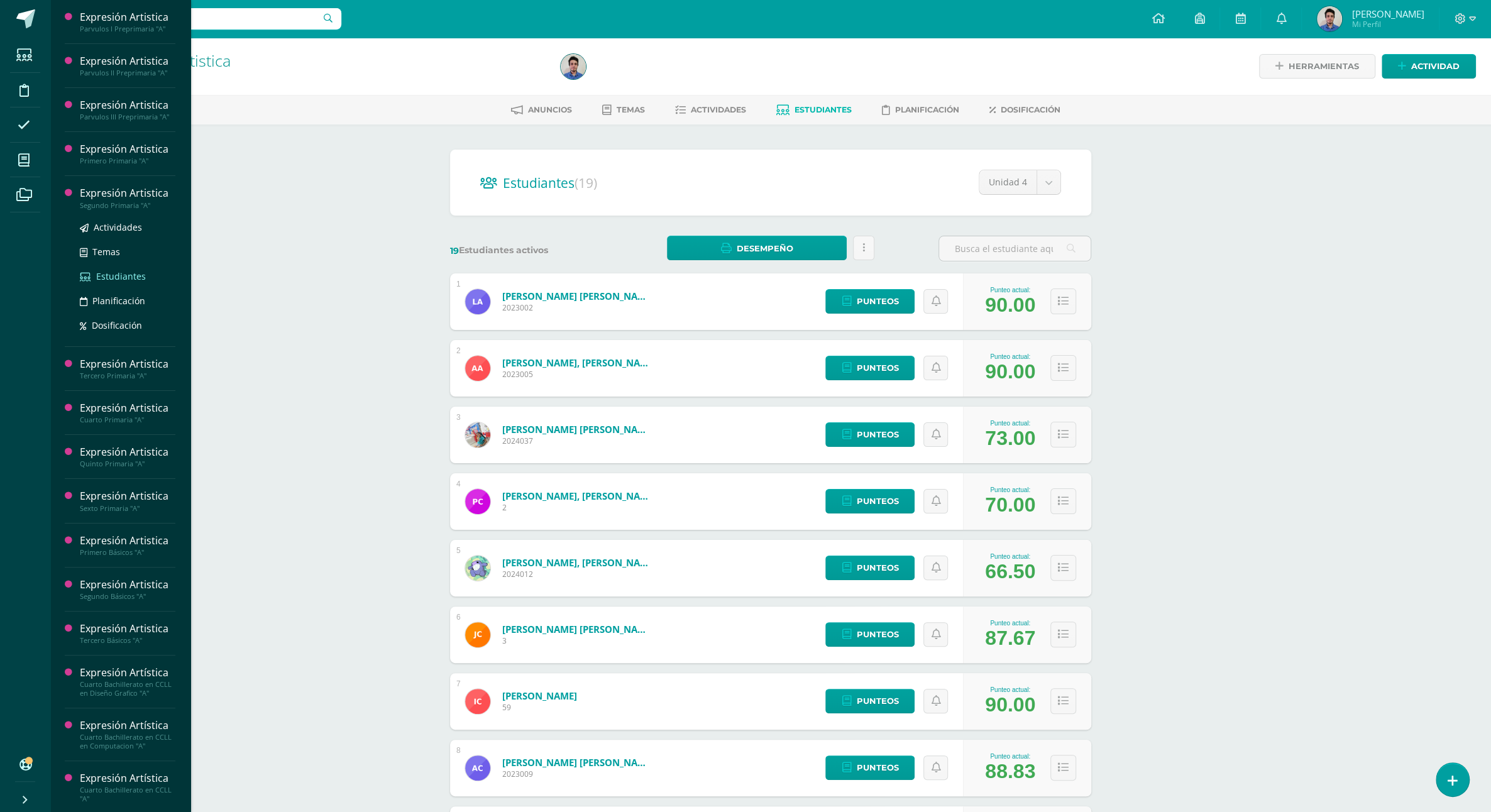
click at [112, 282] on span "Estudiantes" at bounding box center [121, 276] width 50 height 12
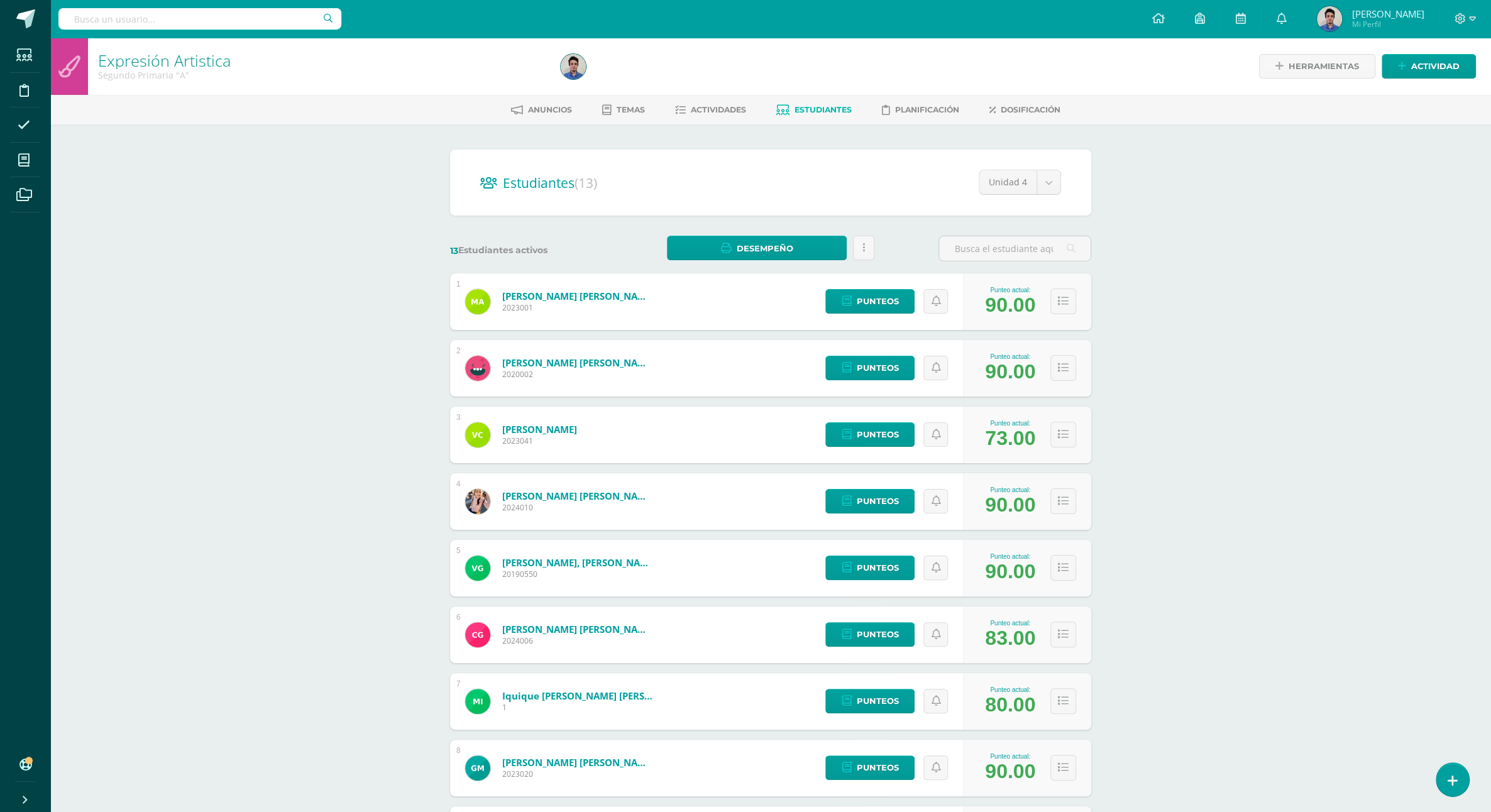
click at [828, 105] on link "Estudiantes" at bounding box center [814, 110] width 75 height 20
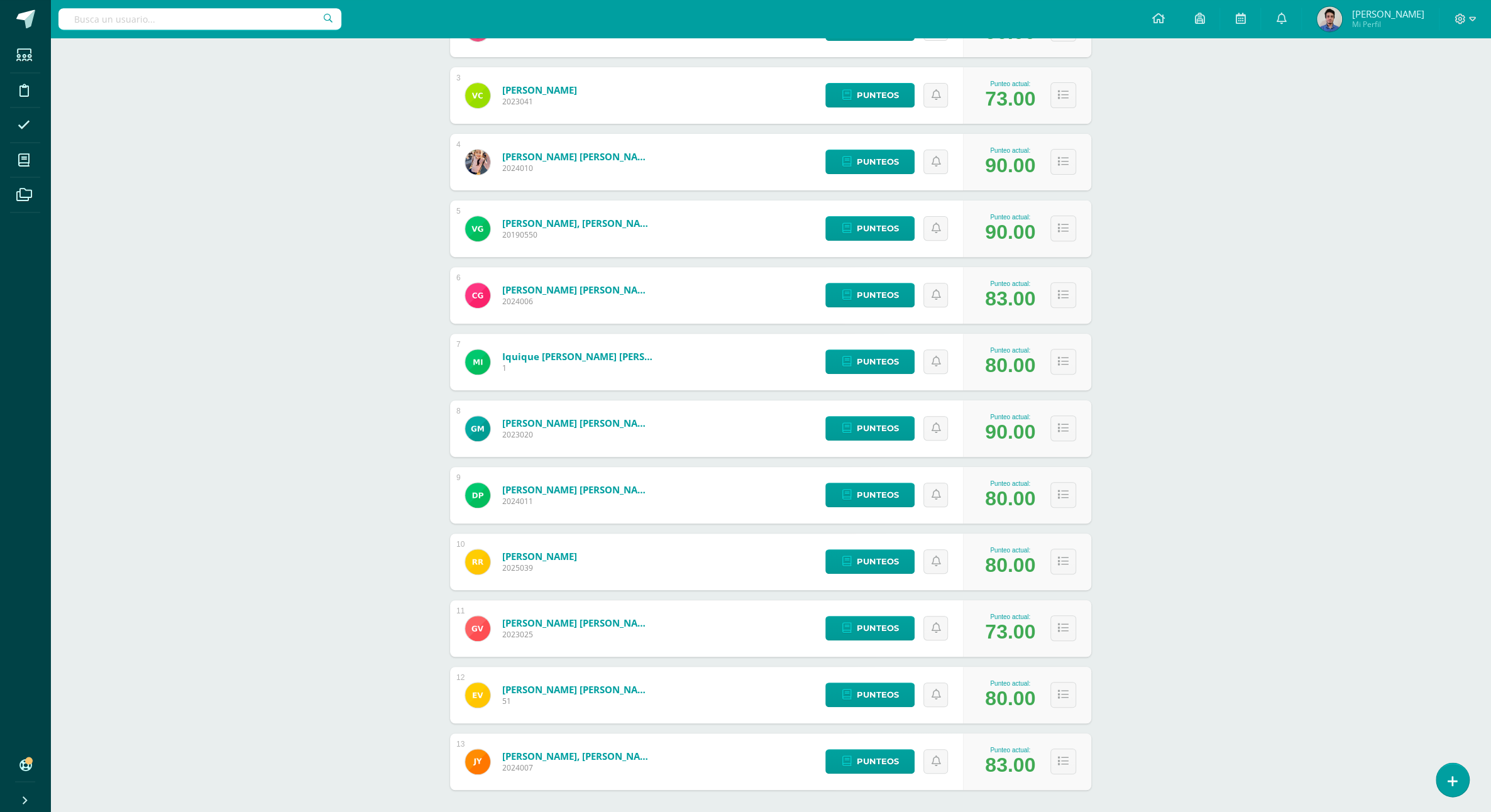
scroll to position [367, 0]
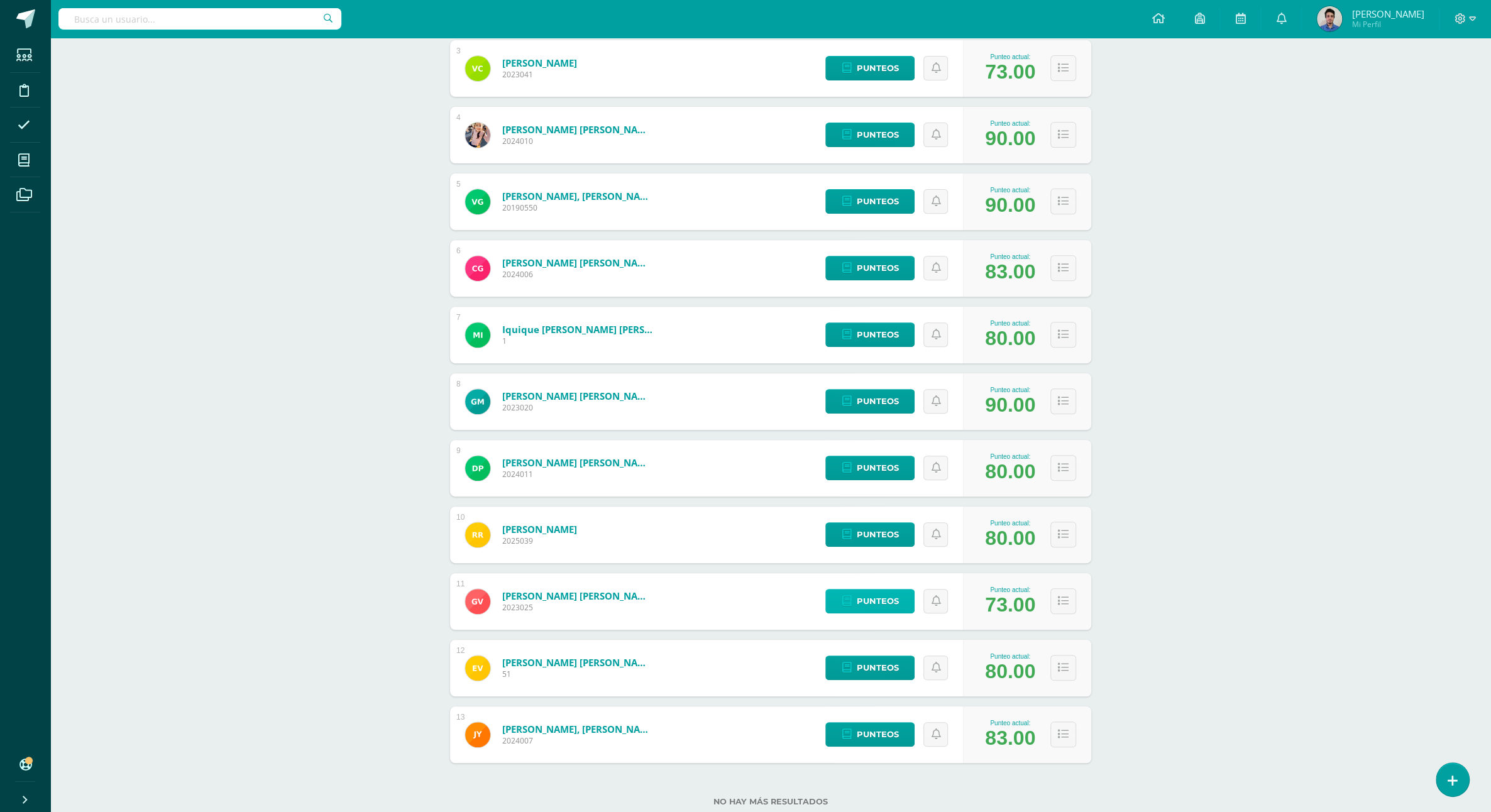
click at [833, 596] on link "Punteos" at bounding box center [870, 601] width 89 height 25
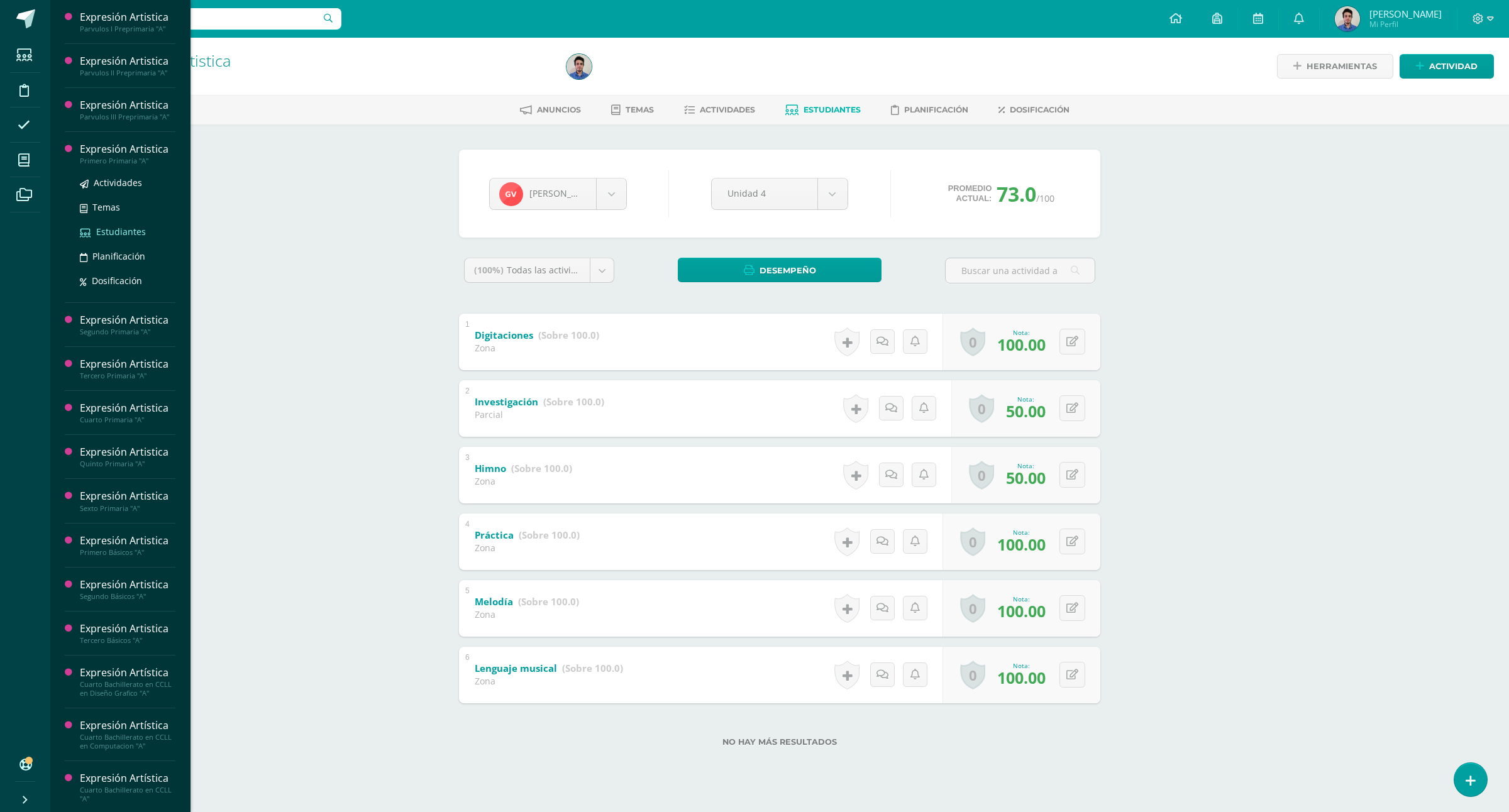
click at [122, 237] on span "Estudiantes" at bounding box center [121, 231] width 50 height 12
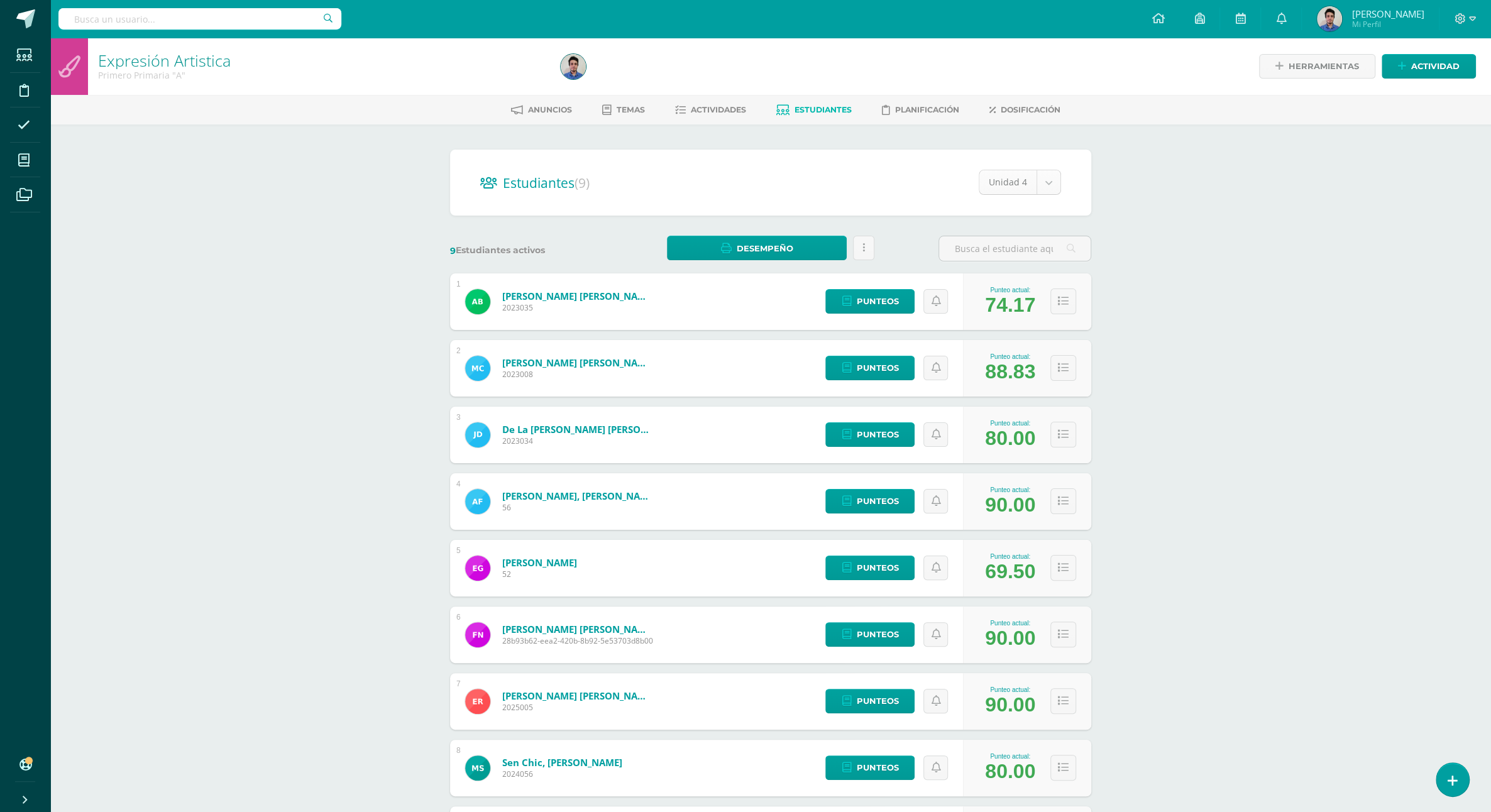
click at [1001, 182] on body "Estudiantes Disciplina Asistencia Mis cursos Archivos Soporte Ayuda Reportar un…" at bounding box center [746, 473] width 1491 height 946
click at [819, 114] on body "Estudiantes Disciplina Asistencia Mis cursos Archivos Soporte Ayuda Reportar un…" at bounding box center [746, 473] width 1491 height 946
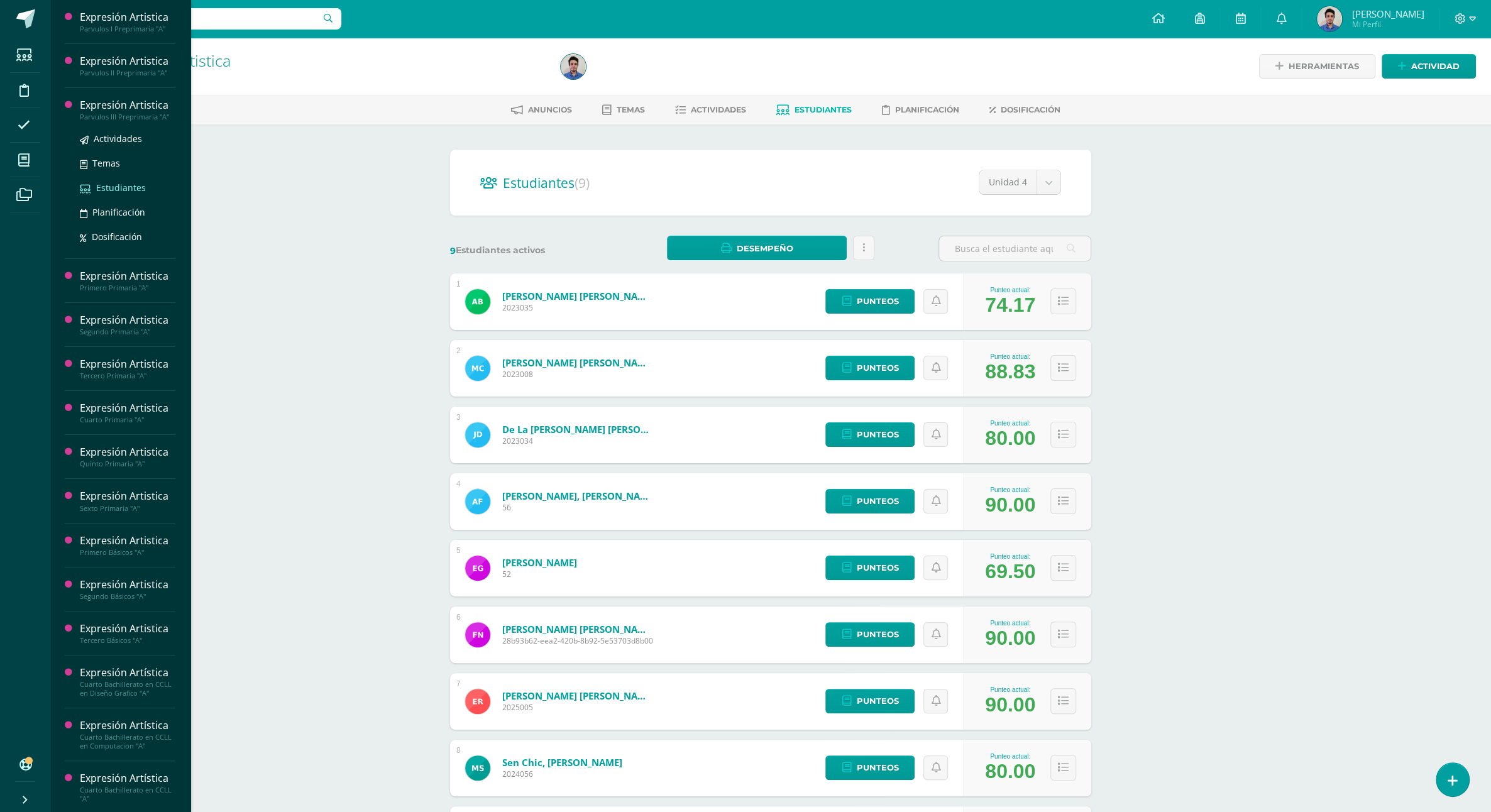
click at [128, 194] on span "Estudiantes" at bounding box center [121, 188] width 50 height 12
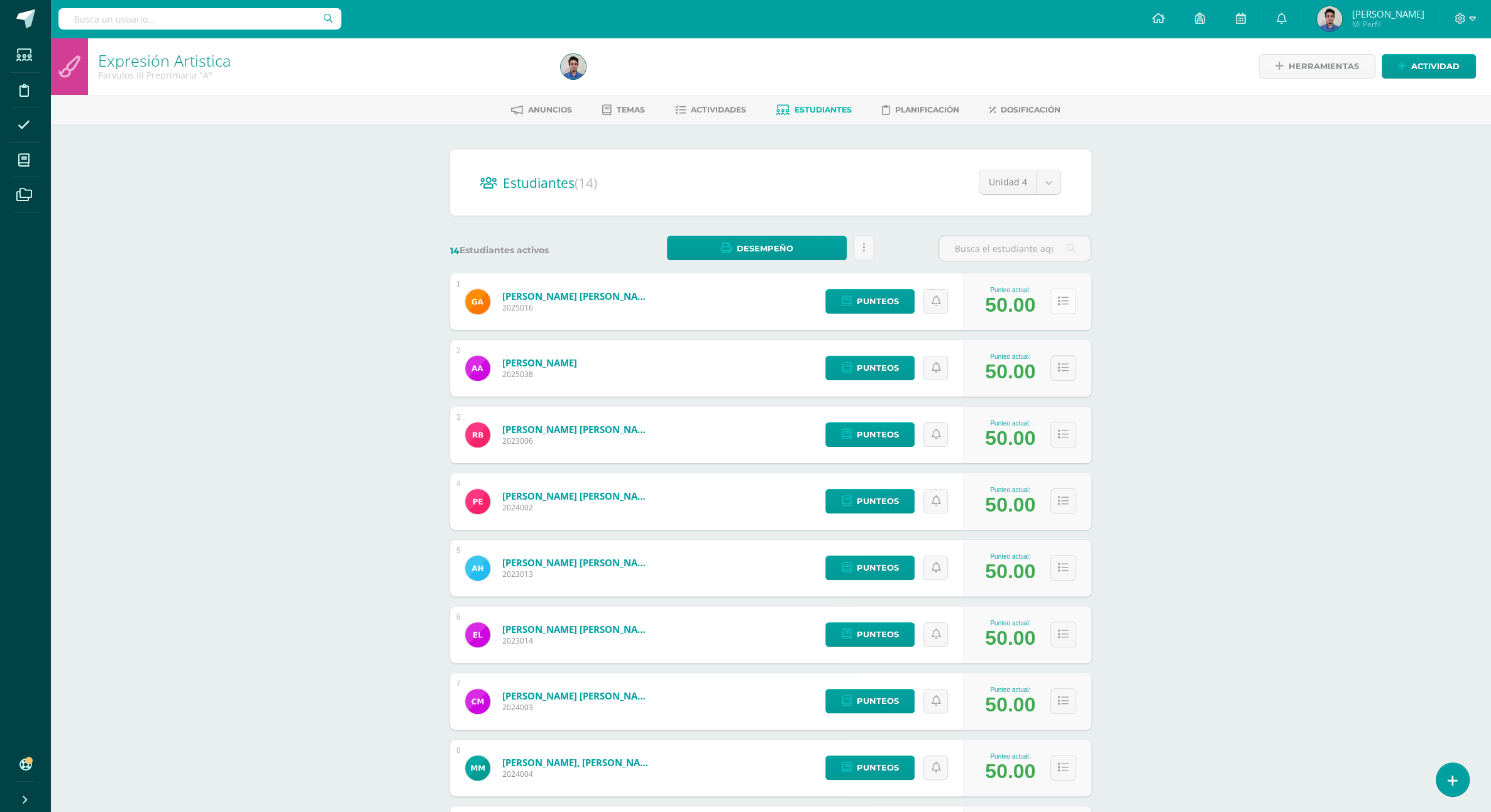
click at [1070, 289] on button at bounding box center [1063, 301] width 26 height 26
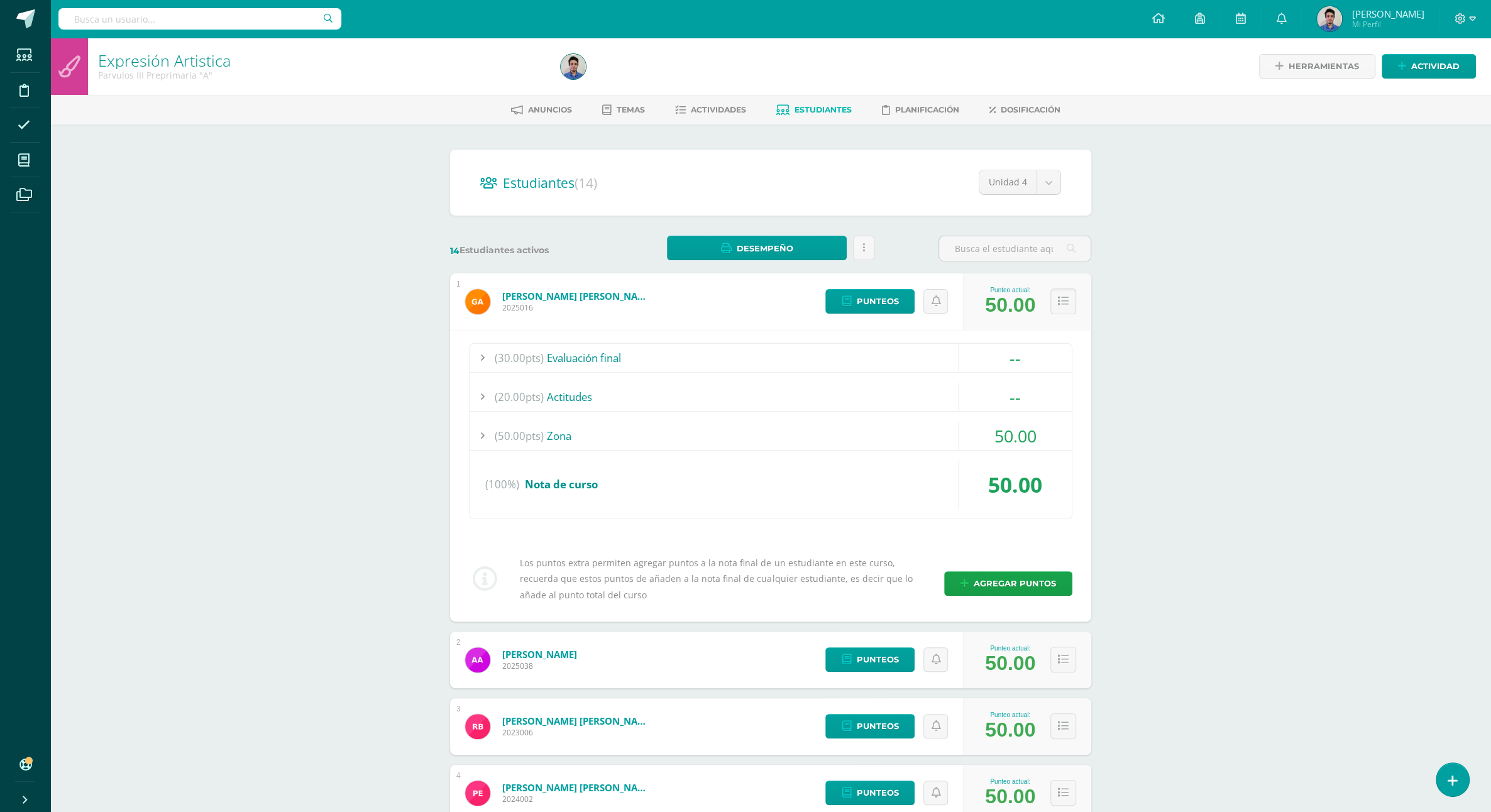
click at [1146, 269] on div "Expresión Artistica Parvulos III Preprimaria "A" Herramientas Detalle de asiste…" at bounding box center [771, 804] width 1441 height 1533
click at [1061, 296] on icon at bounding box center [1063, 301] width 11 height 11
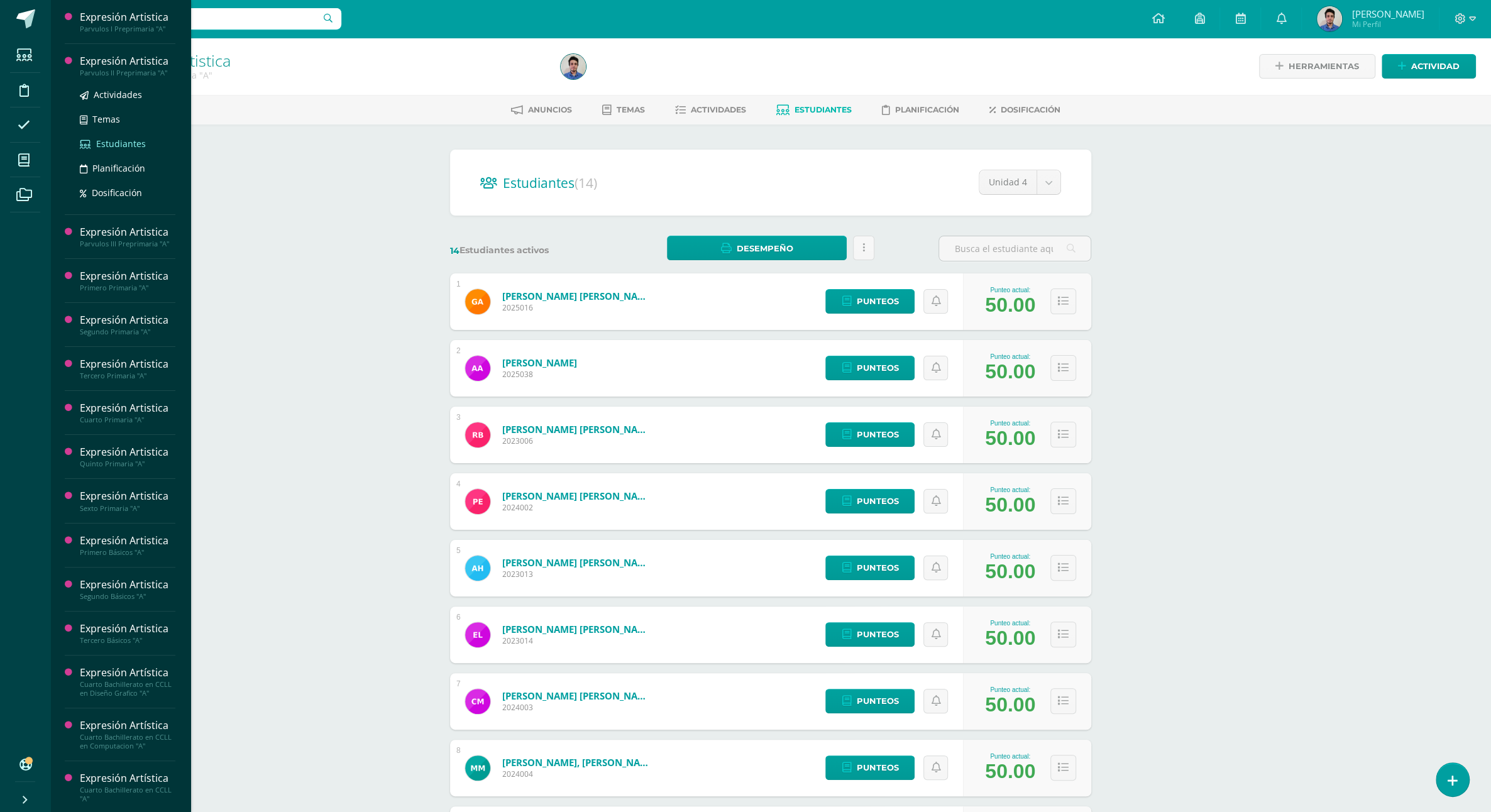
click at [110, 150] on span "Estudiantes" at bounding box center [121, 143] width 50 height 12
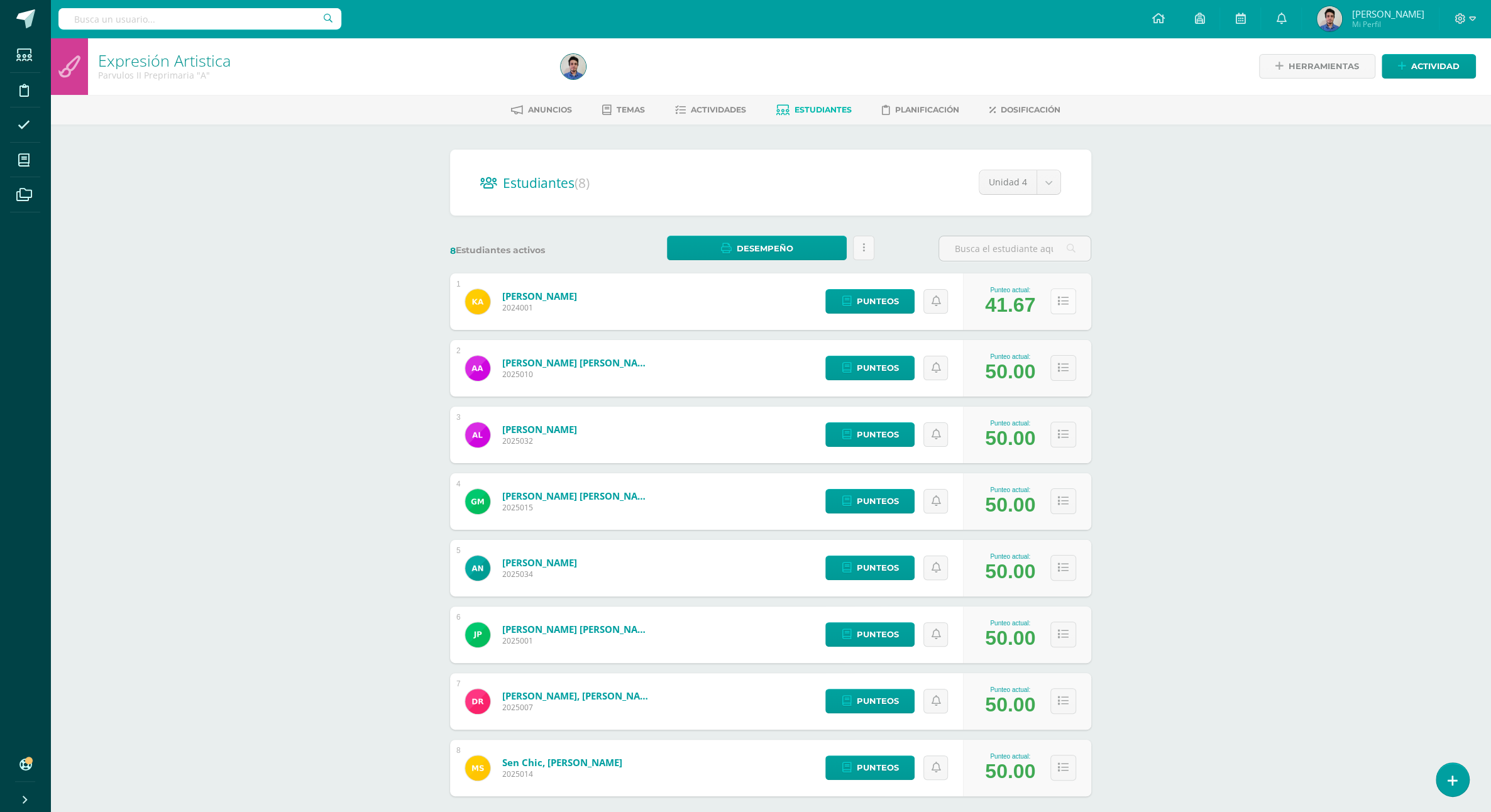
click at [1064, 296] on icon at bounding box center [1063, 301] width 11 height 11
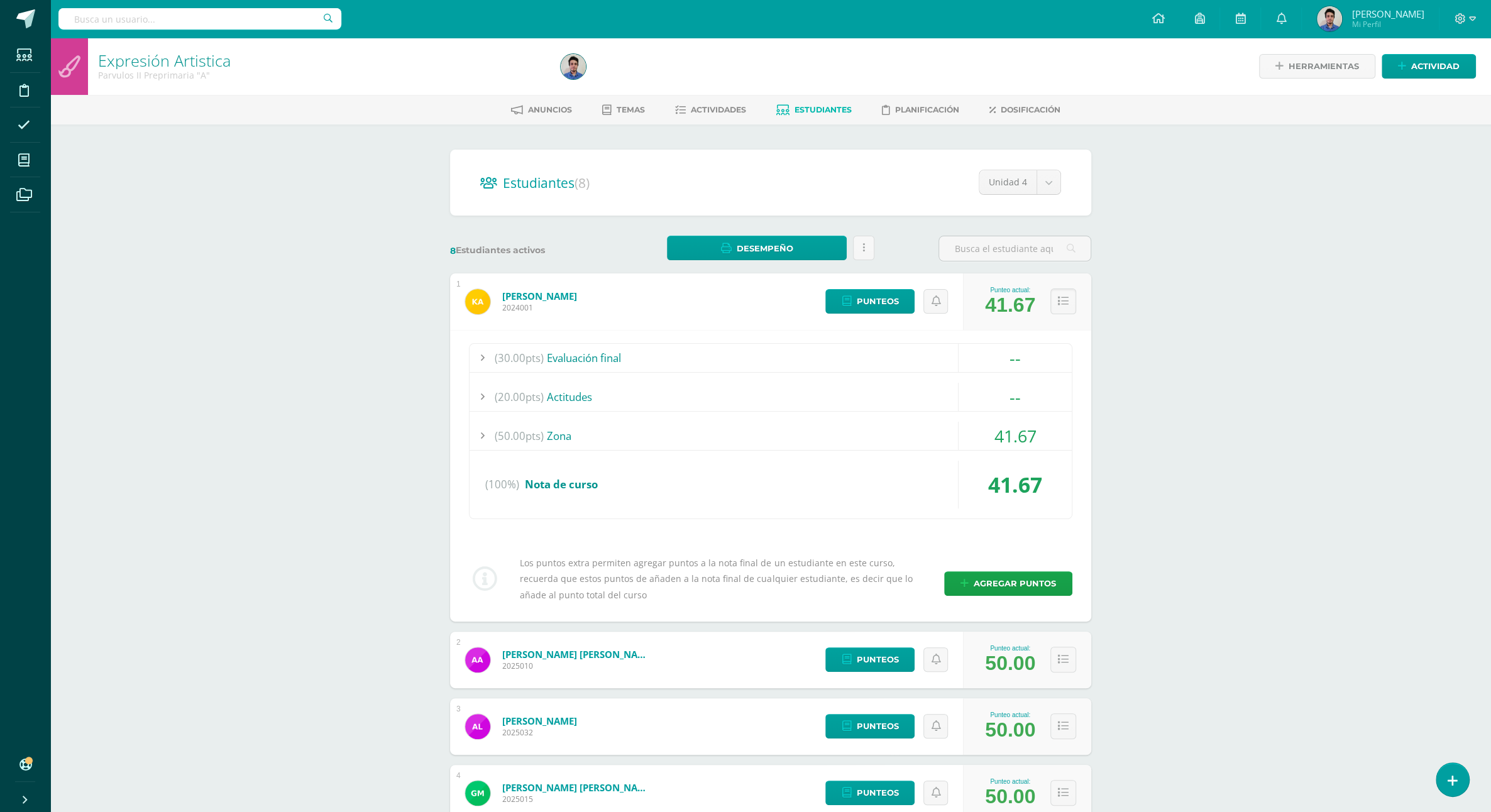
click at [1036, 476] on div "41.67" at bounding box center [1015, 485] width 113 height 48
click at [1048, 479] on div "41.67" at bounding box center [1015, 485] width 113 height 48
click at [875, 289] on span "Punteos" at bounding box center [878, 301] width 42 height 23
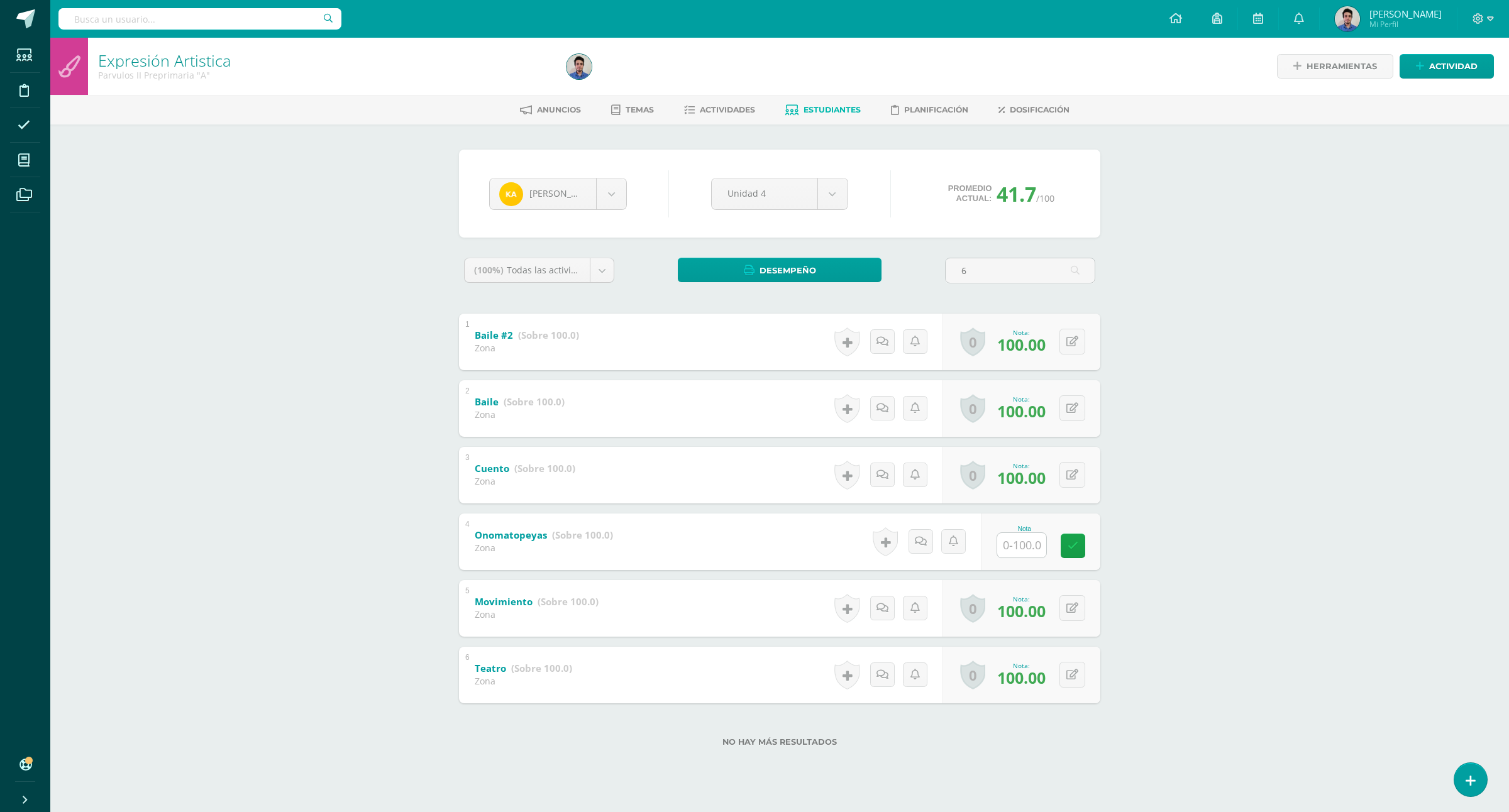
type input "60"
click at [1033, 546] on input "text" at bounding box center [1022, 545] width 49 height 25
type input "100"
click at [1316, 476] on div "Expresión Artistica Parvulos II Preprimaria "A" Herramientas Detalle de asisten…" at bounding box center [780, 412] width 1459 height 749
click at [821, 105] on link "Estudiantes" at bounding box center [822, 110] width 75 height 20
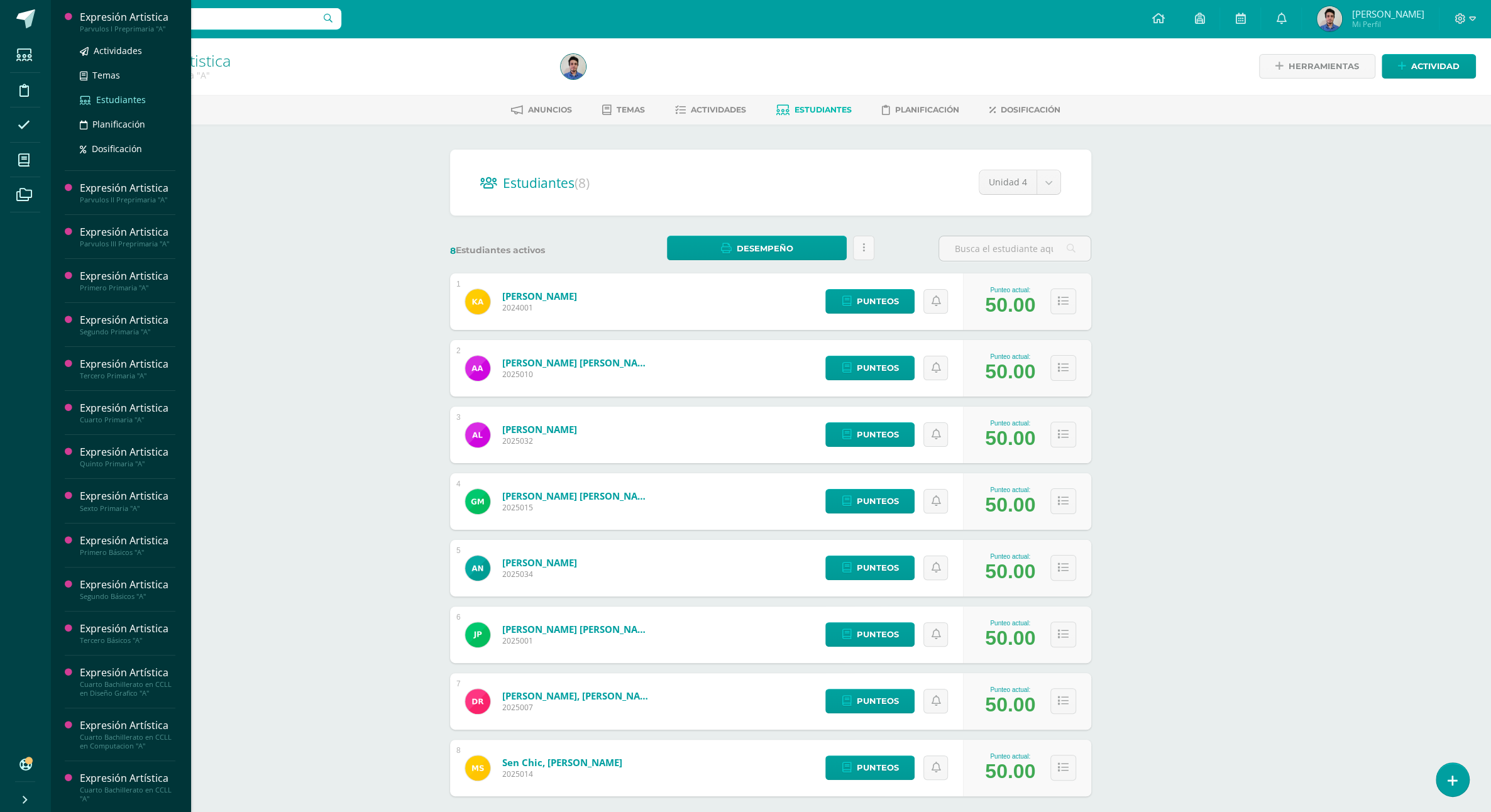
click at [124, 105] on span "Estudiantes" at bounding box center [121, 99] width 50 height 12
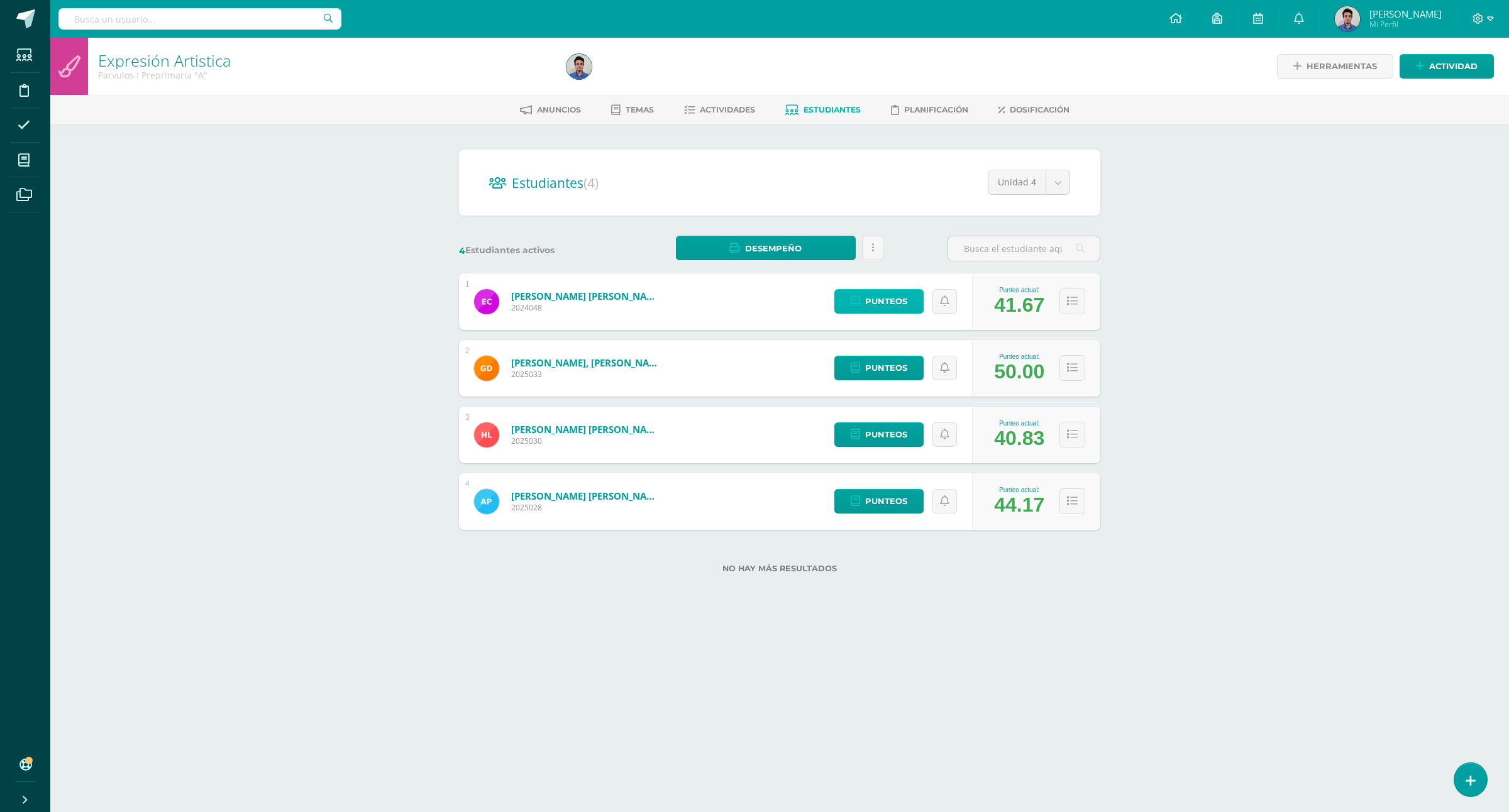
click at [879, 294] on span "Punteos" at bounding box center [886, 301] width 42 height 23
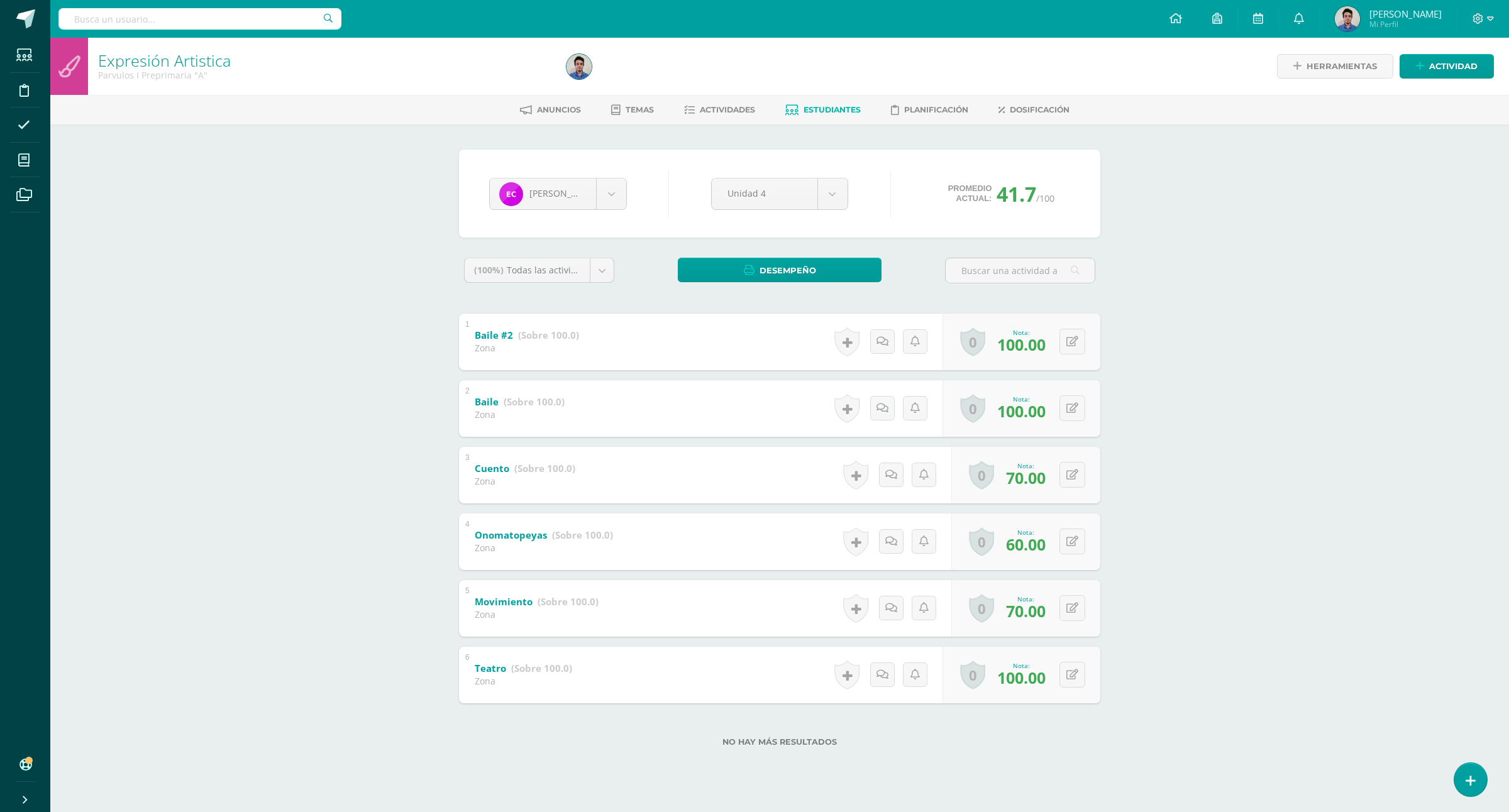
click at [766, 251] on div "Ethan Cuchil Ethan Cuchil Gianna Donado Héctor Leiva Axel Puac Unidad 4 Unidad …" at bounding box center [779, 455] width 652 height 612
click at [768, 280] on span "Desempeño" at bounding box center [788, 270] width 57 height 23
click at [627, 221] on div "Ethan Cuchil Ethan Cuchil Gianna Donado Héctor Leiva Axel Puac Unidad 4 Unidad …" at bounding box center [779, 193] width 642 height 88
click at [555, 201] on body "Estudiantes Disciplina Asistencia Mis cursos Archivos Soporte Ayuda Reportar un…" at bounding box center [754, 393] width 1509 height 787
select select "630"
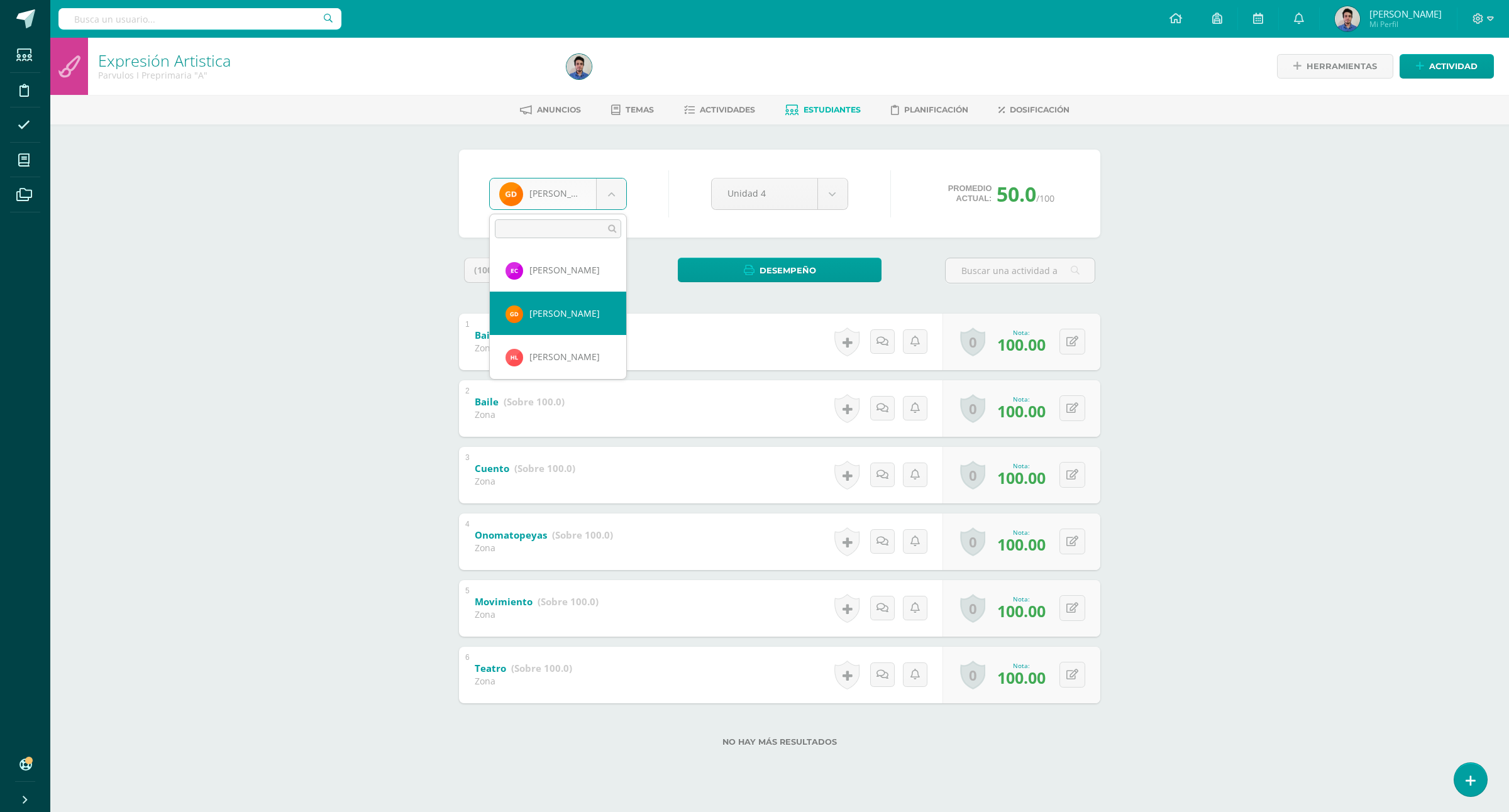
click at [574, 187] on body "Estudiantes Disciplina Asistencia Mis cursos Archivos Soporte Ayuda Reportar un…" at bounding box center [754, 393] width 1509 height 787
select select "586"
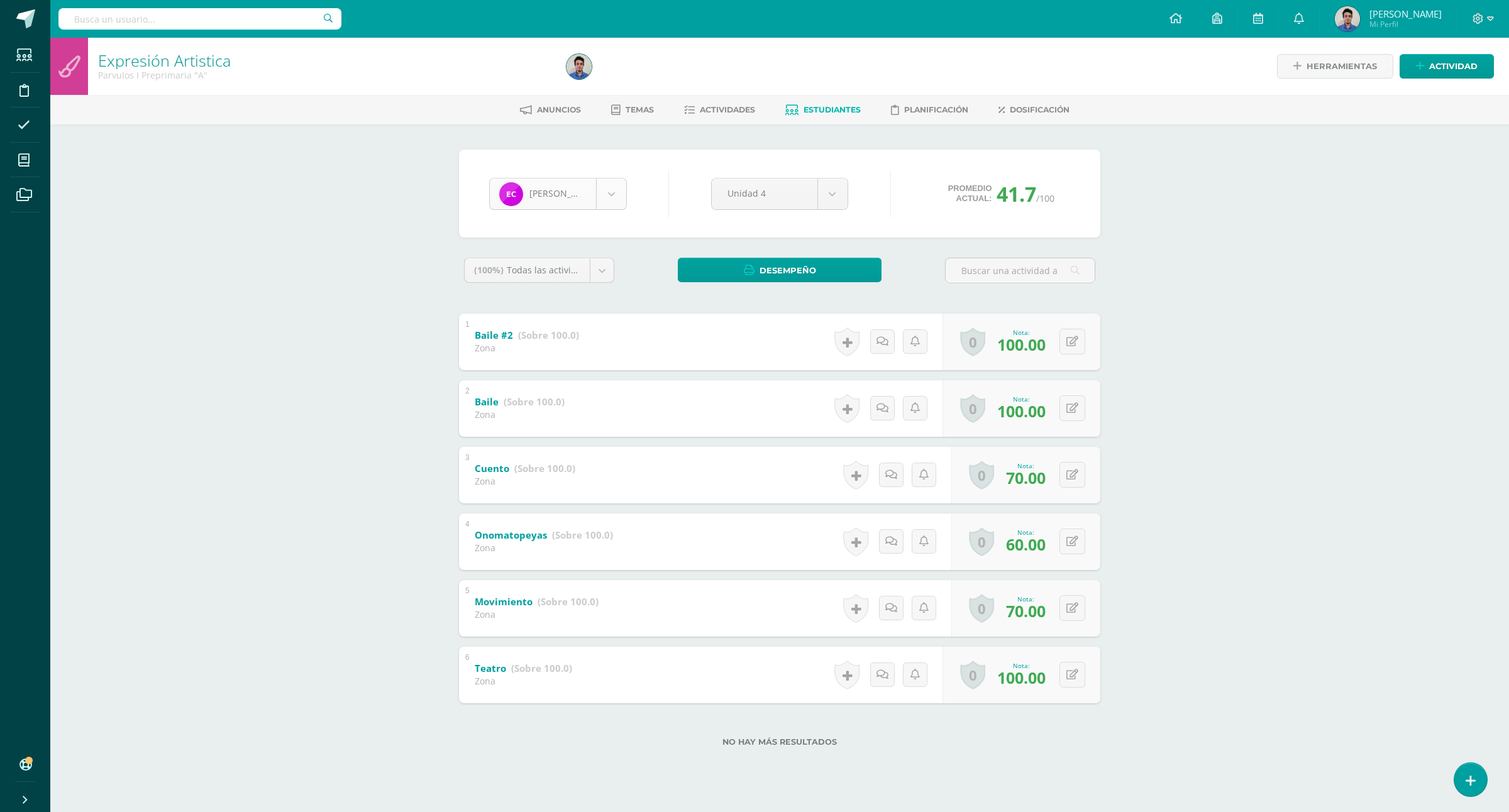
click at [548, 178] on div "[PERSON_NAME]" at bounding box center [558, 194] width 138 height 32
click at [539, 198] on body "Estudiantes Disciplina Asistencia Mis cursos Archivos Soporte Ayuda Reportar un…" at bounding box center [754, 393] width 1509 height 787
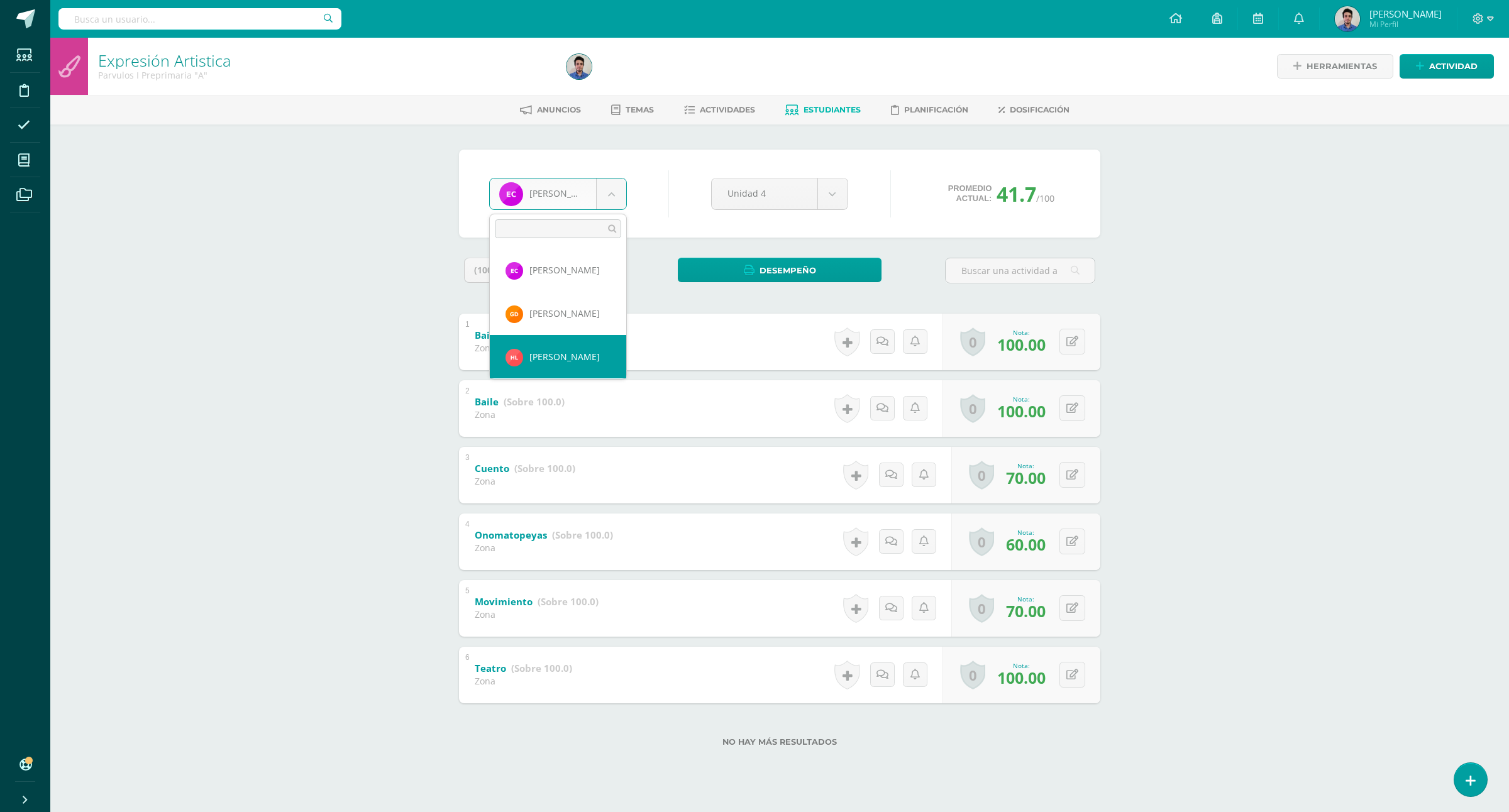
select select "627"
click at [559, 192] on body "Estudiantes Disciplina Asistencia Mis cursos Archivos Soporte Ayuda Reportar un…" at bounding box center [754, 393] width 1509 height 787
select select "625"
click at [517, 196] on body "Estudiantes Disciplina Asistencia Mis cursos Archivos Soporte Ayuda Reportar un…" at bounding box center [754, 393] width 1509 height 787
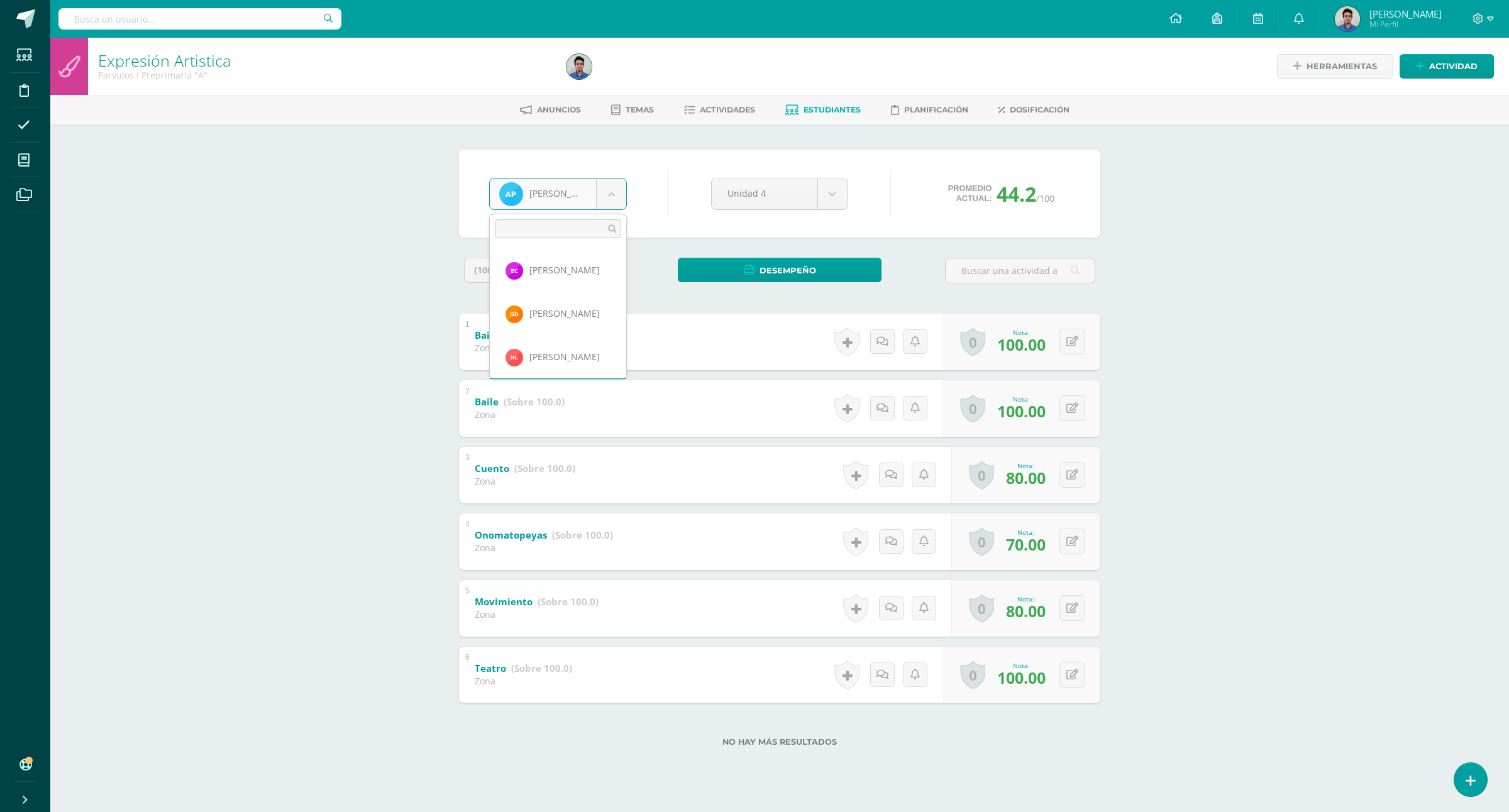
scroll to position [43, 0]
click at [294, 230] on body "Estudiantes Disciplina Asistencia Mis cursos Archivos Soporte Ayuda Reportar un…" at bounding box center [754, 393] width 1509 height 787
click at [1443, 62] on span "Actividad" at bounding box center [1453, 66] width 48 height 23
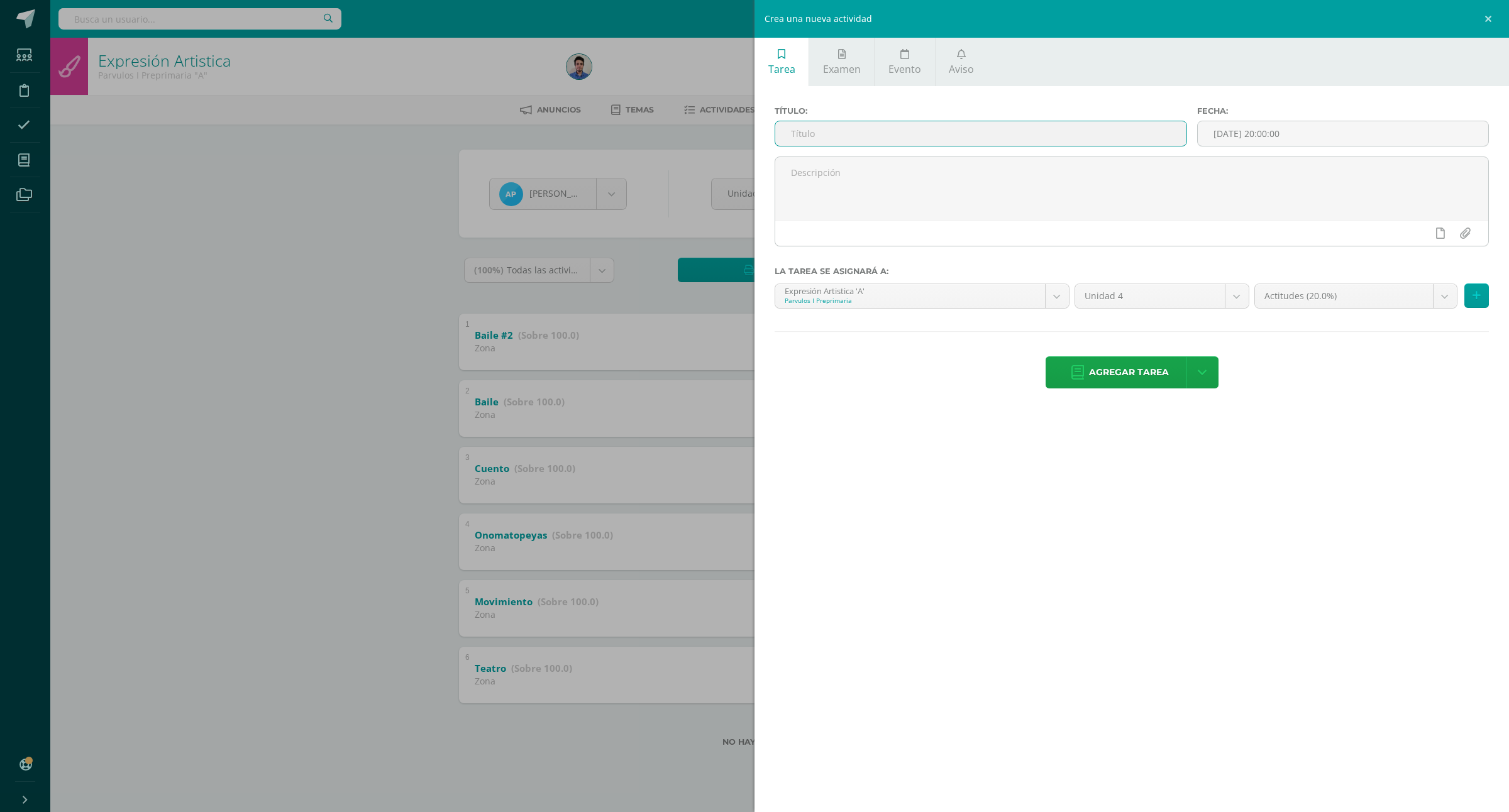
click at [832, 130] on input "text" at bounding box center [980, 133] width 411 height 25
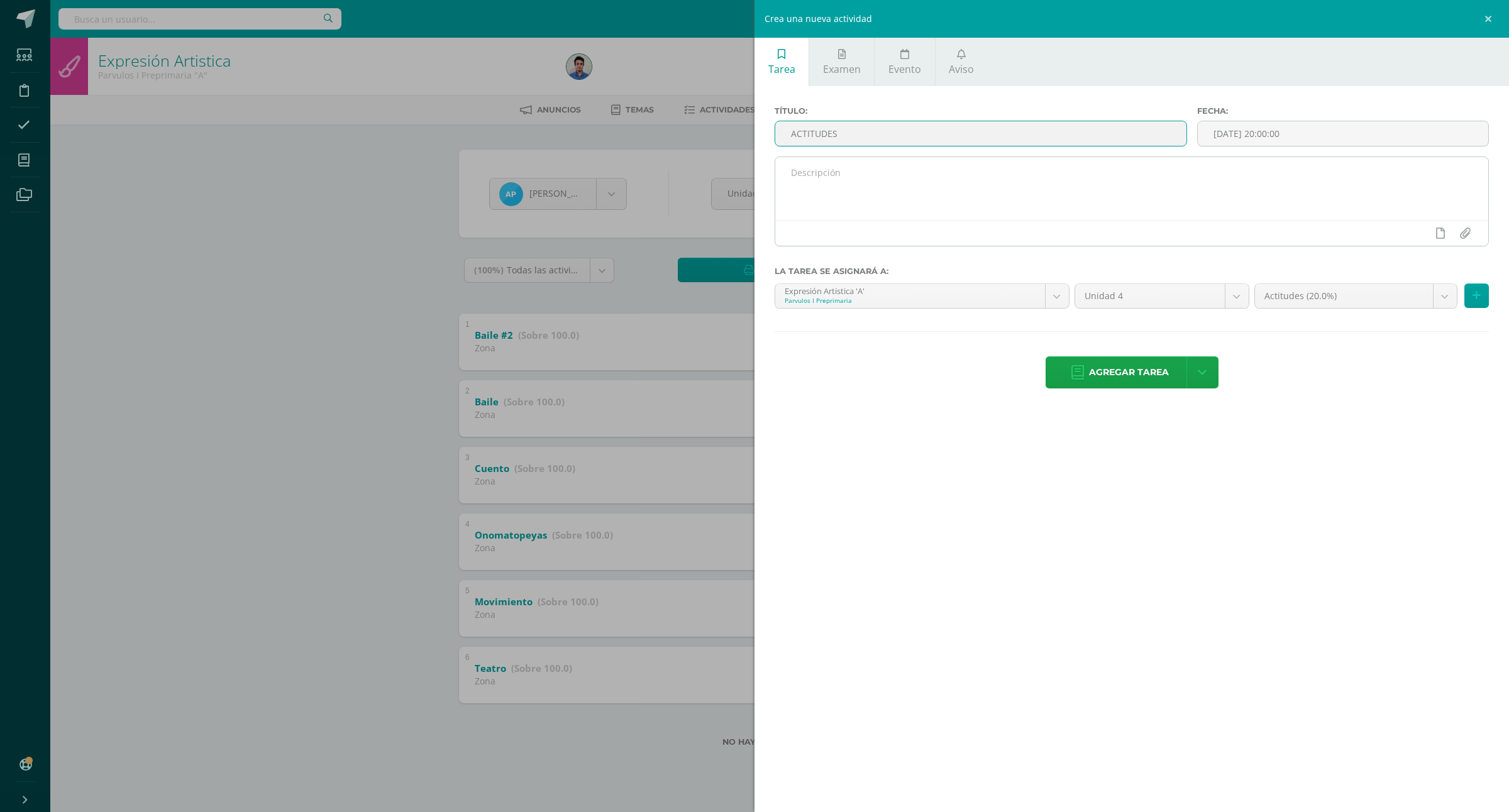
type input "ACTITUDES"
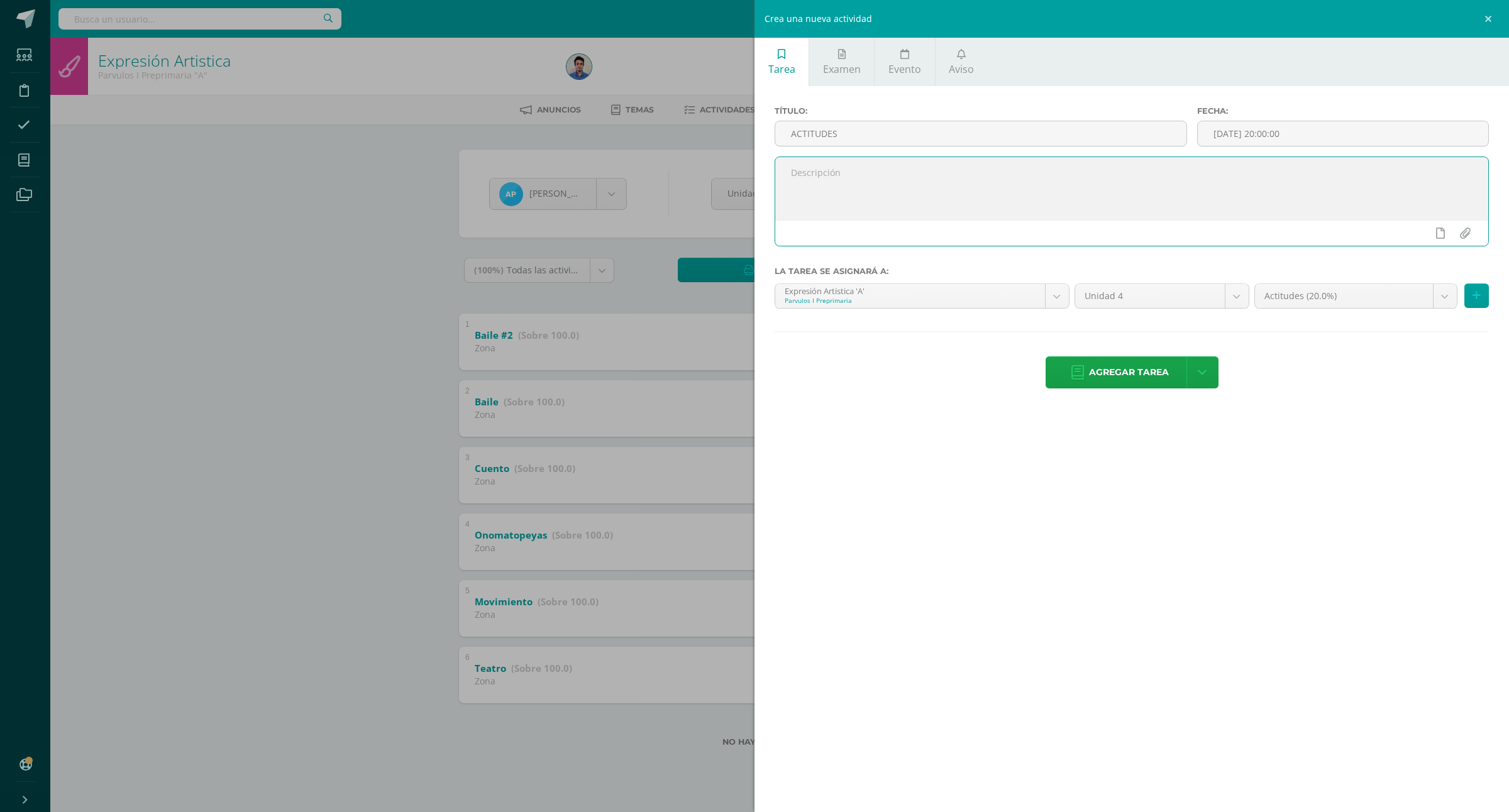
click at [912, 170] on textarea at bounding box center [1132, 188] width 713 height 63
click at [805, 174] on textarea "calificacion de la ponderacion de actitudes del bloquie IV" at bounding box center [1132, 188] width 713 height 63
click at [1007, 465] on div "Tarea Examen Evento Aviso Título: ACTITUDES Fecha: 2025-10-14 20:00:00 califica…" at bounding box center [1132, 406] width 755 height 812
click at [881, 166] on textarea "calificacion de la ponderacion de actitudes del bloquie IV" at bounding box center [1132, 188] width 713 height 63
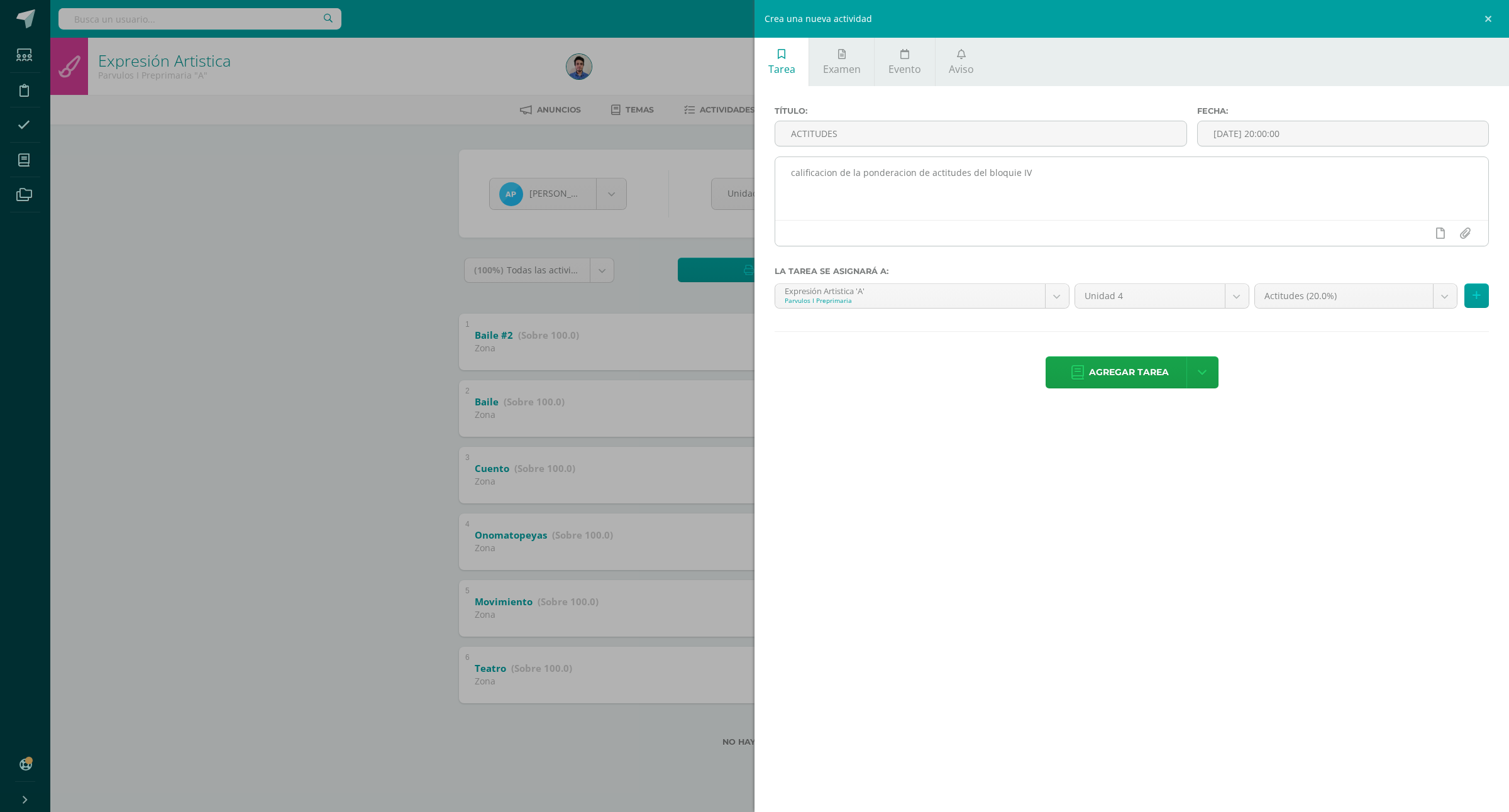
click at [875, 174] on textarea "calificacion de la ponderacion de actitudes del bloquie IV" at bounding box center [1132, 188] width 713 height 63
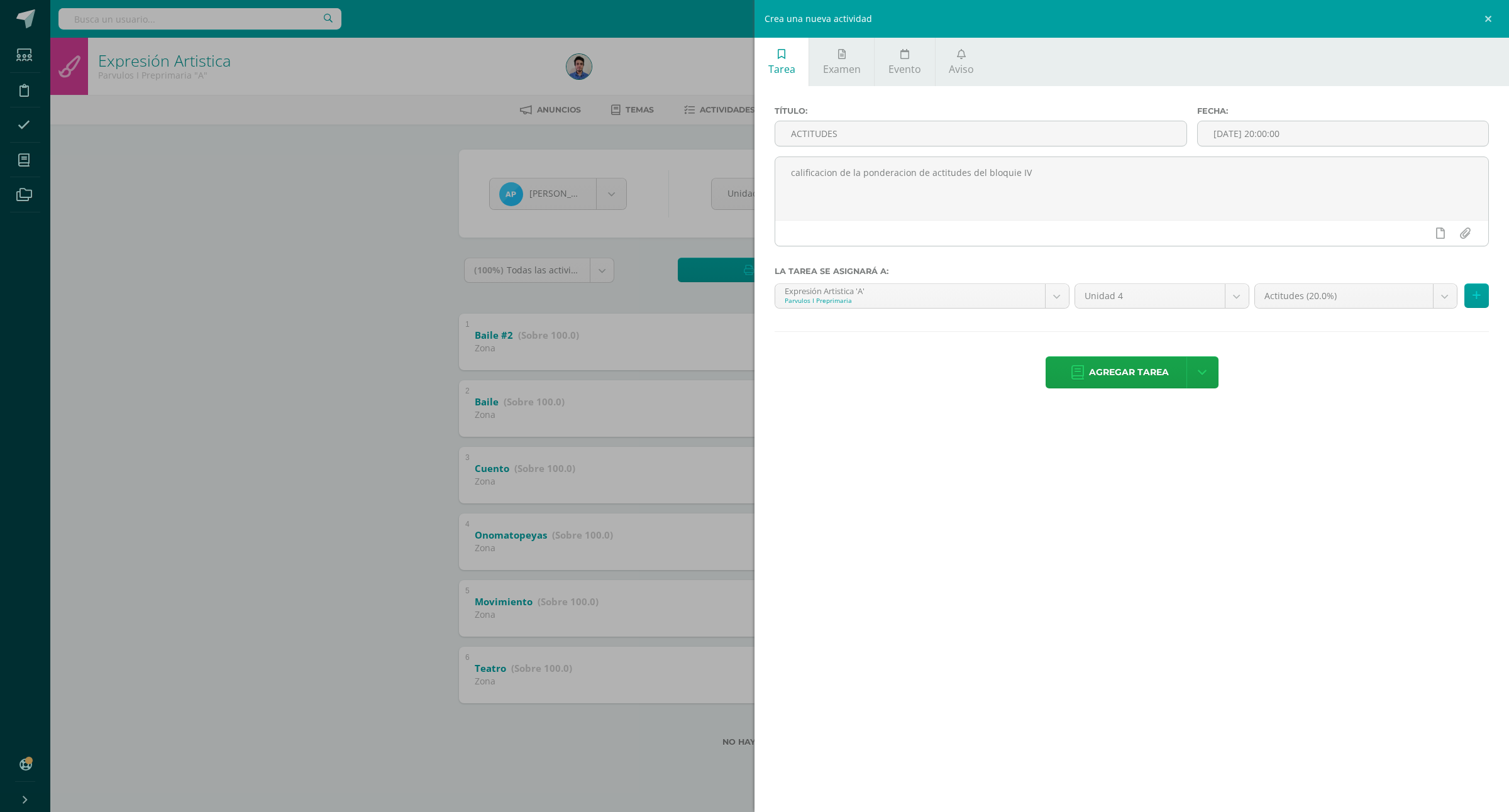
click at [1262, 567] on div "Tarea Examen Evento Aviso Título: ACTITUDES Fecha: 2025-10-14 20:00:00 califica…" at bounding box center [1132, 406] width 755 height 812
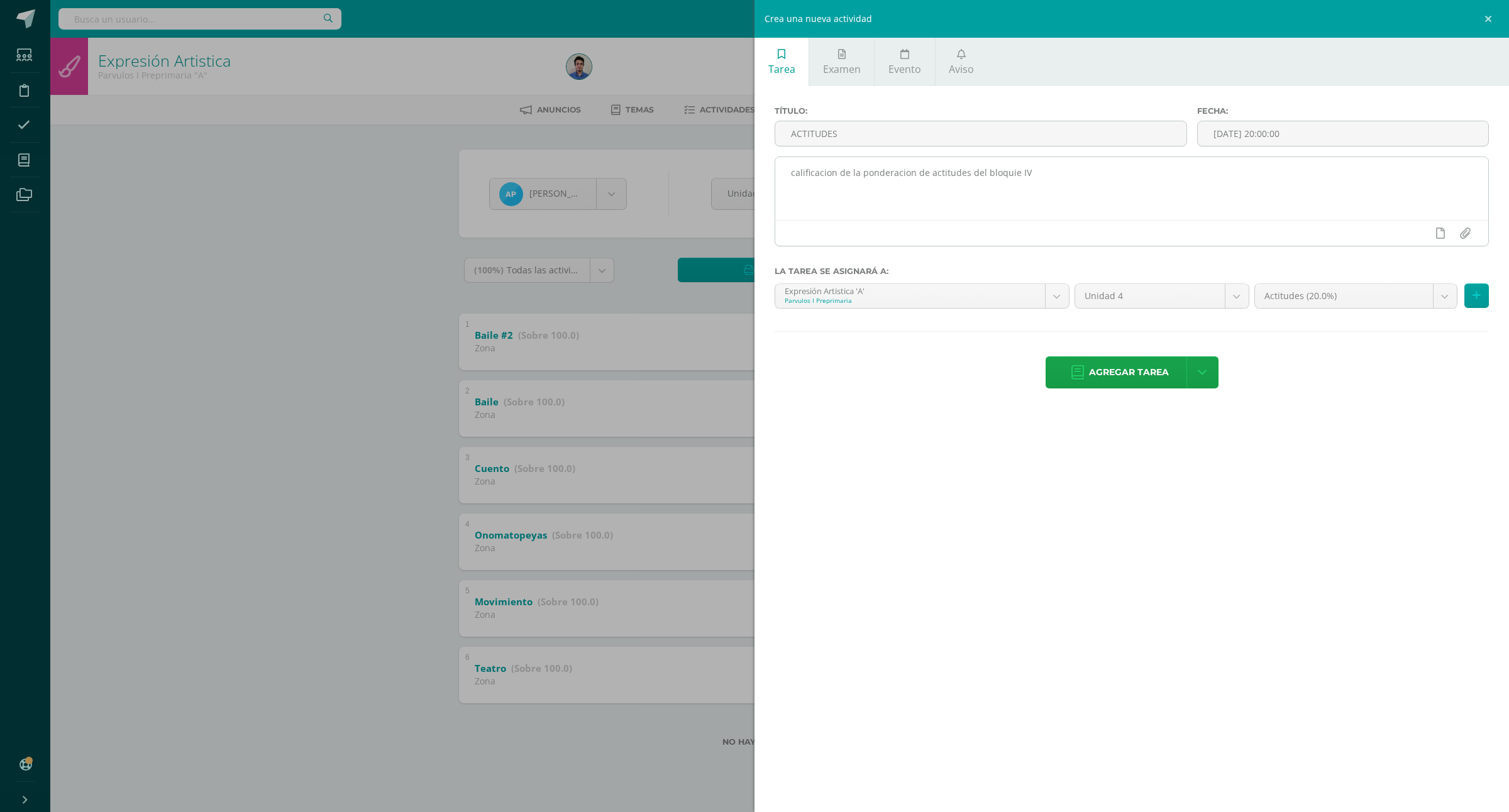
click at [905, 176] on textarea "calificacion de la ponderacion de actitudes del bloquie IV" at bounding box center [1132, 188] width 713 height 63
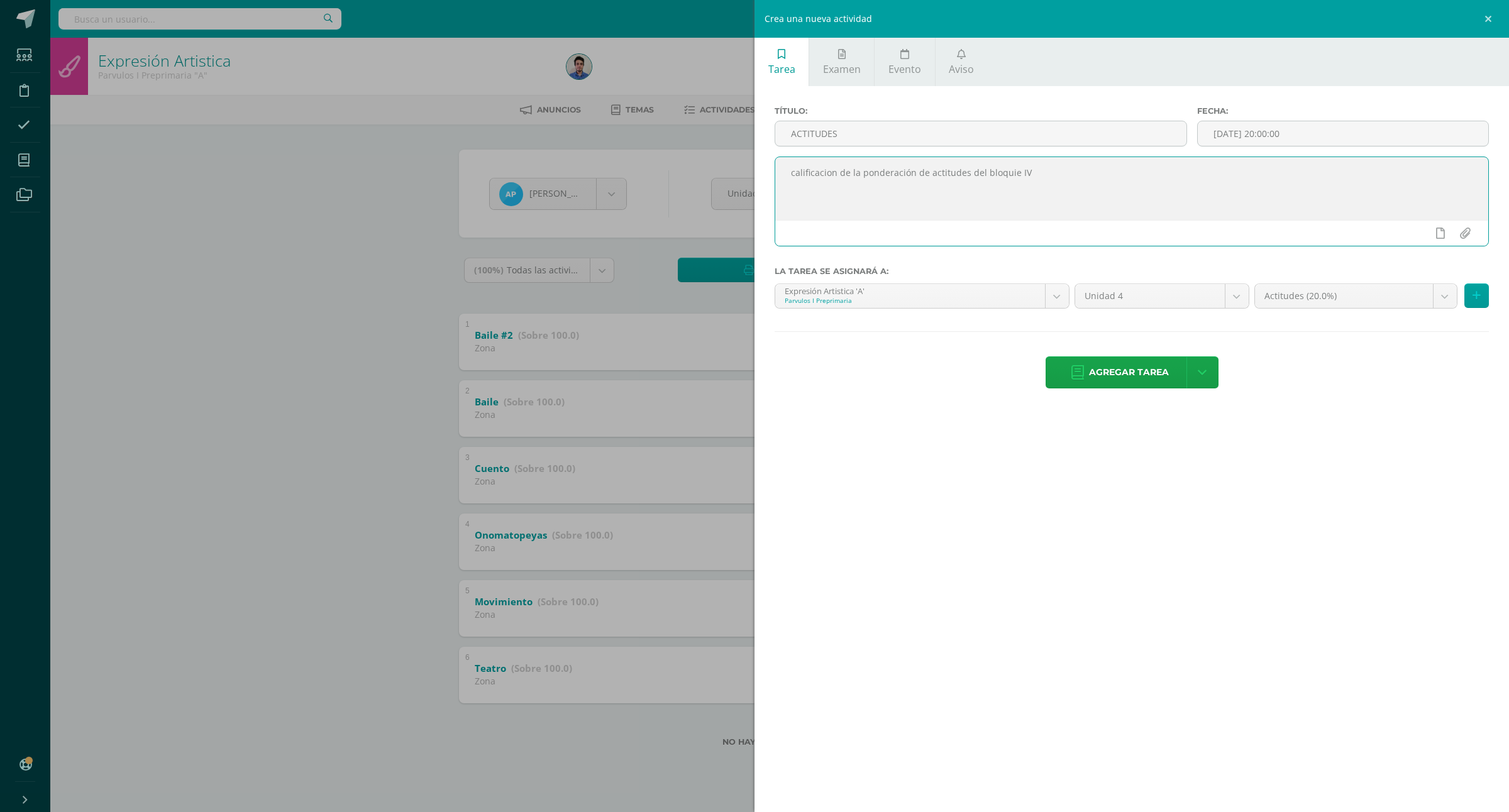
click at [989, 199] on textarea "calificacion de la ponderación de actitudes del bloquie IV" at bounding box center [1132, 188] width 713 height 63
click at [828, 171] on textarea "calificacion de la ponderación de actitudes del bloquie IV" at bounding box center [1132, 188] width 713 height 63
click at [995, 179] on textarea "calificación de la ponderación de actitudes del bloquie IV" at bounding box center [1132, 188] width 713 height 63
click at [1083, 168] on textarea "calificación de la ponderación de actitudes del bloquie IV" at bounding box center [1132, 188] width 713 height 63
drag, startPoint x: 1006, startPoint y: 177, endPoint x: 1042, endPoint y: 174, distance: 36.1
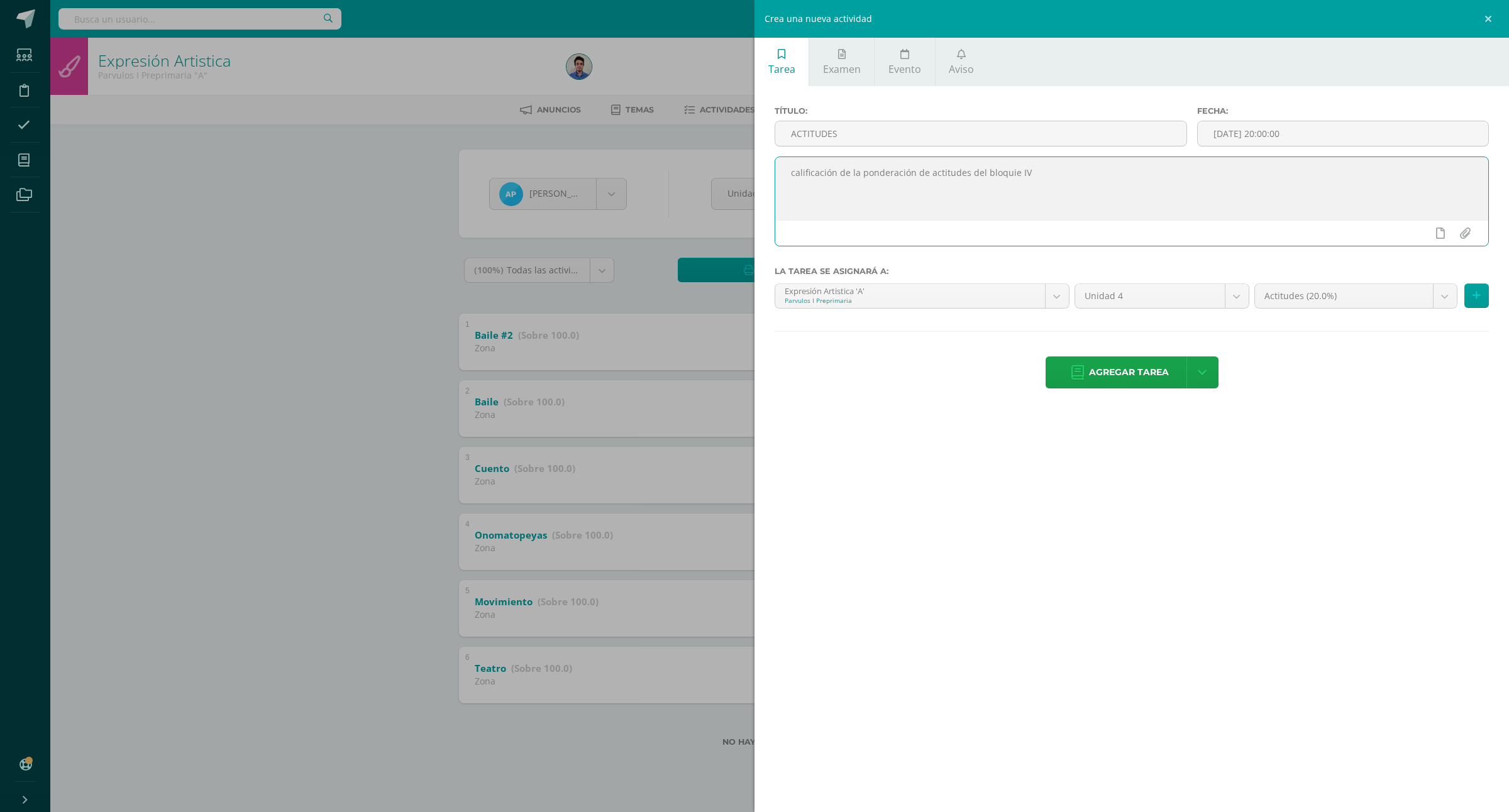
click at [1011, 177] on textarea "calificación de la ponderación de actitudes del bloquie IV" at bounding box center [1132, 188] width 713 height 63
click at [1067, 166] on textarea "calificación de la ponderación de actitudes del bloque IV" at bounding box center [1132, 188] width 713 height 63
type textarea "calificación de la ponderación de actitudes del bloque IV-"
click at [1291, 294] on body "Estudiantes Disciplina Asistencia Mis cursos Archivos Soporte Ayuda Reportar un…" at bounding box center [754, 393] width 1509 height 787
click at [1380, 299] on body "Estudiantes Disciplina Asistencia Mis cursos Archivos Soporte Ayuda Reportar un…" at bounding box center [754, 393] width 1509 height 787
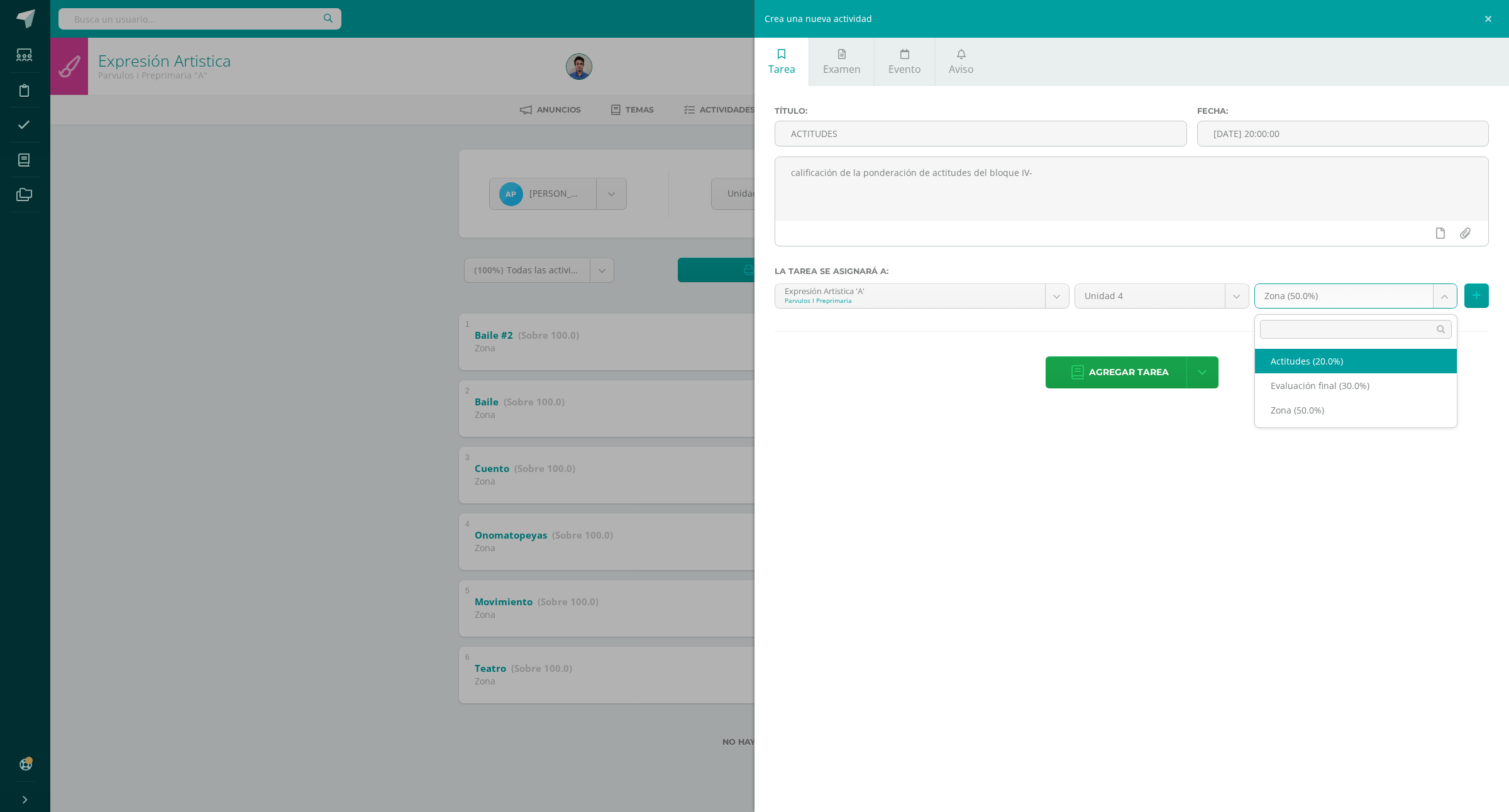
select select "172212"
click at [1466, 301] on button at bounding box center [1477, 296] width 25 height 25
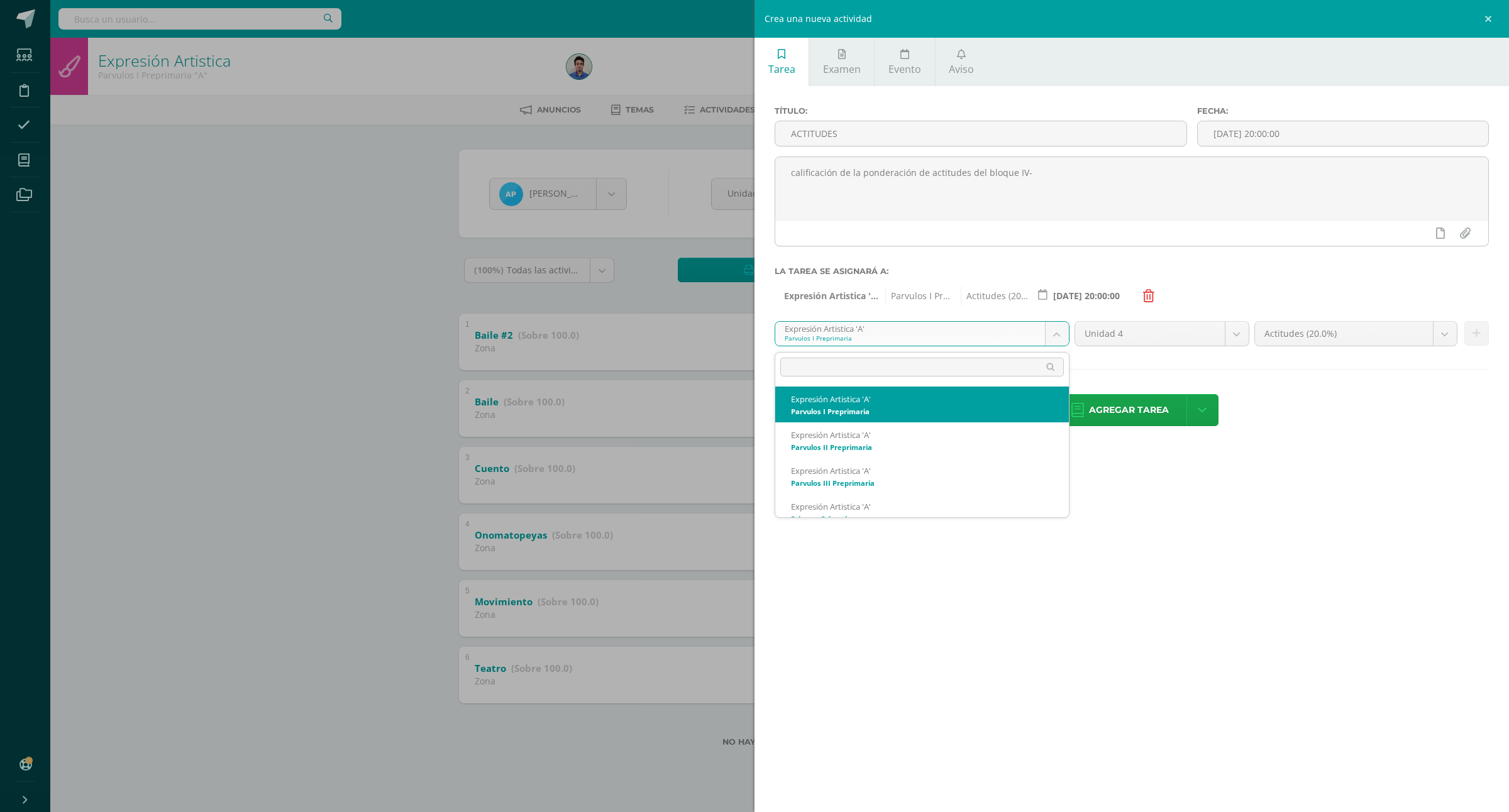
click at [948, 333] on body "Estudiantes Disciplina Asistencia Mis cursos Archivos Soporte Ayuda Reportar un…" at bounding box center [754, 393] width 1509 height 787
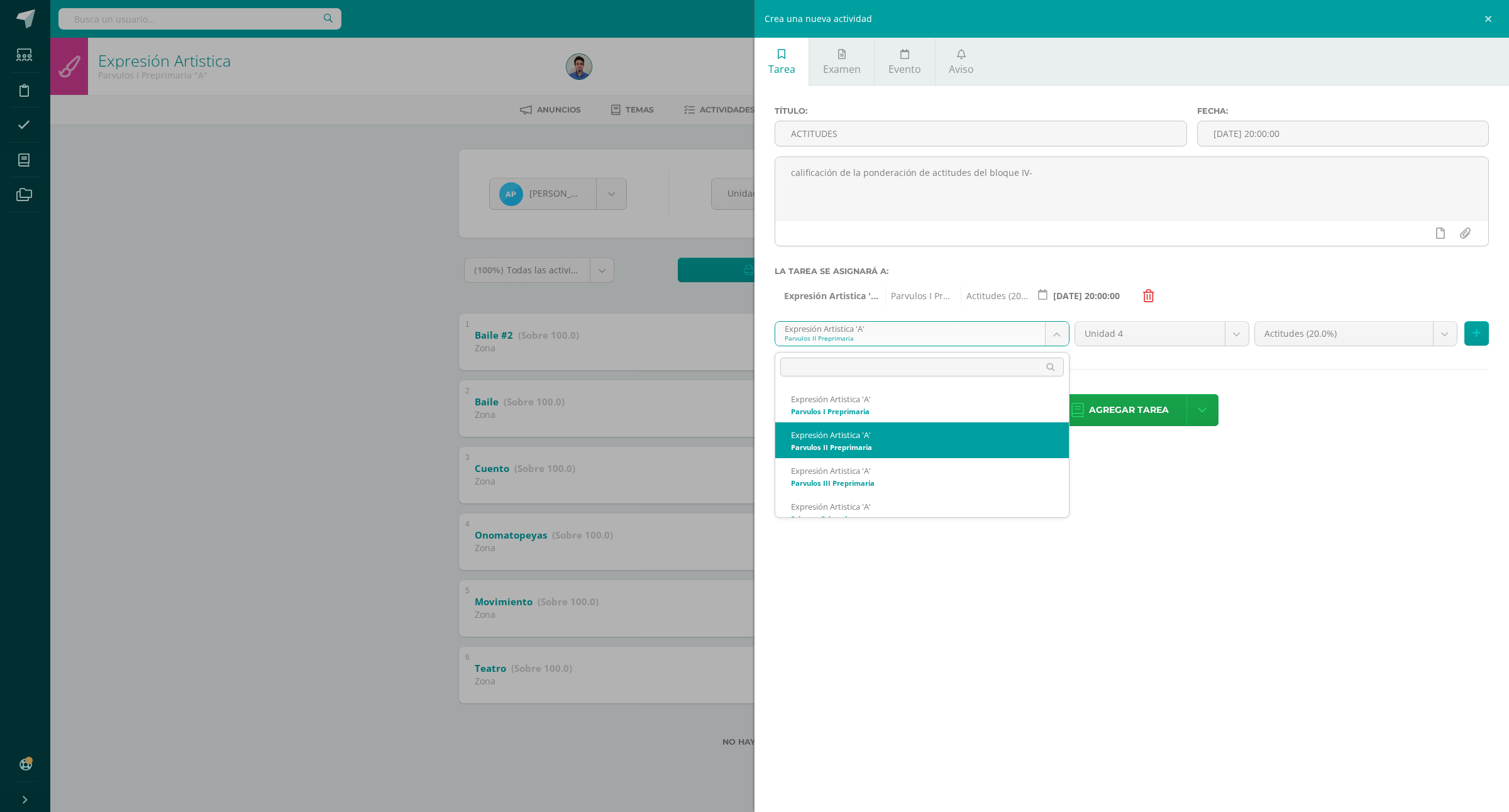
click at [907, 334] on body "Estudiantes Disciplina Asistencia Mis cursos Archivos Soporte Ayuda Reportar un…" at bounding box center [754, 393] width 1509 height 787
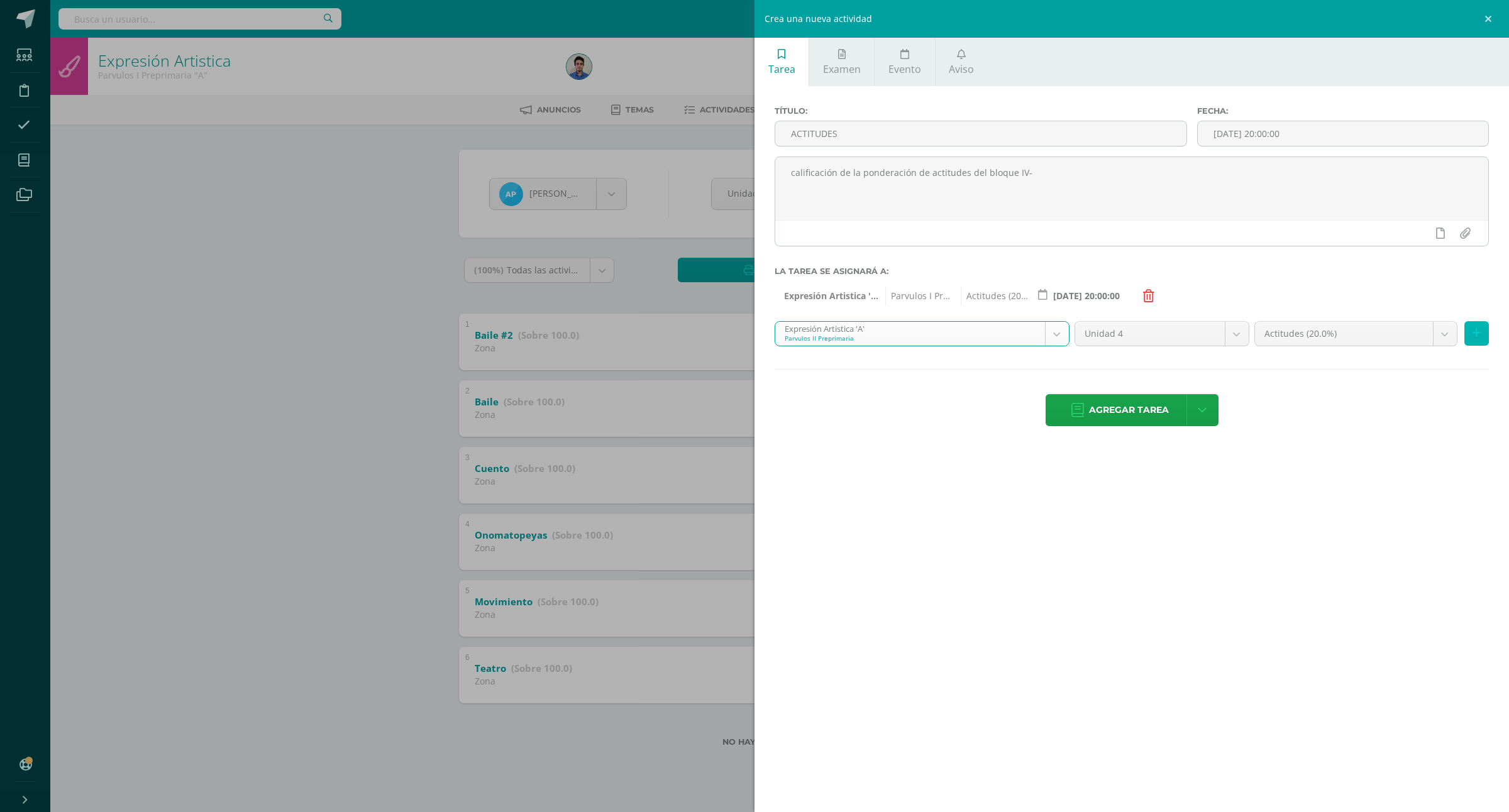
click at [1483, 337] on button at bounding box center [1477, 333] width 25 height 25
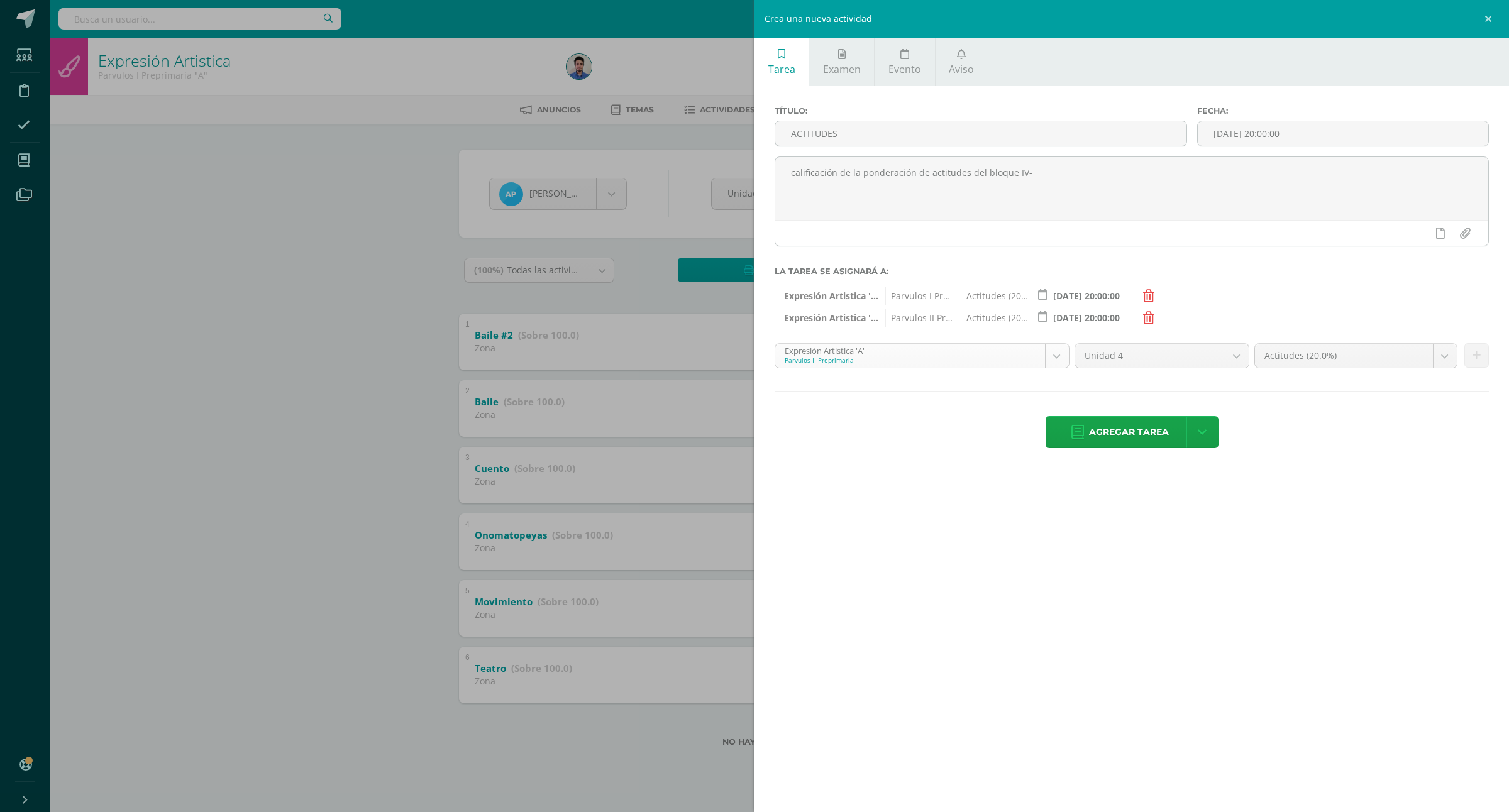
click at [852, 357] on body "Estudiantes Disciplina Asistencia Mis cursos Archivos Soporte Ayuda Reportar un…" at bounding box center [754, 393] width 1509 height 787
click at [1476, 361] on icon at bounding box center [1477, 355] width 8 height 11
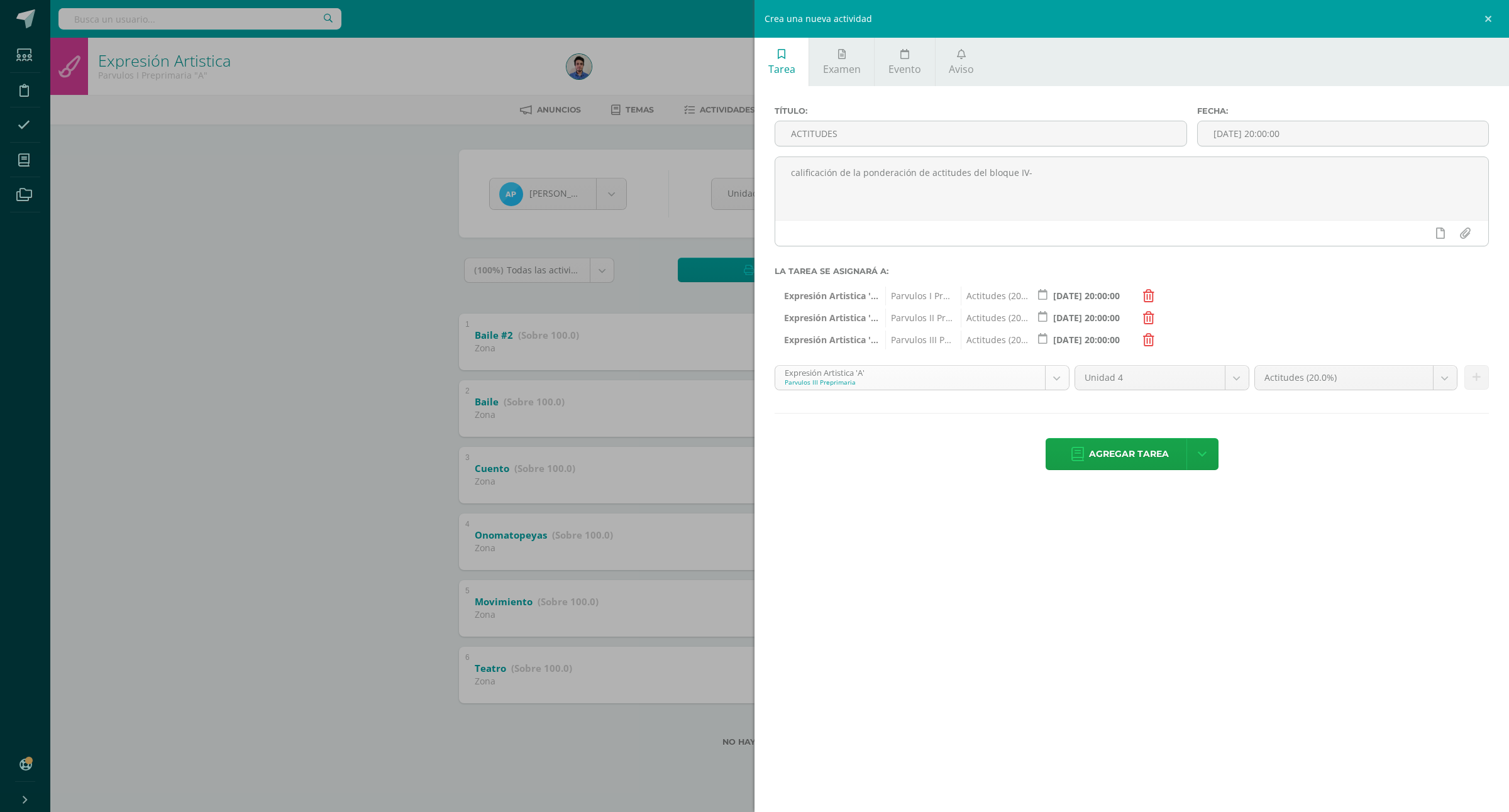
click at [912, 388] on body "Estudiantes Disciplina Asistencia Mis cursos Archivos Soporte Ayuda Reportar un…" at bounding box center [754, 393] width 1509 height 787
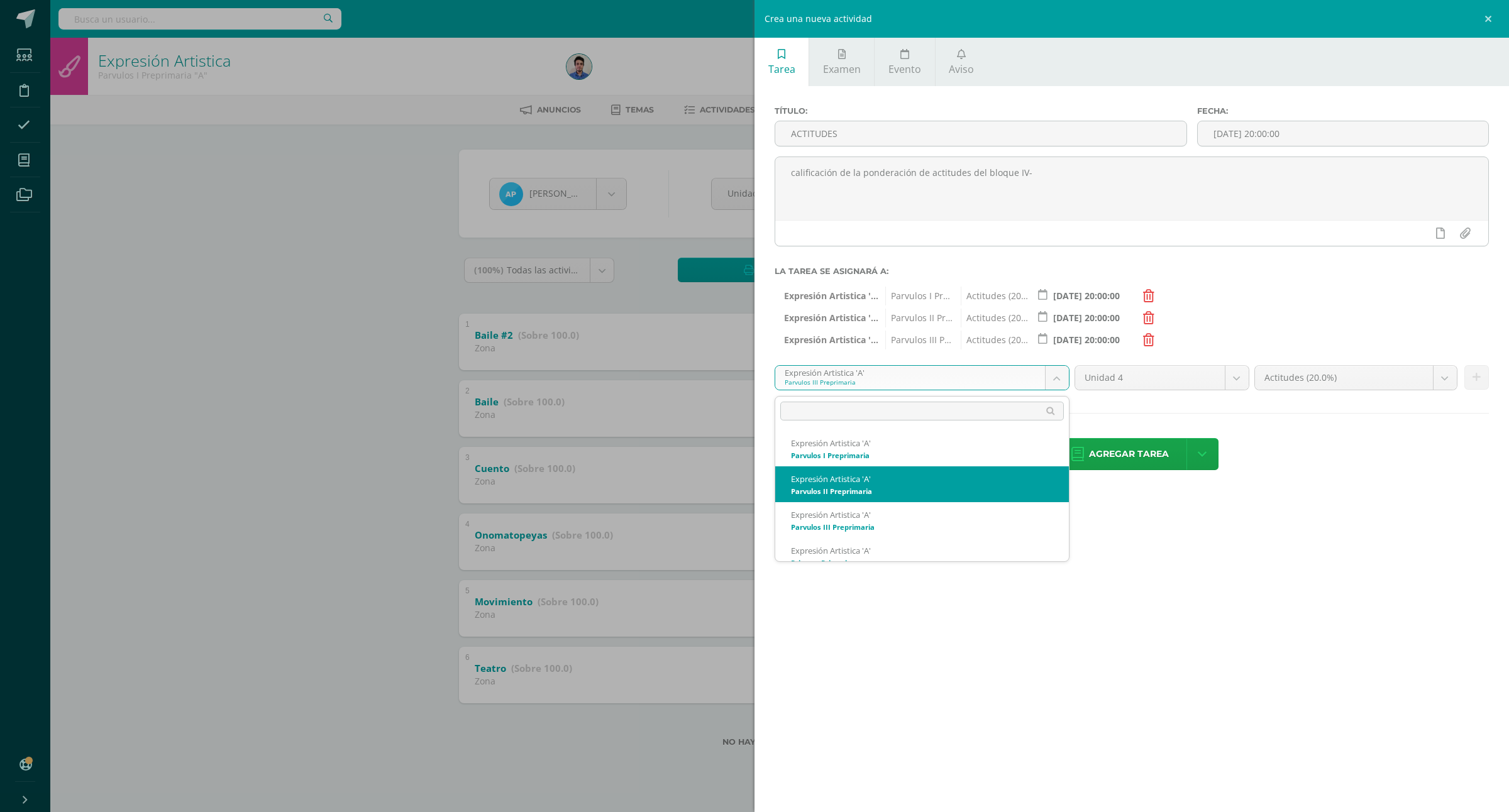
scroll to position [13, 0]
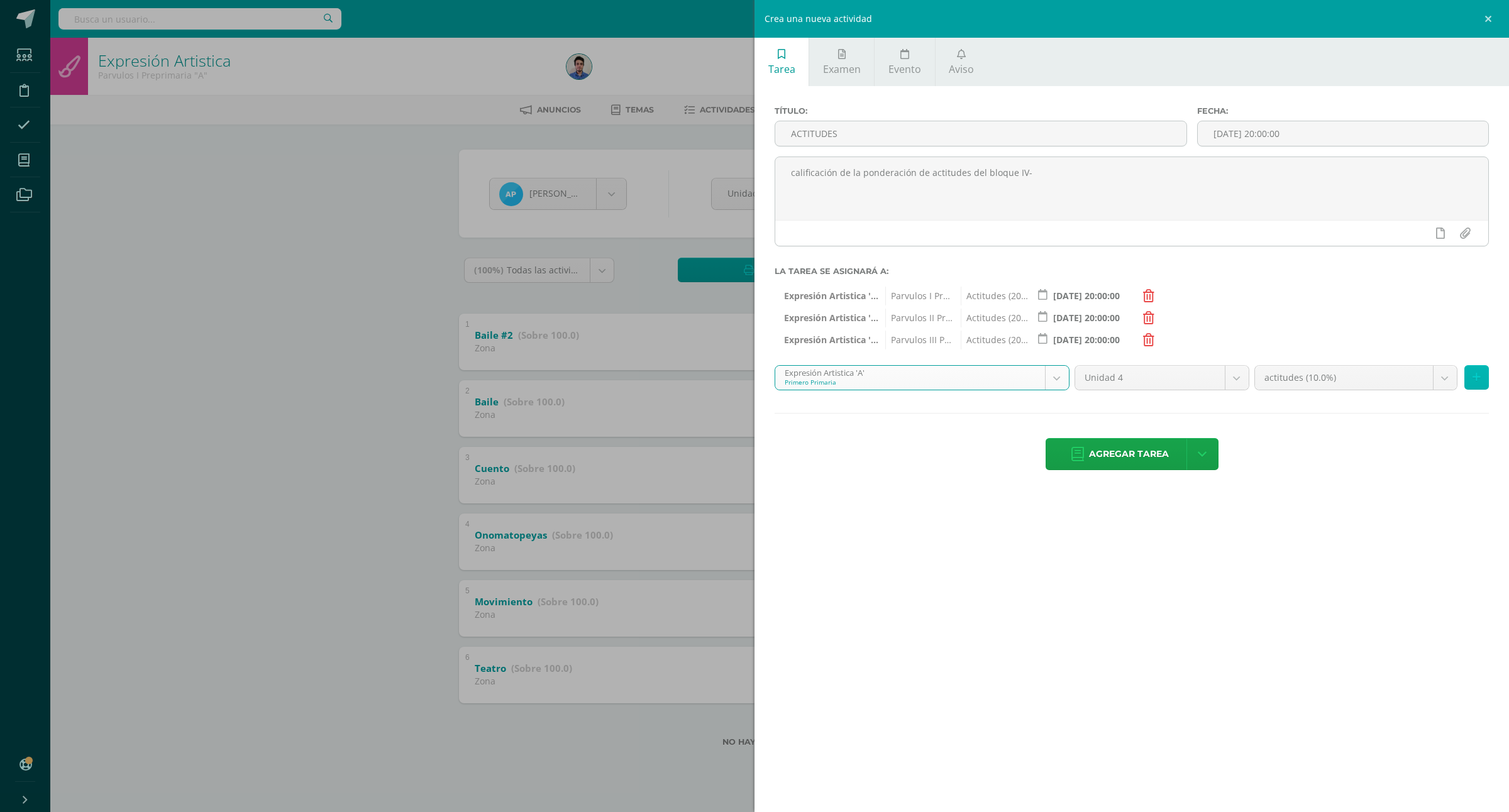
click at [1483, 385] on button at bounding box center [1477, 377] width 25 height 25
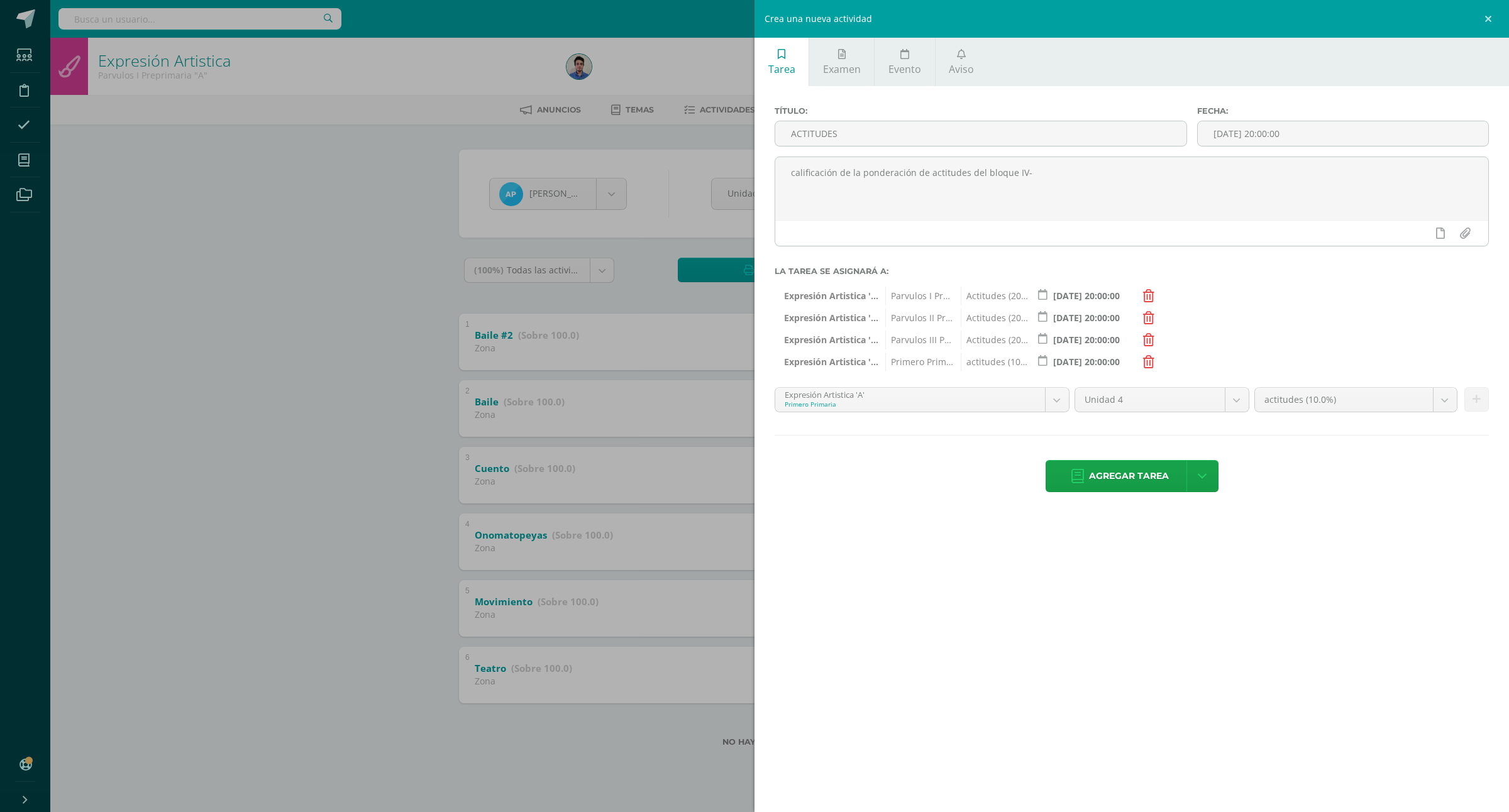
click at [811, 385] on div "Título: ACTITUDES Fecha: 2025-10-14 20:00:00 calificación de la ponderación de …" at bounding box center [1132, 301] width 755 height 428
click at [815, 393] on body "Estudiantes Disciplina Asistencia Mis cursos Archivos Soporte Ayuda Reportar un…" at bounding box center [754, 393] width 1509 height 787
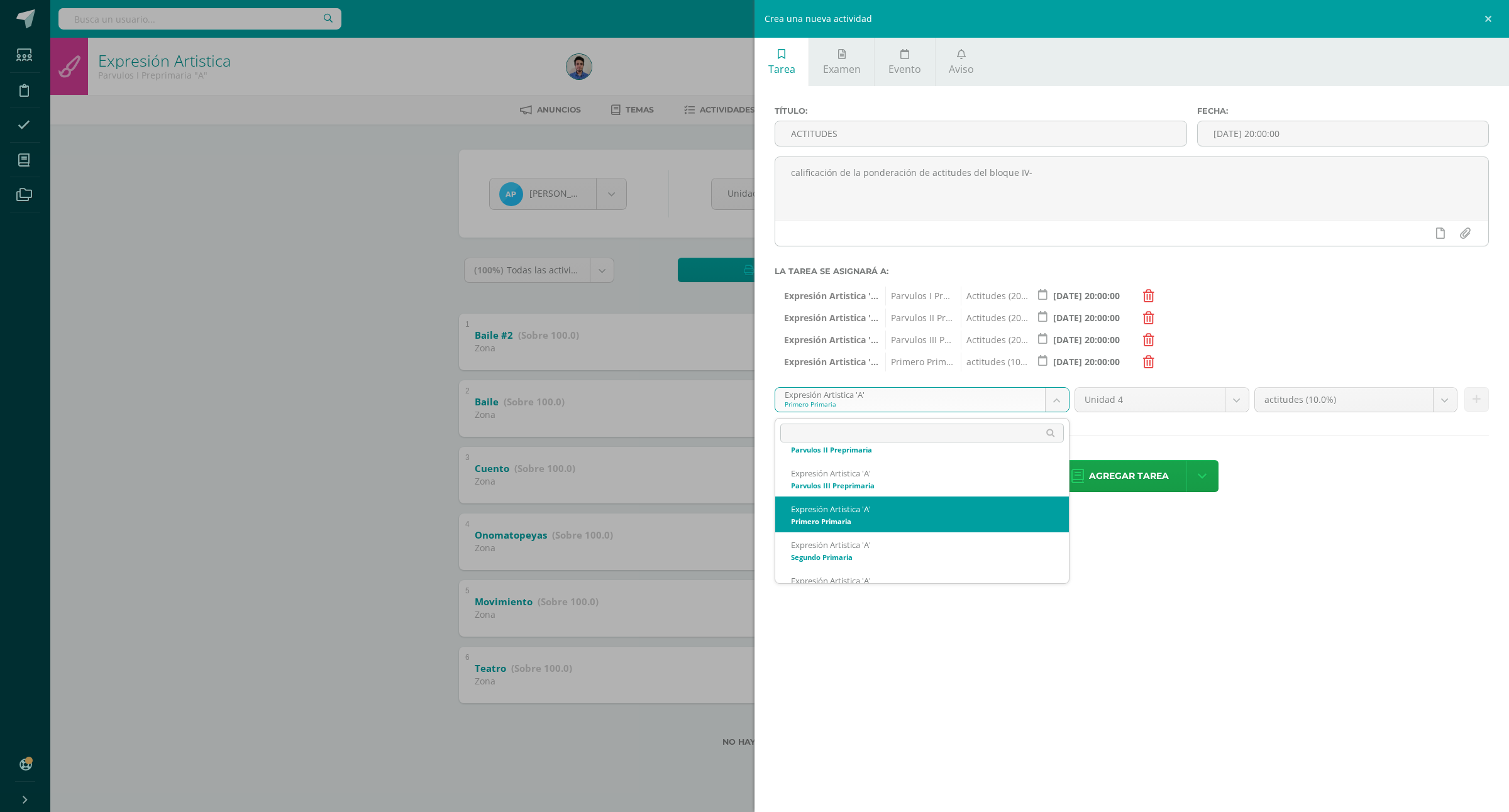
scroll to position [84, 0]
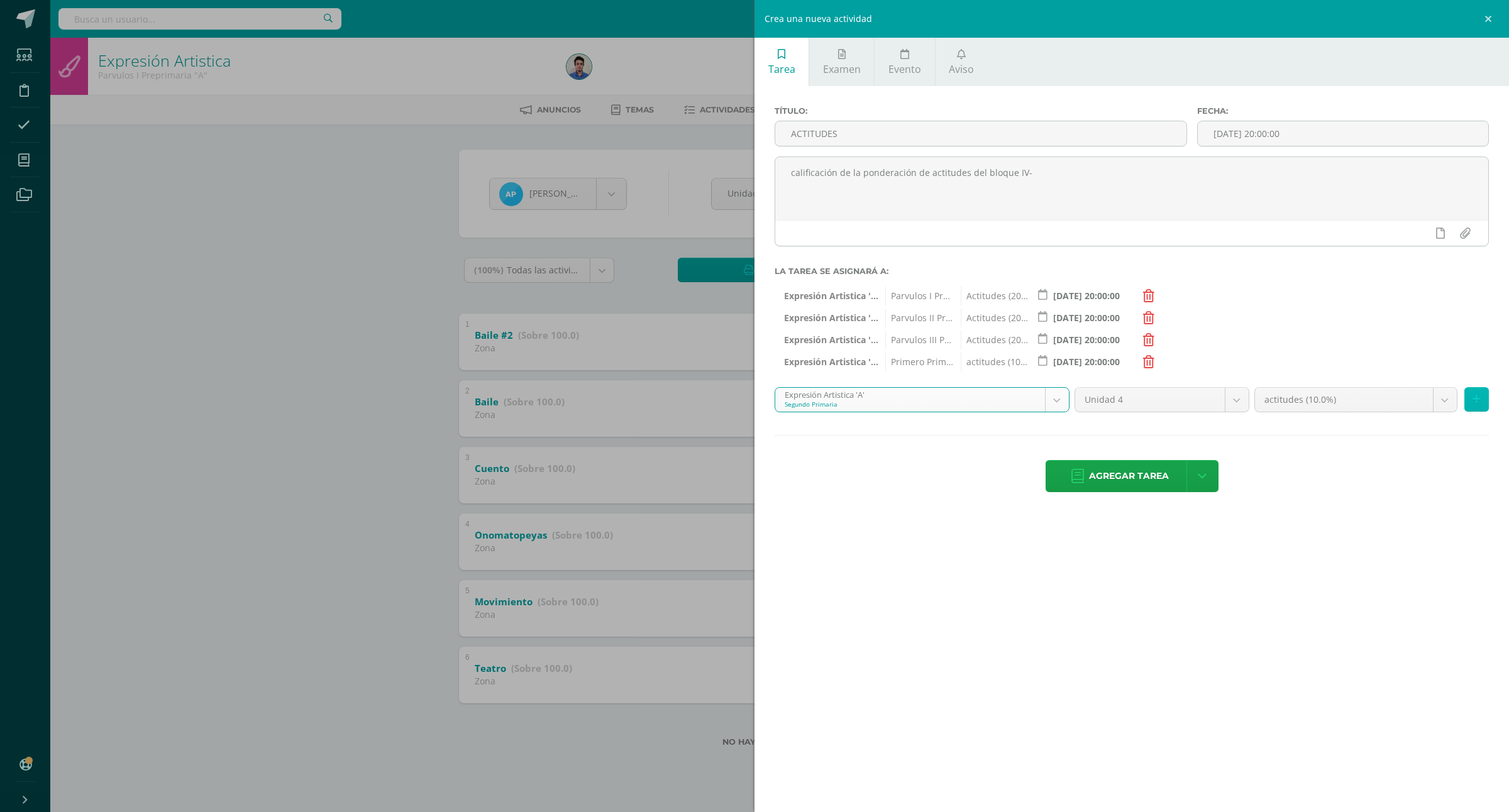
click at [1481, 400] on button at bounding box center [1477, 399] width 25 height 25
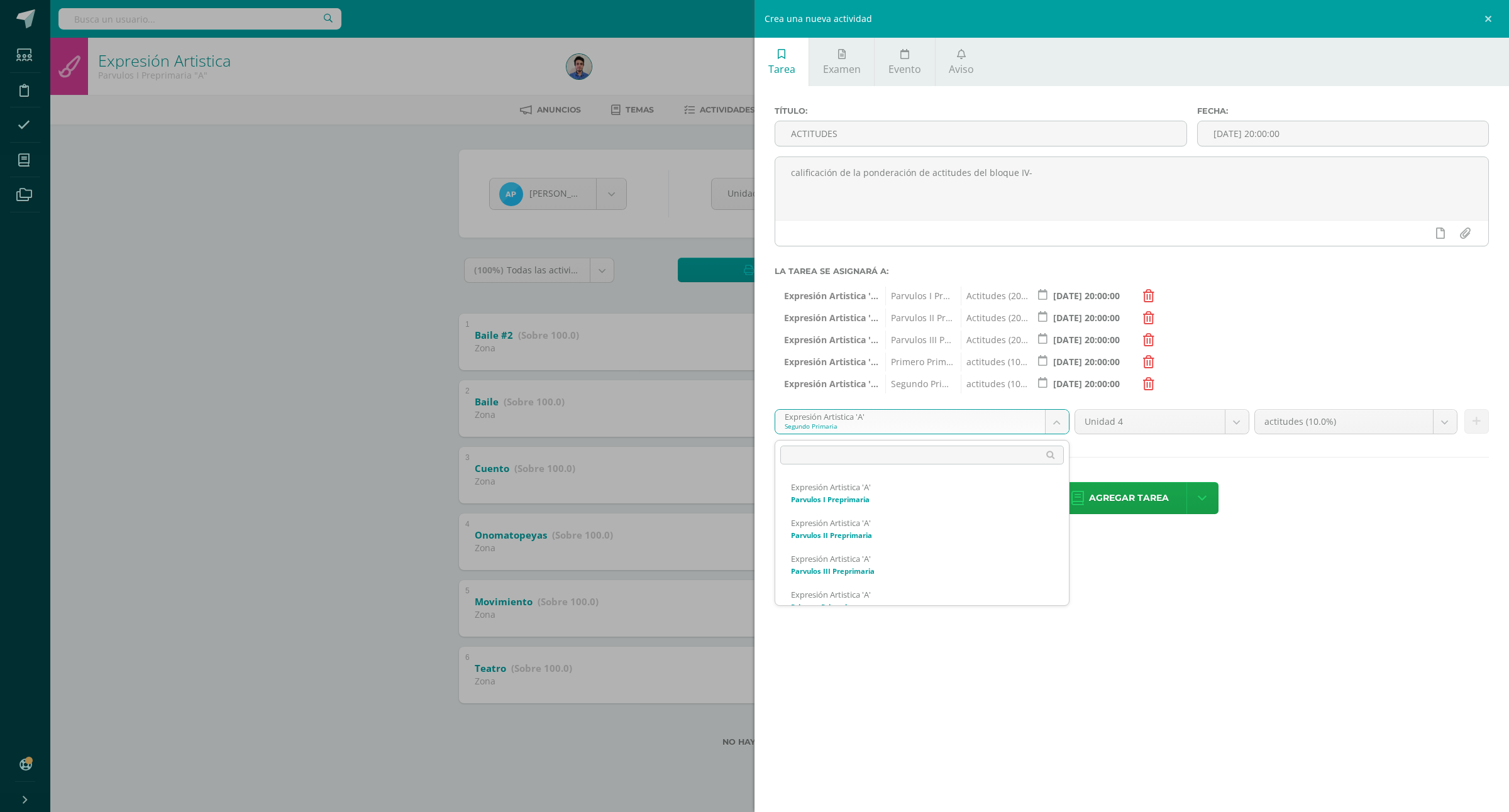
click at [841, 414] on body "Estudiantes Disciplina Asistencia Mis cursos Archivos Soporte Ayuda Reportar un…" at bounding box center [754, 393] width 1509 height 787
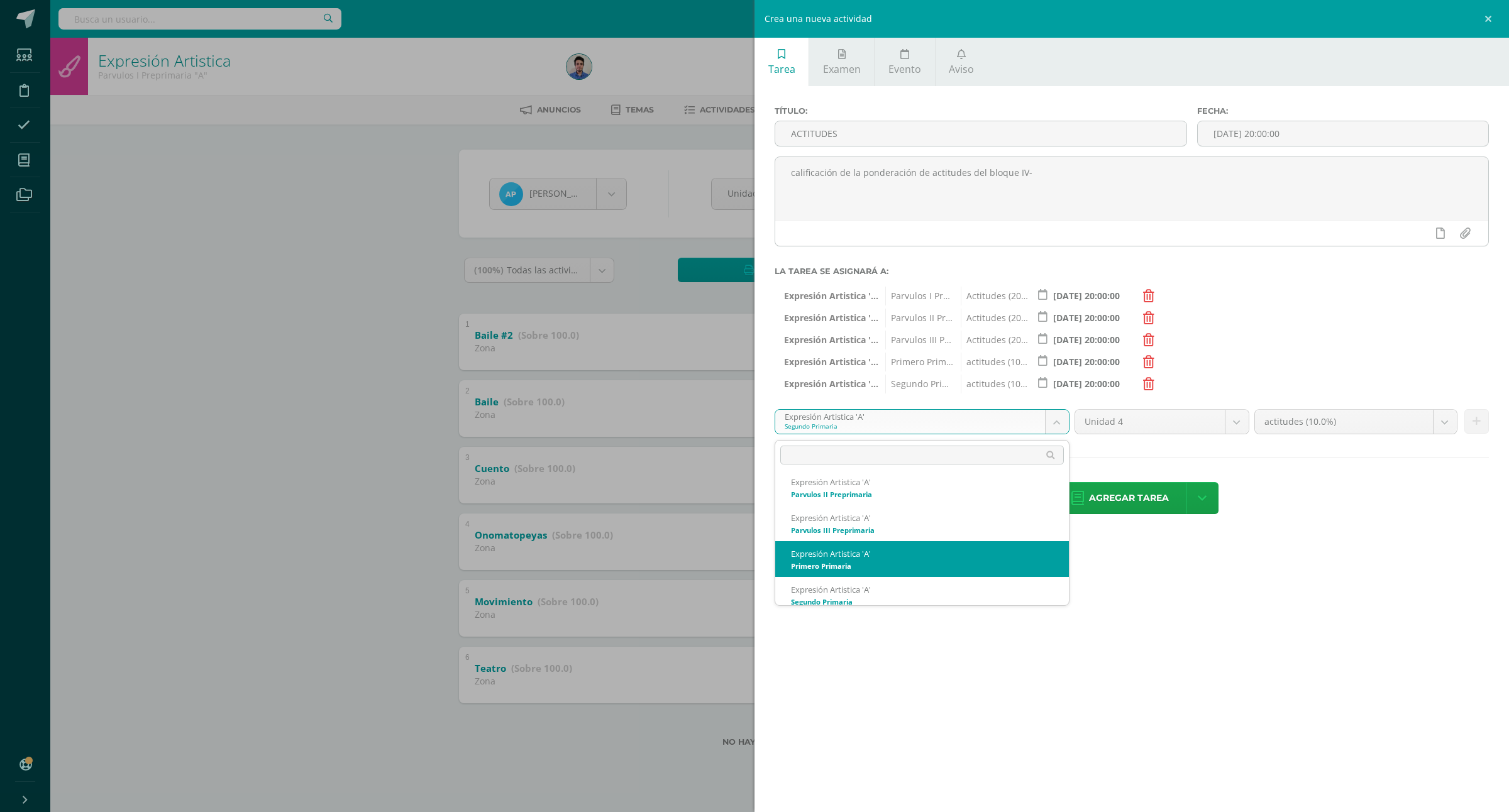
scroll to position [110, 0]
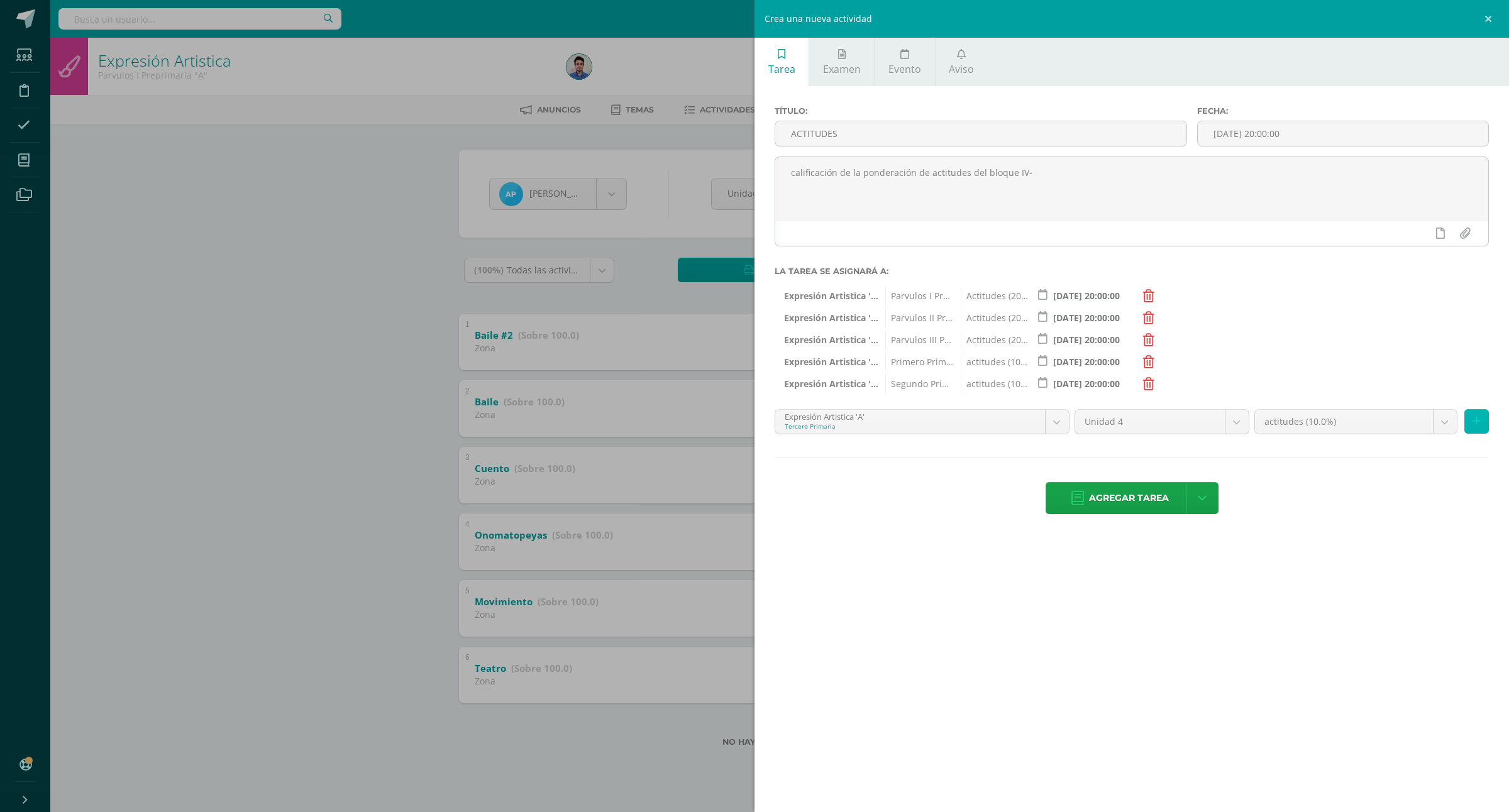
click at [1478, 426] on icon at bounding box center [1477, 421] width 8 height 11
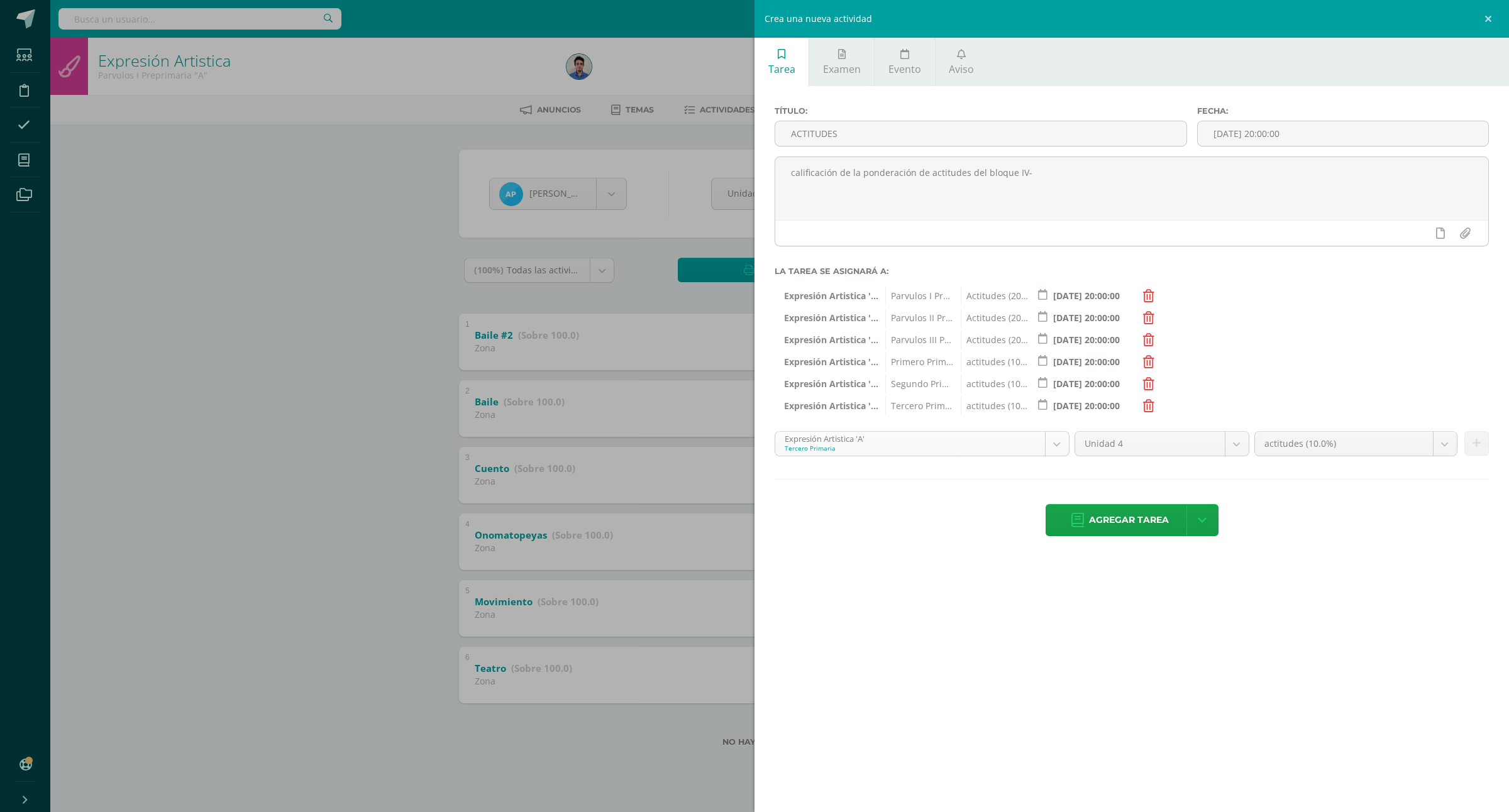
click at [957, 437] on body "Estudiantes Disciplina Asistencia Mis cursos Archivos Soporte Ayuda Reportar un…" at bounding box center [754, 393] width 1509 height 787
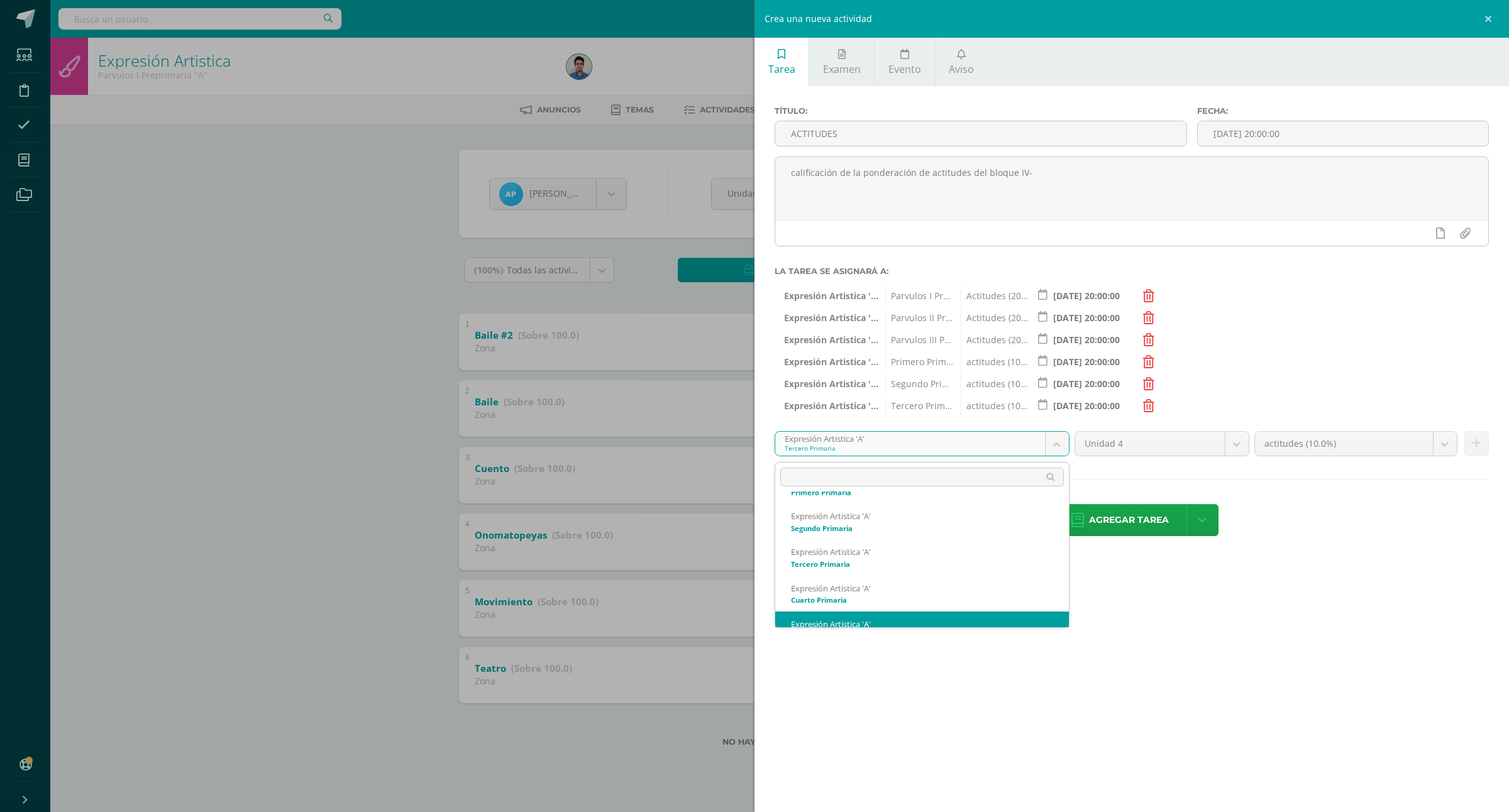
scroll to position [164, 0]
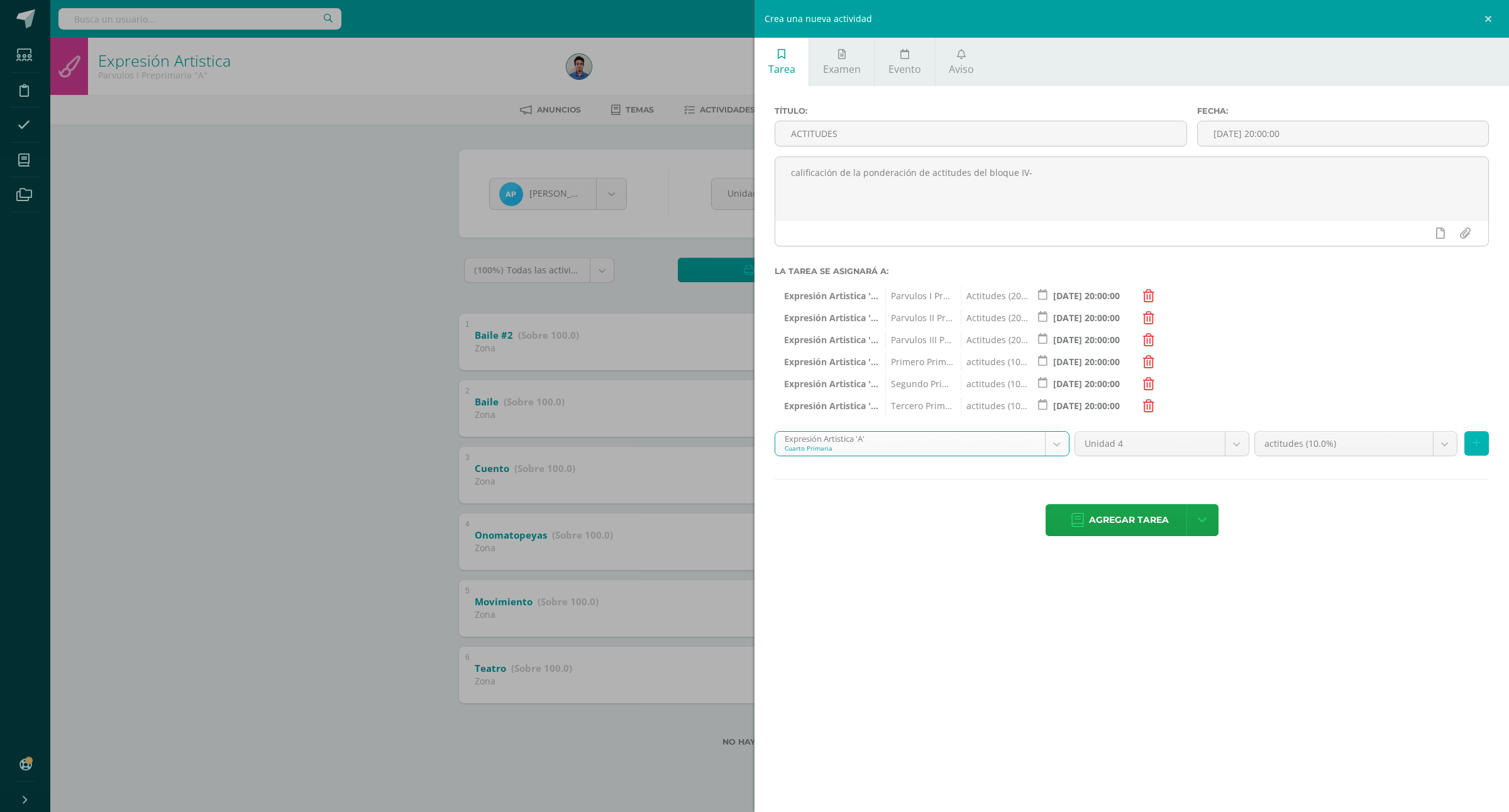
click at [1475, 446] on icon at bounding box center [1477, 443] width 8 height 11
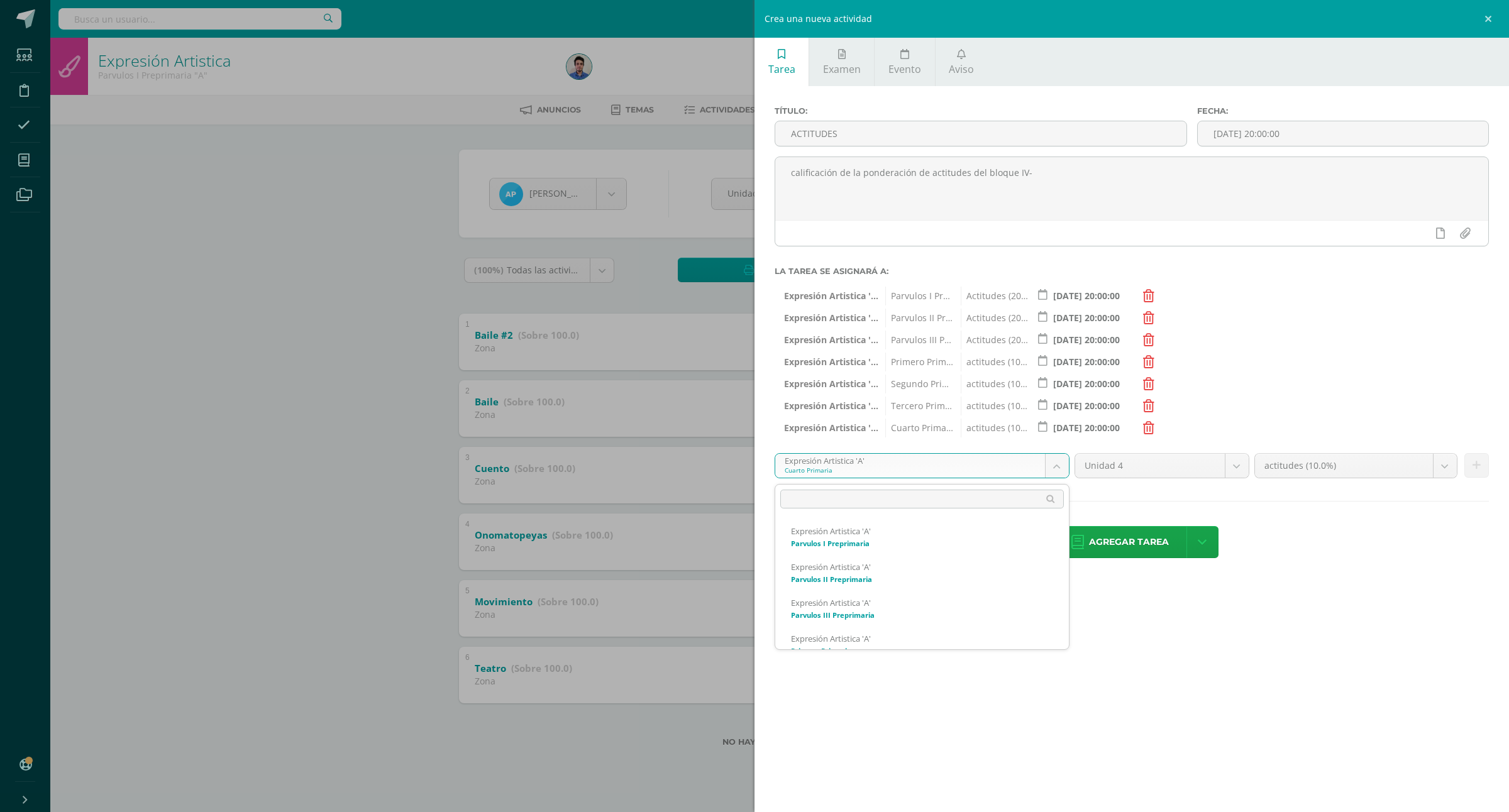
click at [821, 467] on body "Estudiantes Disciplina Asistencia Mis cursos Archivos Soporte Ayuda Reportar un…" at bounding box center [754, 393] width 1509 height 787
click at [940, 465] on body "Estudiantes Disciplina Asistencia Mis cursos Archivos Soporte Ayuda Reportar un…" at bounding box center [754, 393] width 1509 height 787
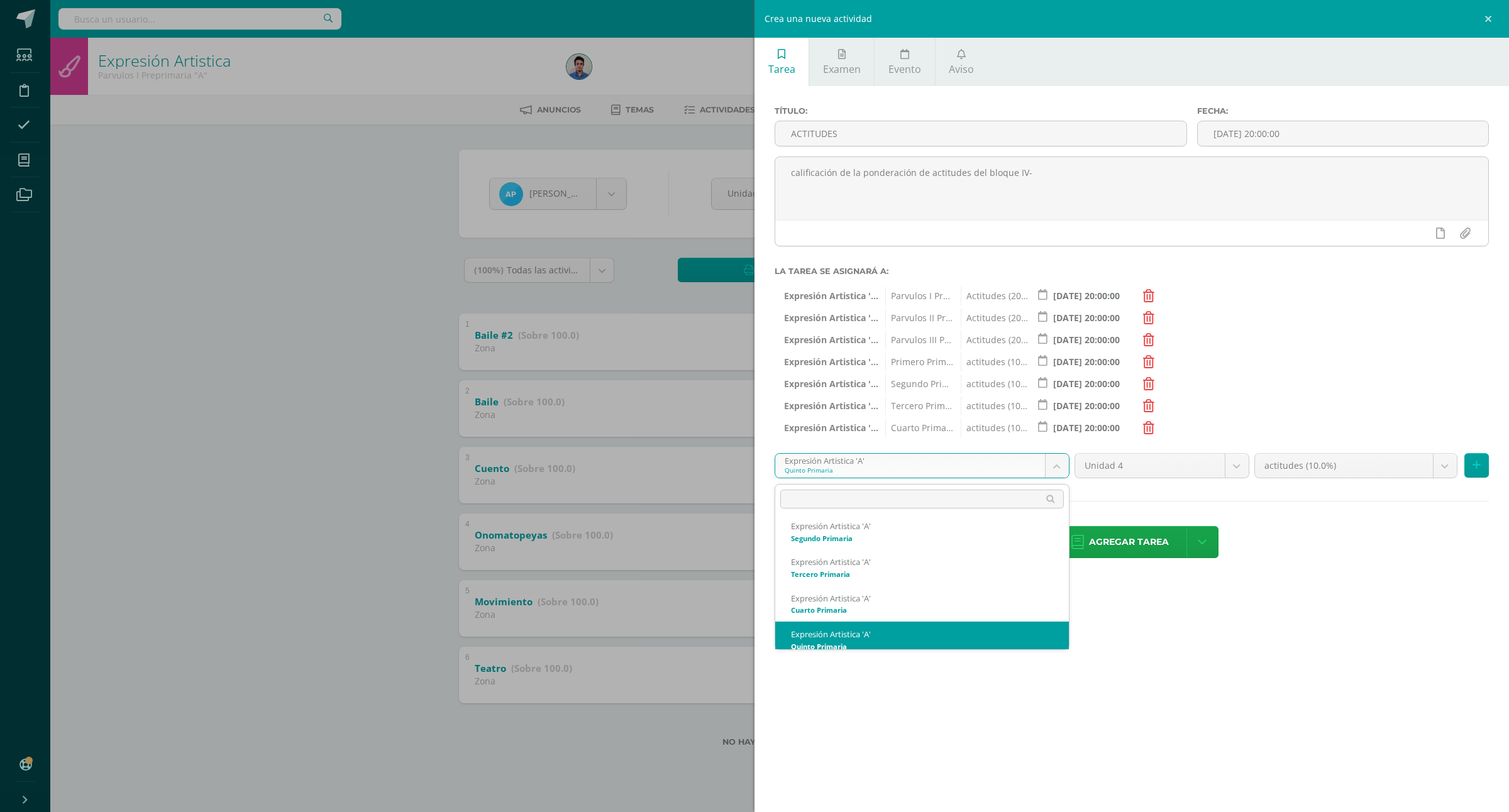
scroll to position [156, 0]
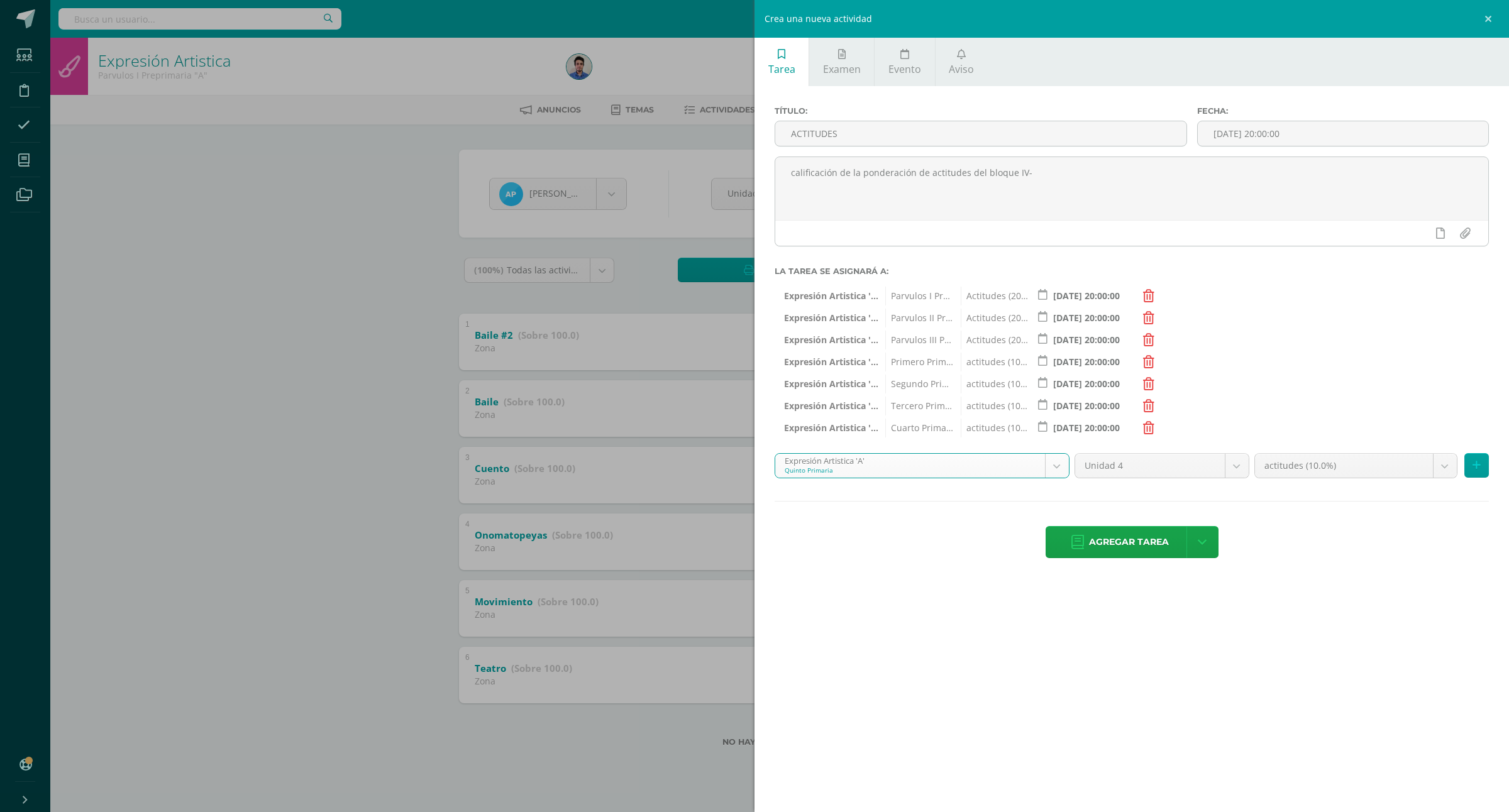
drag, startPoint x: 956, startPoint y: 464, endPoint x: 954, endPoint y: 475, distance: 11.2
click at [954, 465] on body "Estudiantes Disciplina Asistencia Mis cursos Archivos Soporte Ayuda Reportar un…" at bounding box center [754, 393] width 1509 height 787
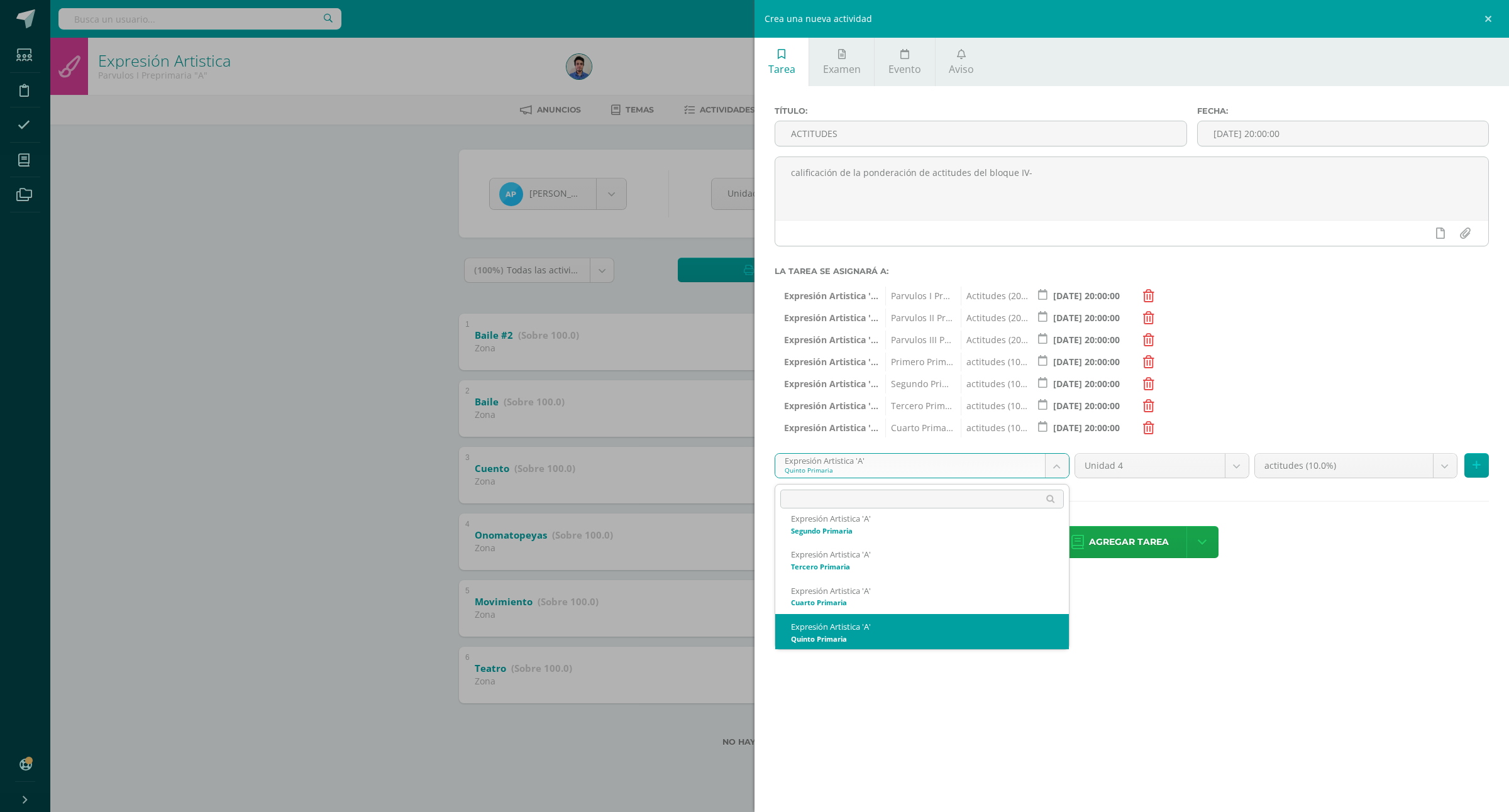
click at [1069, 672] on body "Estudiantes Disciplina Asistencia Mis cursos Archivos Soporte Ayuda Reportar un…" at bounding box center [754, 393] width 1509 height 787
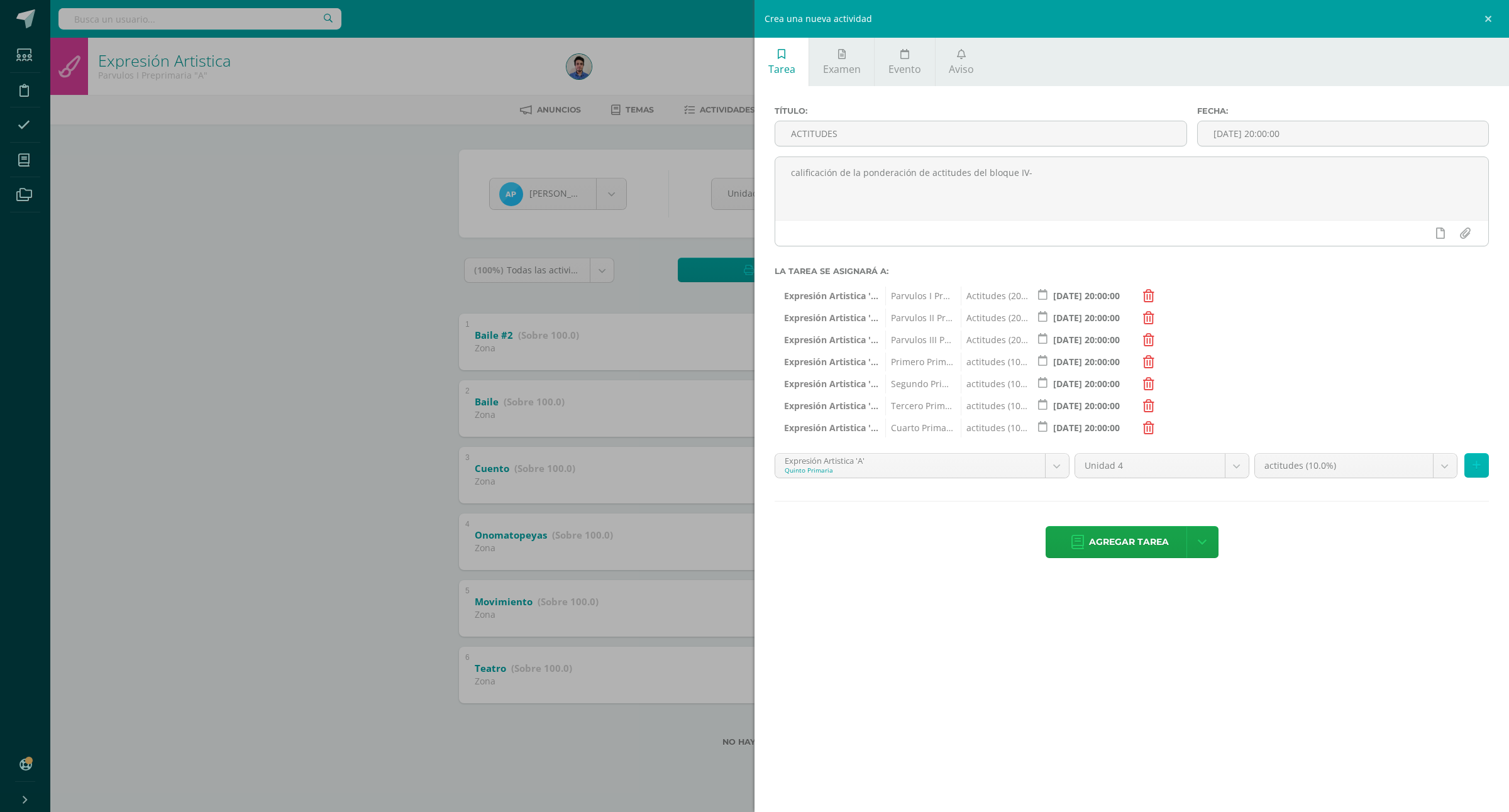
click at [1485, 469] on button at bounding box center [1477, 465] width 25 height 25
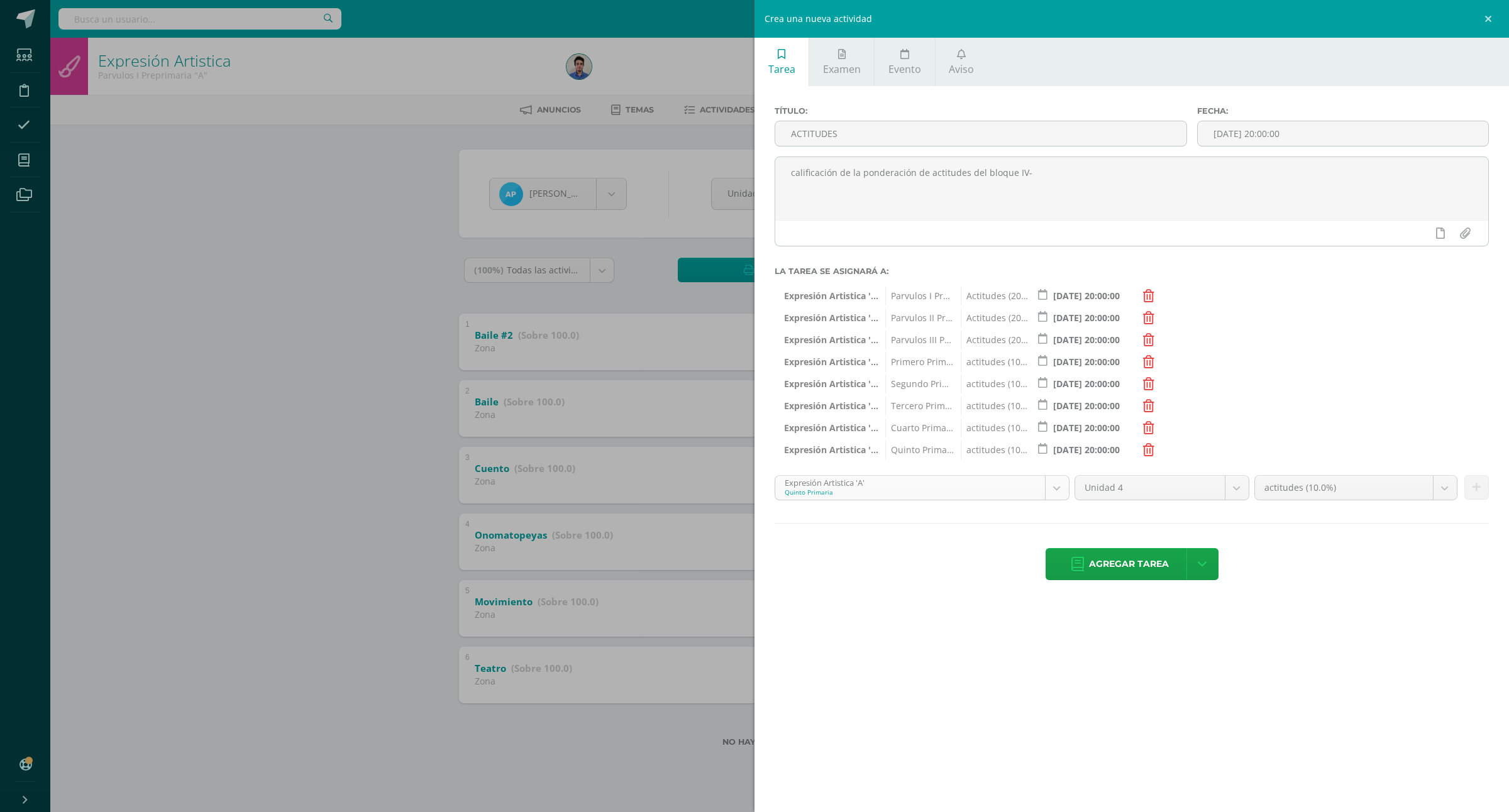
click at [937, 493] on body "Estudiantes Disciplina Asistencia Mis cursos Archivos Soporte Ayuda Reportar un…" at bounding box center [754, 393] width 1509 height 787
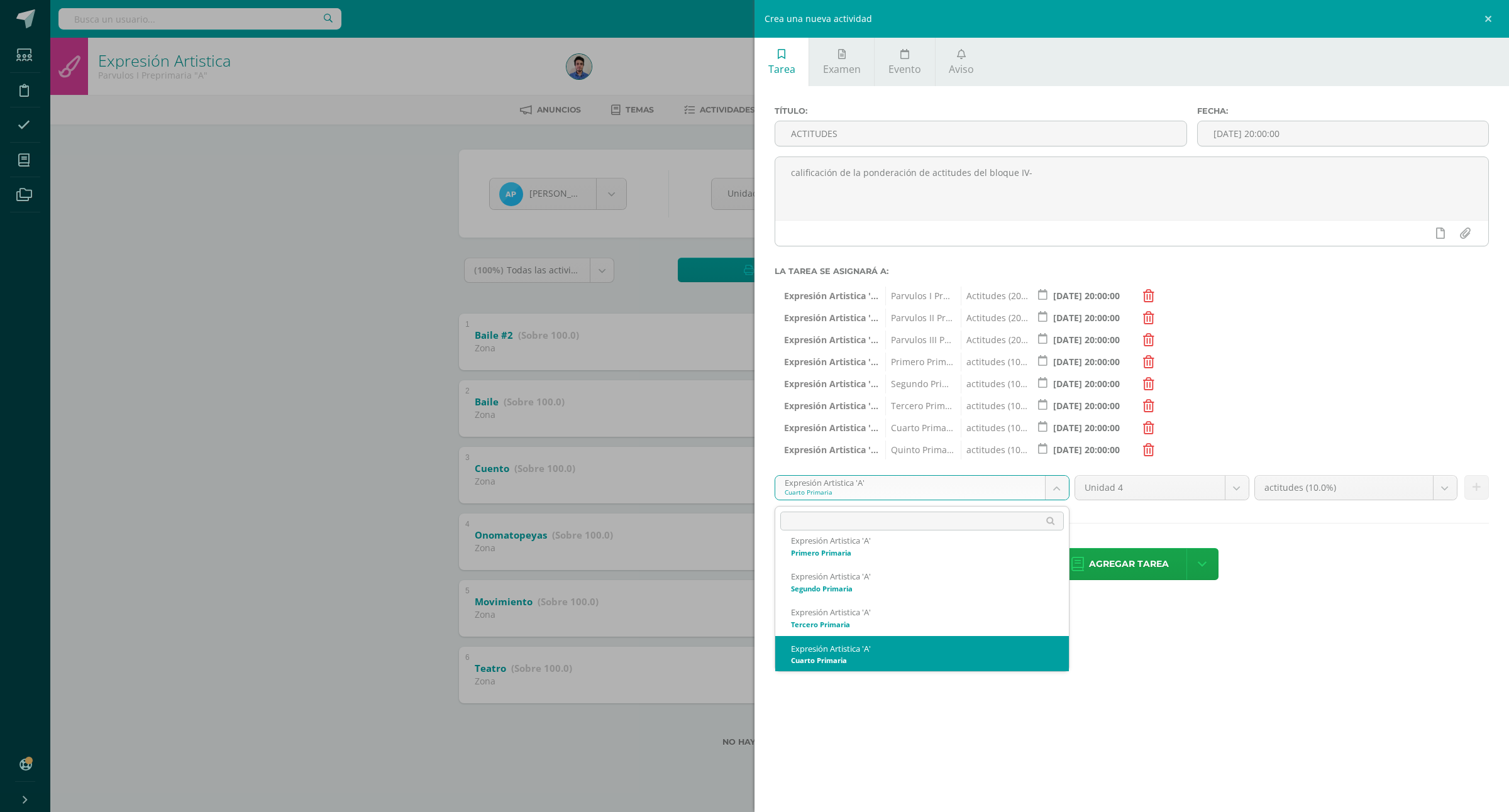
click at [803, 493] on body "Estudiantes Disciplina Asistencia Mis cursos Archivos Soporte Ayuda Reportar un…" at bounding box center [754, 393] width 1509 height 787
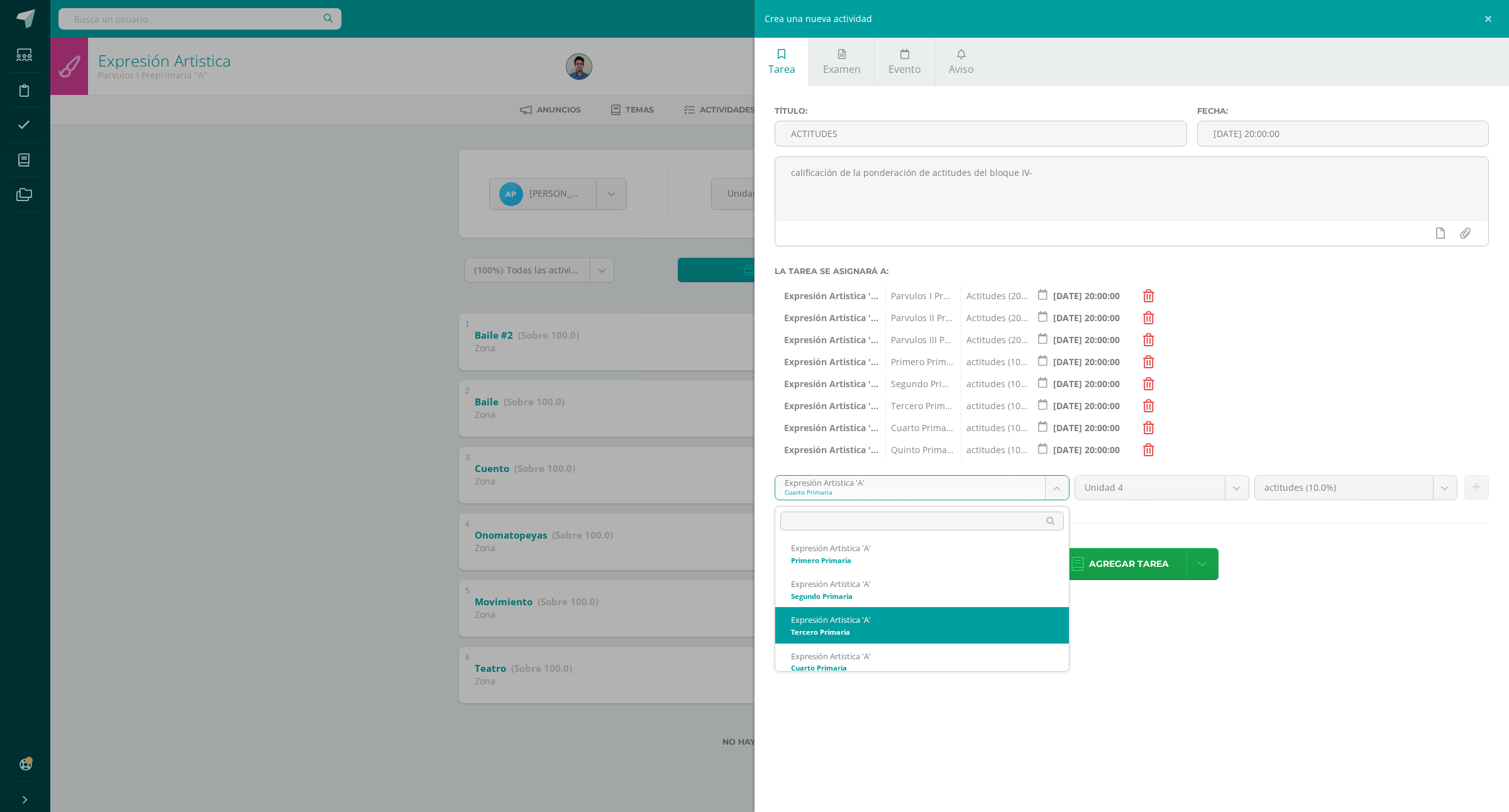
scroll to position [251, 0]
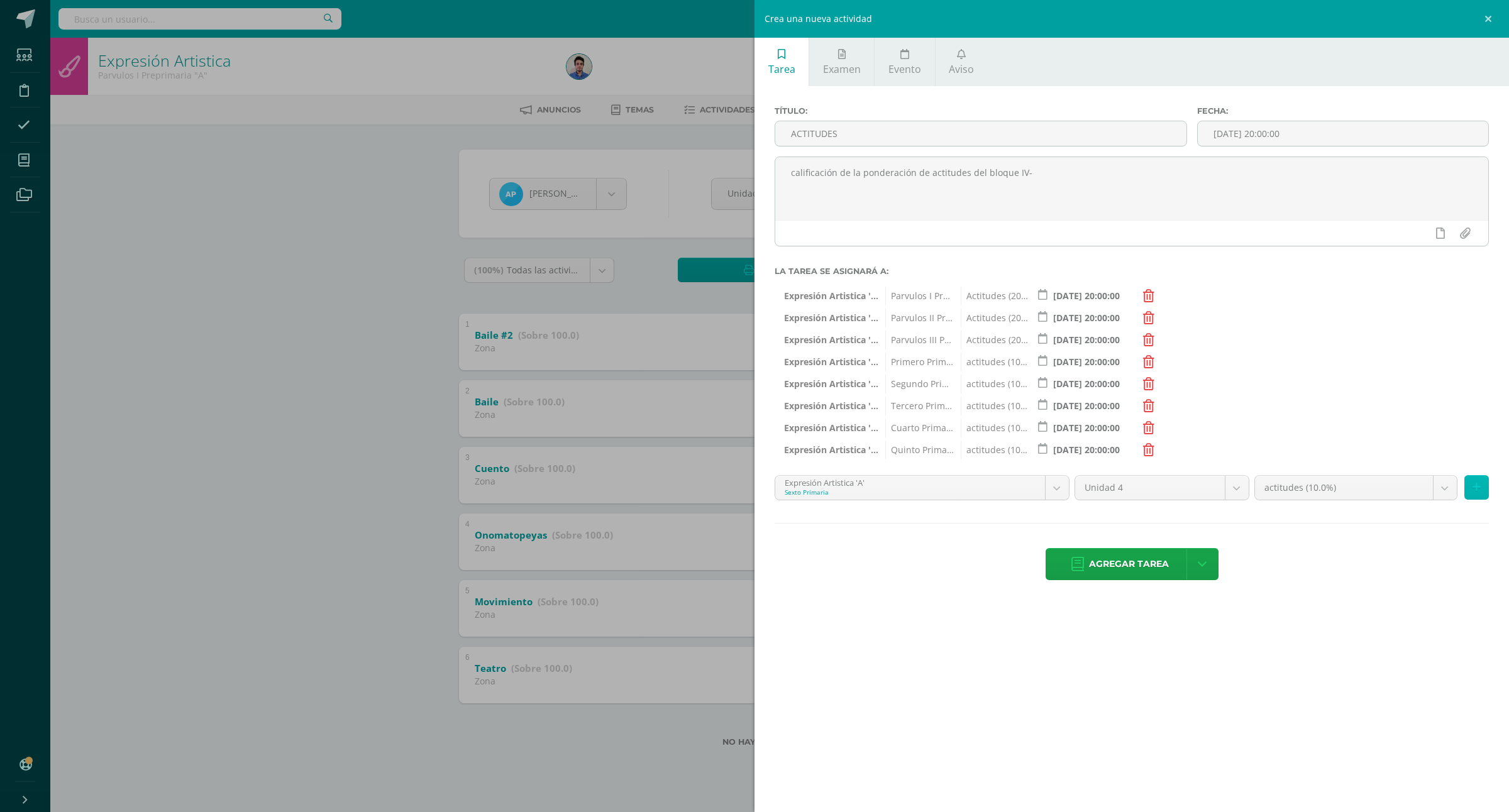
click at [1468, 485] on button at bounding box center [1477, 487] width 25 height 25
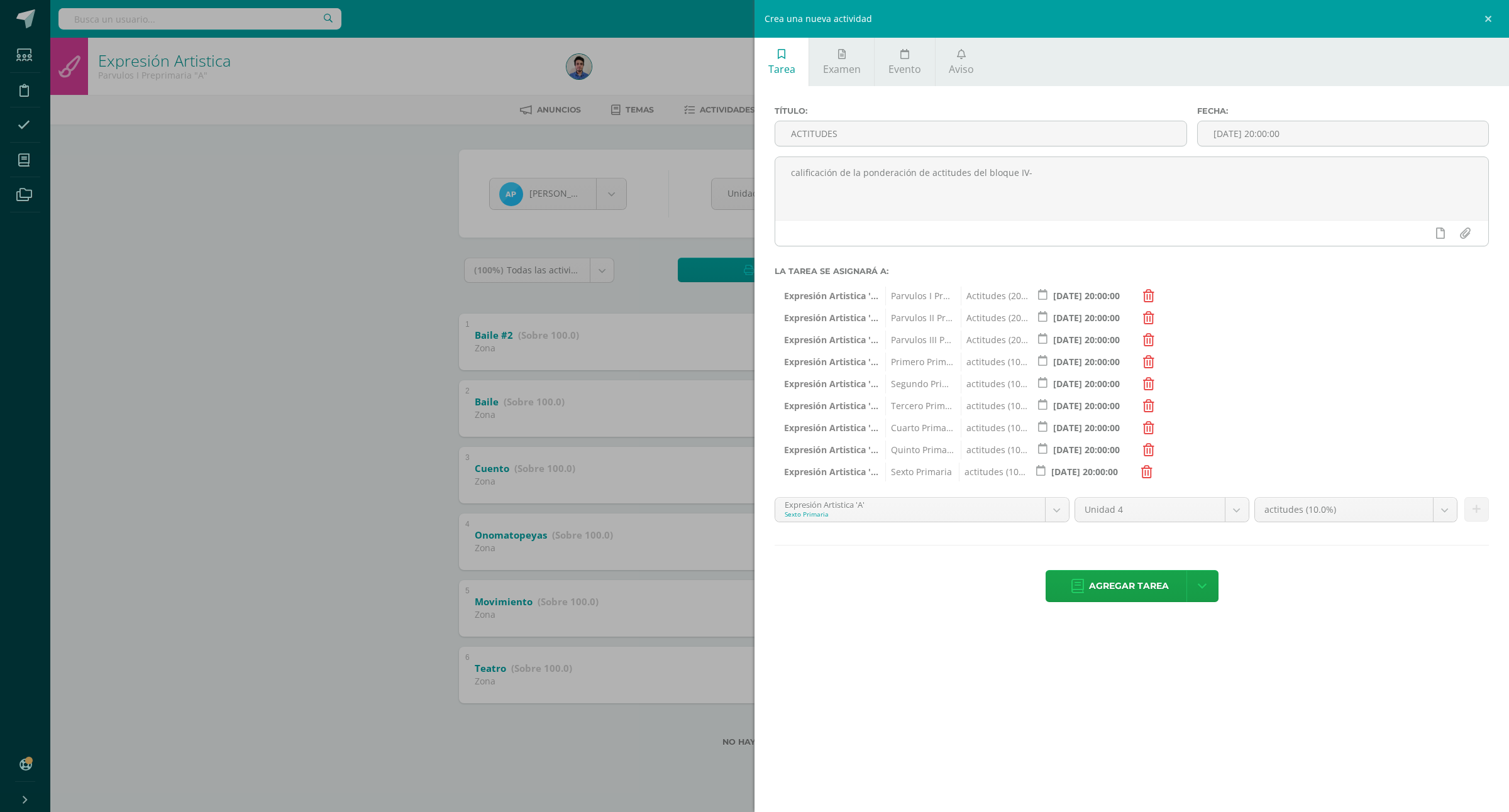
click at [858, 493] on div "Título: ACTITUDES Fecha: 2025-10-14 20:00:00 calificación de la ponderación de …" at bounding box center [1132, 355] width 755 height 539
click at [858, 501] on body "Estudiantes Disciplina Asistencia Mis cursos Archivos Soporte Ayuda Reportar un…" at bounding box center [754, 393] width 1509 height 787
click at [1485, 511] on button at bounding box center [1477, 509] width 25 height 25
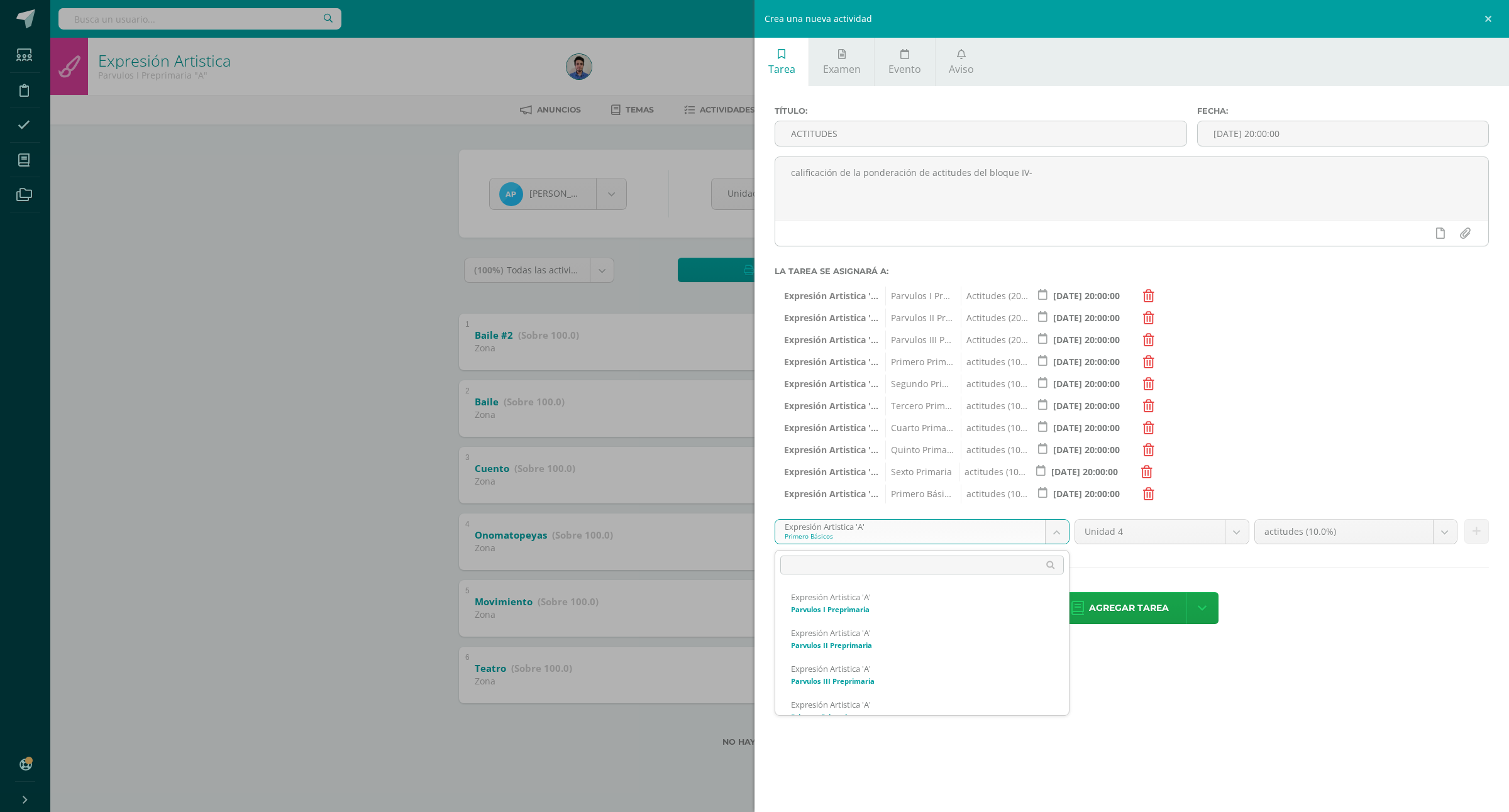
click at [863, 535] on body "Estudiantes Disciplina Asistencia Mis cursos Archivos Soporte Ayuda Reportar un…" at bounding box center [754, 393] width 1509 height 787
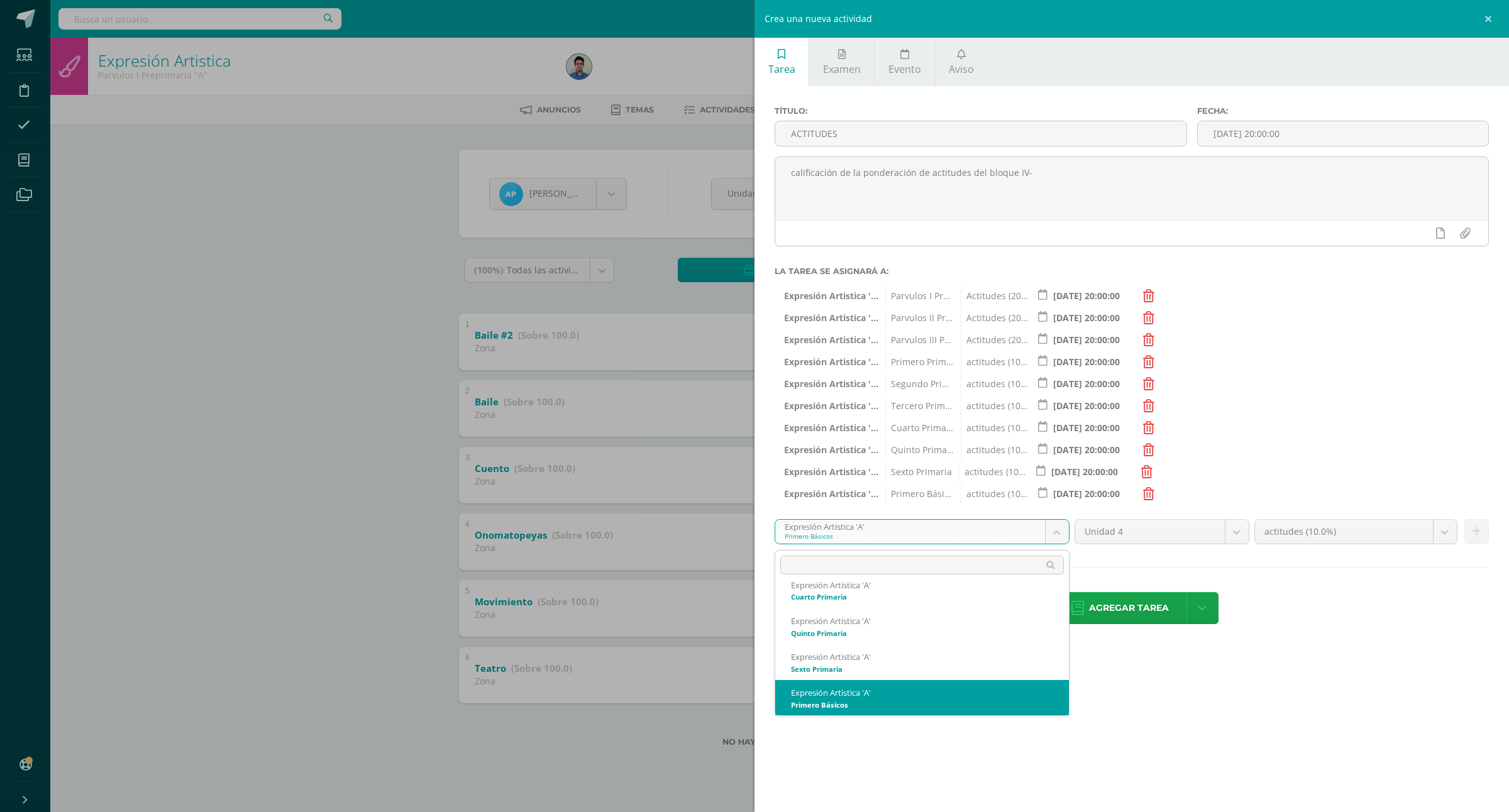
scroll to position [302, 0]
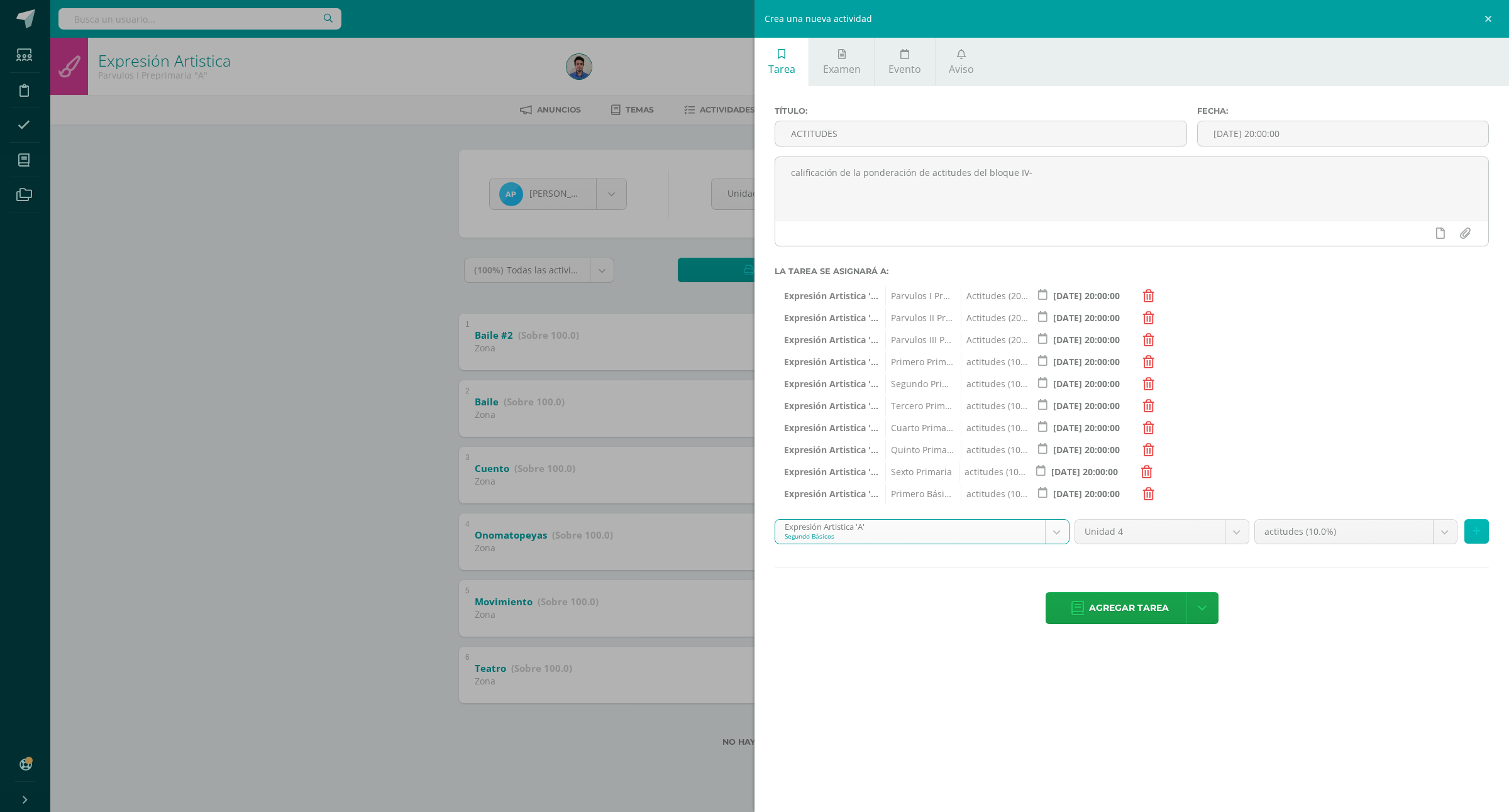
click at [1477, 536] on icon at bounding box center [1477, 531] width 8 height 11
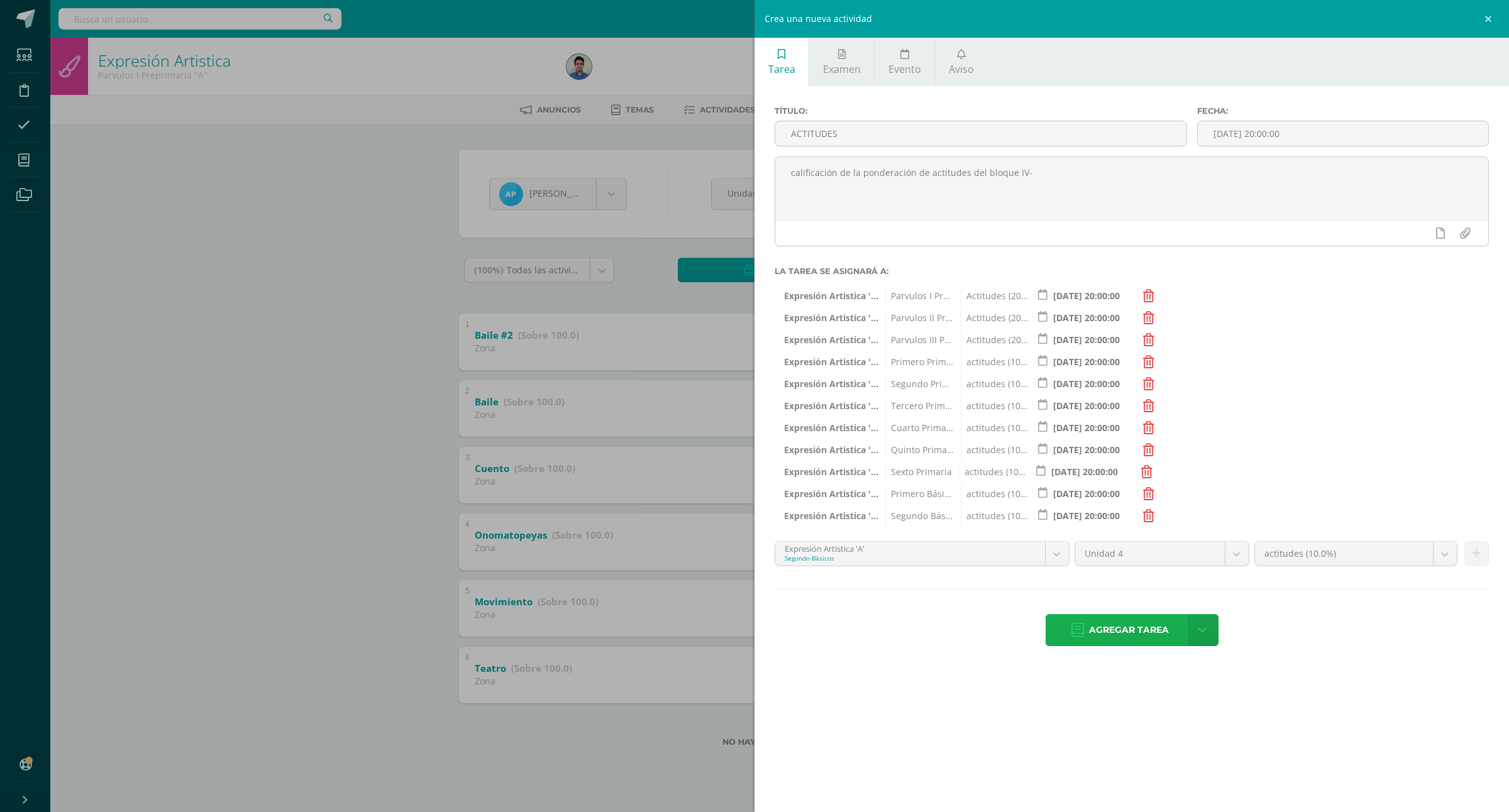
click at [1121, 619] on span "Agregar tarea" at bounding box center [1129, 630] width 80 height 31
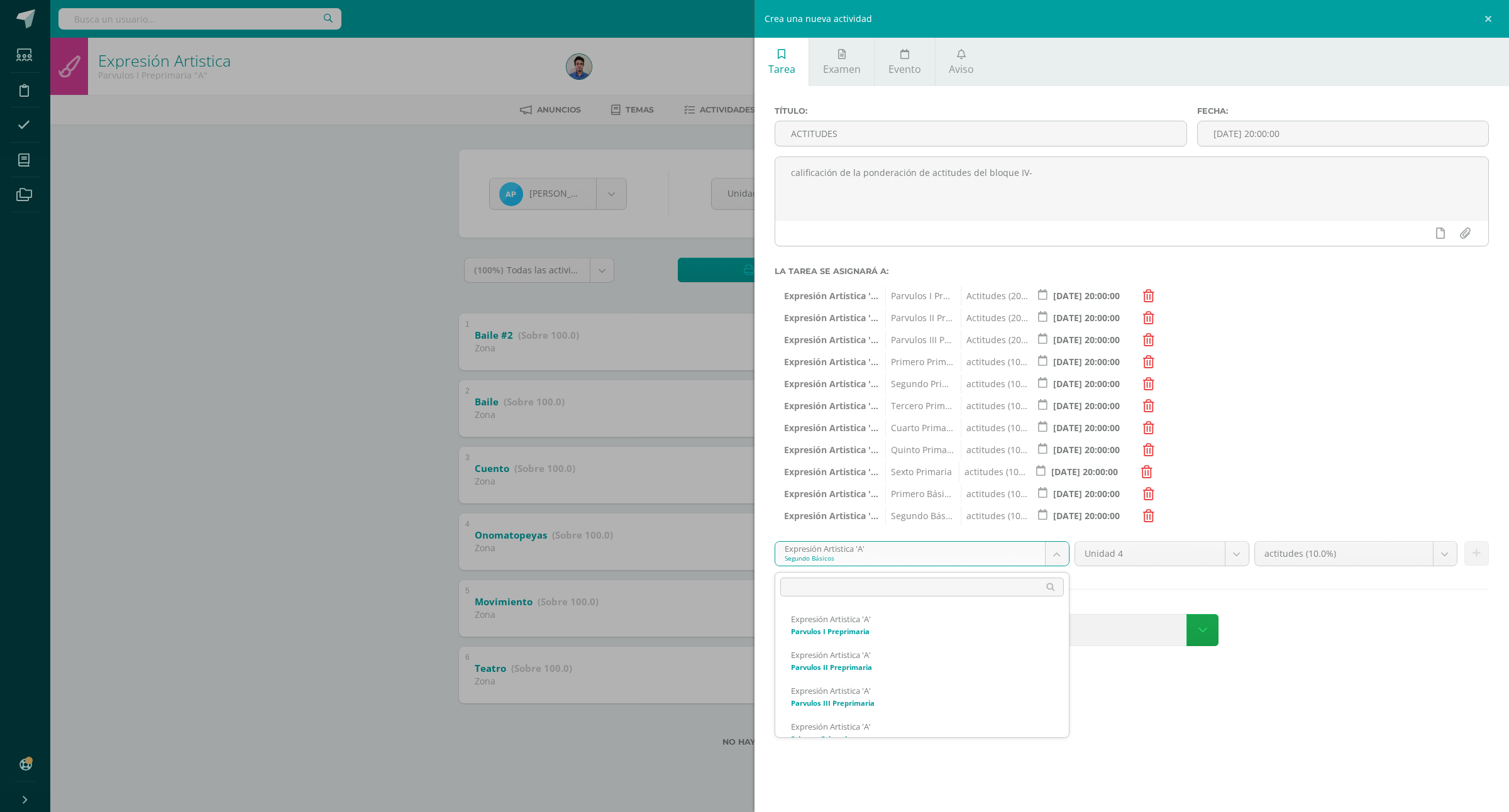
click at [900, 565] on body "Estudiantes Disciplina Asistencia Mis cursos Archivos Soporte Ayuda Reportar un…" at bounding box center [754, 393] width 1509 height 787
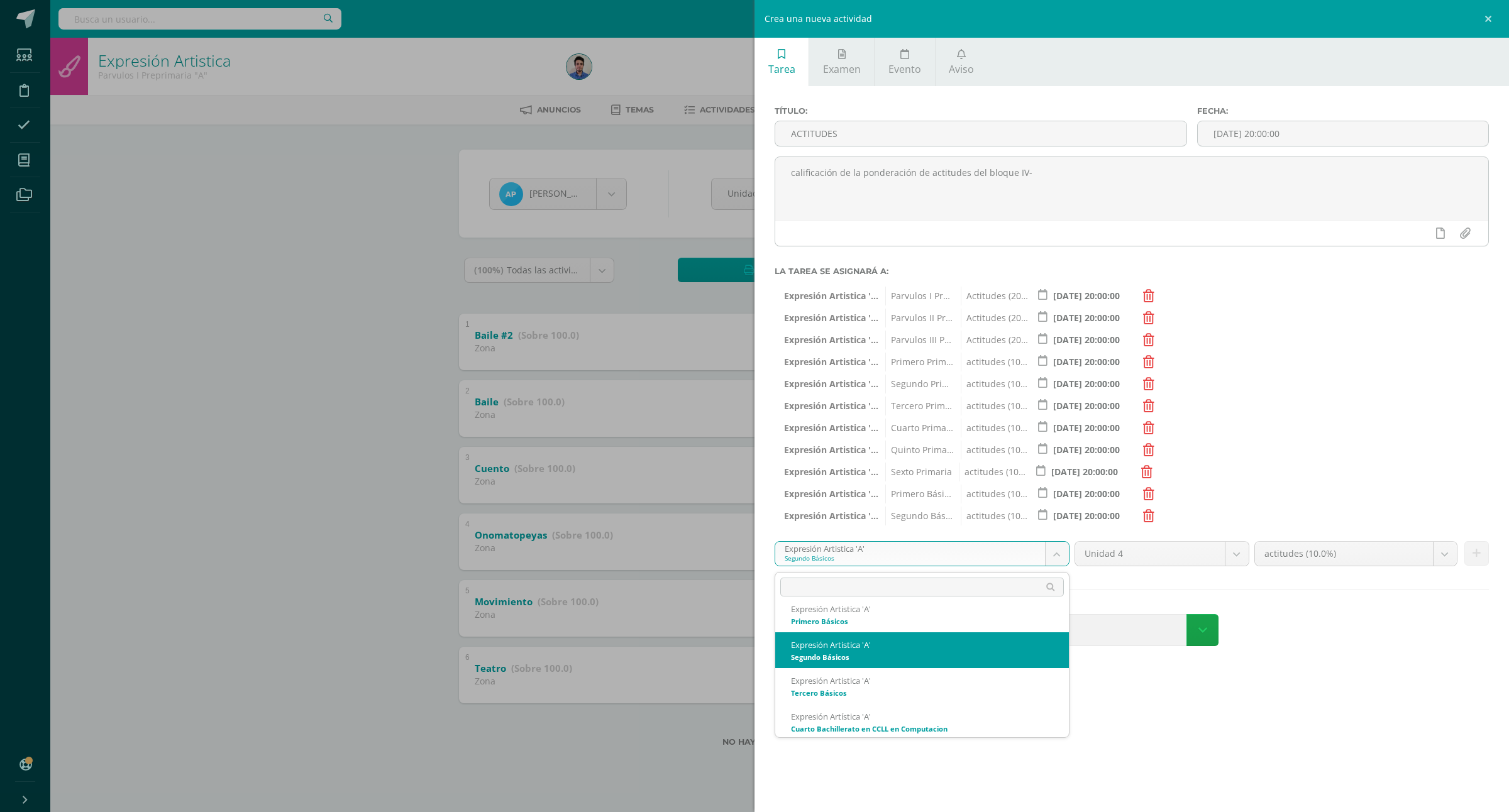
scroll to position [336, 0]
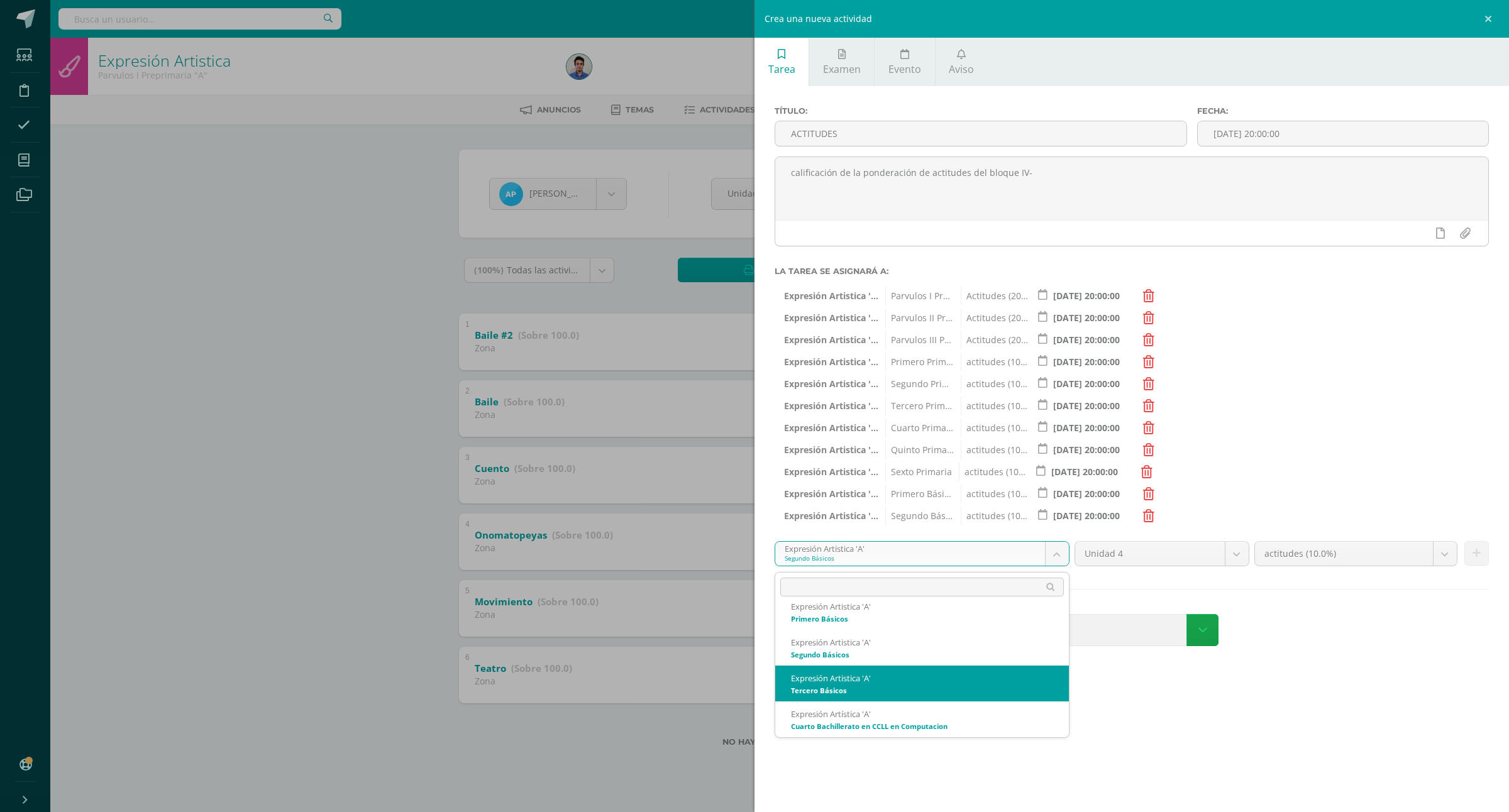
select select "157491"
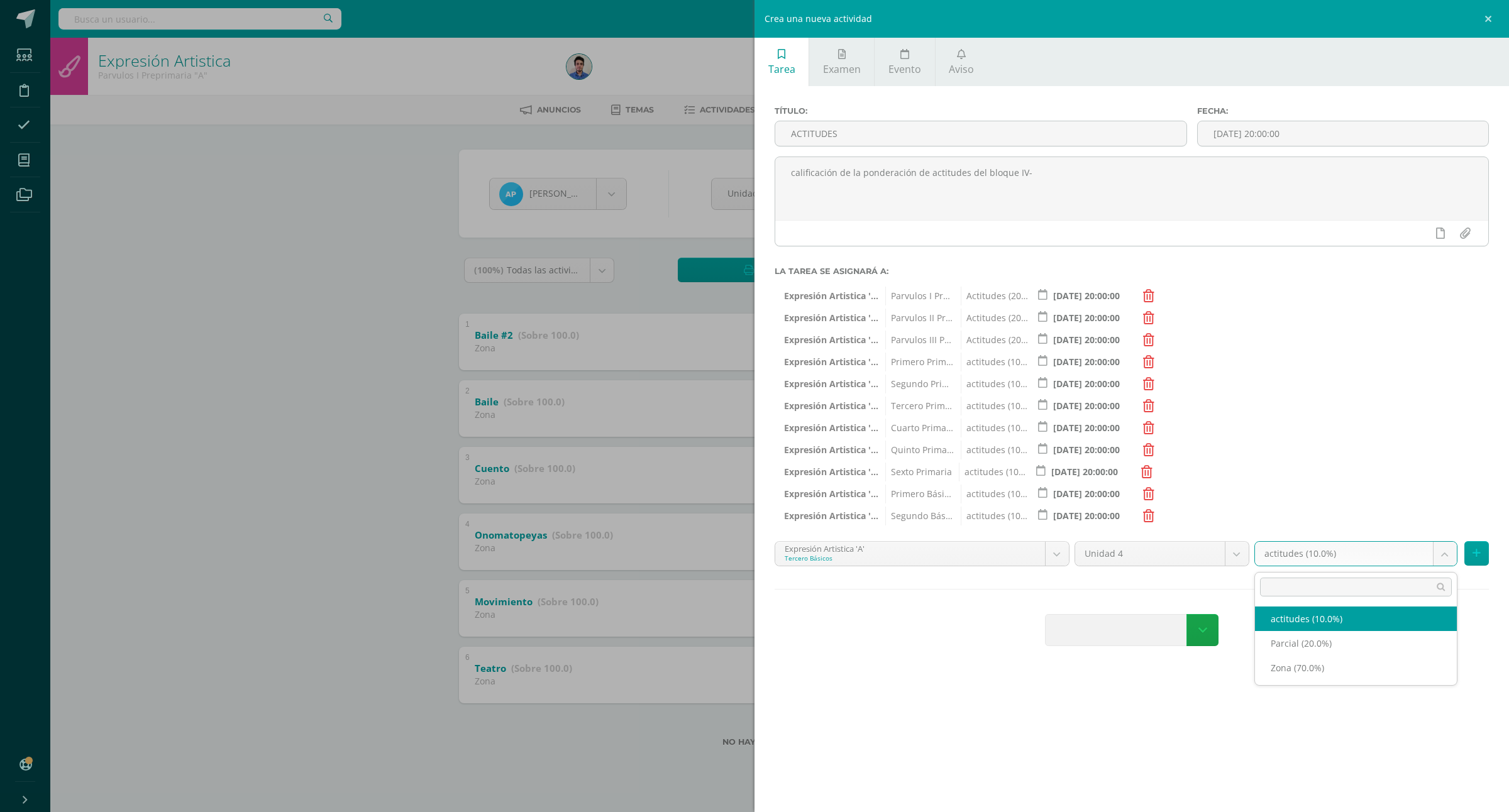
click at [1267, 551] on body "Estudiantes Disciplina Asistencia Mis cursos Archivos Soporte Ayuda Reportar un…" at bounding box center [754, 393] width 1509 height 787
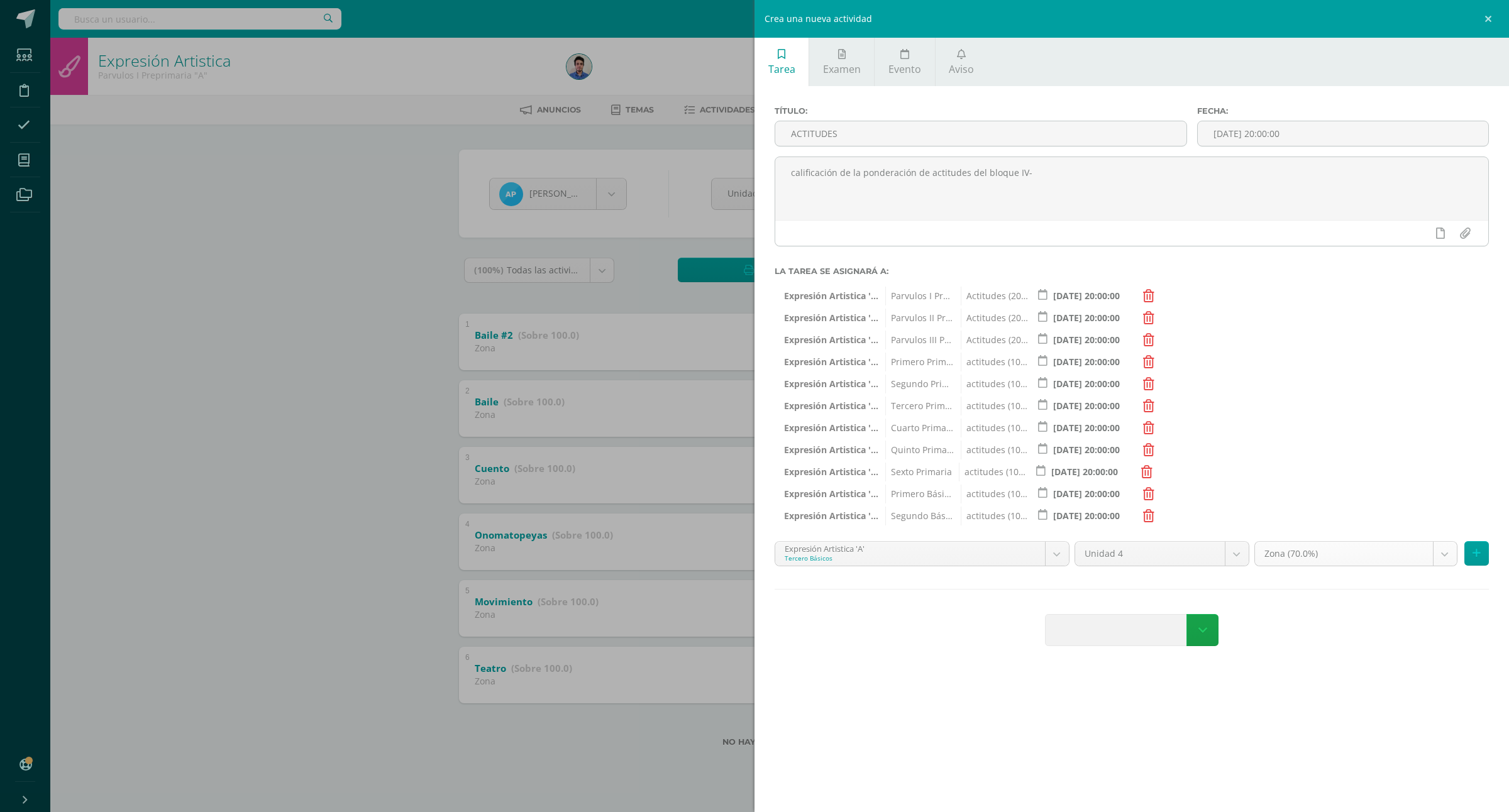
click at [1288, 544] on div "Zona (70.0%)" at bounding box center [1356, 554] width 203 height 25
click at [1288, 554] on body "Estudiantes Disciplina Asistencia Mis cursos Archivos Soporte Ayuda Reportar un…" at bounding box center [754, 393] width 1509 height 787
select select "172178"
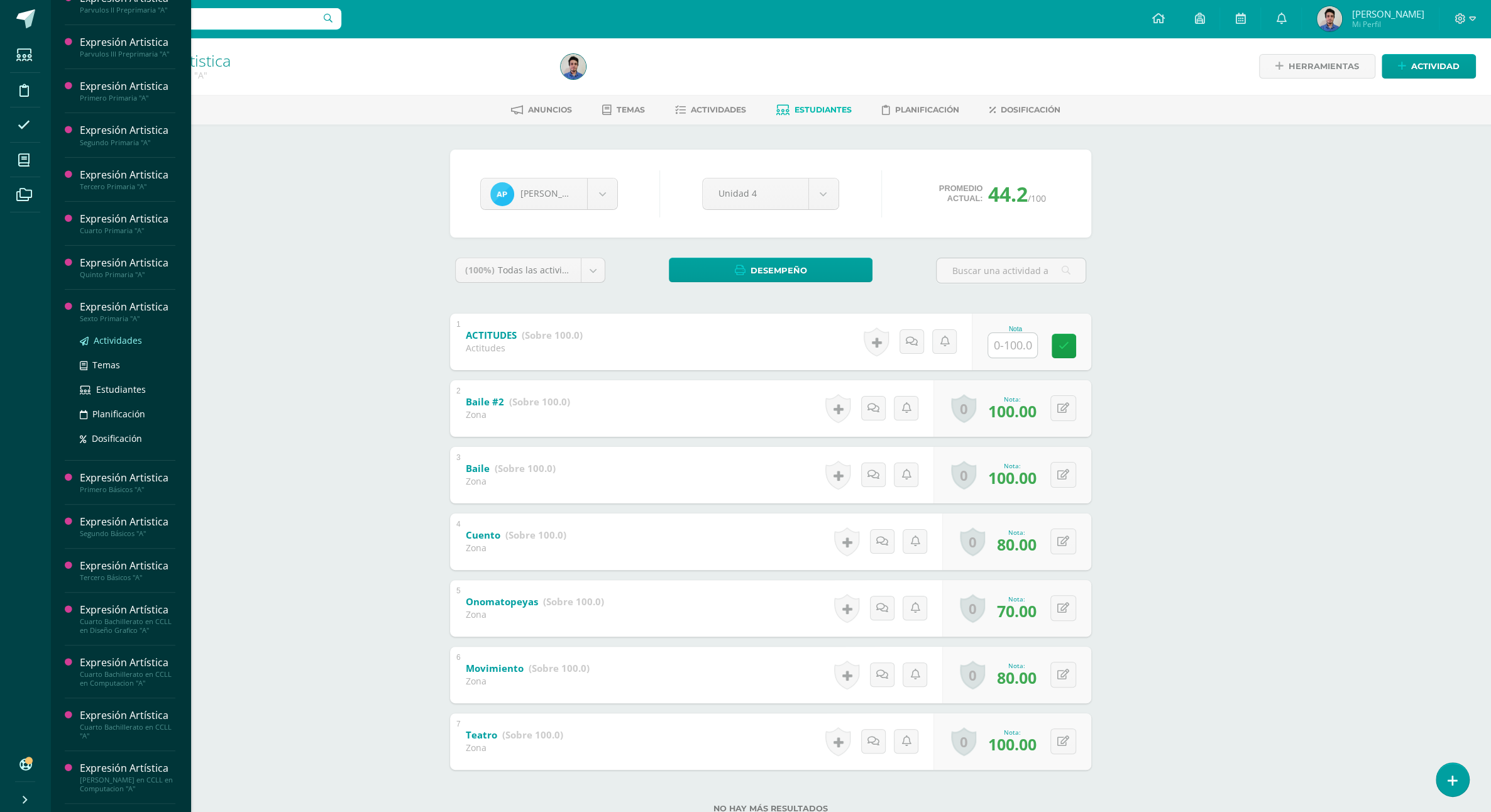
scroll to position [138, 0]
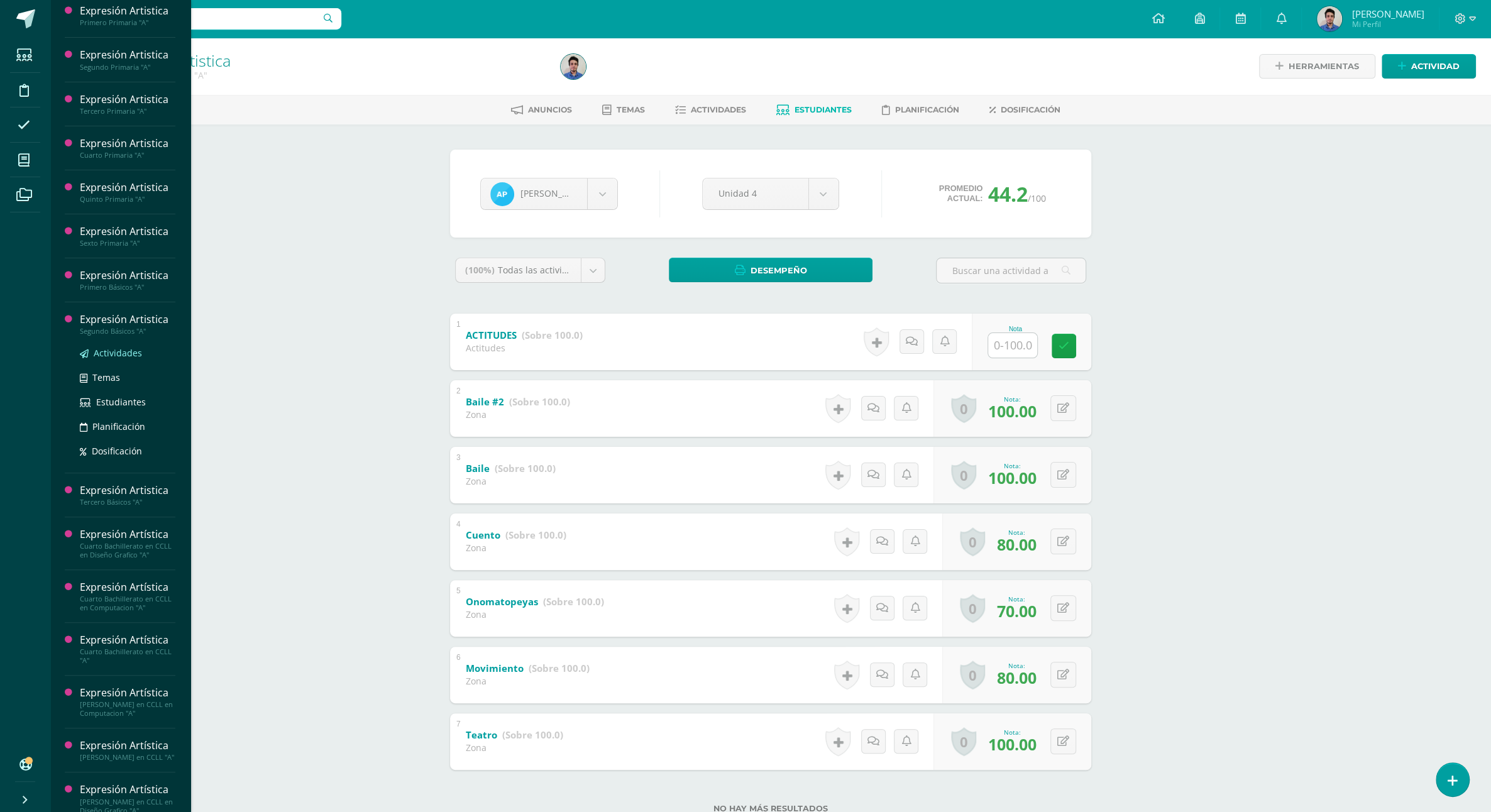
click at [118, 360] on link "Actividades" at bounding box center [128, 353] width 96 height 15
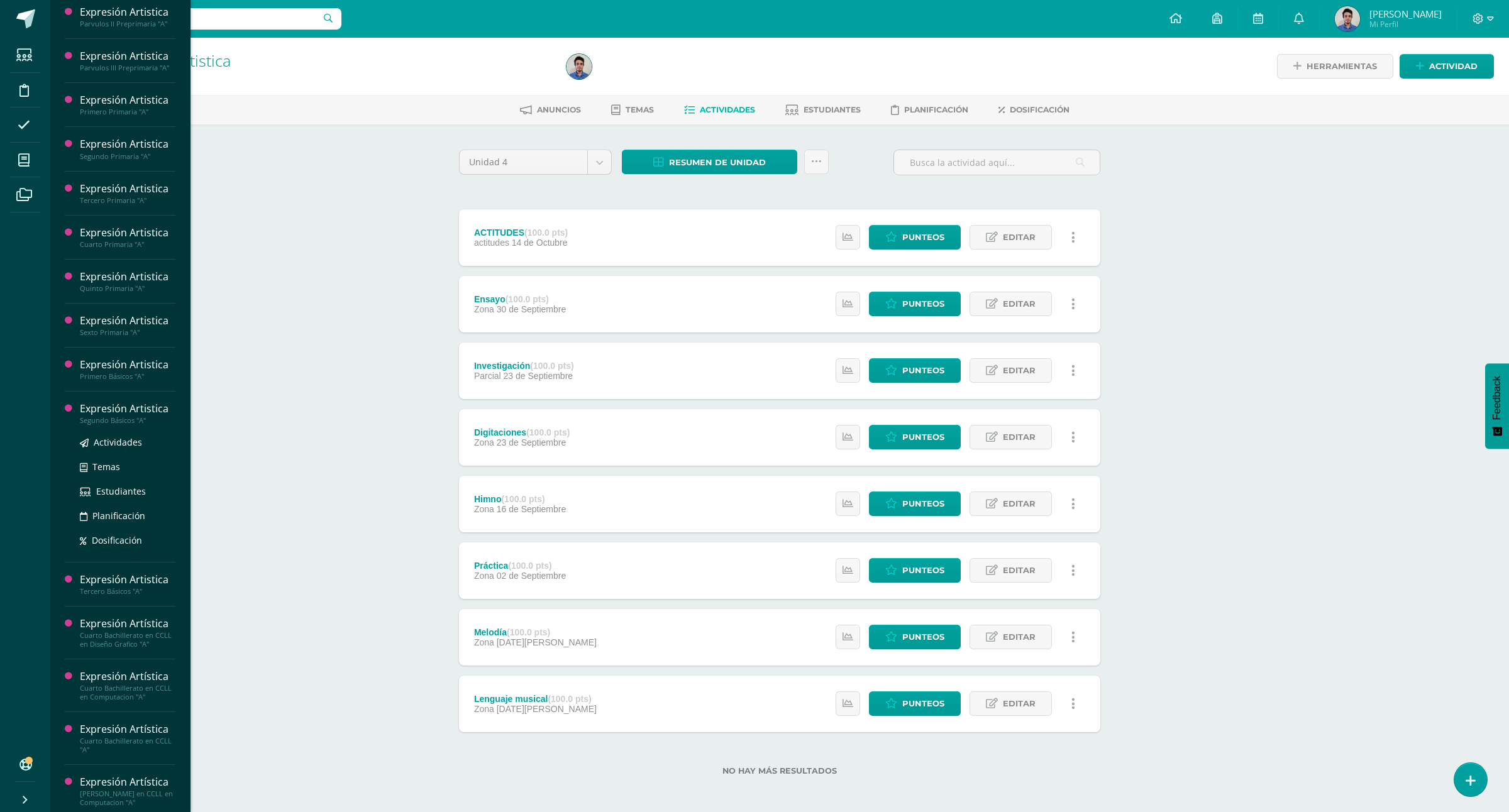
scroll to position [69, 0]
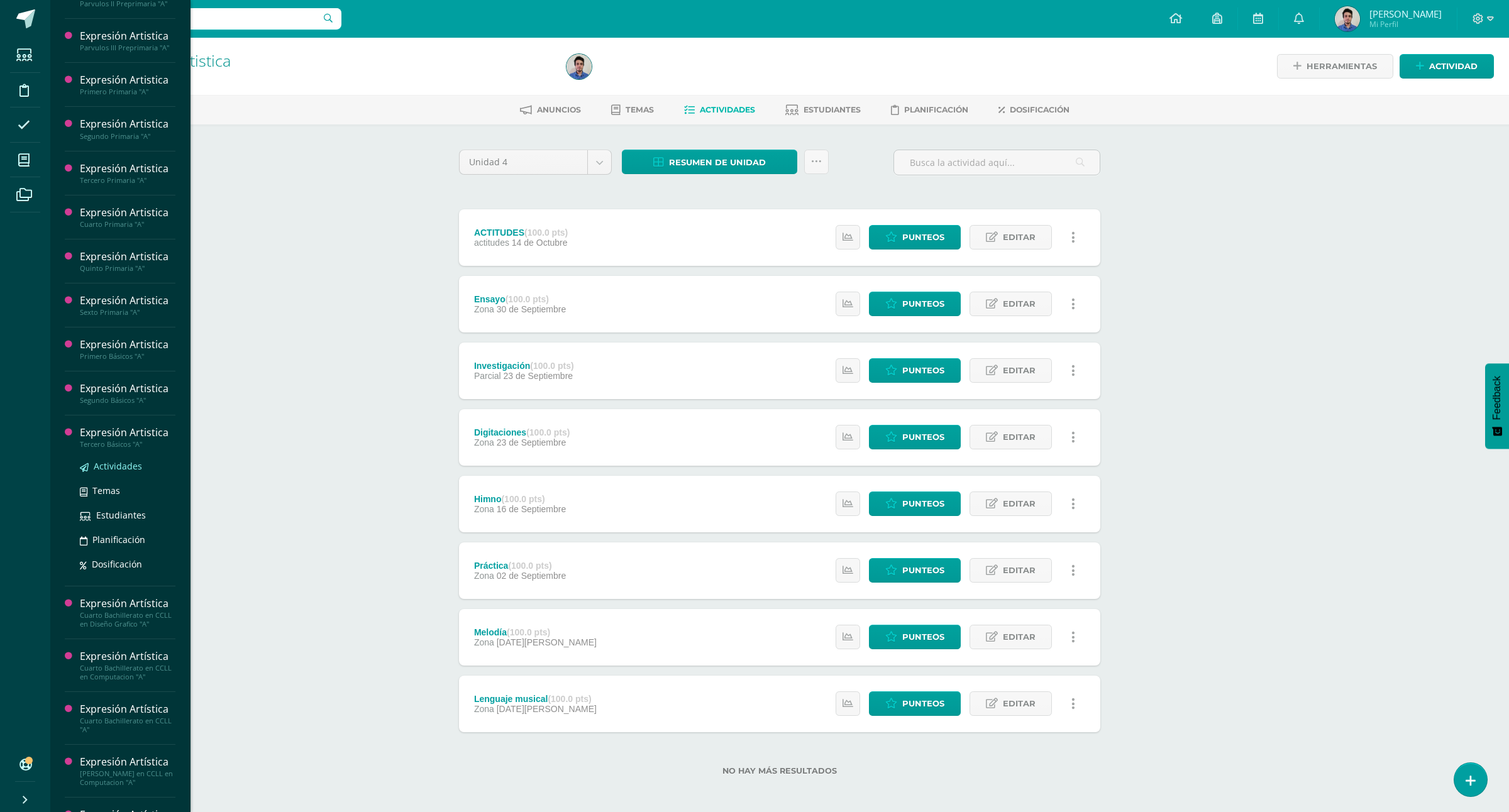
click at [129, 472] on span "Actividades" at bounding box center [117, 466] width 48 height 12
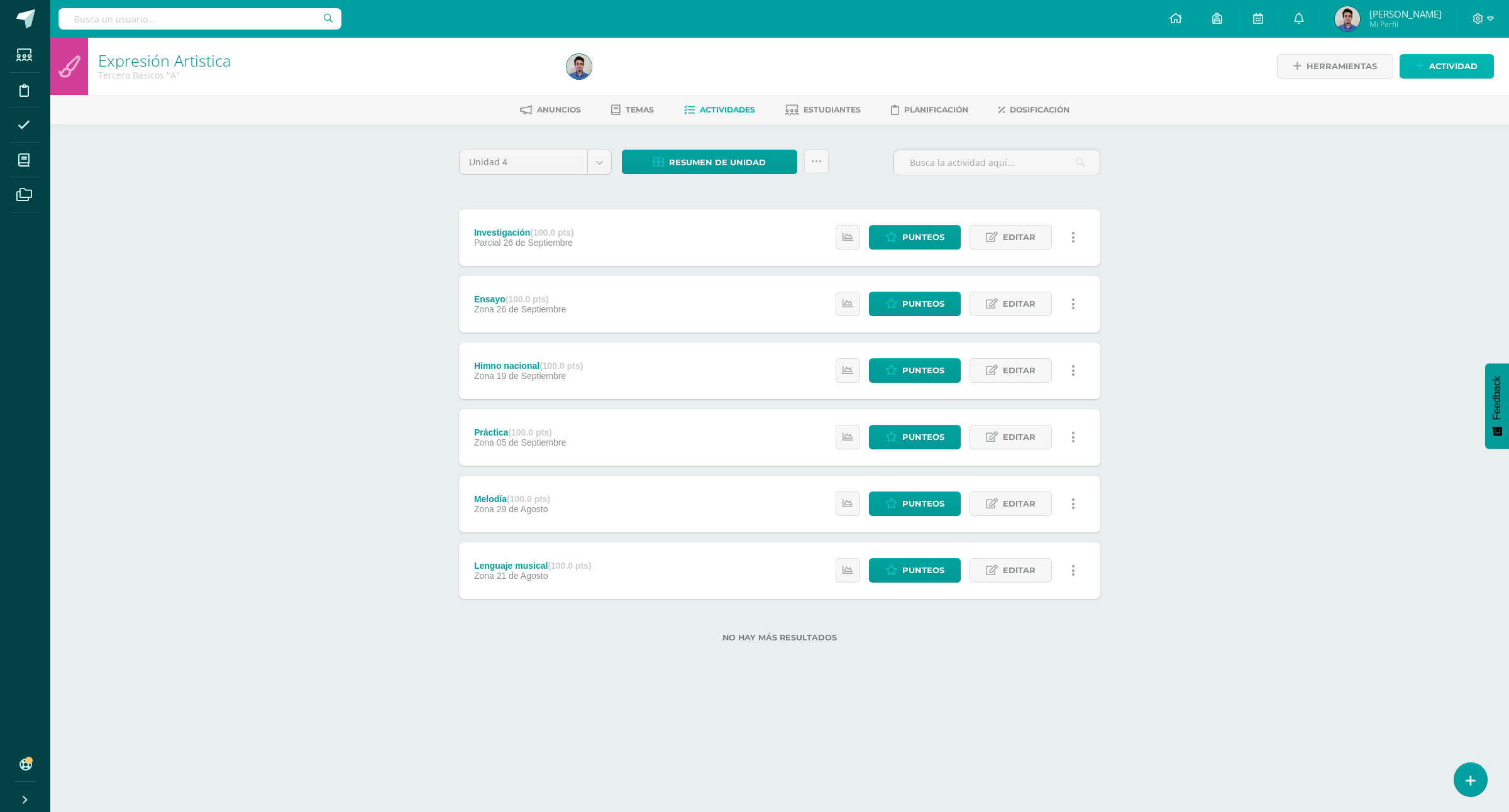
click at [1437, 58] on span "Actividad" at bounding box center [1453, 66] width 48 height 23
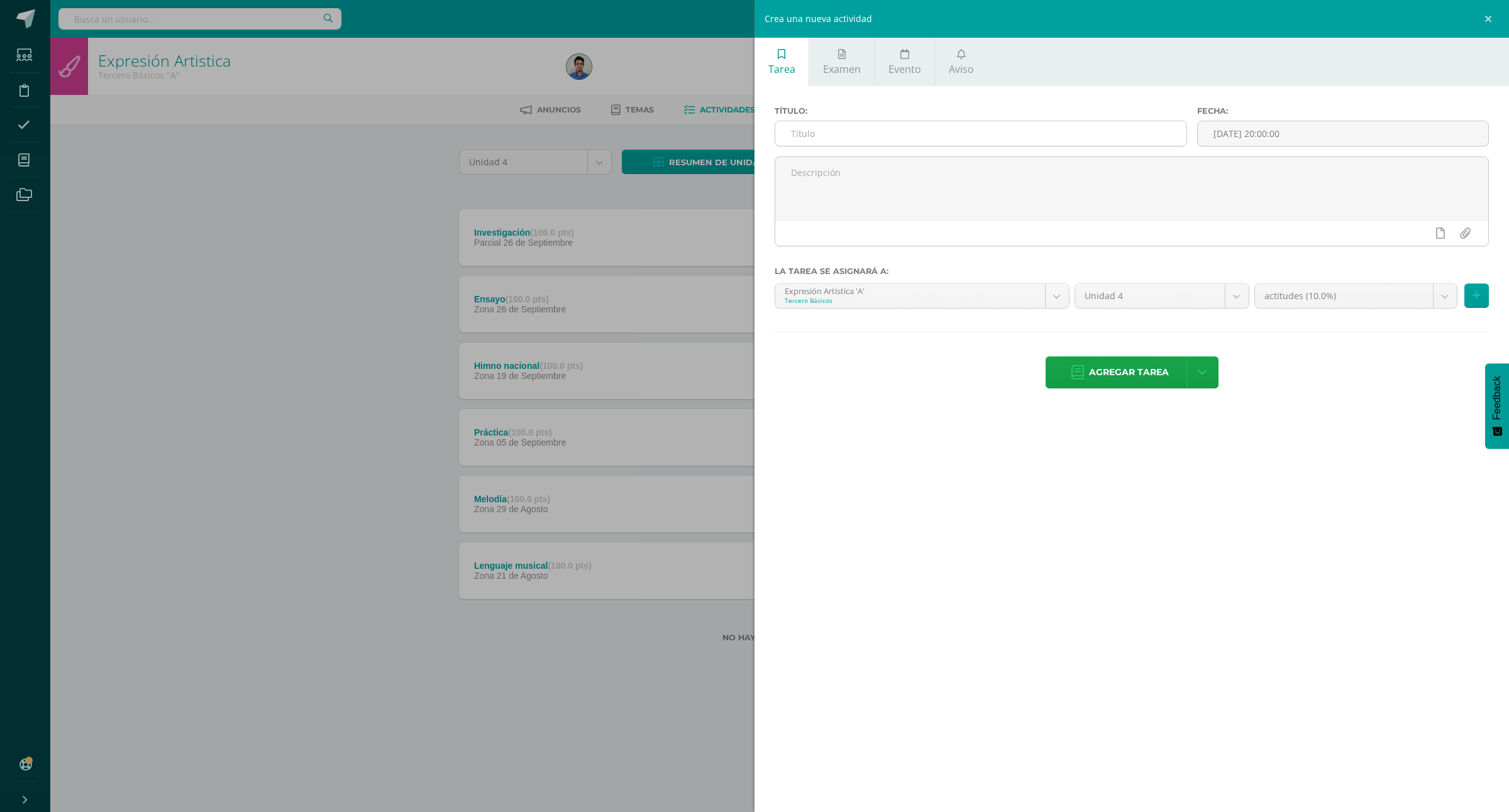
click at [951, 140] on input "text" at bounding box center [980, 133] width 411 height 25
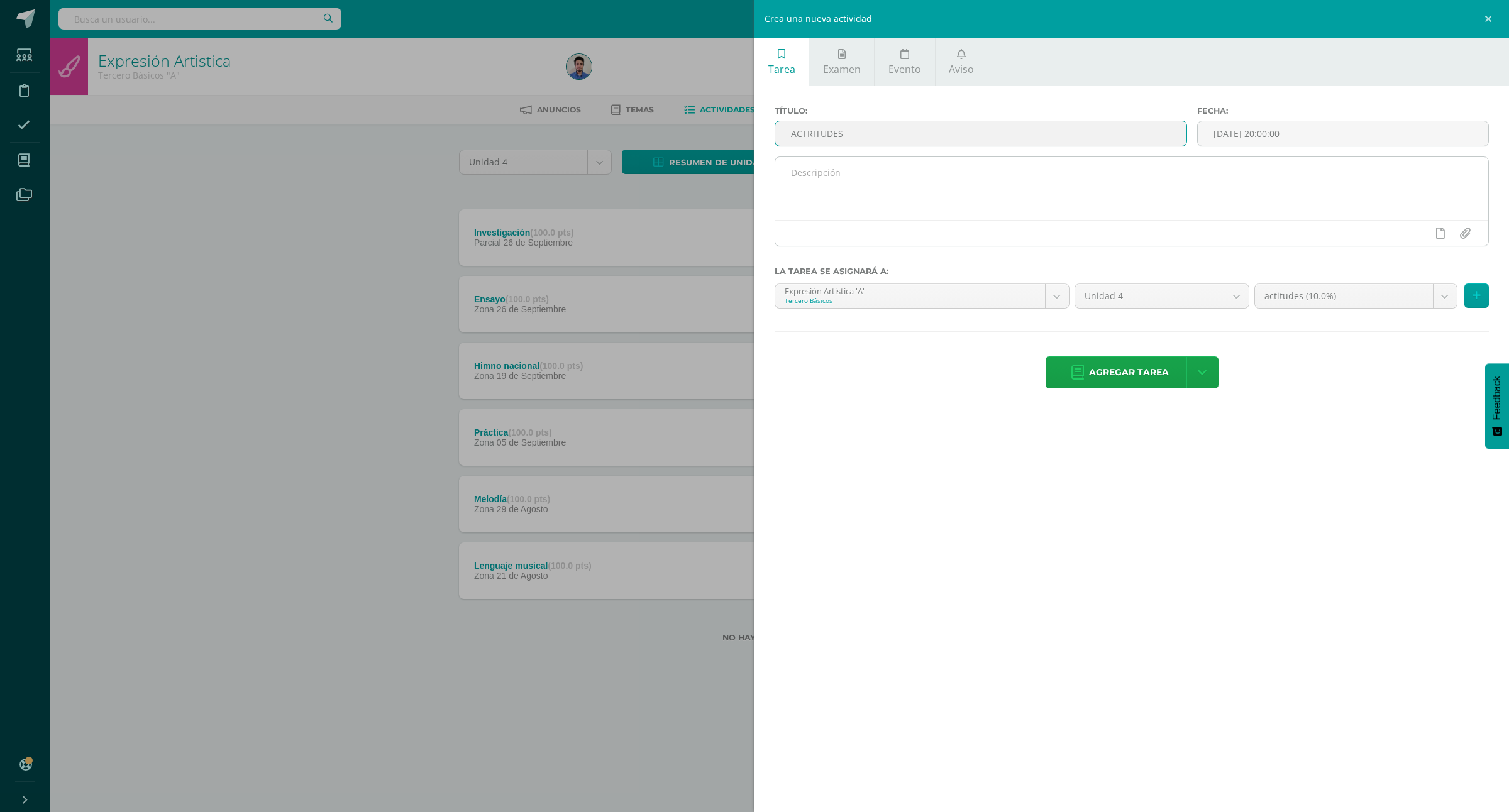
type input "ACTRITUDES"
click at [816, 162] on textarea at bounding box center [1132, 188] width 713 height 63
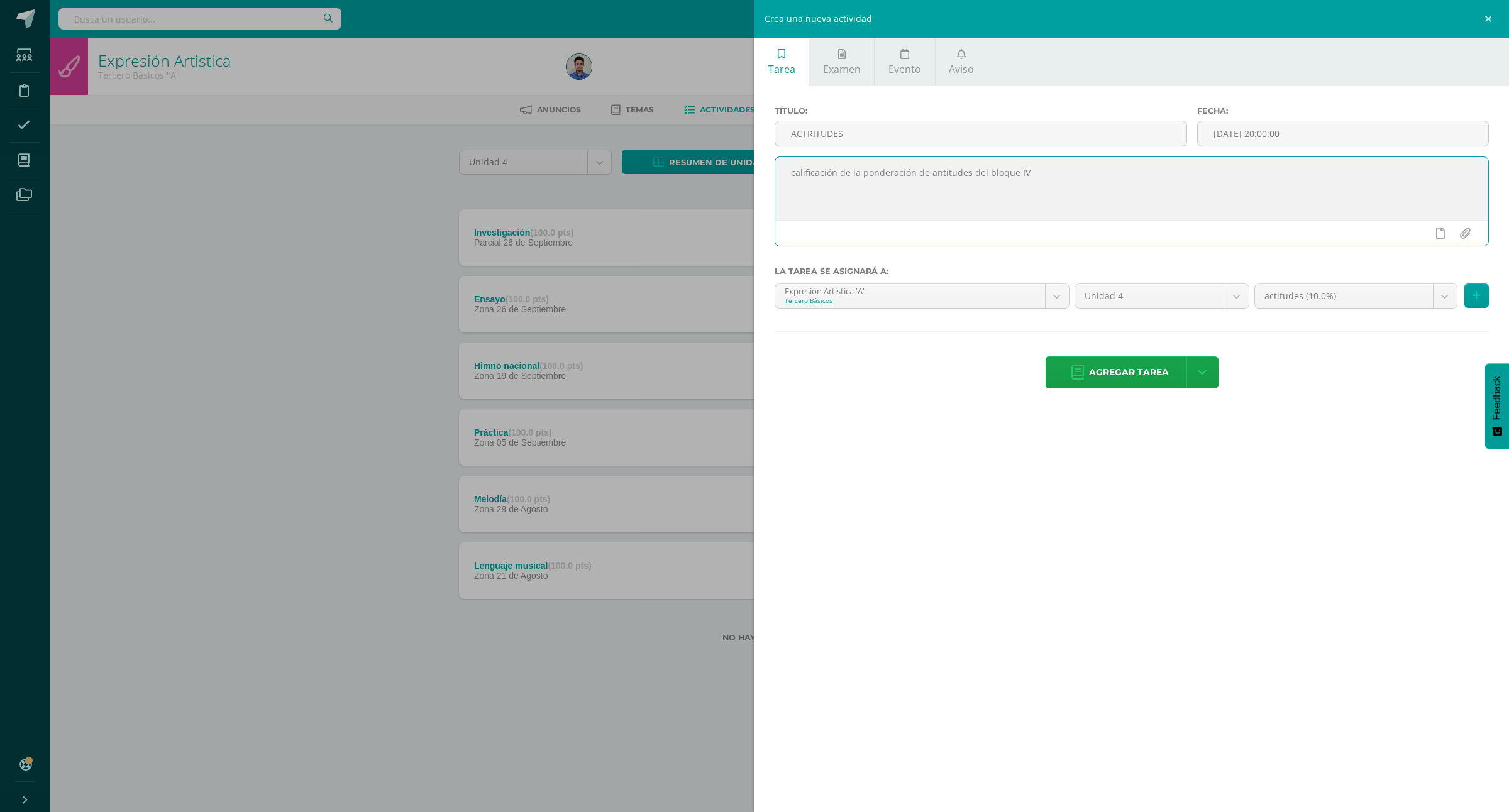
click at [934, 169] on textarea "calificación de la ponderación de antitudes del bloque IV" at bounding box center [1132, 188] width 713 height 63
click at [1084, 194] on textarea "calificación de la ponderación de actitudes del bloque IV" at bounding box center [1132, 188] width 713 height 63
type textarea "calificación de la ponderación de actitudes del bloque IV"
click at [1477, 297] on icon at bounding box center [1477, 295] width 8 height 11
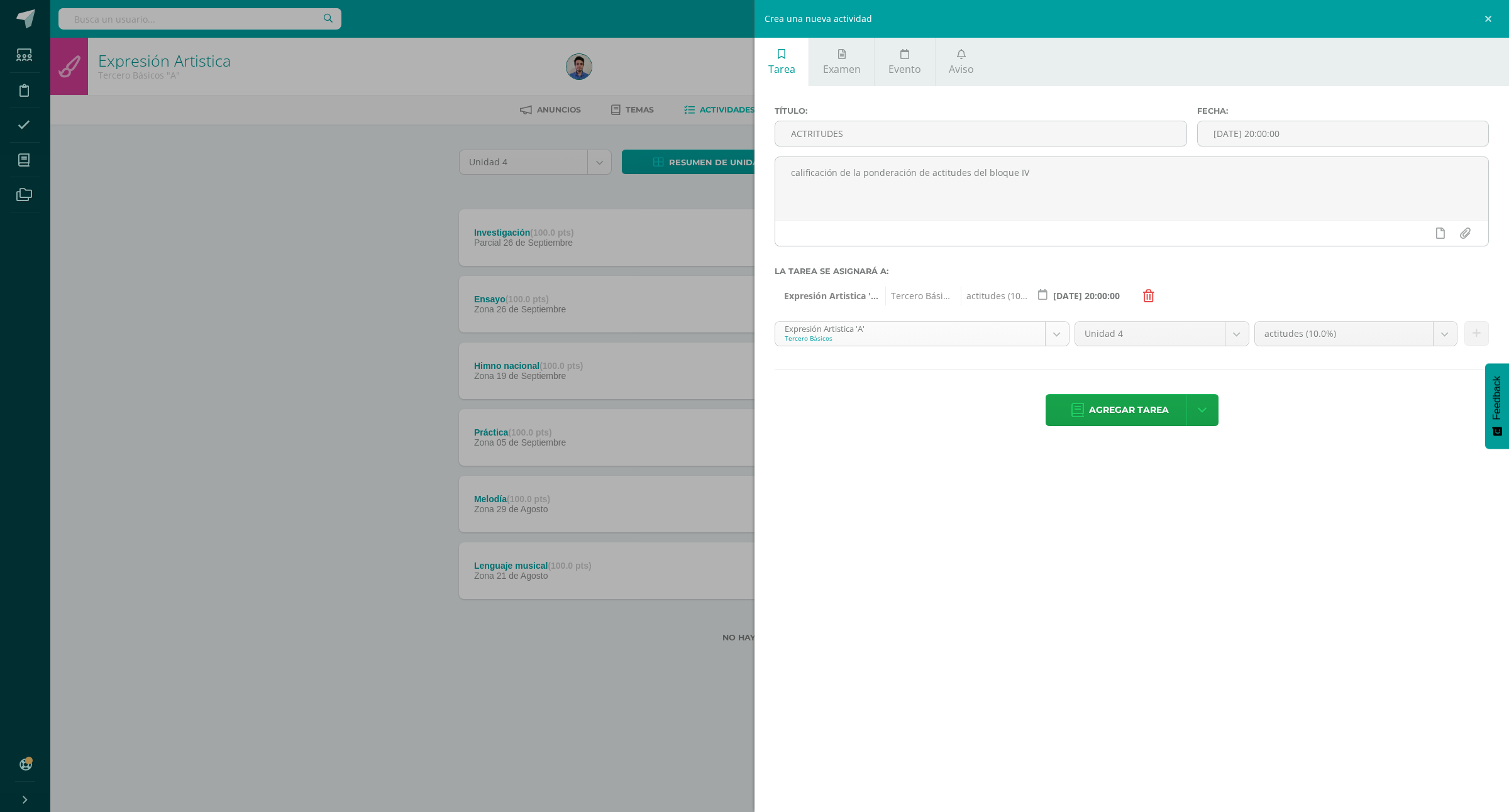
click at [830, 341] on body "Estudiantes Disciplina Asistencia Mis cursos Archivos Soporte Ayuda Reportar un…" at bounding box center [754, 341] width 1509 height 683
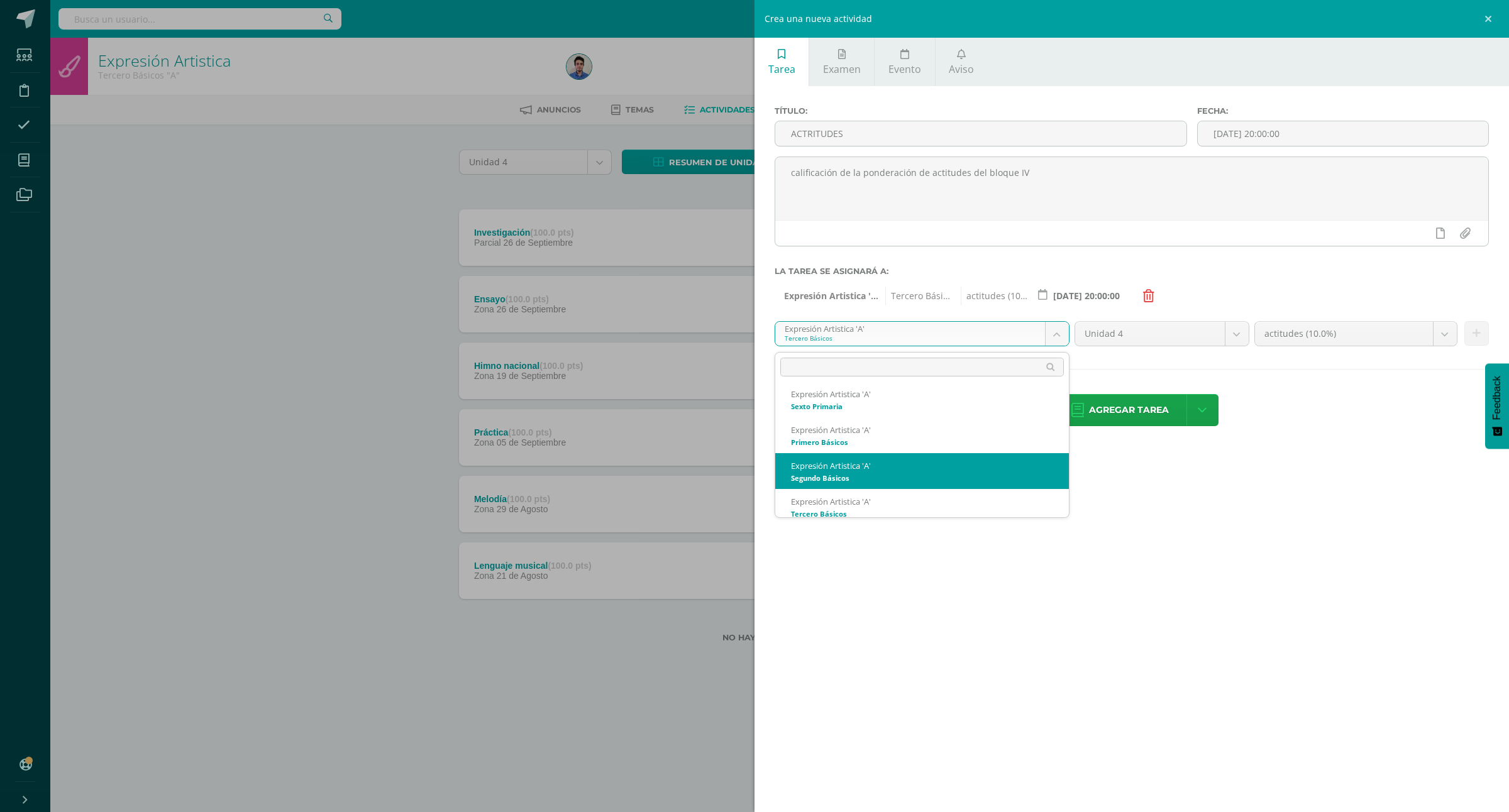
scroll to position [520, 0]
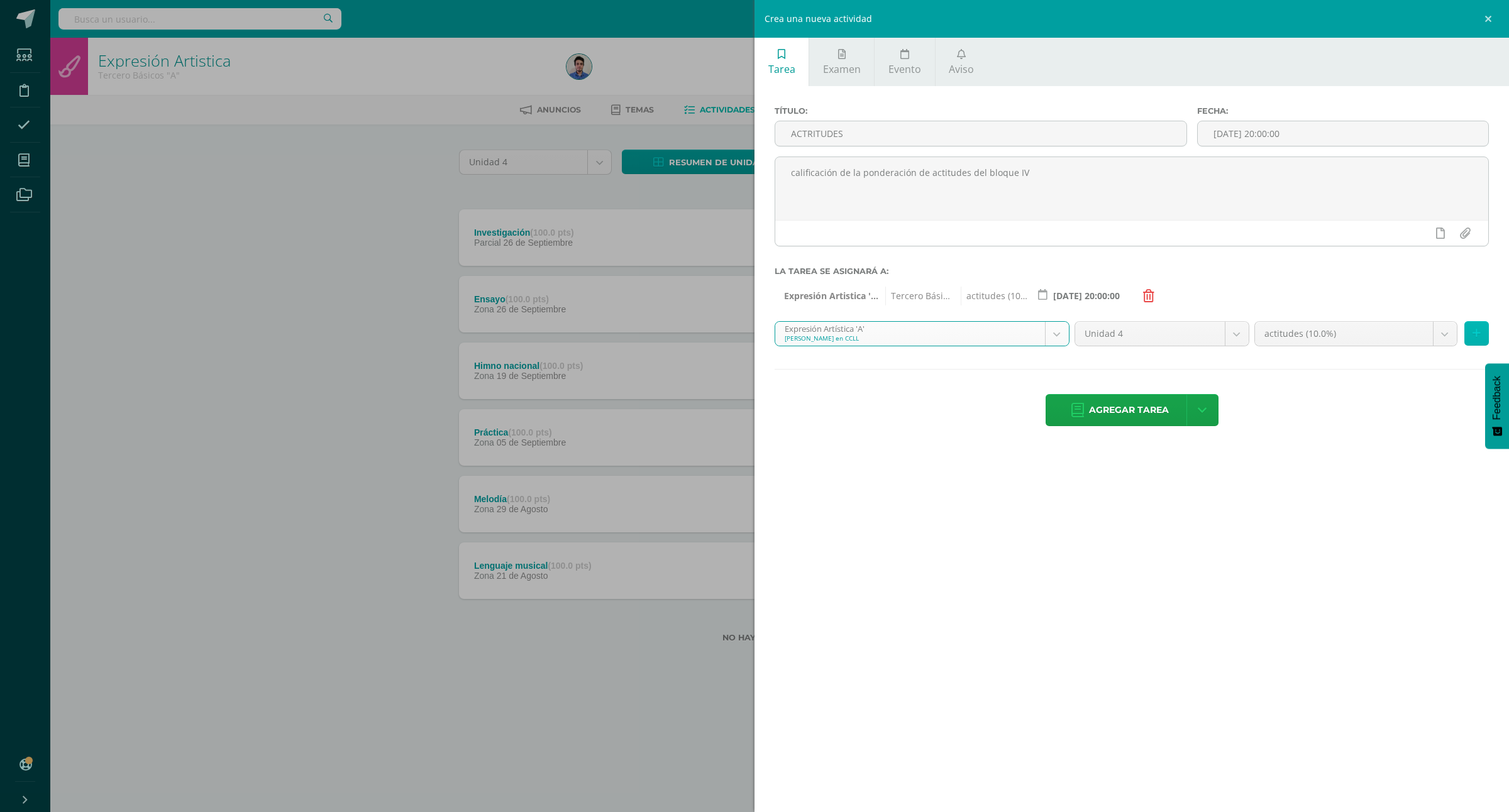
click at [1485, 333] on button at bounding box center [1477, 333] width 25 height 25
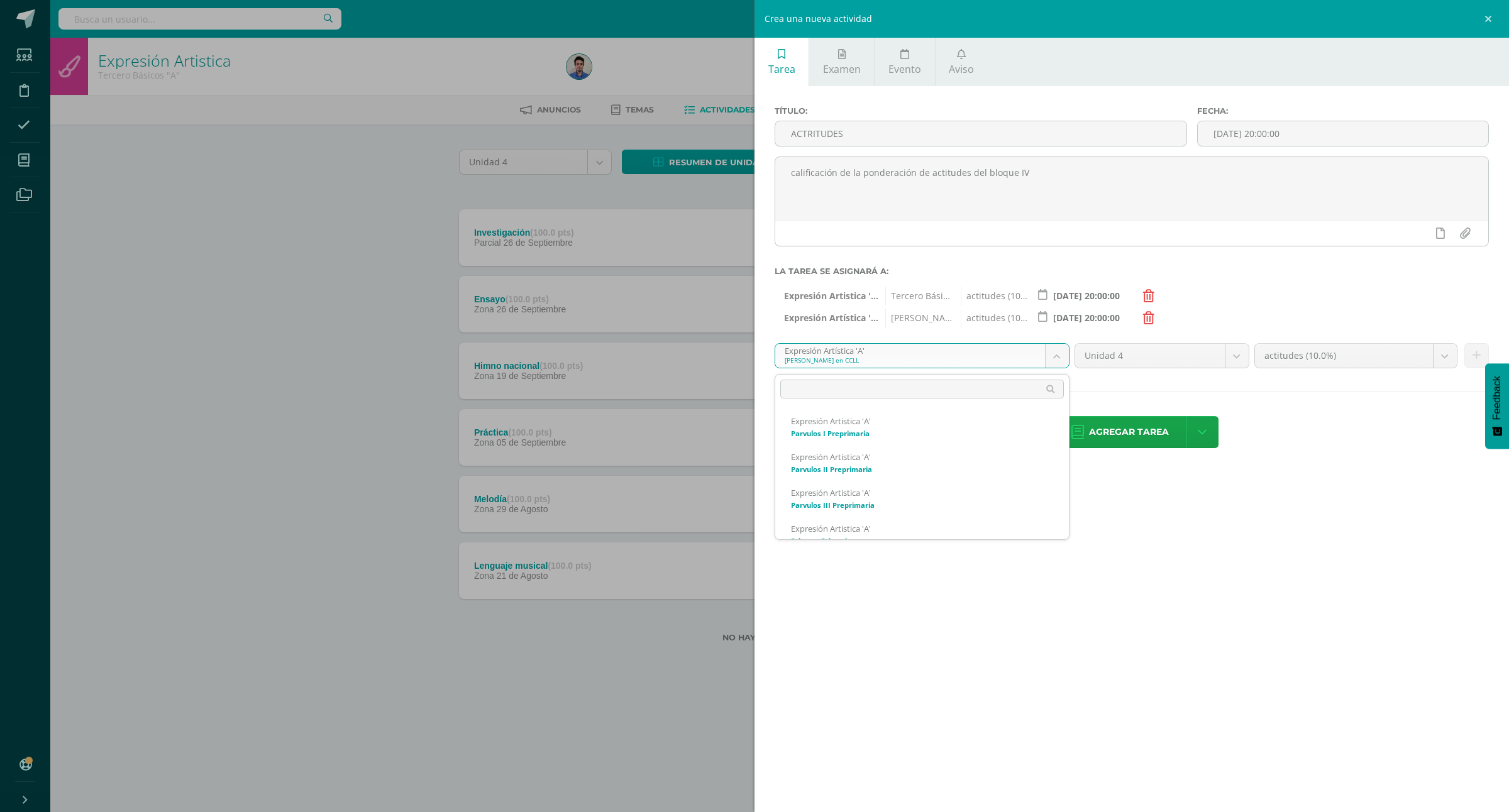
click at [935, 367] on body "Estudiantes Disciplina Asistencia Mis cursos Archivos Soporte Ayuda Reportar un…" at bounding box center [754, 341] width 1509 height 683
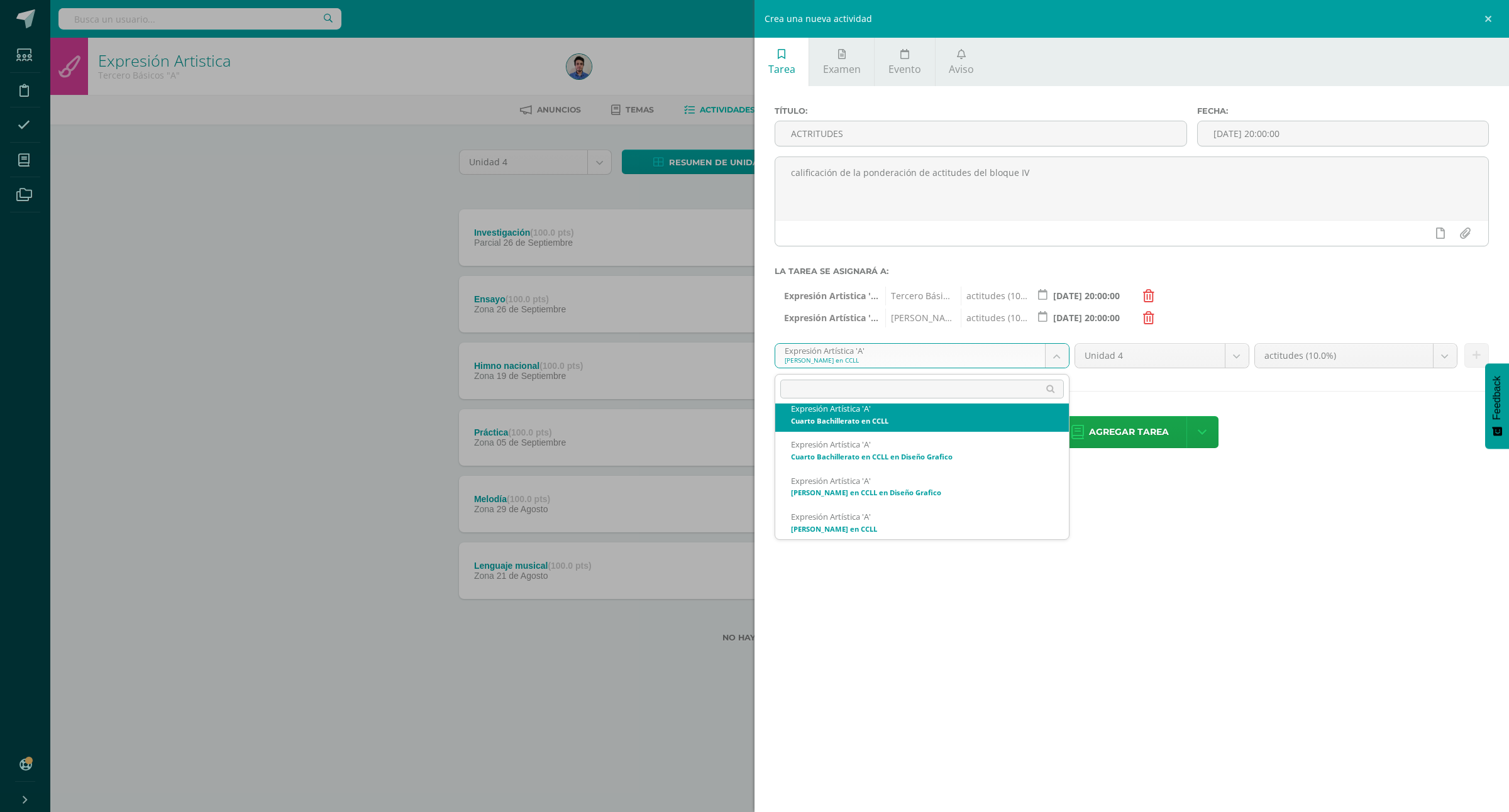
scroll to position [471, 0]
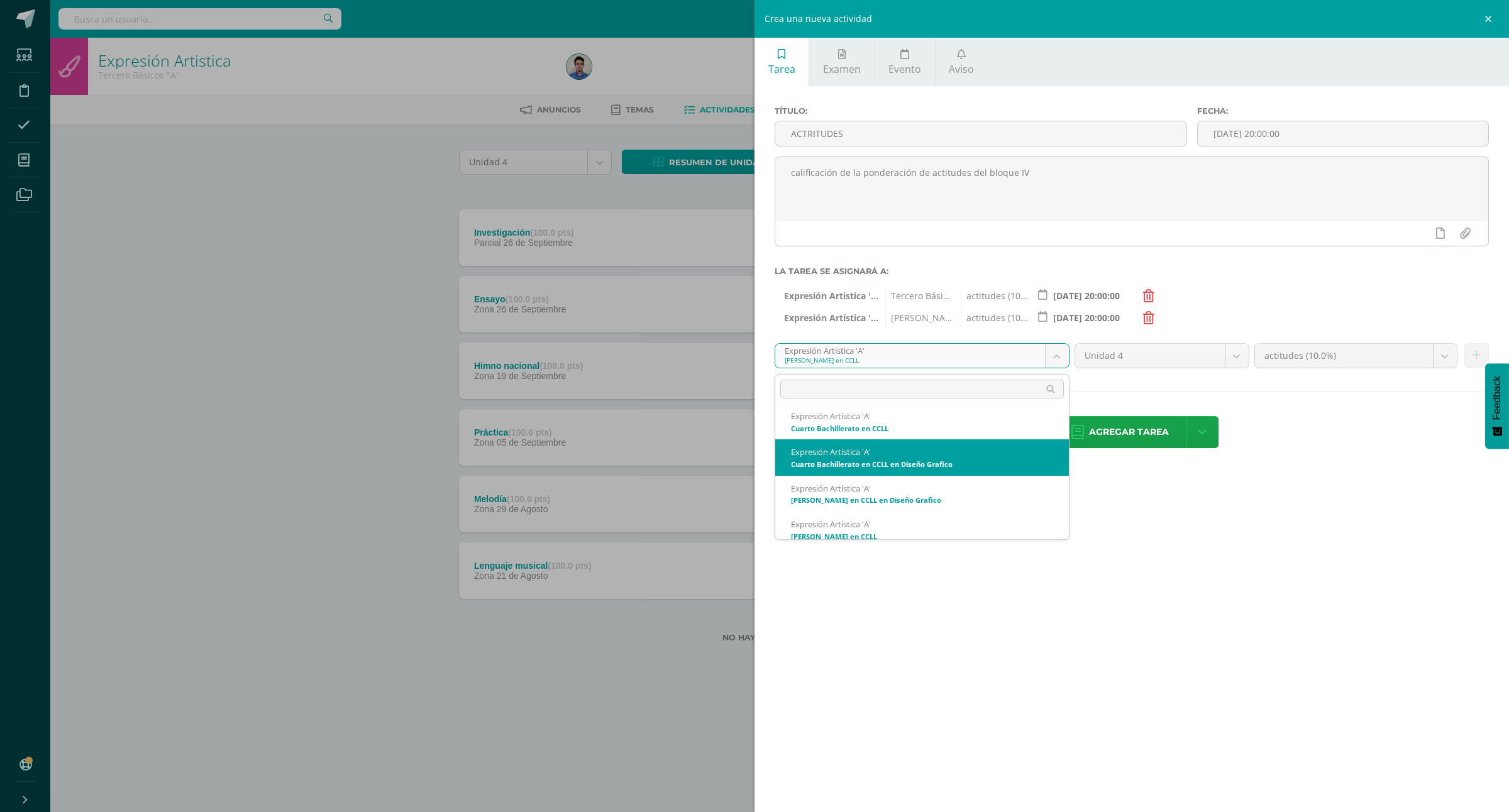
select select "158189"
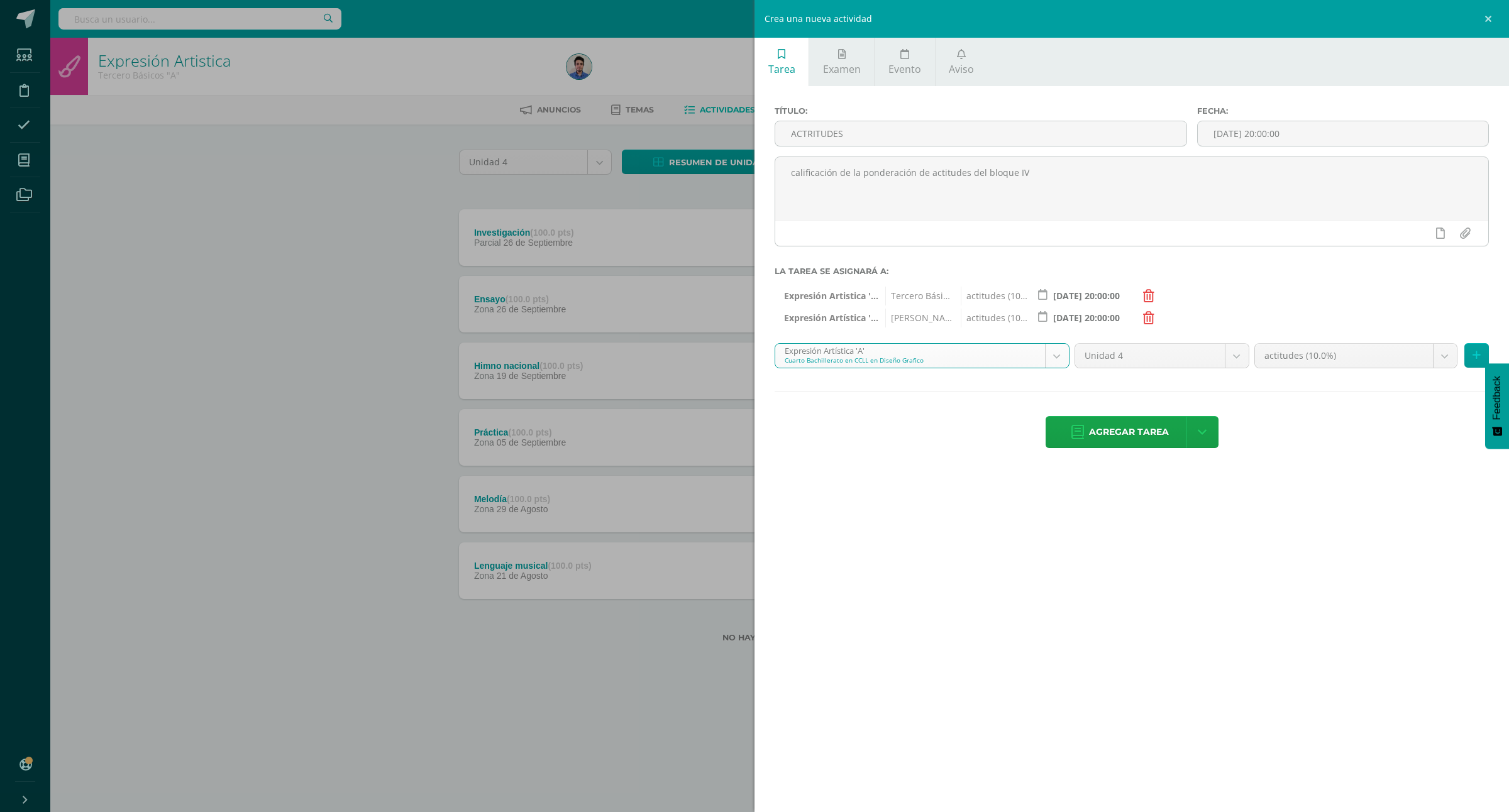
click at [1382, 360] on body "Estudiantes Disciplina Asistencia Mis cursos Archivos Soporte Ayuda Reportar un…" at bounding box center [754, 341] width 1509 height 683
click at [1341, 352] on body "Estudiantes Disciplina Asistencia Mis cursos Archivos Soporte Ayuda Reportar un…" at bounding box center [754, 341] width 1509 height 683
select select "172175"
click at [1479, 350] on button at bounding box center [1477, 355] width 25 height 25
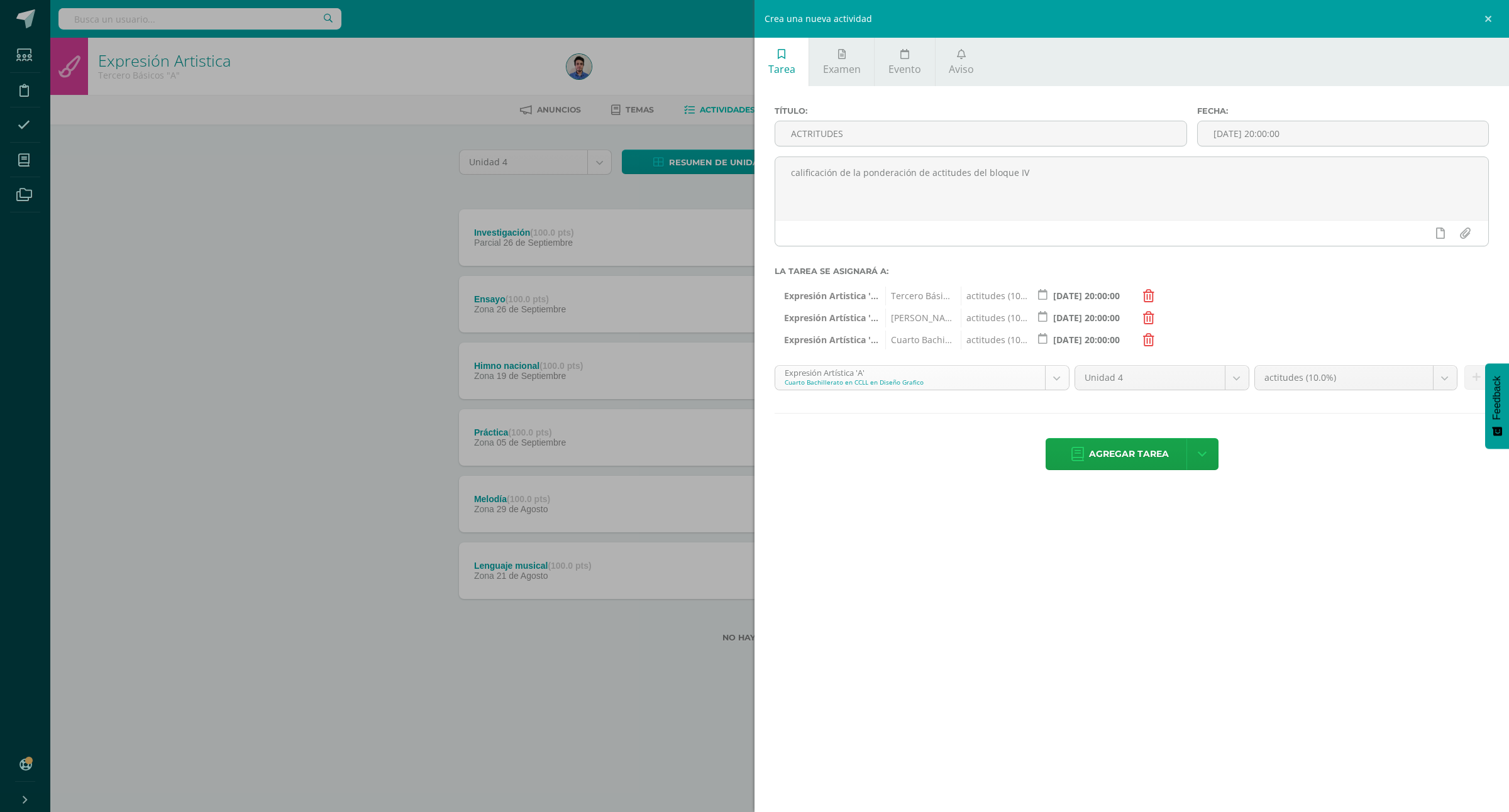
click at [1004, 384] on body "Estudiantes Disciplina Asistencia Mis cursos Archivos Soporte Ayuda Reportar un…" at bounding box center [754, 341] width 1509 height 683
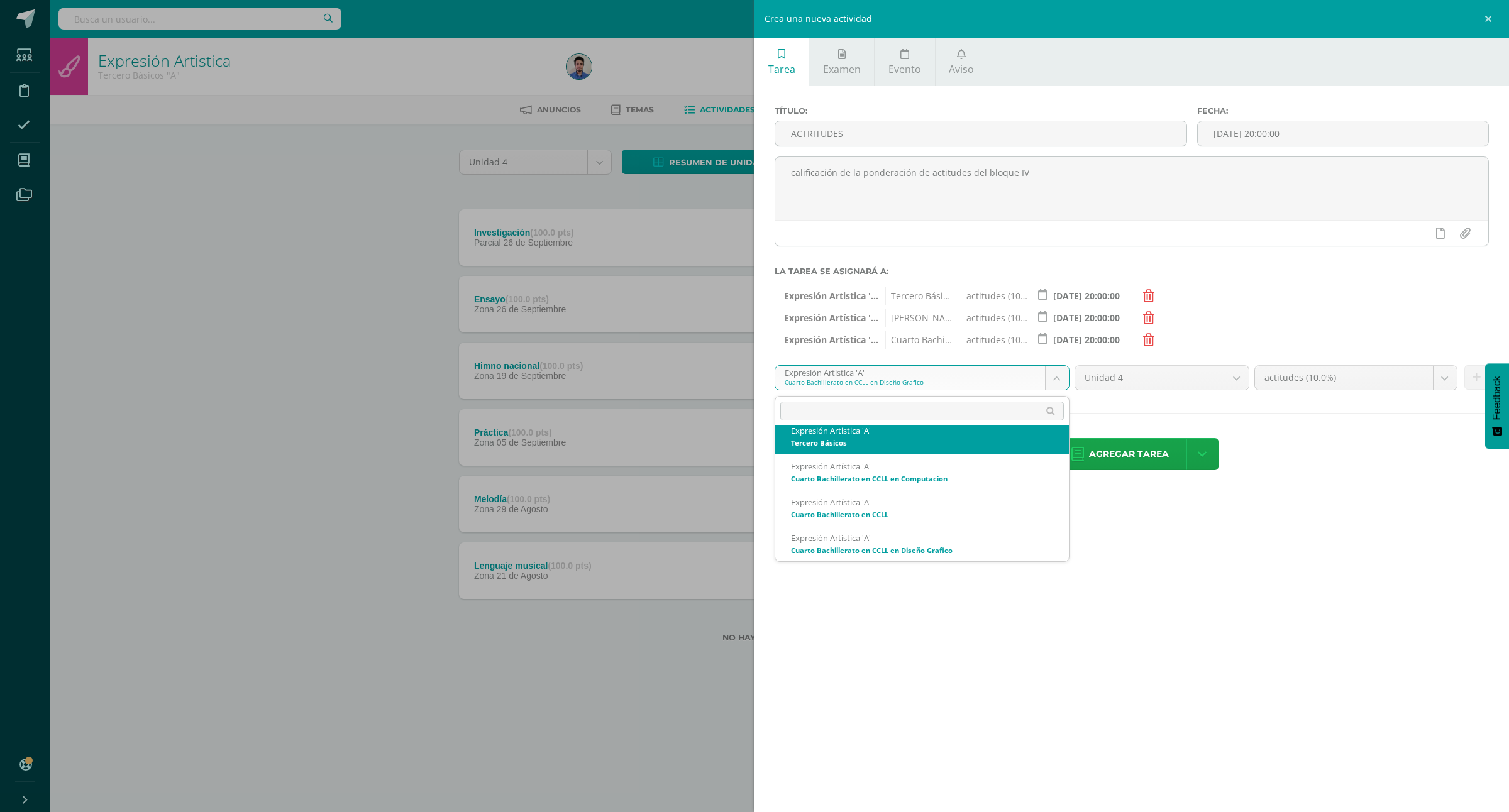
scroll to position [400, 0]
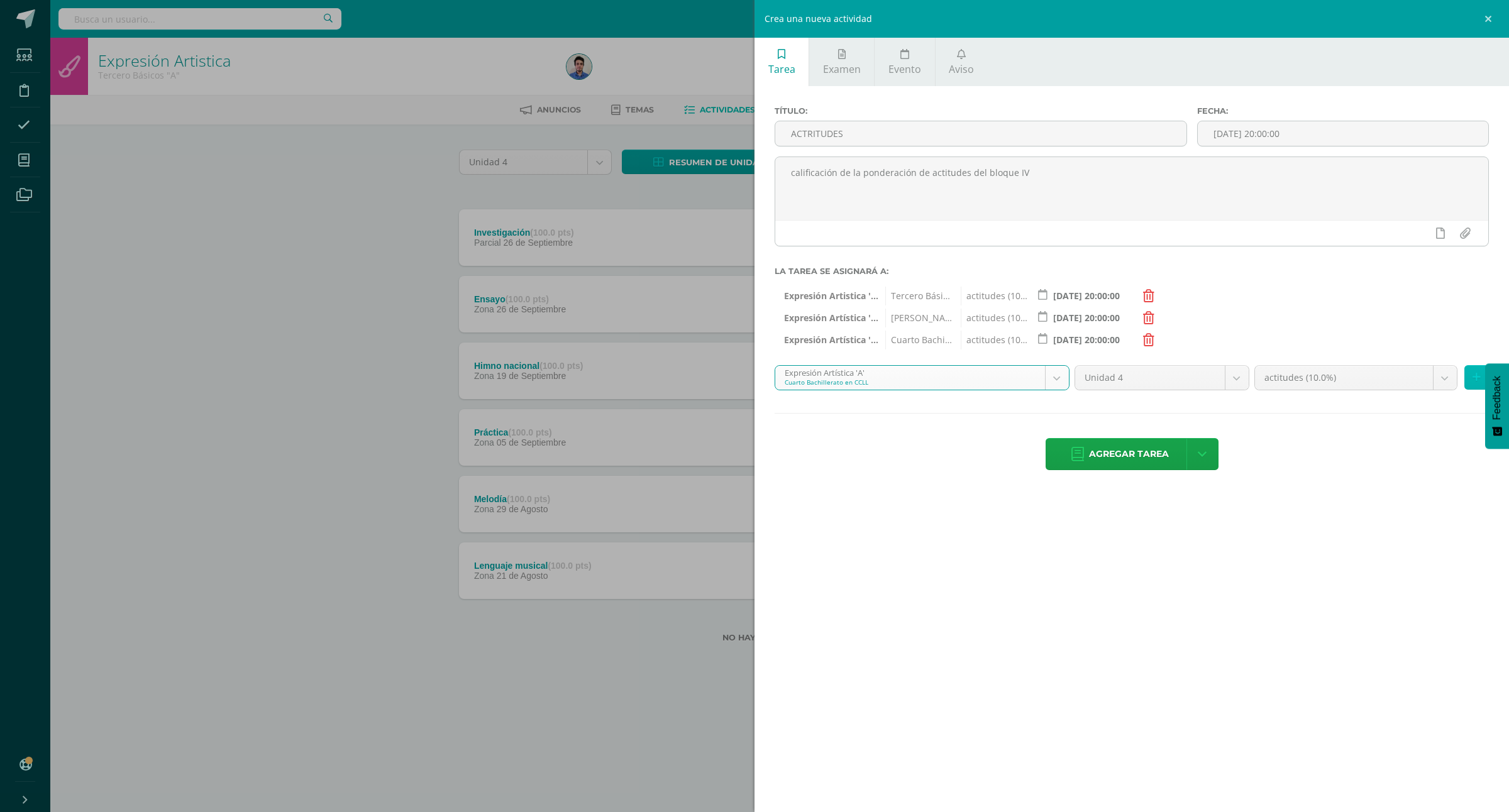
click at [1472, 379] on button at bounding box center [1477, 377] width 25 height 25
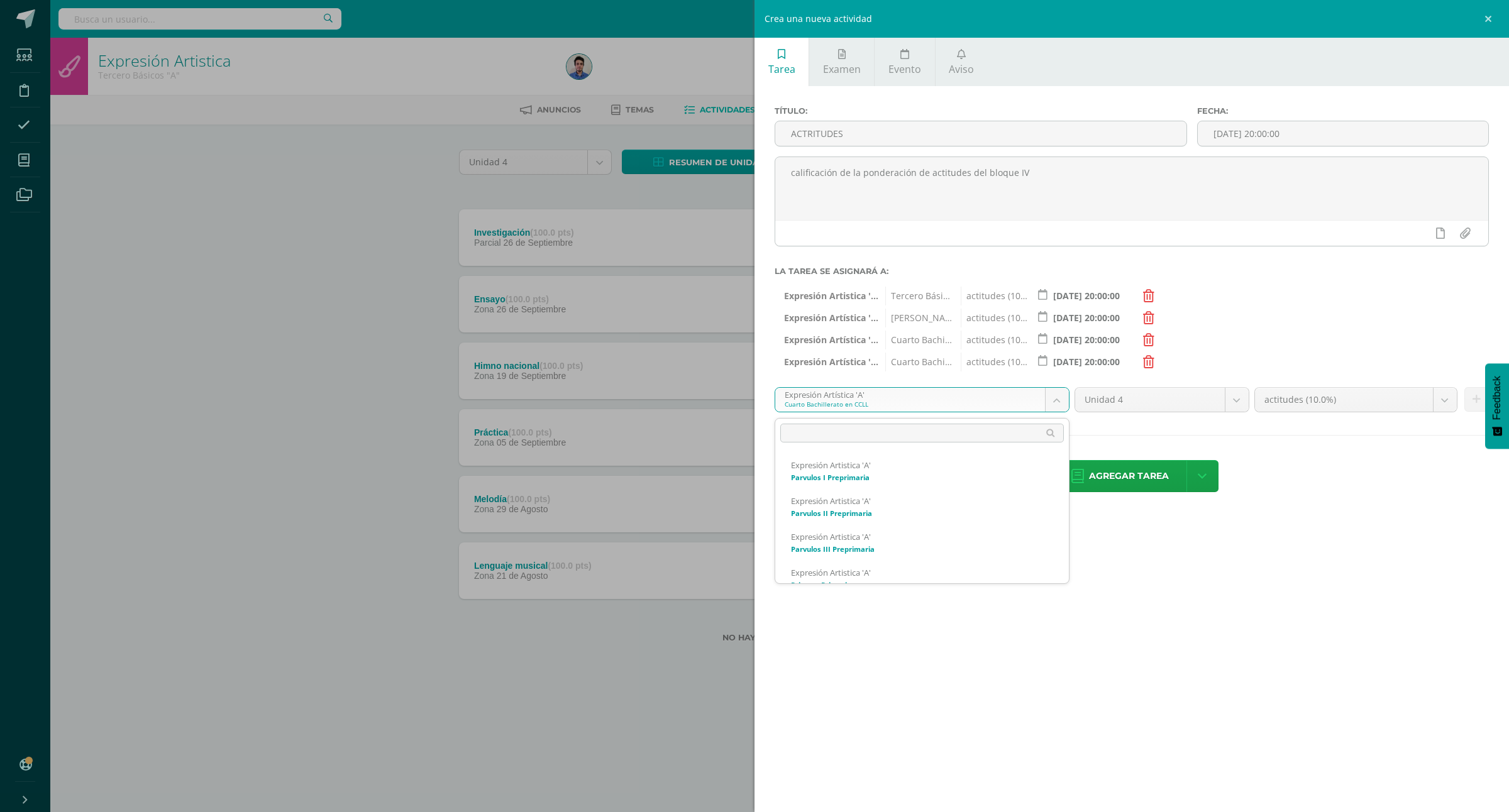
click at [863, 404] on body "Estudiantes Disciplina Asistencia Mis cursos Archivos Soporte Ayuda Reportar un…" at bounding box center [754, 341] width 1509 height 683
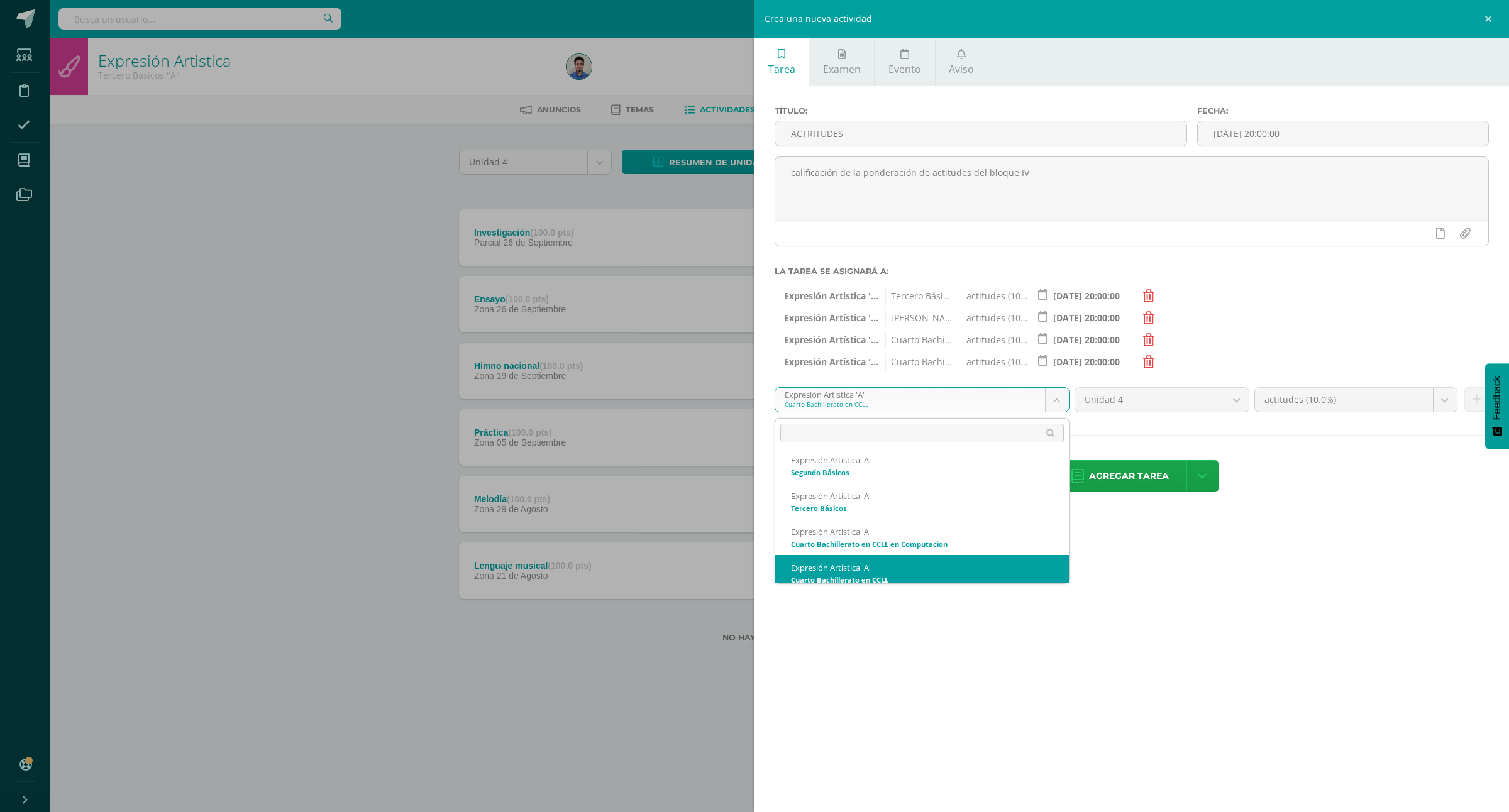
scroll to position [372, 0]
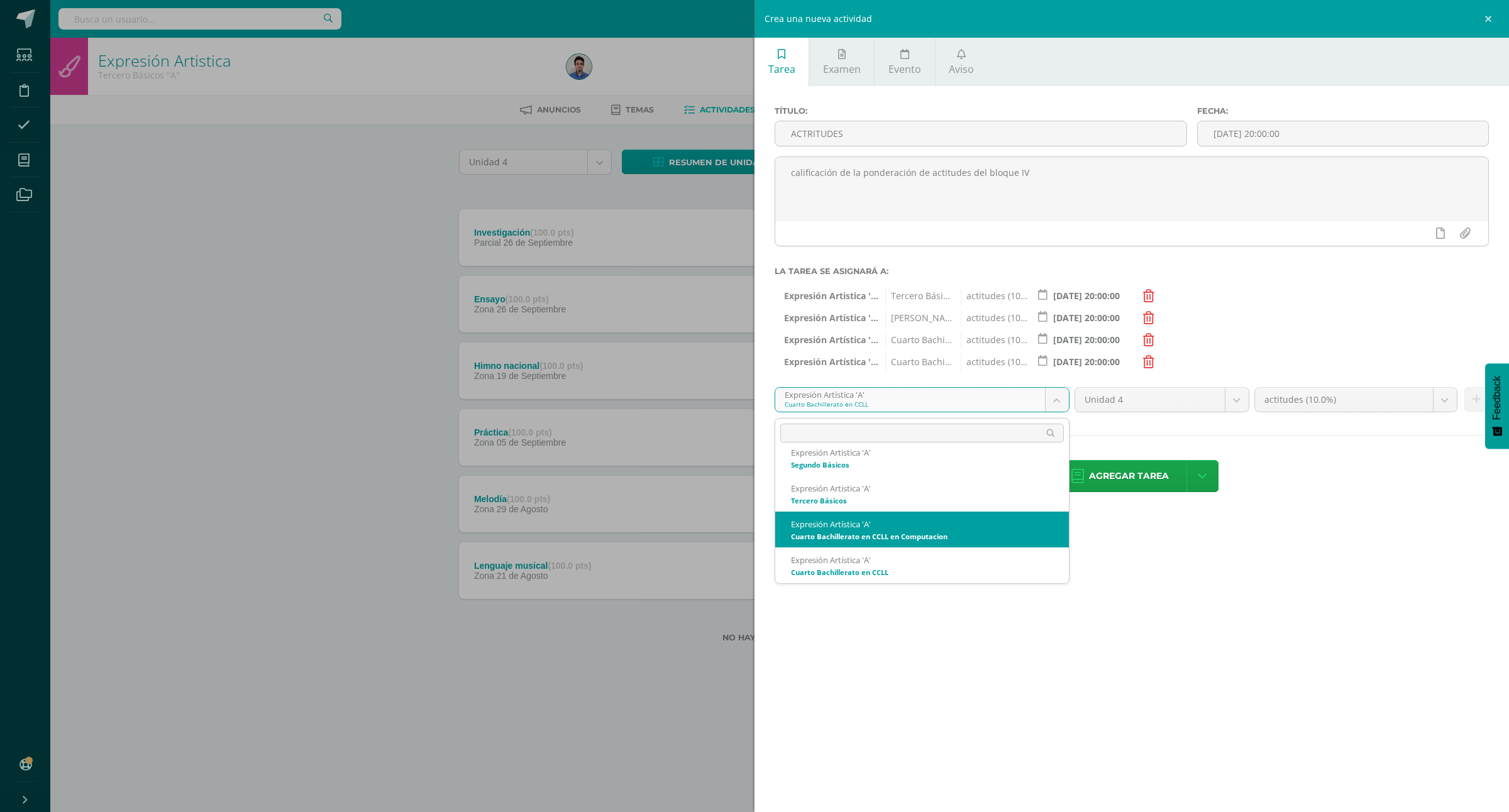
select select "157832"
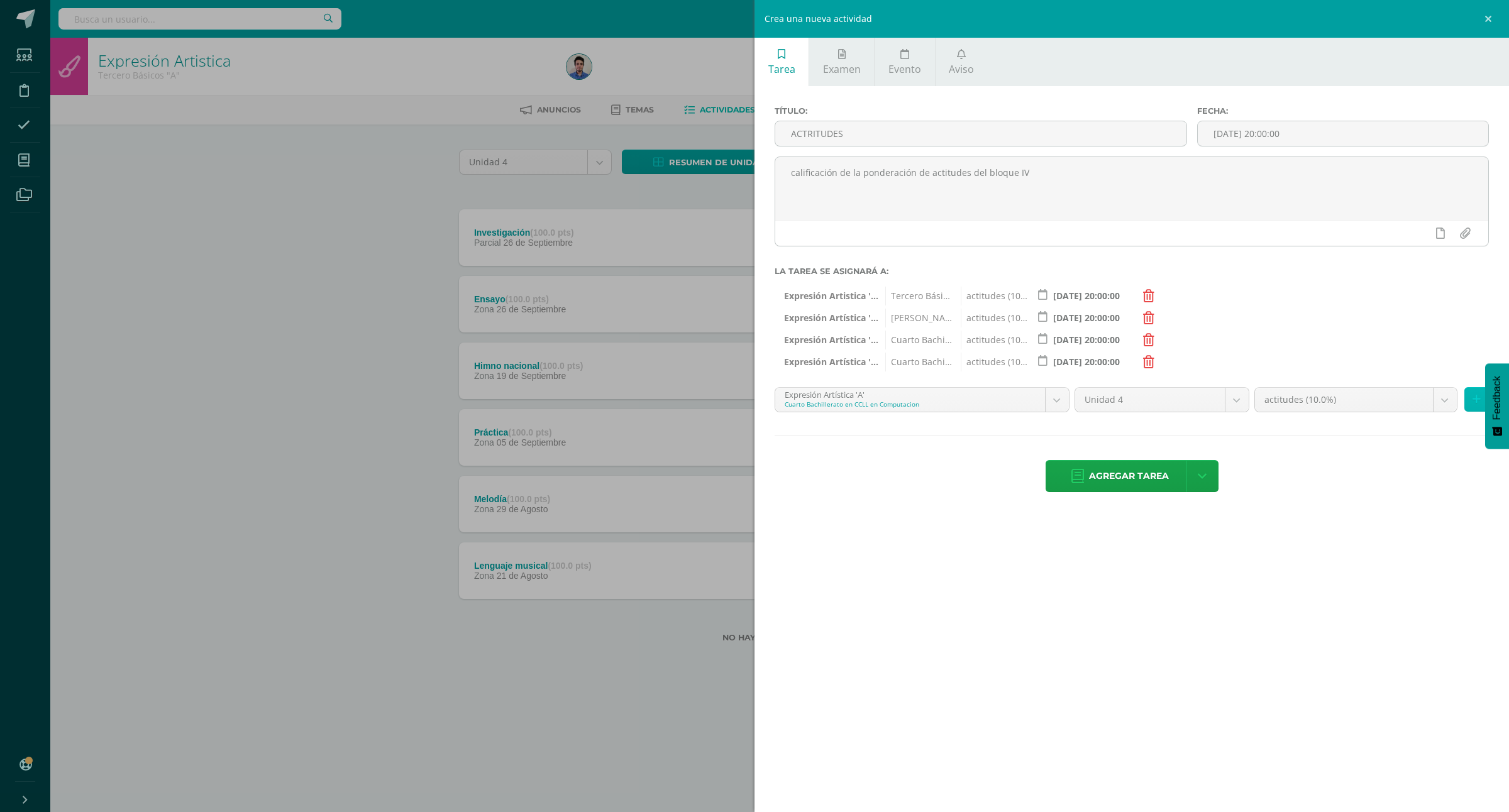
click at [1470, 396] on button at bounding box center [1477, 399] width 25 height 25
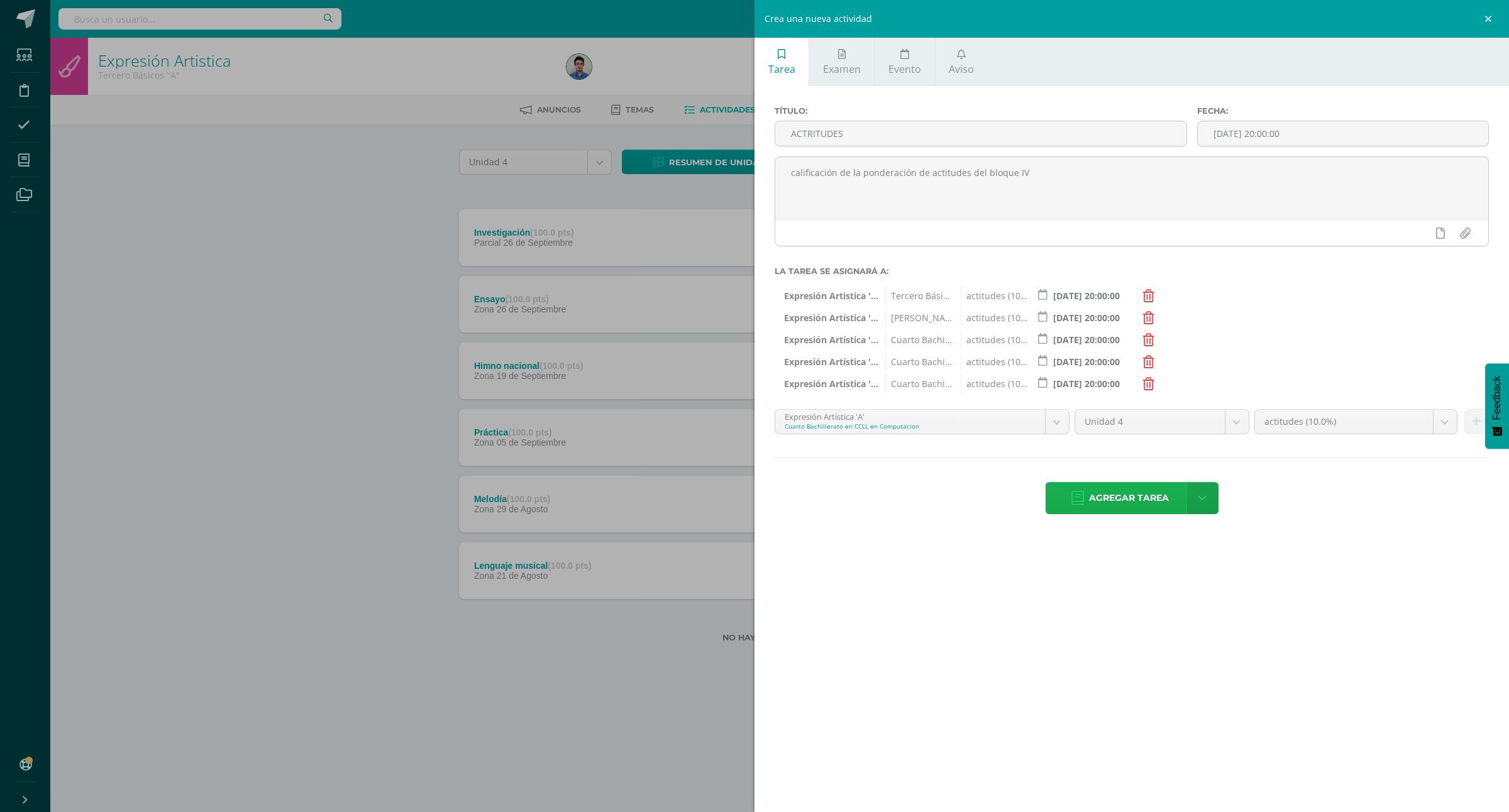
click at [1150, 493] on span "Agregar tarea" at bounding box center [1129, 498] width 80 height 31
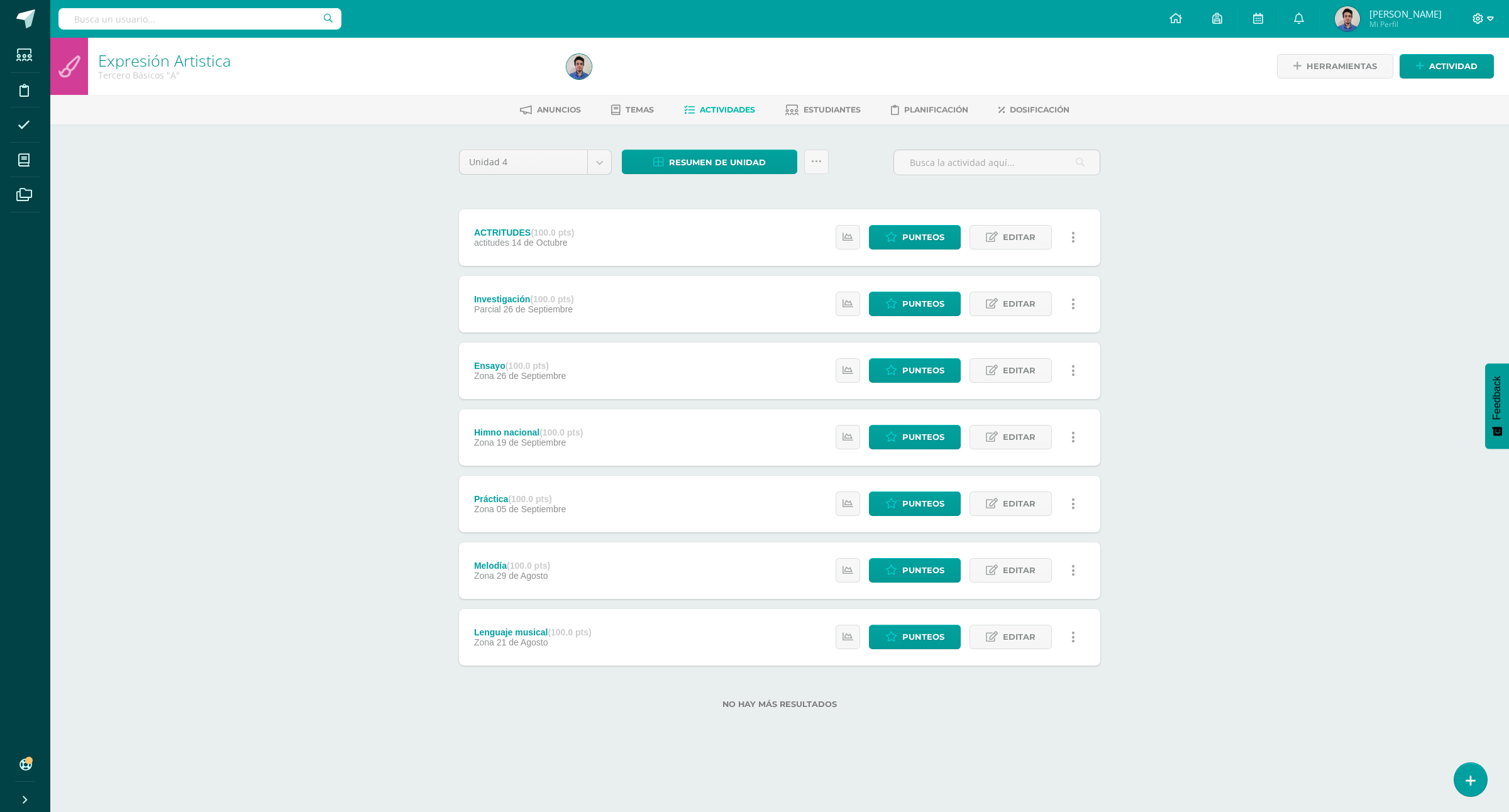
click at [1487, 15] on icon at bounding box center [1491, 19] width 7 height 11
click at [1467, 85] on span "Cerrar sesión" at bounding box center [1451, 85] width 57 height 12
